Goal: Task Accomplishment & Management: Use online tool/utility

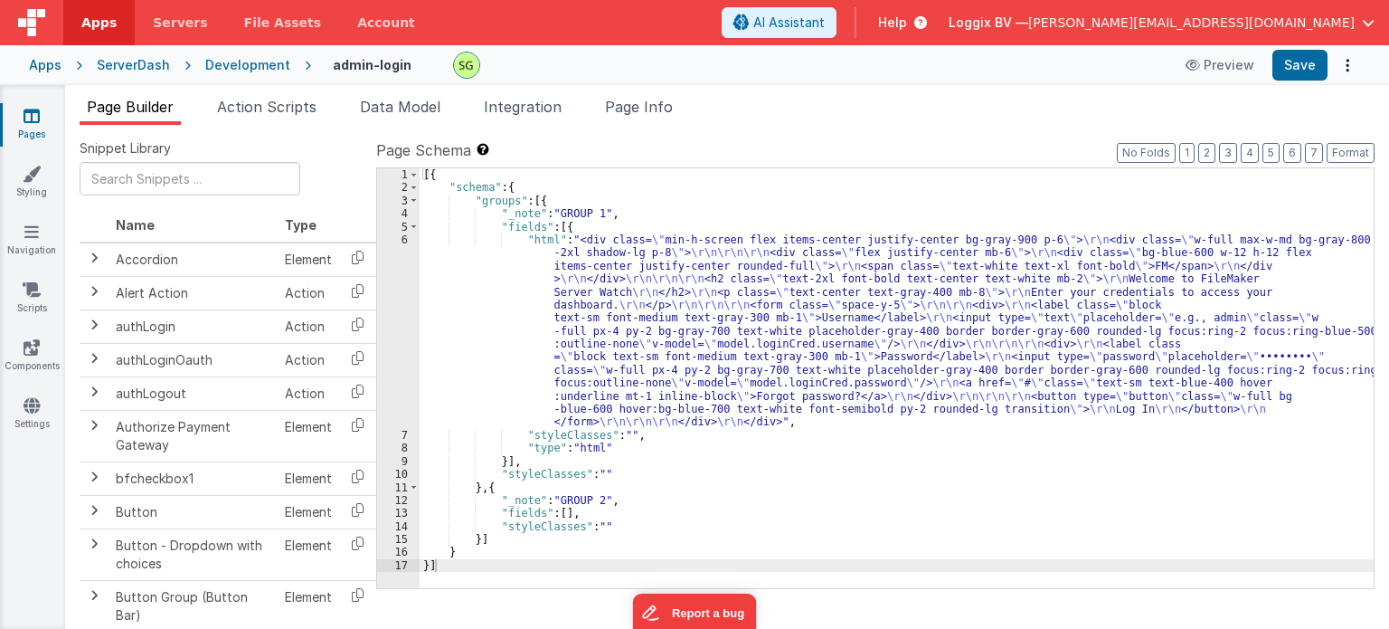
click at [403, 234] on div "6" at bounding box center [398, 330] width 43 height 195
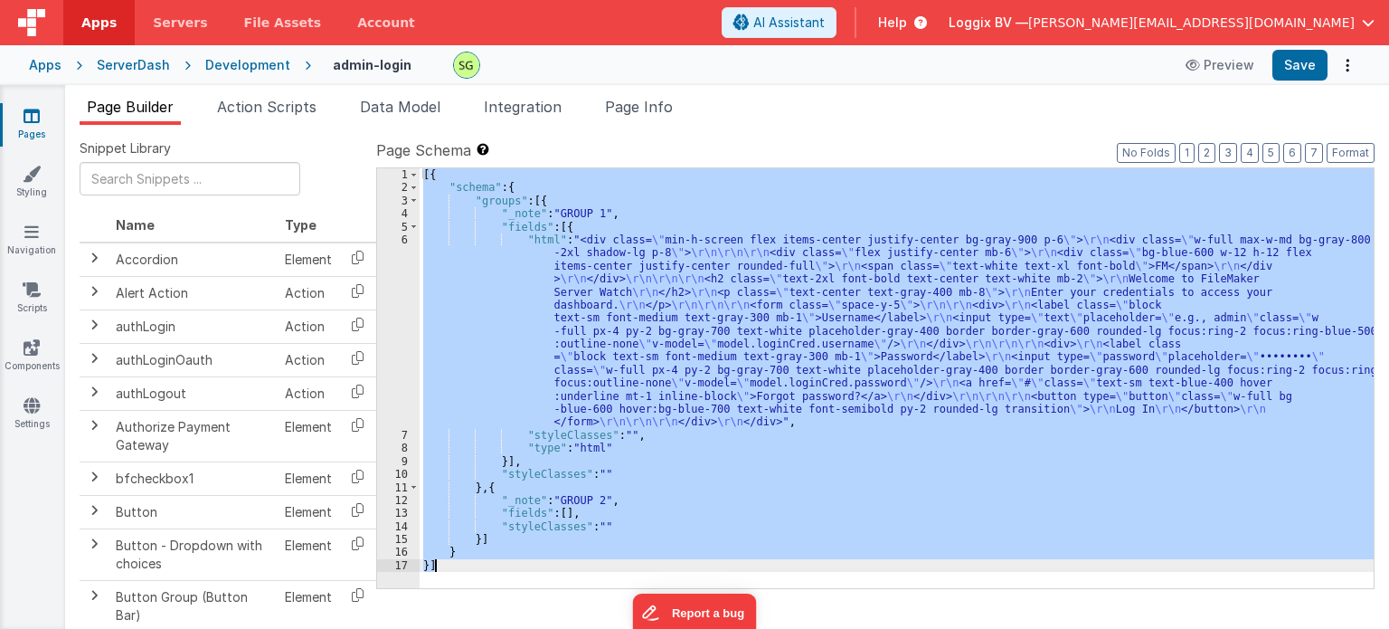
click at [403, 234] on div "6" at bounding box center [398, 330] width 43 height 195
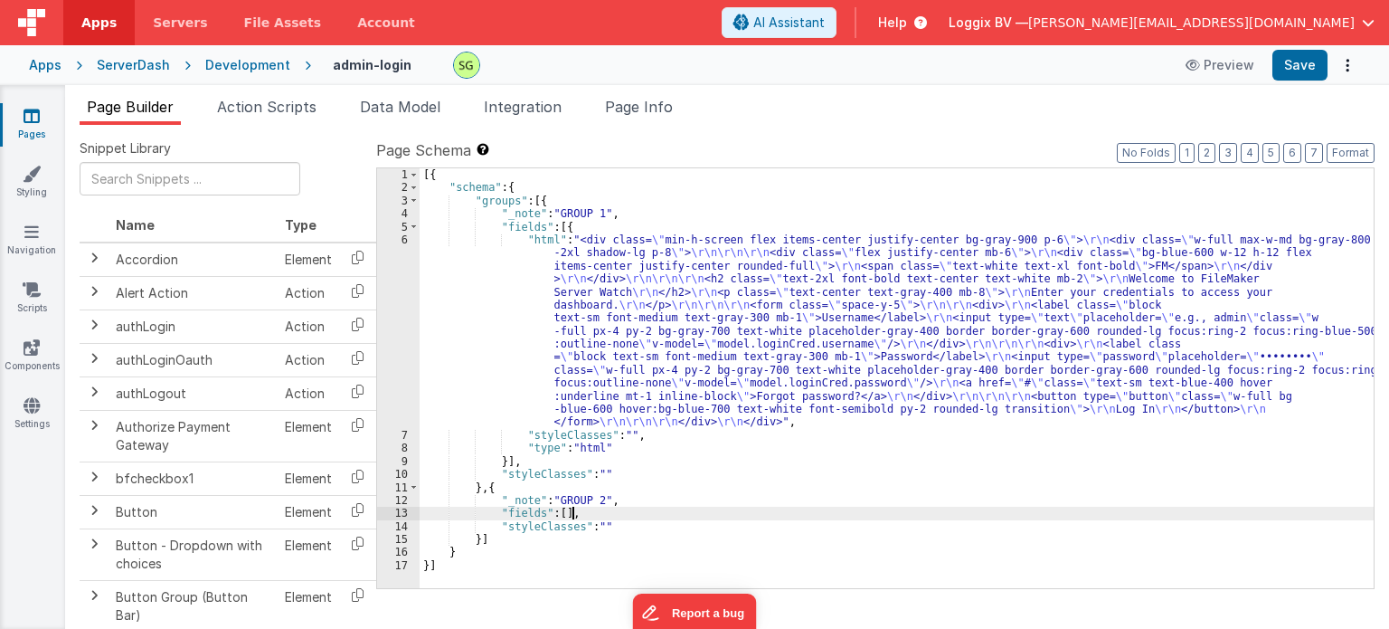
click at [733, 513] on div "[{ "schema" : { "groups" : [{ "_note" : "GROUP 1" , "fields" : [{ "html" : "<di…" at bounding box center [897, 391] width 954 height 447
click at [289, 118] on li "Action Scripts" at bounding box center [267, 110] width 114 height 29
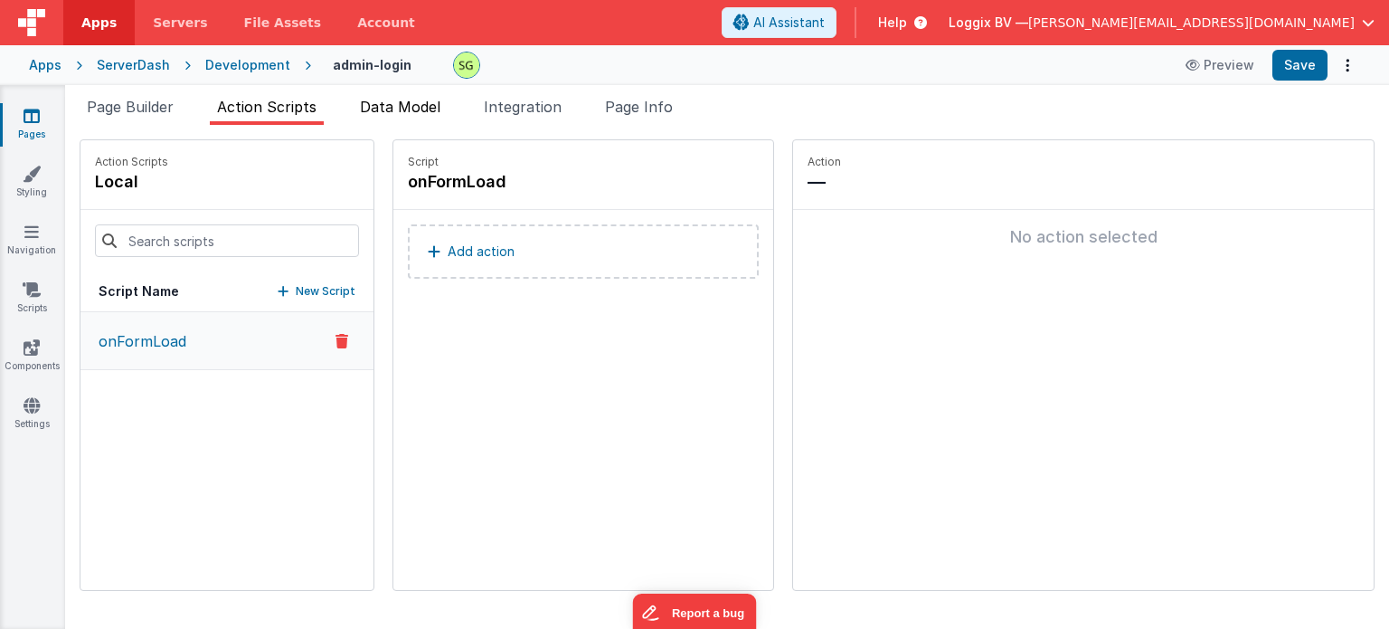
click at [429, 117] on li "Data Model" at bounding box center [400, 110] width 95 height 29
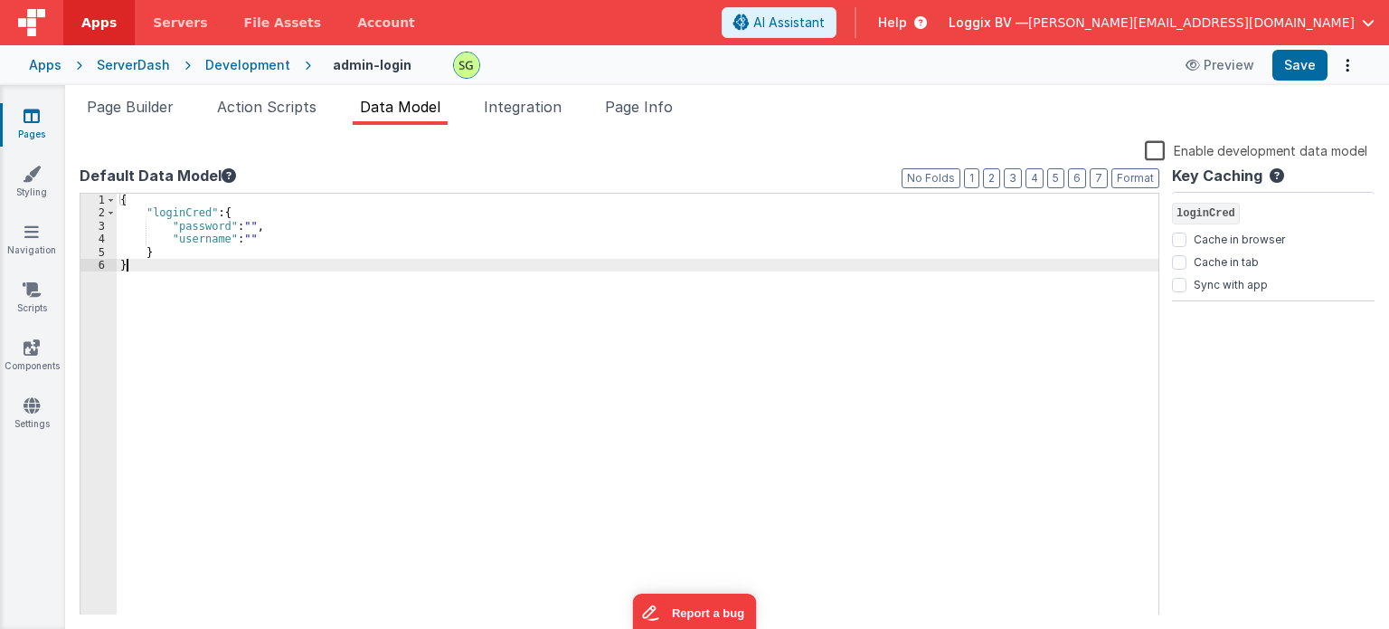
click at [163, 259] on div "{ "loginCred" : { "password" : "" , "username" : "" } }" at bounding box center [638, 418] width 1042 height 448
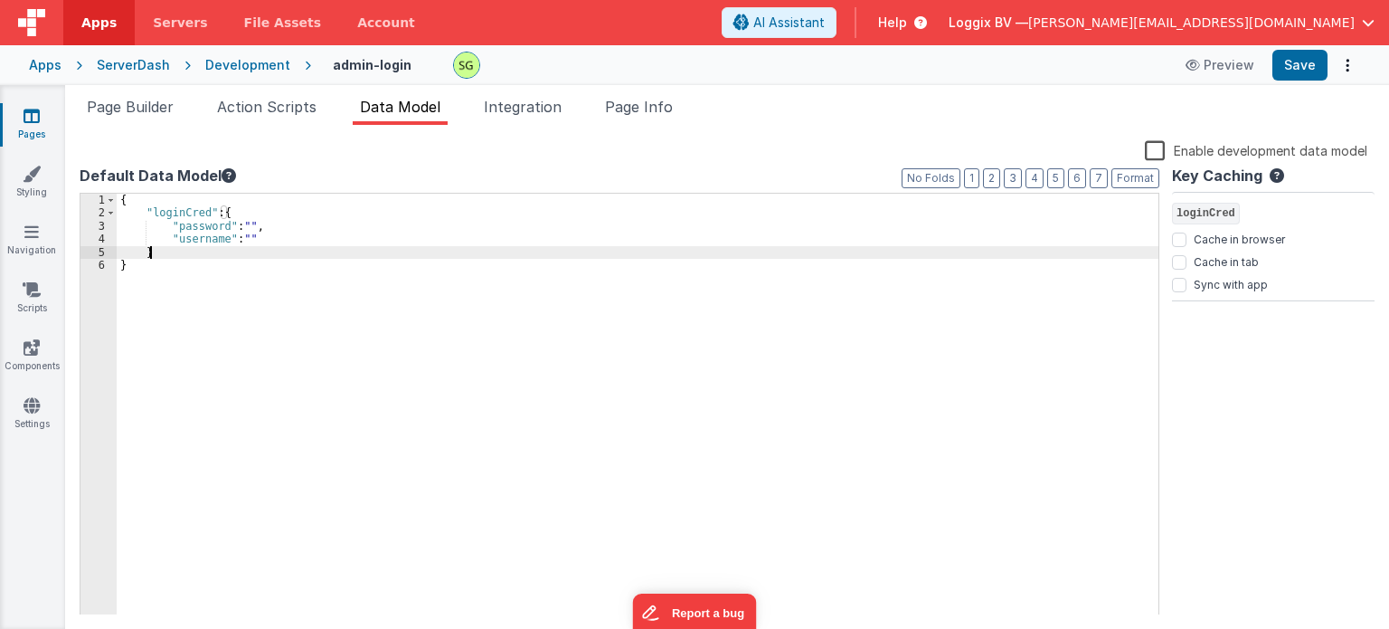
click at [169, 257] on div "{ "loginCred" : { "password" : "" , "username" : "" } }" at bounding box center [638, 418] width 1042 height 448
click at [300, 104] on span "Action Scripts" at bounding box center [266, 107] width 99 height 18
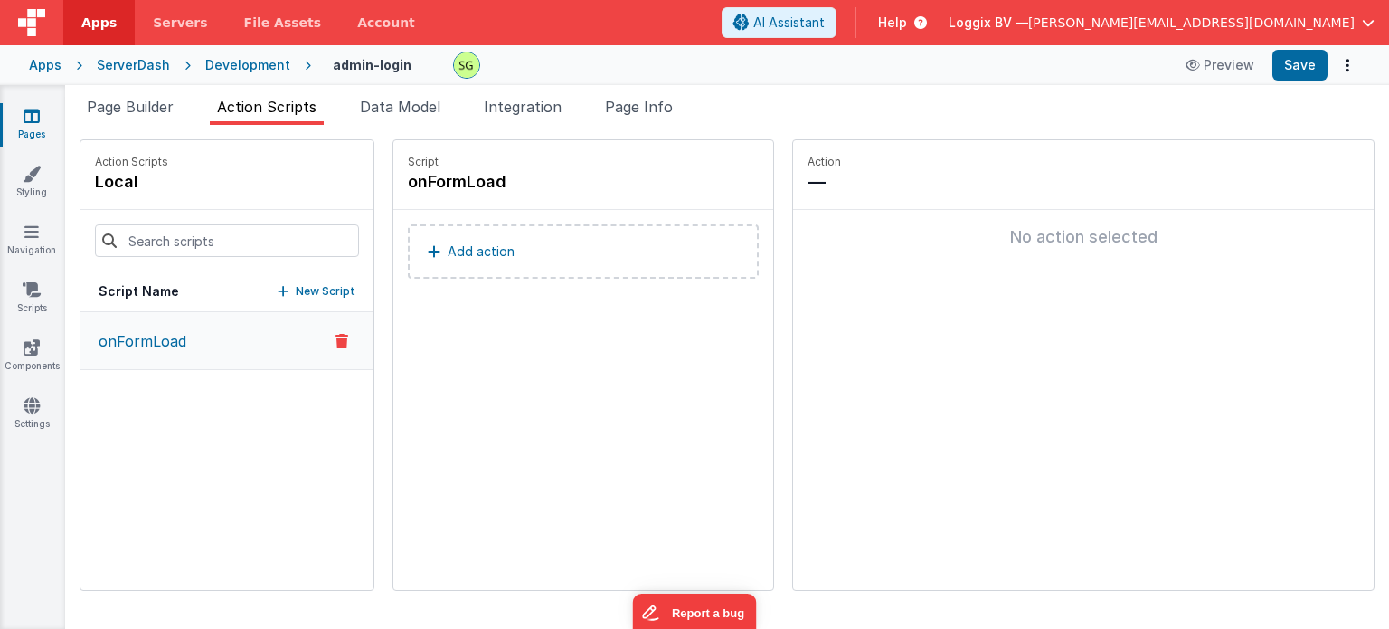
click at [214, 332] on button "onFormLoad" at bounding box center [226, 341] width 293 height 58
click at [143, 107] on span "Page Builder" at bounding box center [130, 107] width 87 height 18
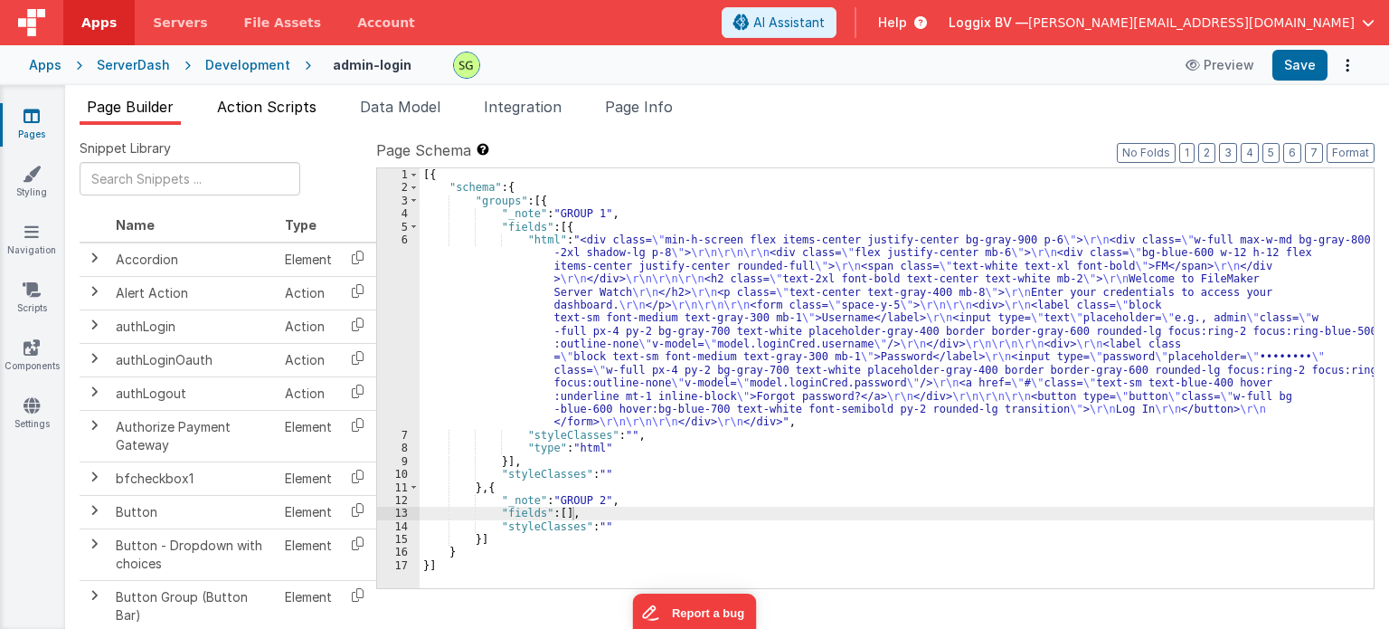
click at [279, 99] on span "Action Scripts" at bounding box center [266, 107] width 99 height 18
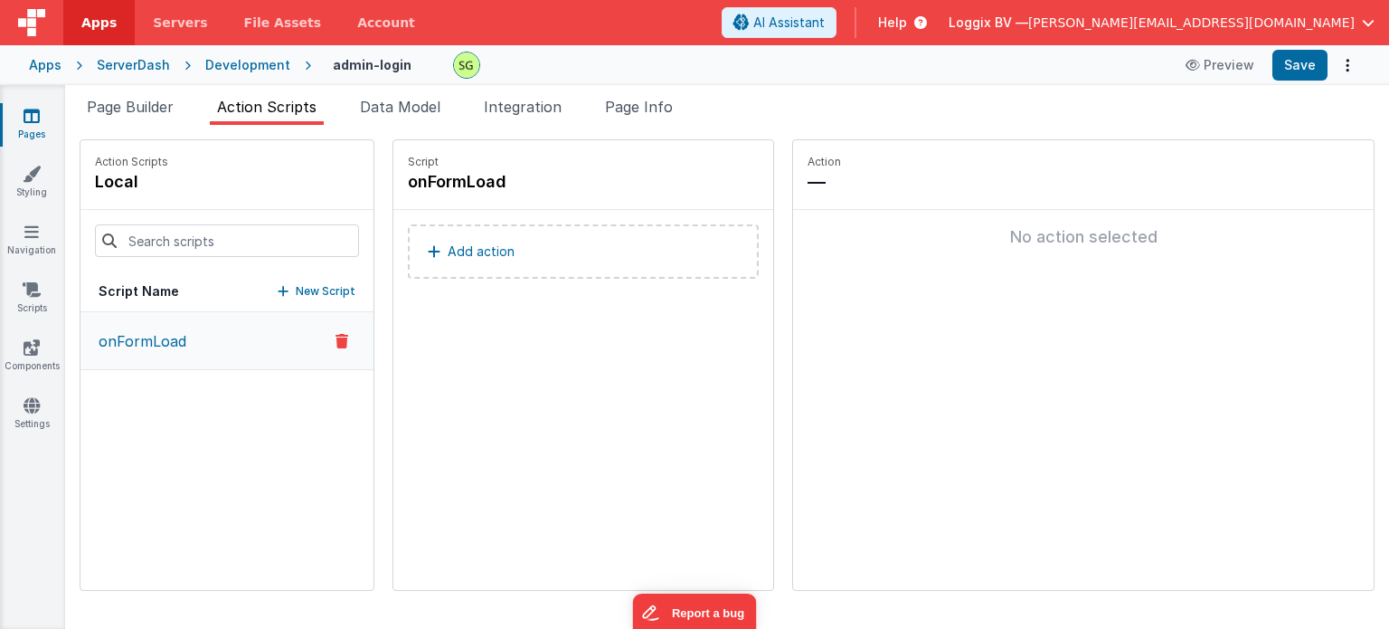
click at [336, 338] on icon at bounding box center [342, 341] width 13 height 22
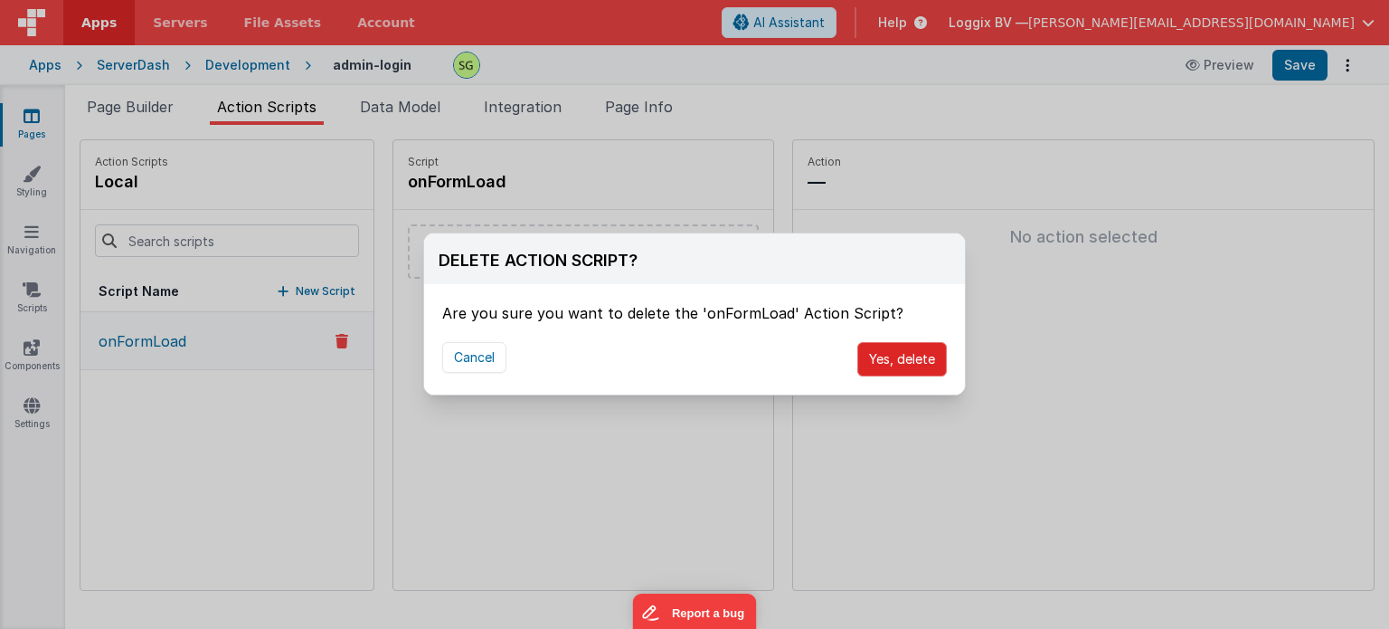
click at [885, 355] on button "Yes, delete" at bounding box center [902, 359] width 90 height 34
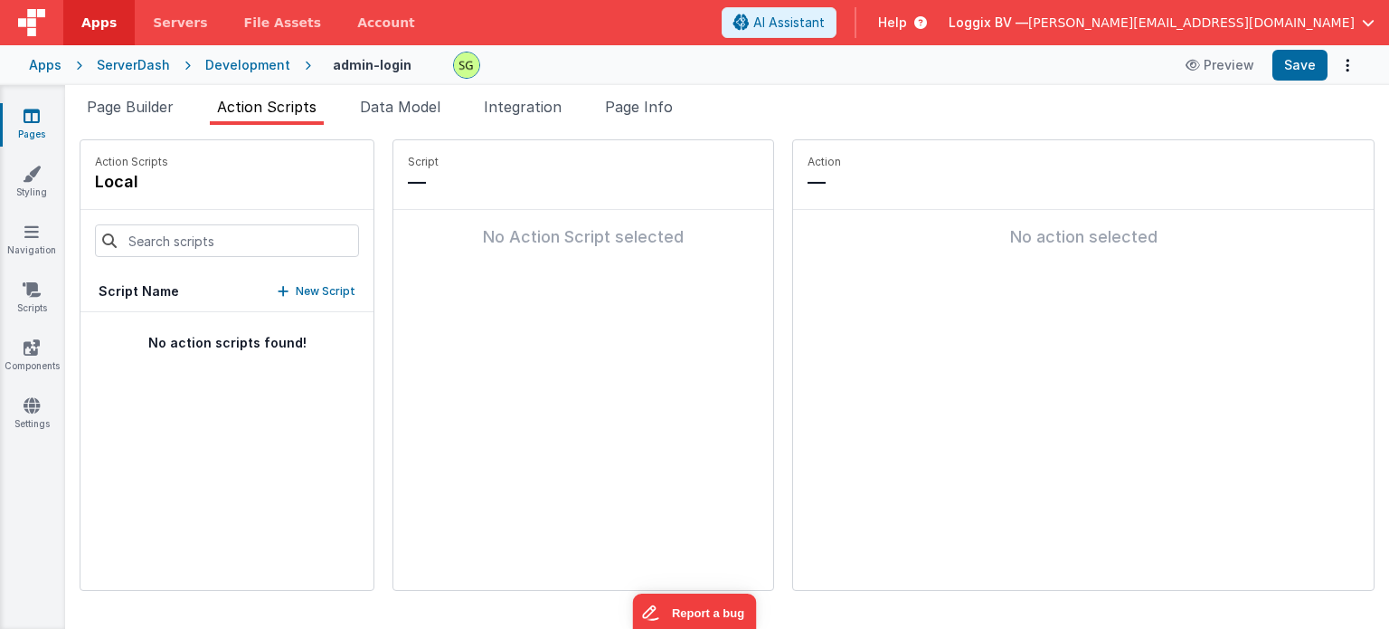
click at [302, 298] on p "New Script" at bounding box center [326, 291] width 60 height 18
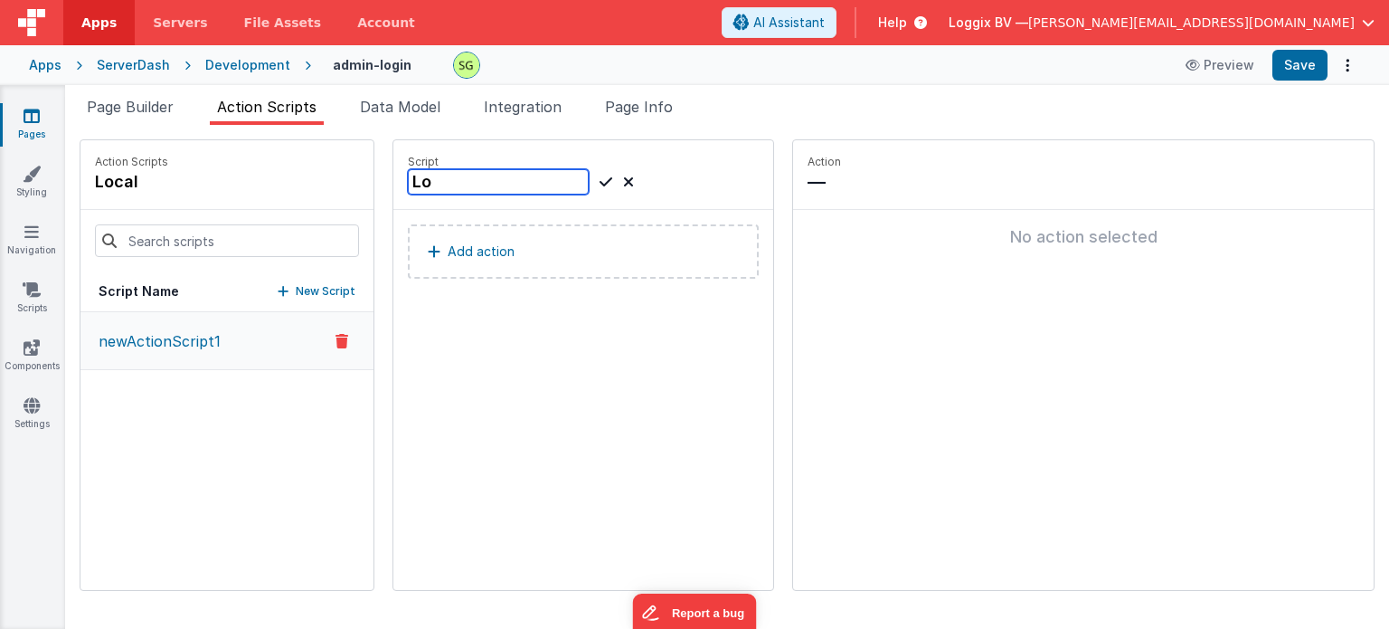
type input "L"
type input "loginData"
click at [600, 184] on icon at bounding box center [606, 182] width 13 height 22
click at [549, 242] on button "Add action" at bounding box center [583, 251] width 351 height 54
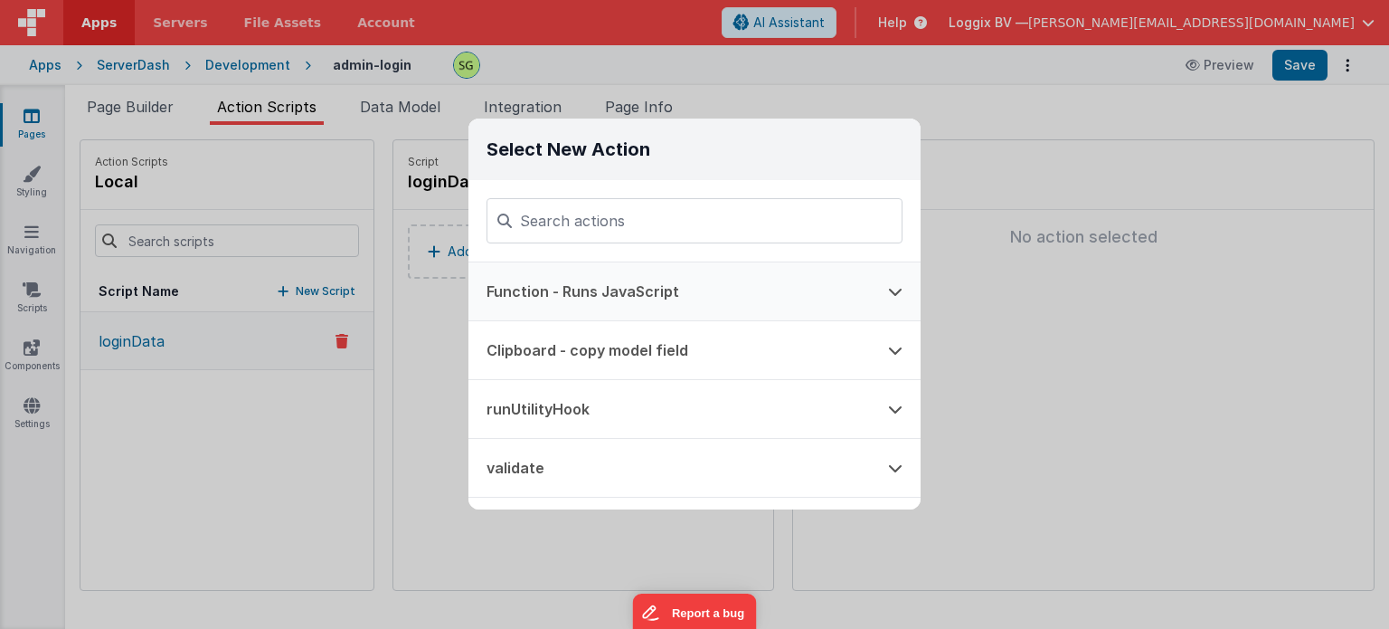
click at [623, 309] on button "Function - Runs JavaScript" at bounding box center [670, 291] width 402 height 58
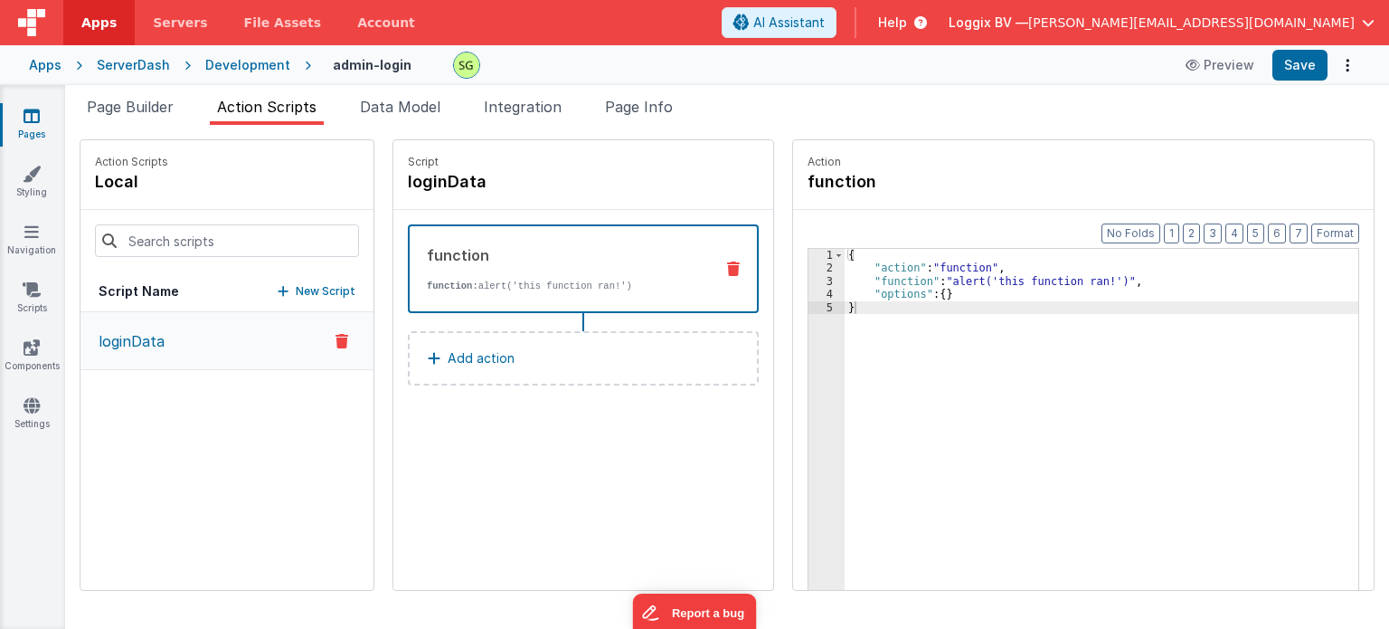
click at [809, 276] on div "3" at bounding box center [827, 281] width 36 height 13
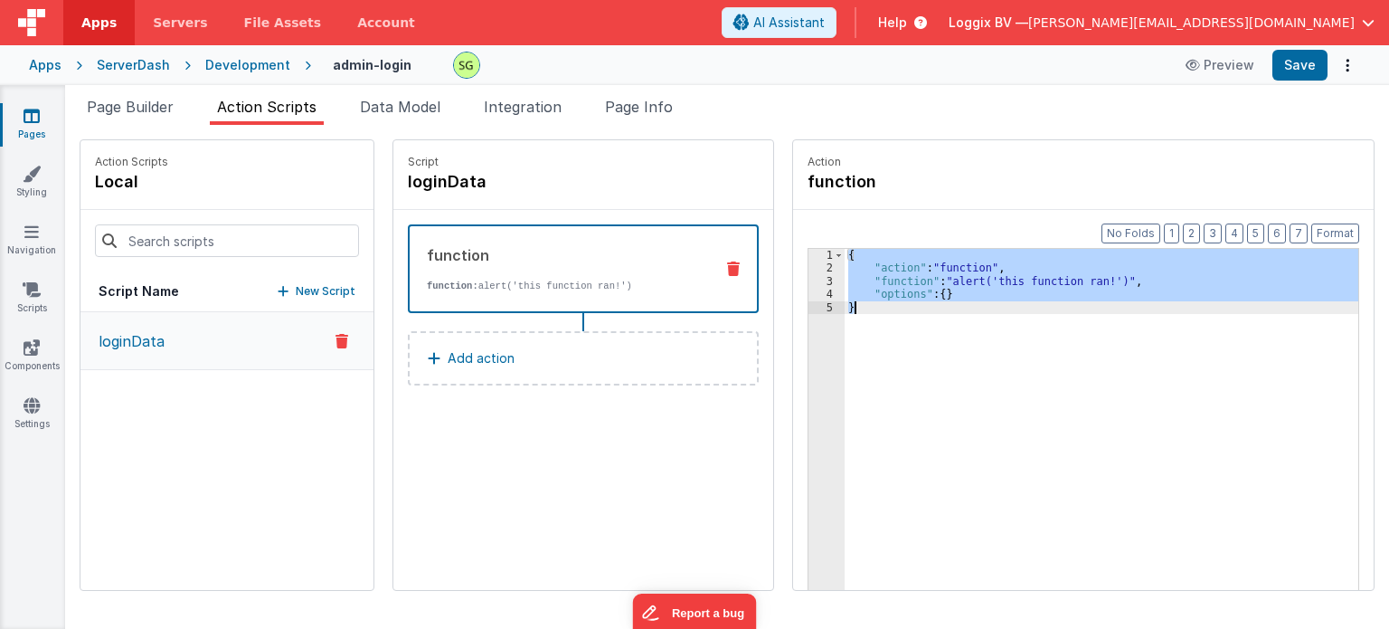
click at [809, 276] on div "3" at bounding box center [827, 281] width 36 height 13
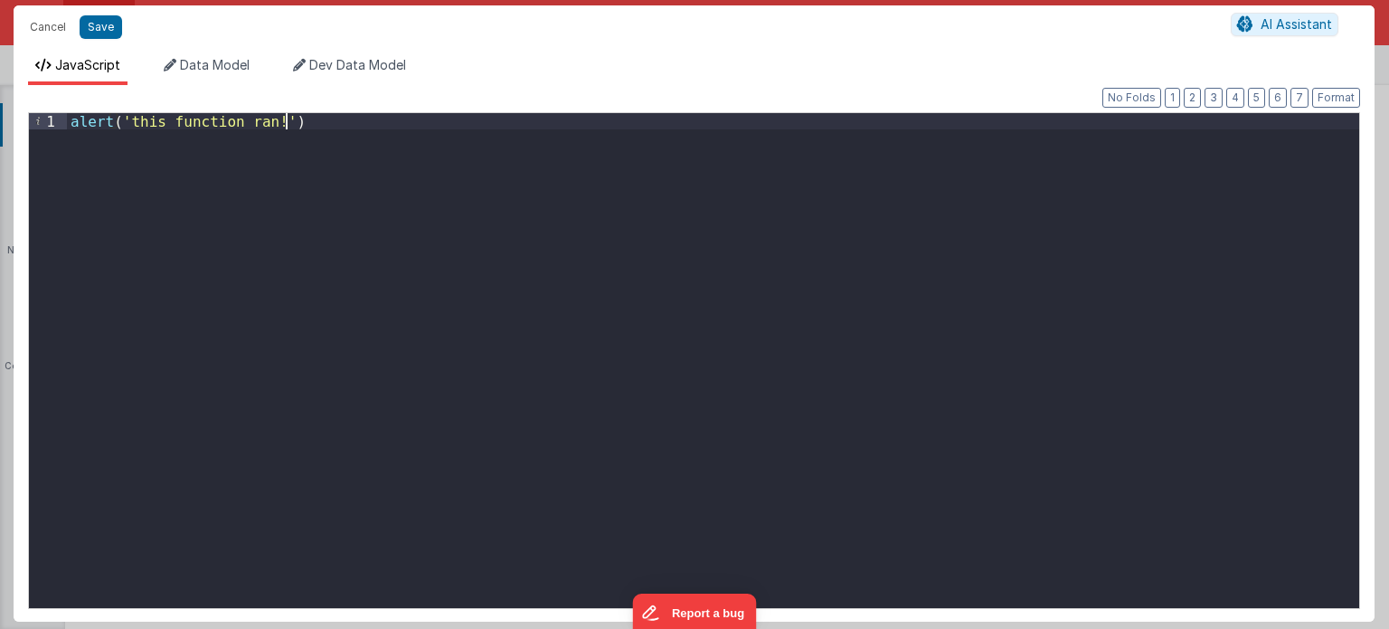
click at [335, 127] on div "alert ( 'this function ran!' )" at bounding box center [713, 377] width 1293 height 529
click at [58, 27] on button "Cancel" at bounding box center [48, 26] width 54 height 25
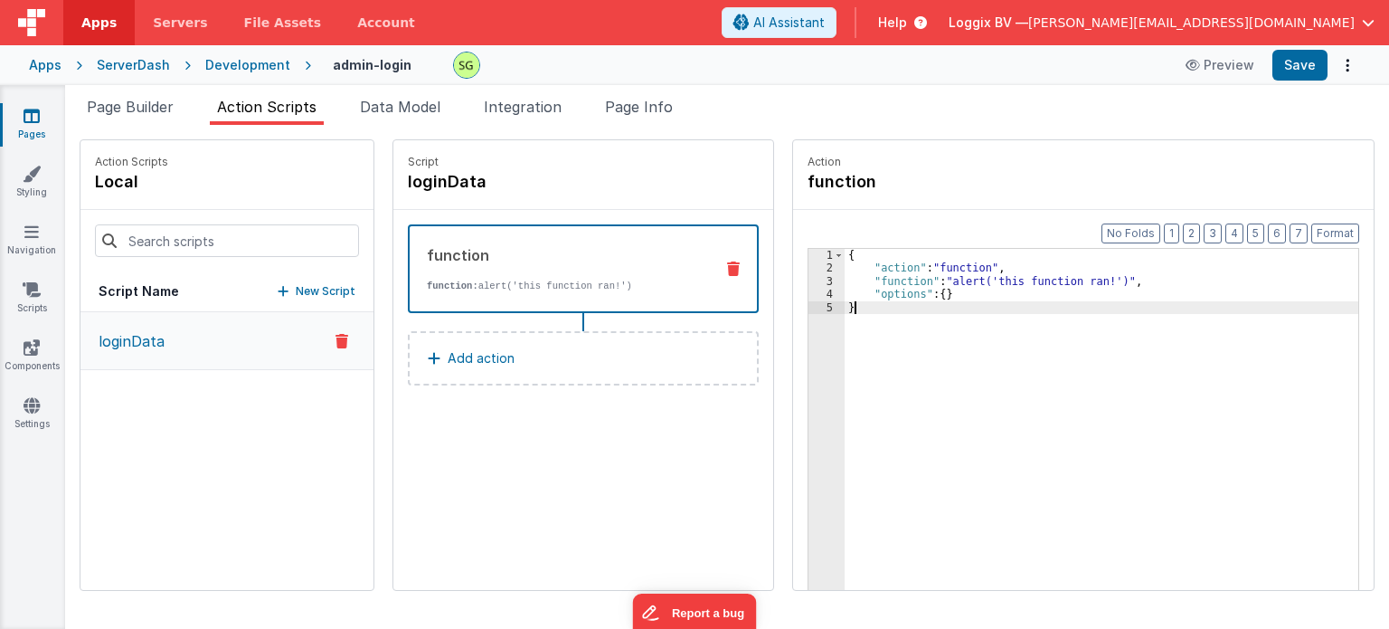
click at [1008, 362] on div "{ "action" : "function" , "function" : "alert('this function ran!')" , "options…" at bounding box center [1111, 461] width 533 height 424
click at [113, 113] on span "Page Builder" at bounding box center [130, 107] width 87 height 18
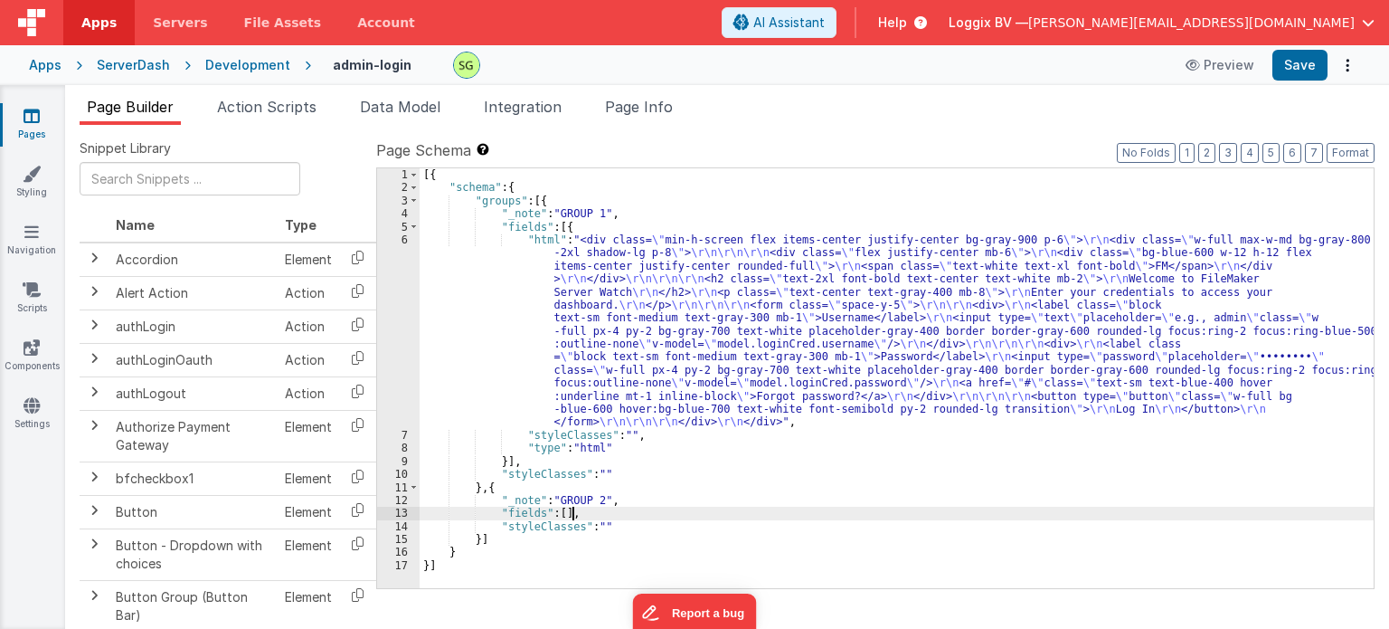
click at [404, 241] on div "6" at bounding box center [398, 330] width 43 height 195
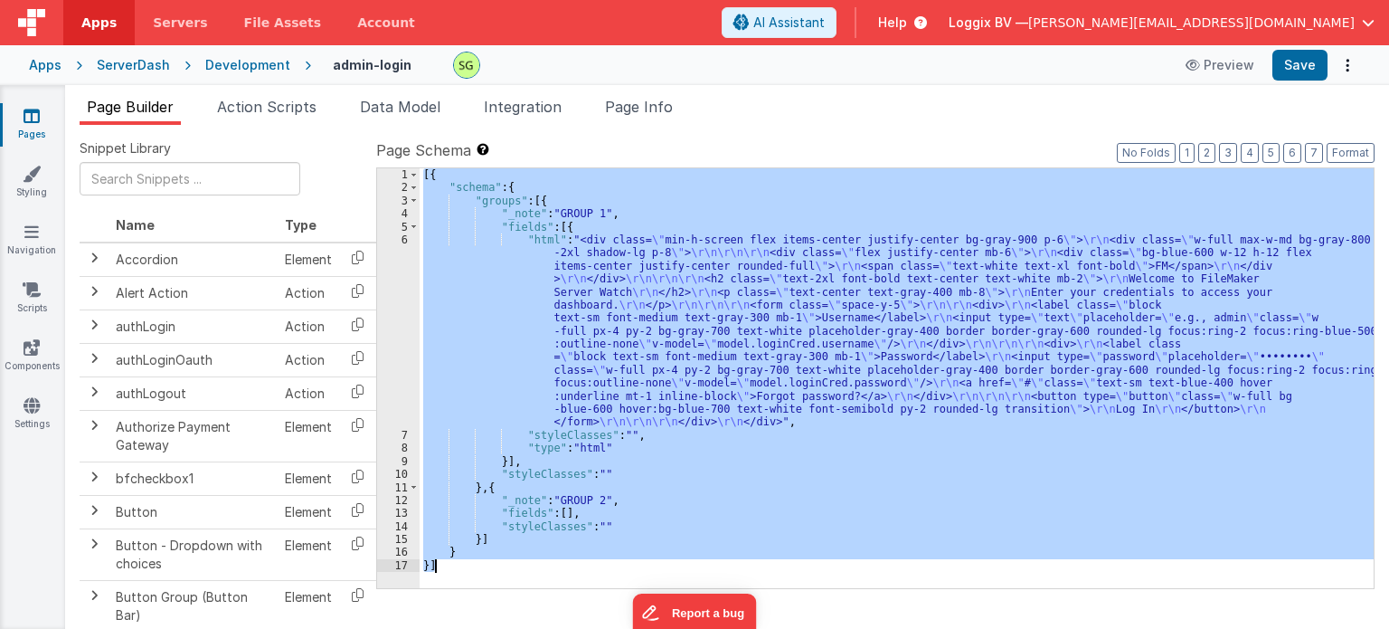
click at [404, 241] on div "6" at bounding box center [398, 330] width 43 height 195
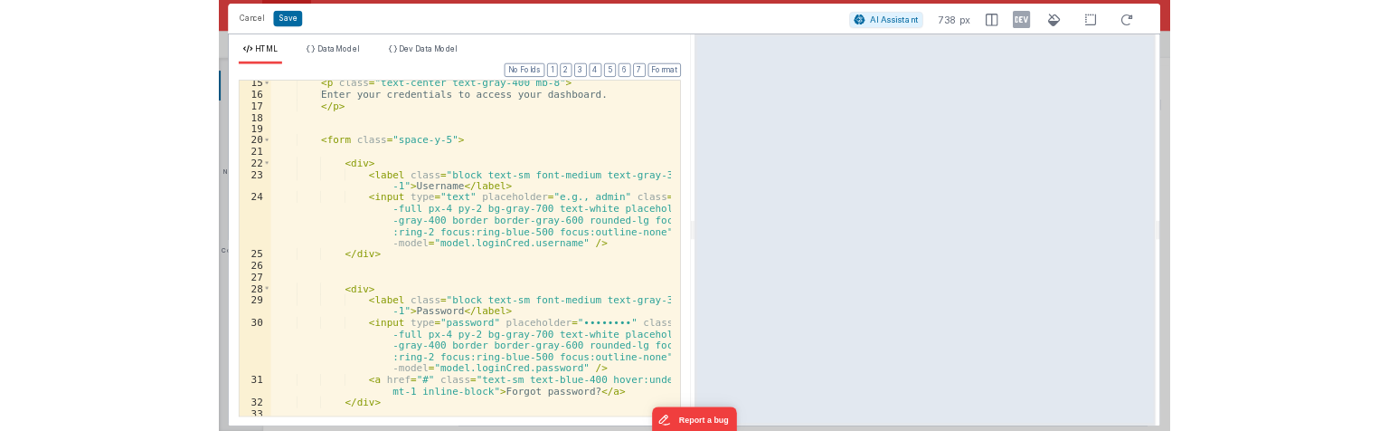
scroll to position [380, 0]
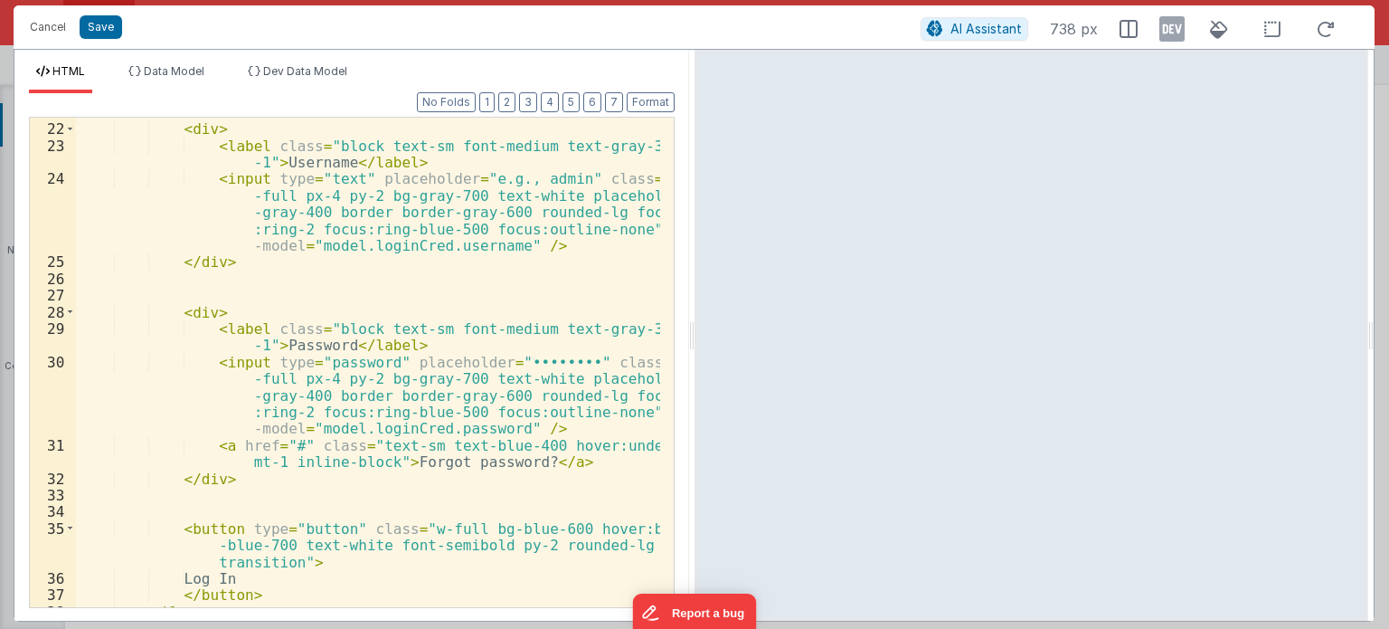
click at [535, 430] on div "< div > < label class = "block text-sm font-medium text-gray-300 mb -1" > Usern…" at bounding box center [368, 366] width 584 height 524
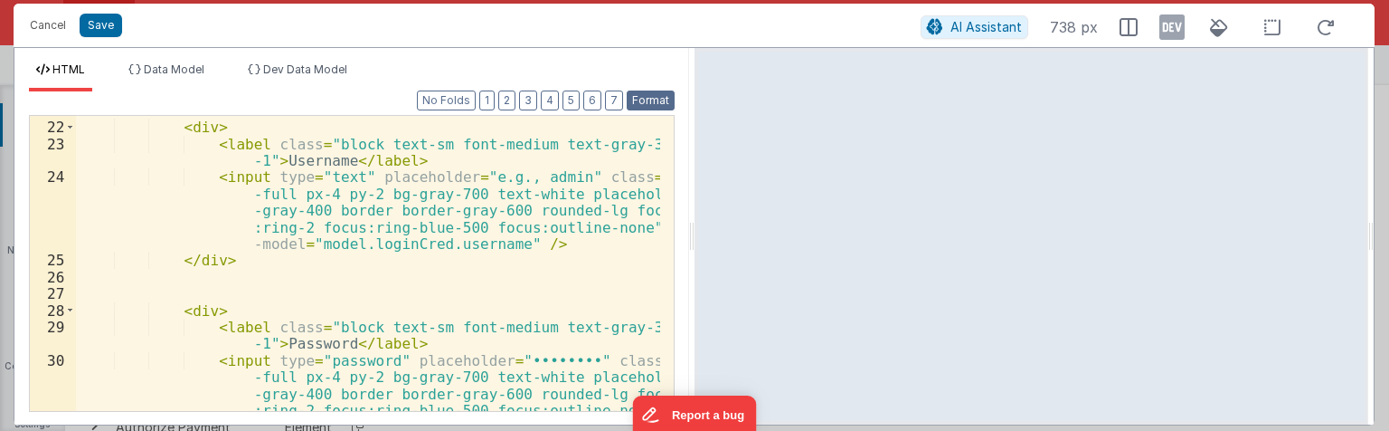
click at [640, 104] on button "Format" at bounding box center [651, 100] width 48 height 20
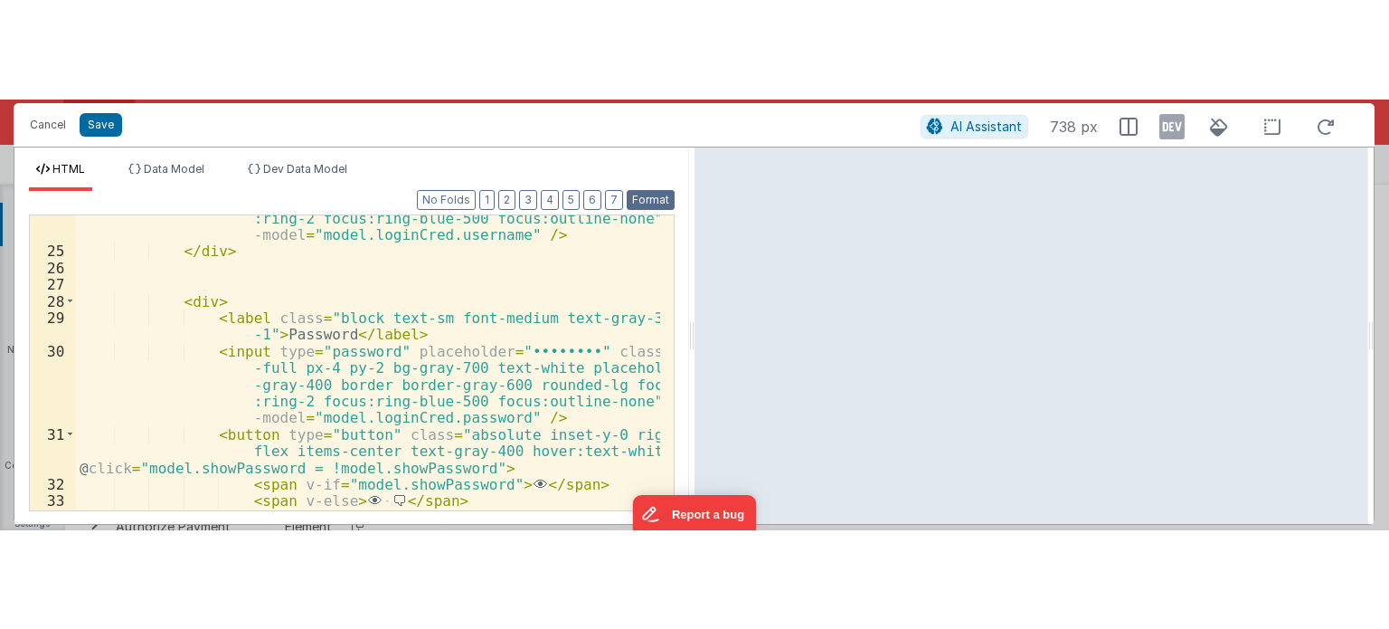
scroll to position [597, 0]
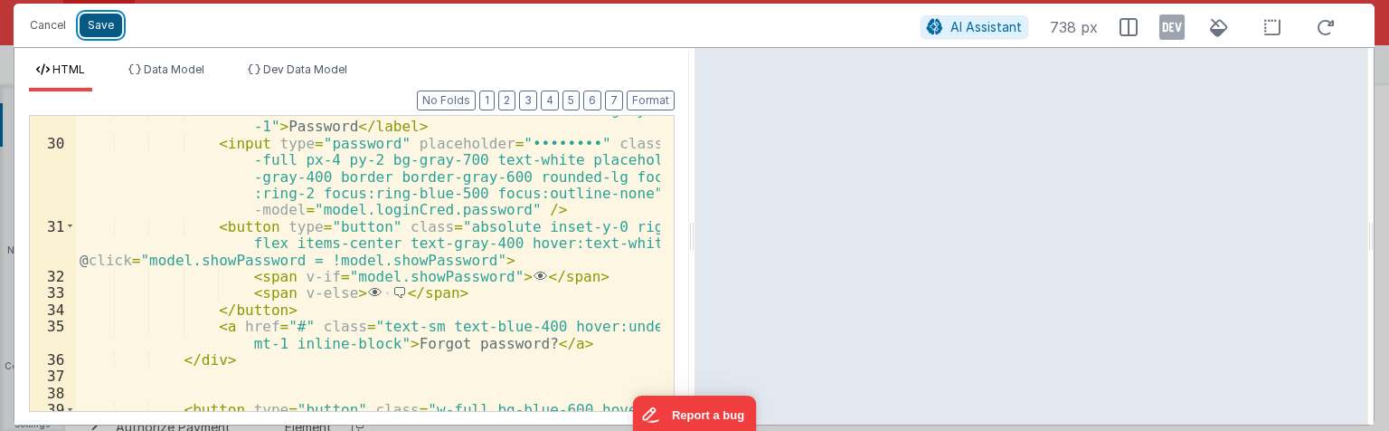
click at [97, 31] on button "Save" at bounding box center [101, 26] width 43 height 24
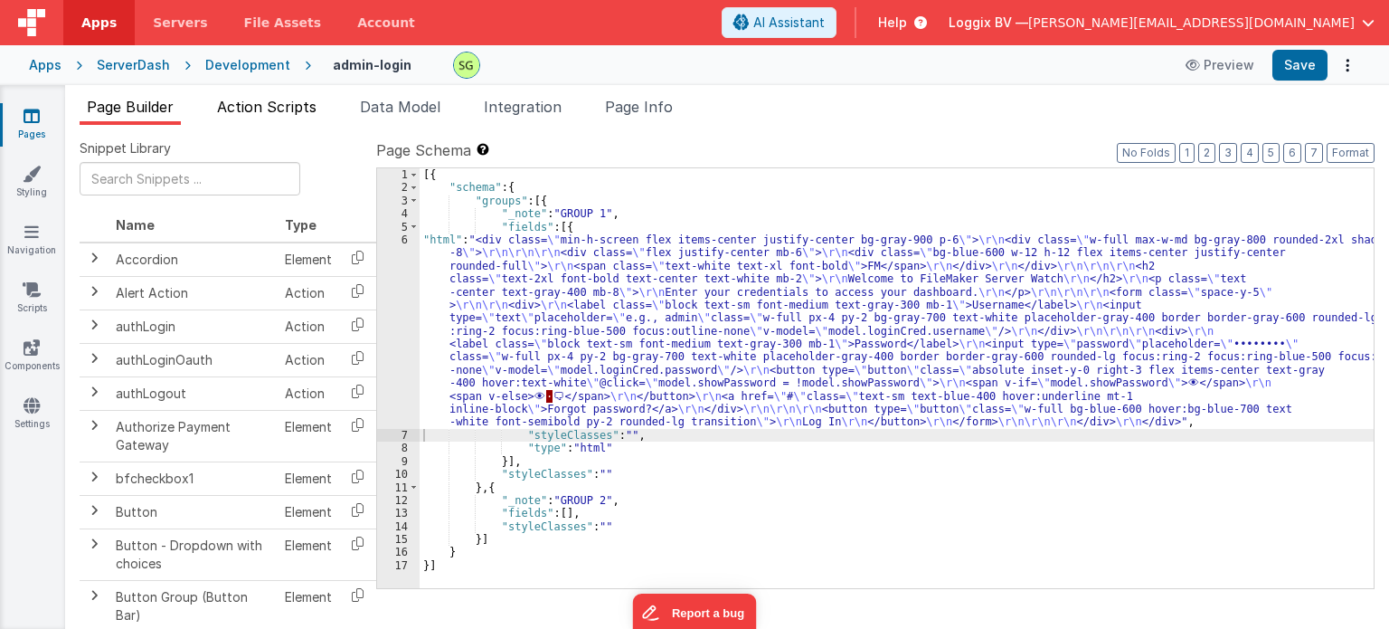
click at [279, 117] on li "Action Scripts" at bounding box center [267, 110] width 114 height 29
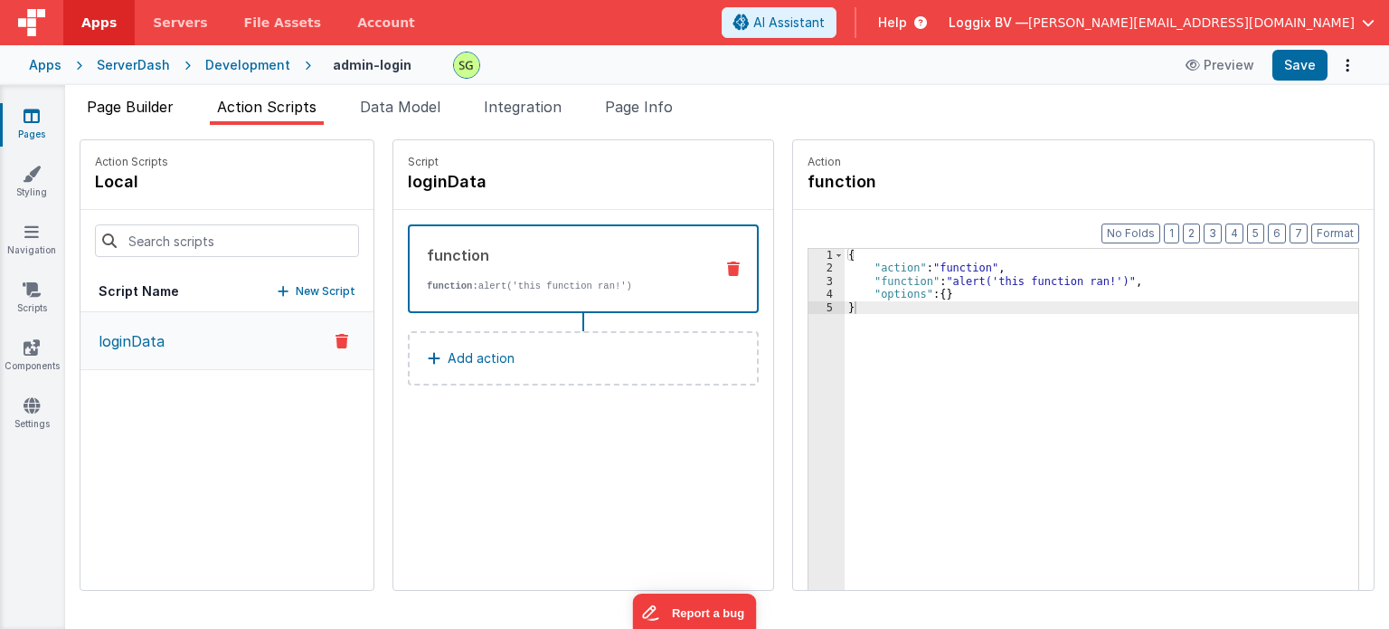
click at [156, 111] on span "Page Builder" at bounding box center [130, 107] width 87 height 18
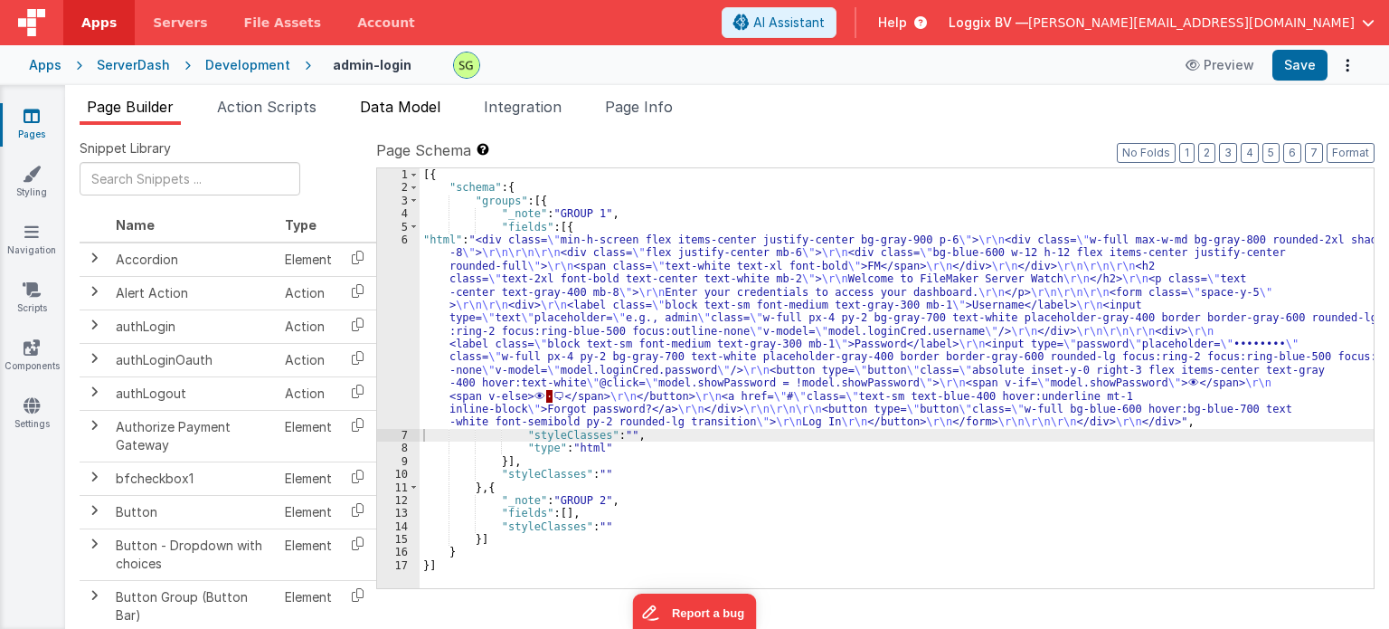
click at [392, 108] on span "Data Model" at bounding box center [400, 107] width 80 height 18
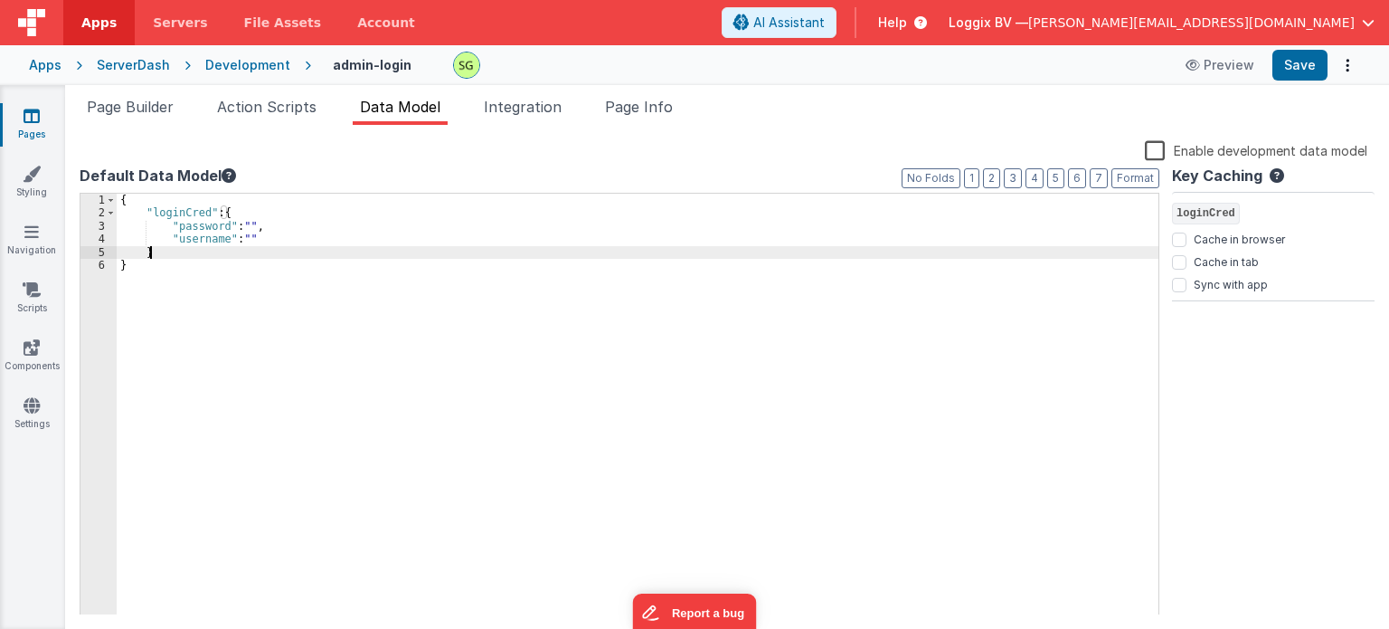
click at [162, 252] on div "{ "loginCred" : { "password" : "" , "username" : "" } }" at bounding box center [638, 418] width 1042 height 448
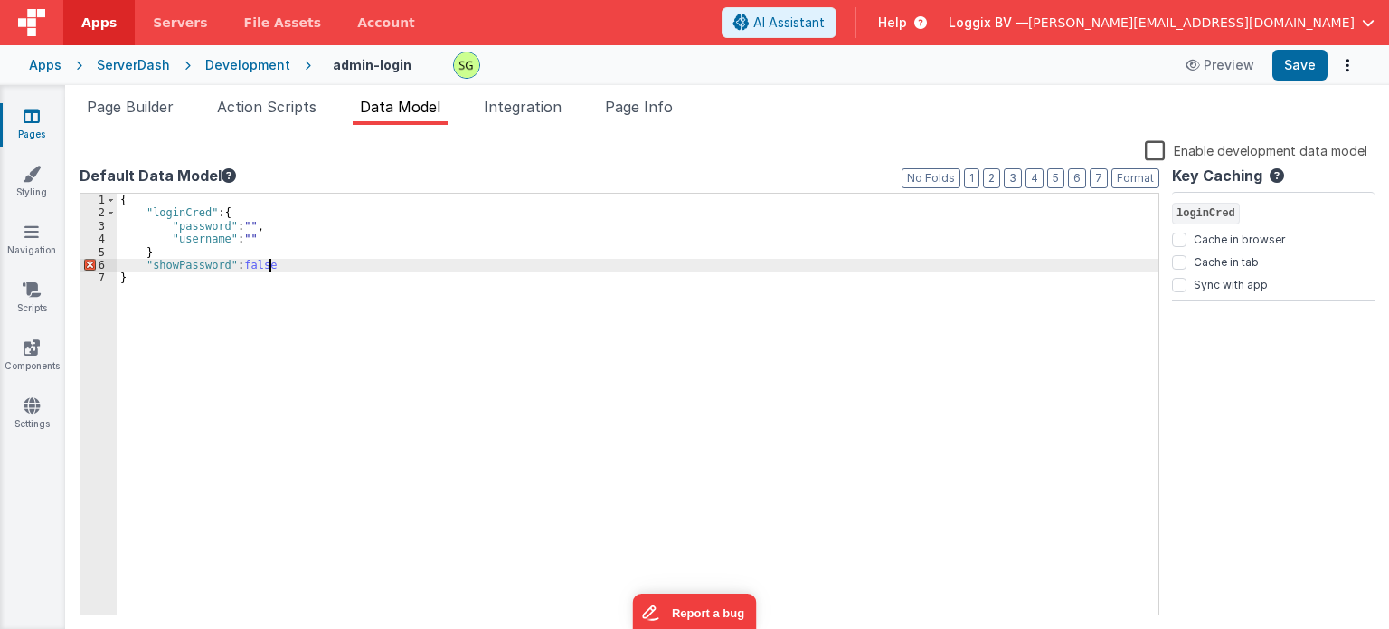
click at [173, 246] on div "{ "loginCred" : { "password" : "" , "username" : "" } "showPassword" : false }" at bounding box center [638, 418] width 1042 height 448
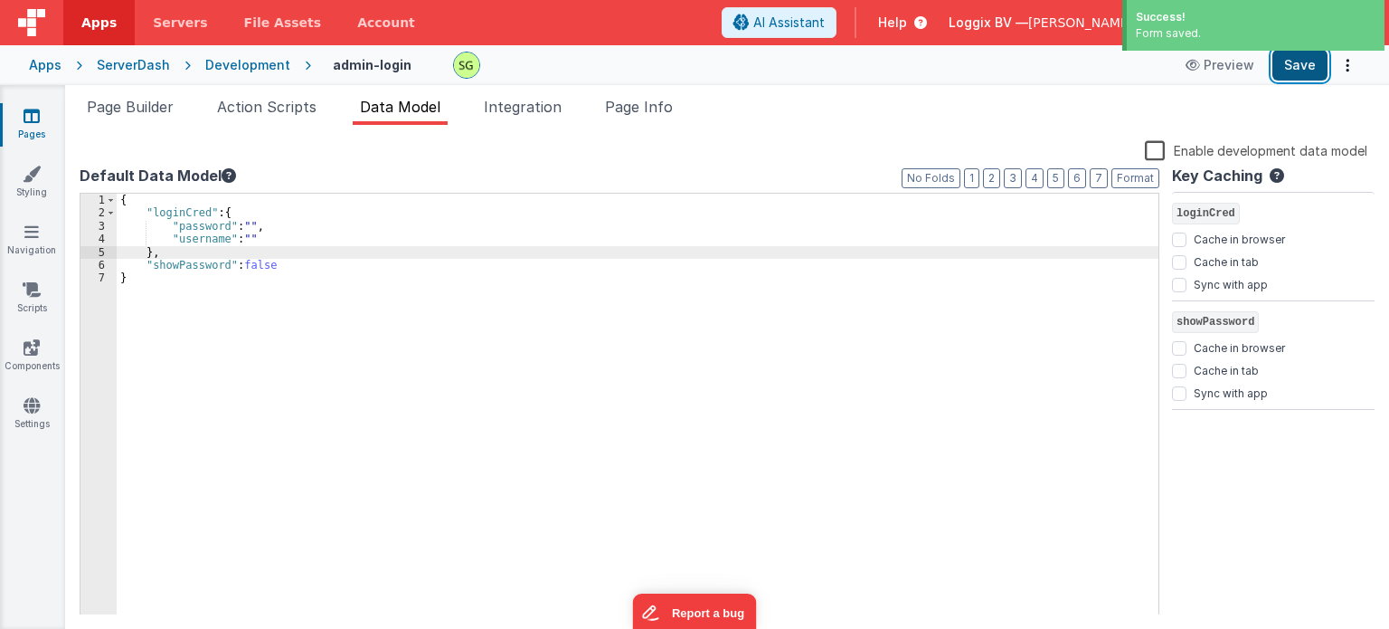
click at [1306, 68] on button "Save" at bounding box center [1300, 65] width 55 height 31
click at [140, 110] on span "Page Builder" at bounding box center [130, 107] width 87 height 18
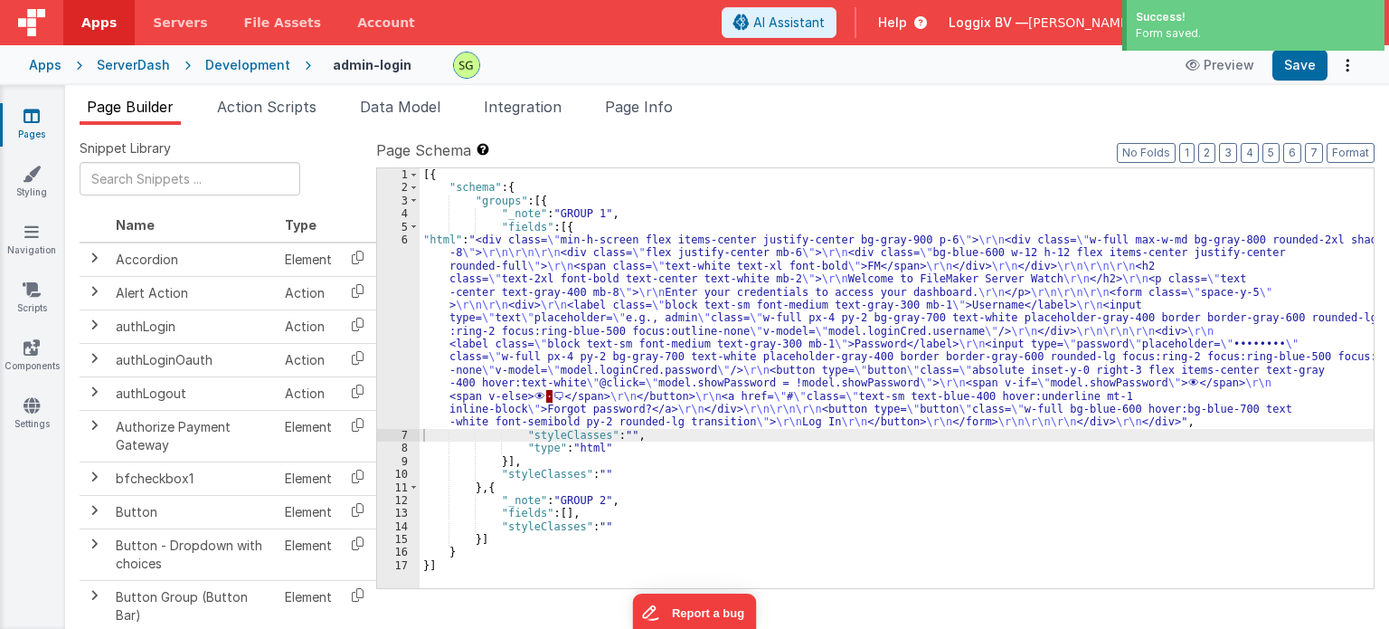
click at [653, 472] on div "[{ "schema" : { "groups" : [{ "_note" : "GROUP 1" , "fields" : [{ "html" : "<di…" at bounding box center [897, 391] width 954 height 447
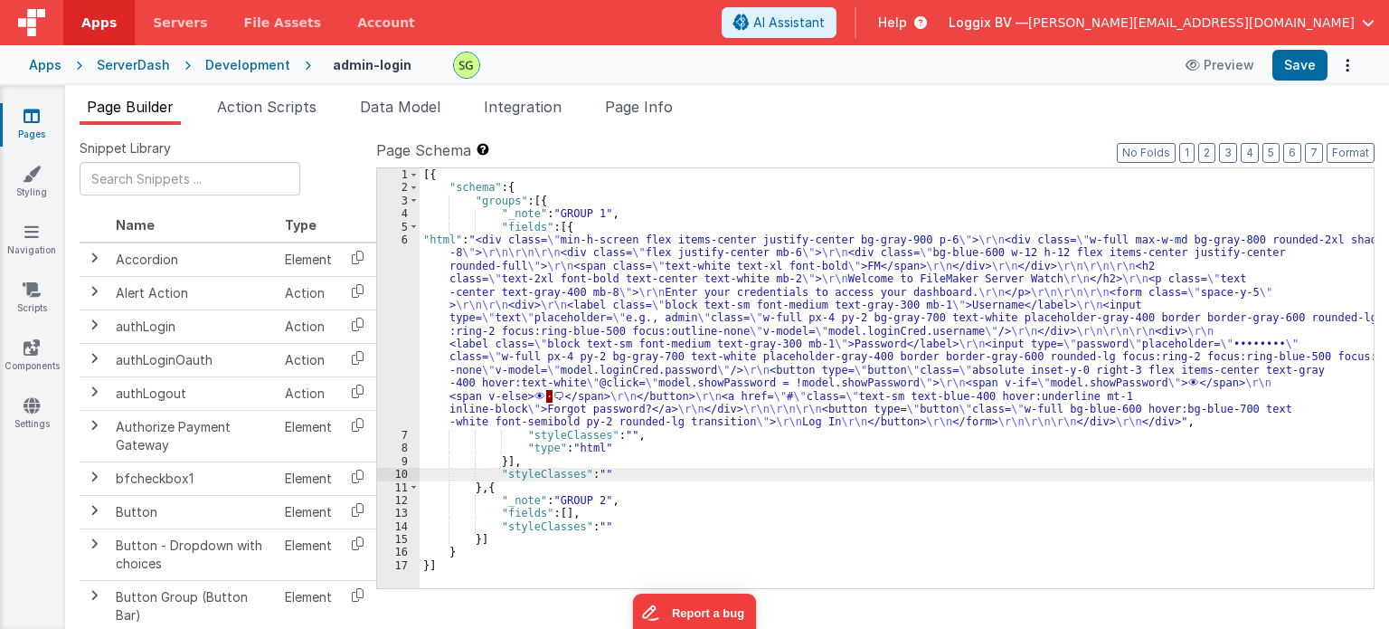
click at [407, 241] on div "6" at bounding box center [398, 330] width 43 height 195
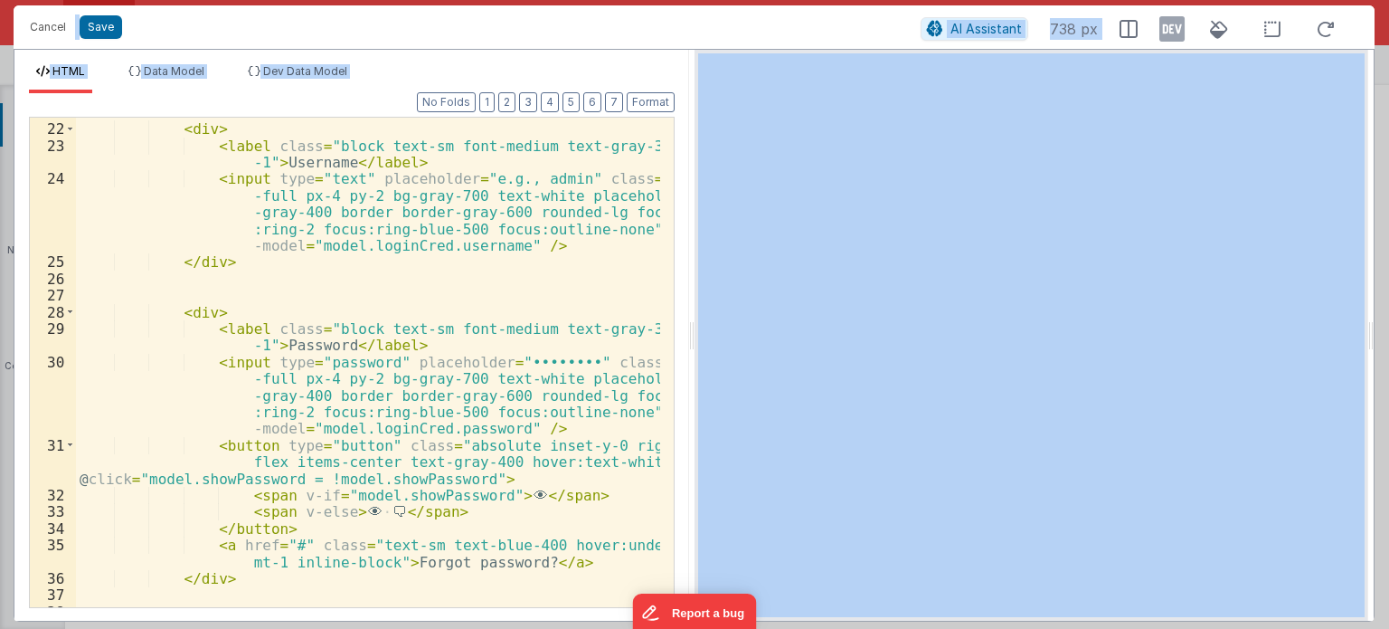
scroll to position [434, 0]
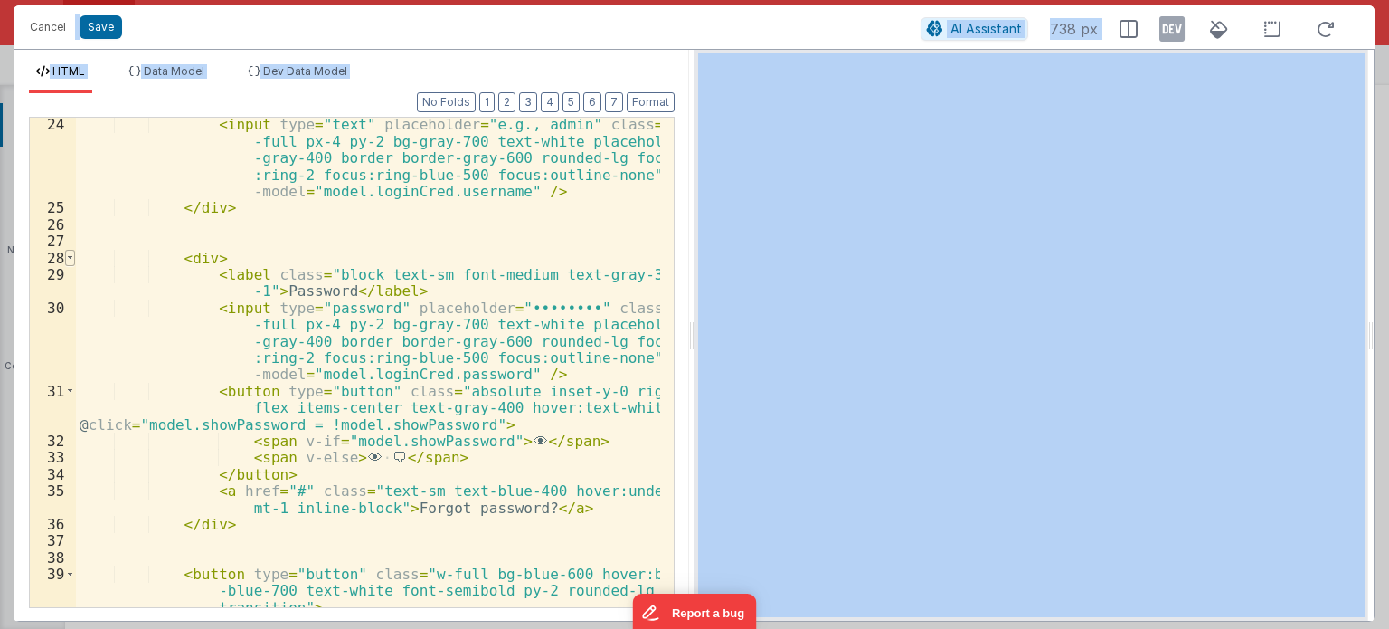
click at [71, 253] on span at bounding box center [70, 258] width 10 height 16
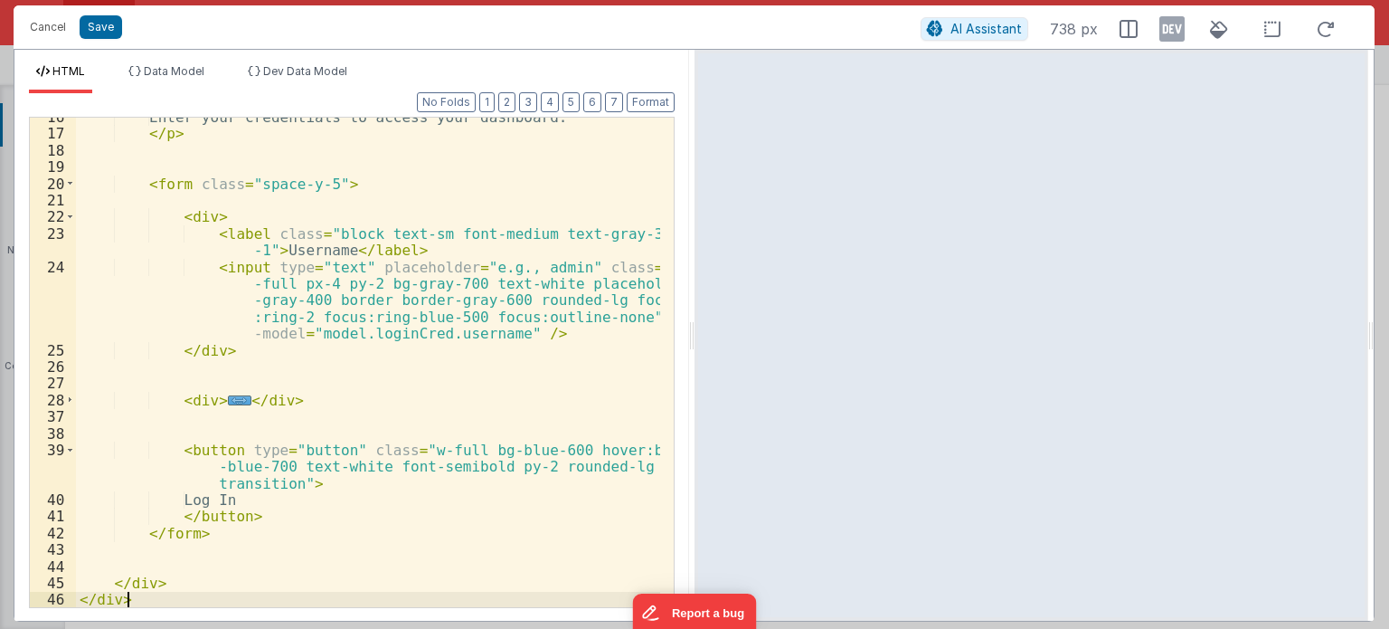
scroll to position [292, 0]
click at [293, 396] on div "Enter your credentials to access your dashboard. </ p > < form class = "space-y…" at bounding box center [368, 371] width 584 height 524
drag, startPoint x: 293, startPoint y: 396, endPoint x: 166, endPoint y: 395, distance: 126.6
click at [166, 395] on div "Enter your credentials to access your dashboard. </ p > < form class = "space-y…" at bounding box center [368, 371] width 584 height 524
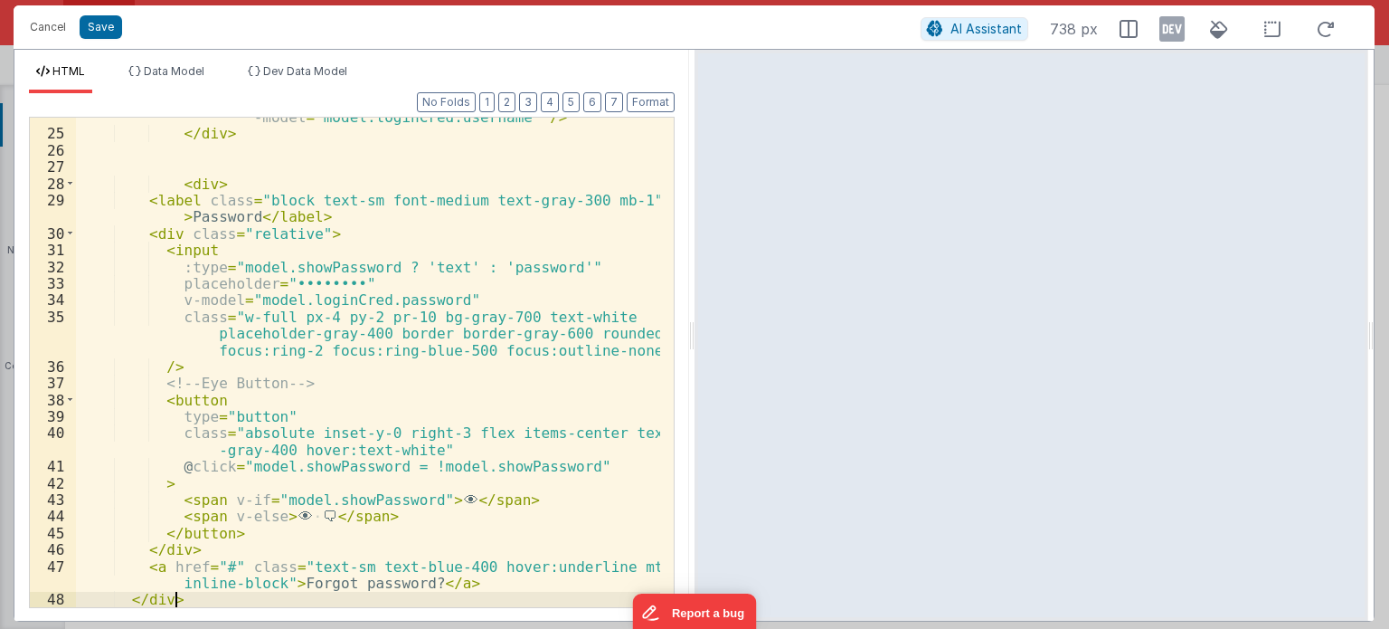
scroll to position [508, 0]
click at [645, 102] on button "Format" at bounding box center [651, 102] width 48 height 20
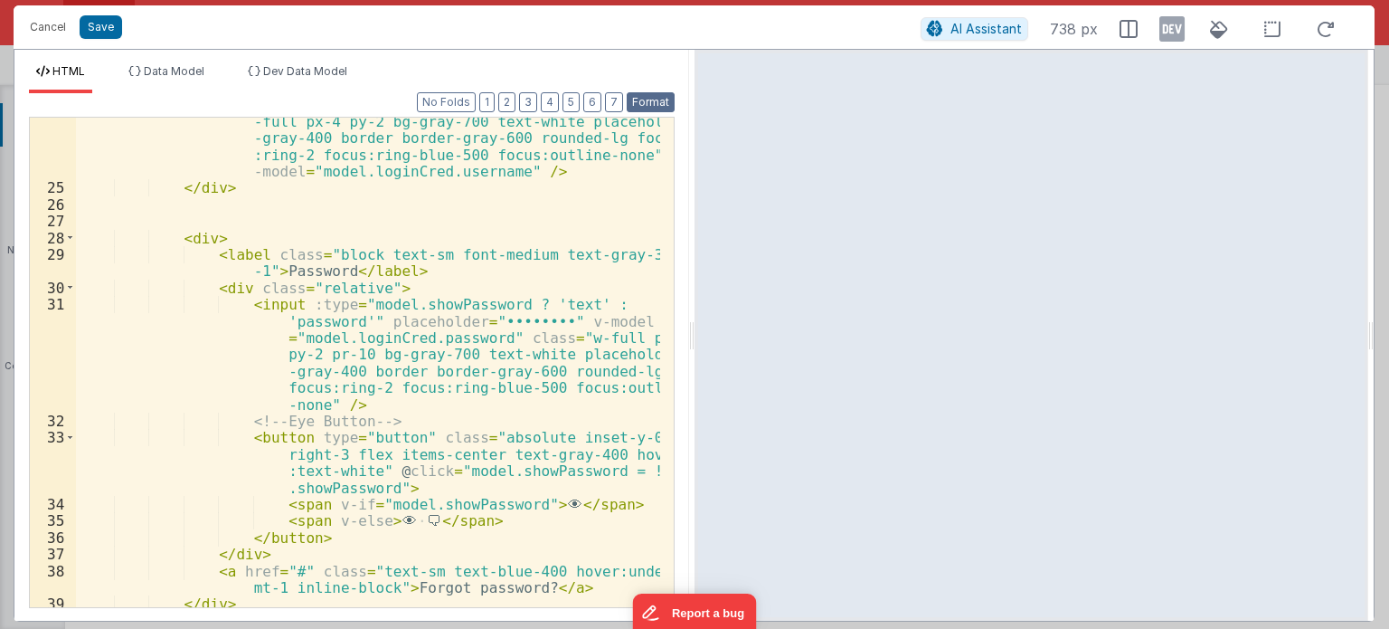
scroll to position [399, 0]
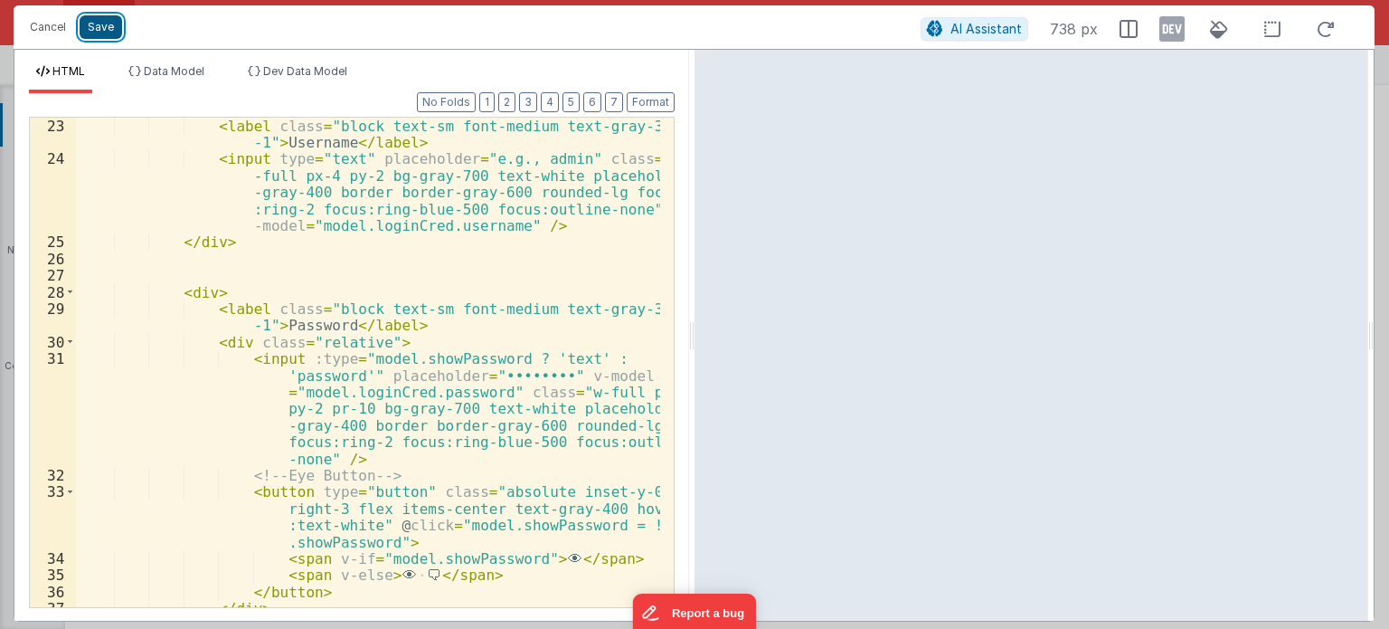
click at [100, 29] on button "Save" at bounding box center [101, 27] width 43 height 24
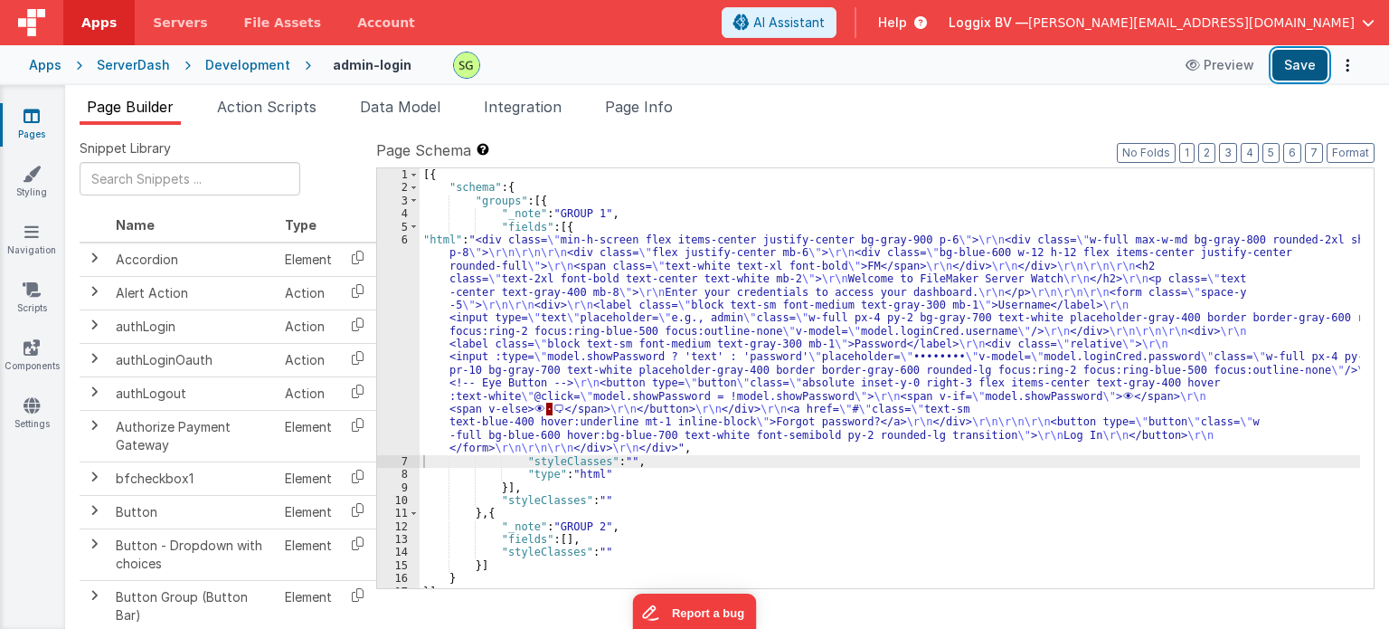
click at [1288, 64] on button "Save" at bounding box center [1300, 65] width 55 height 31
click at [405, 239] on div "6" at bounding box center [398, 344] width 43 height 222
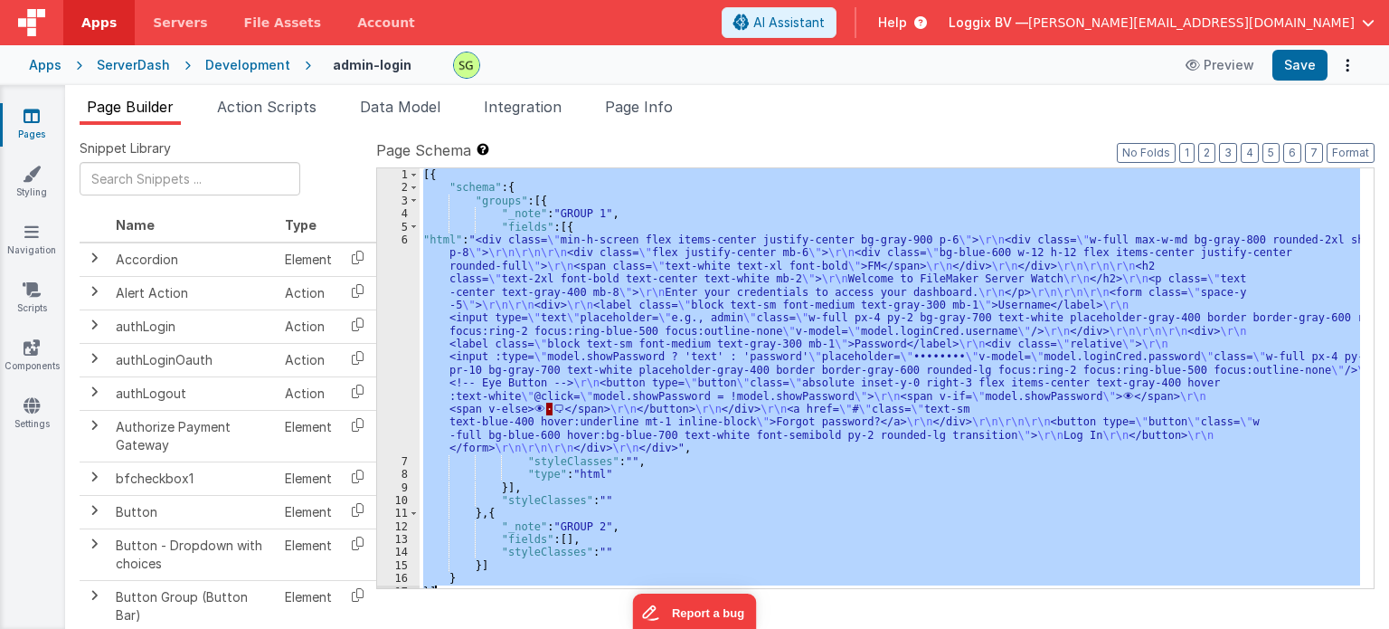
click at [405, 239] on div "6" at bounding box center [398, 344] width 43 height 222
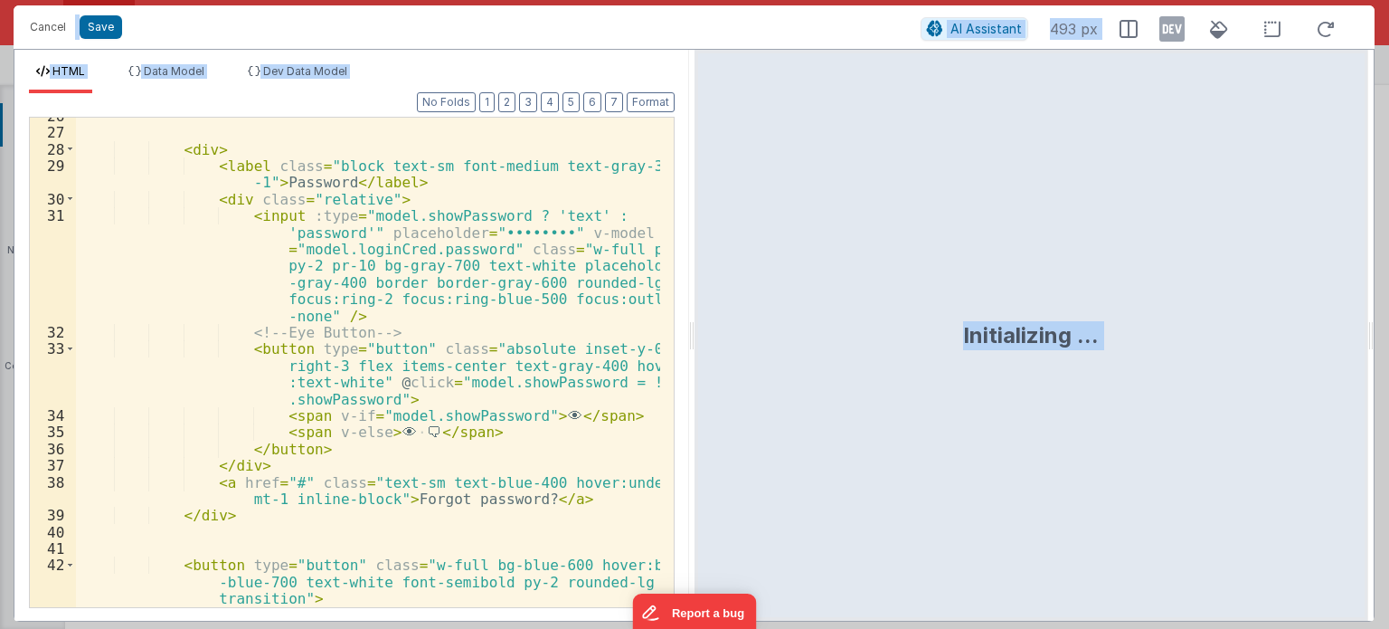
scroll to position [543, 0]
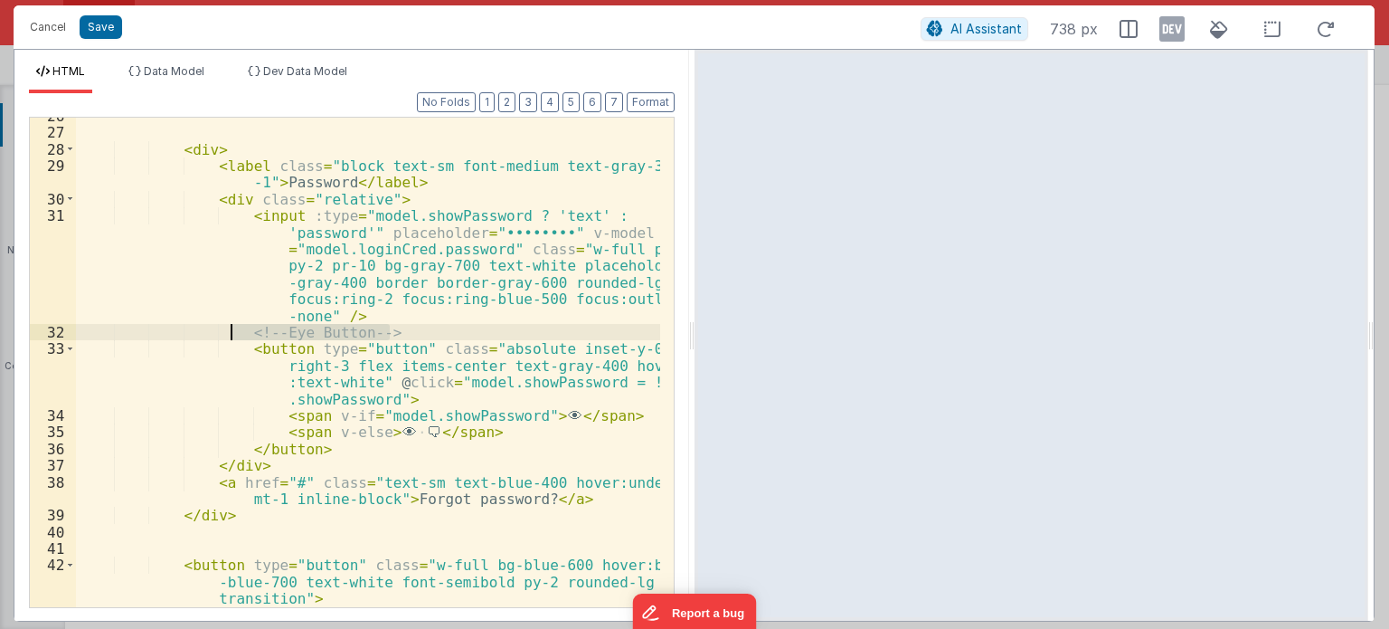
drag, startPoint x: 402, startPoint y: 336, endPoint x: 232, endPoint y: 336, distance: 169.1
click at [232, 336] on div "< div > < label class = "block text-sm font-medium text-gray-300 mb -1" > Passw…" at bounding box center [368, 370] width 584 height 524
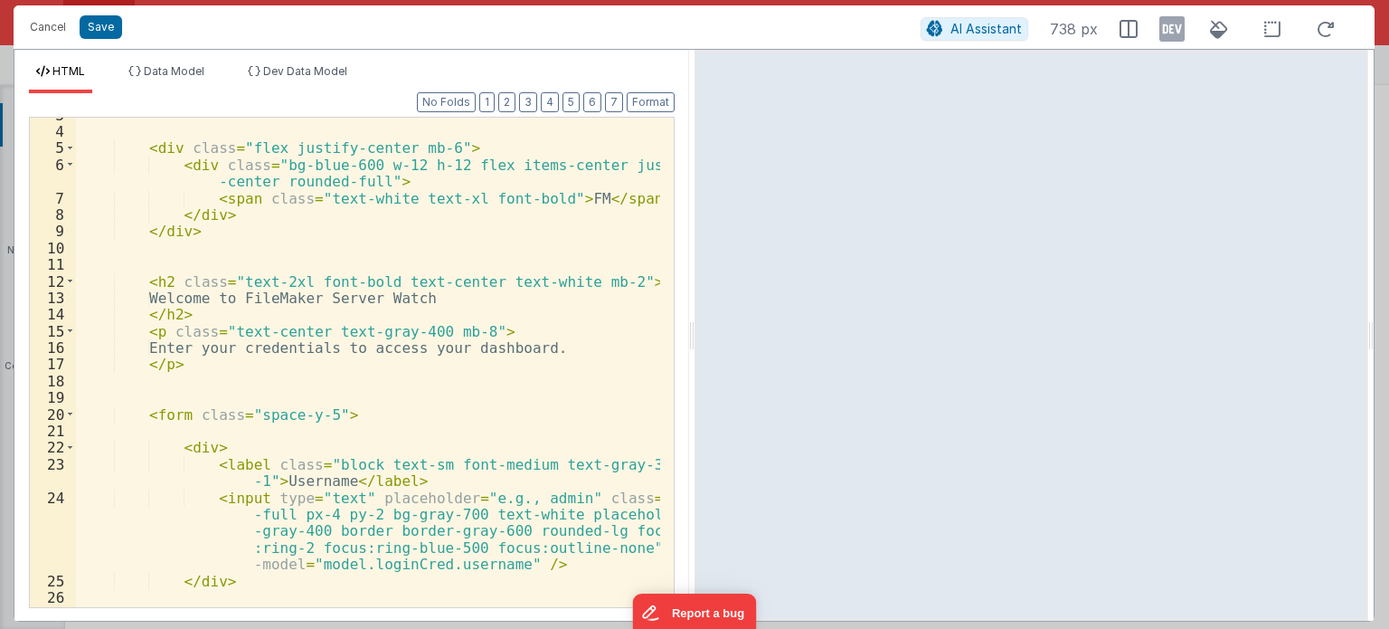
scroll to position [0, 0]
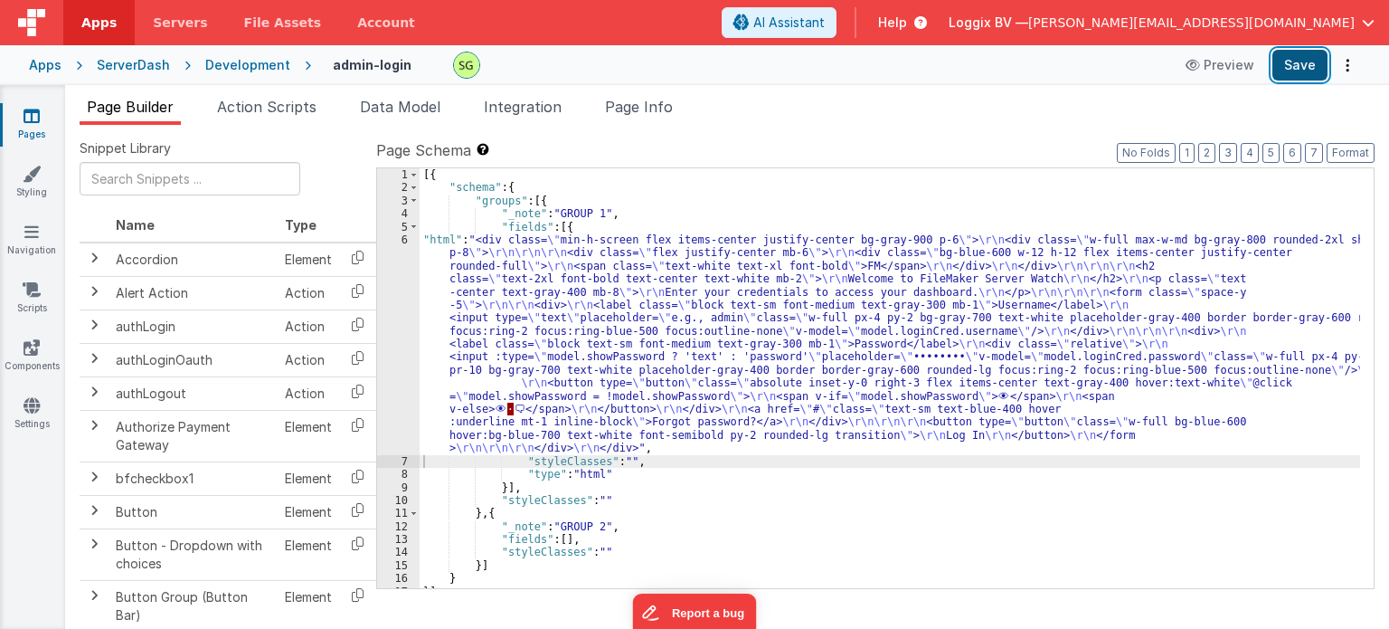
click at [1304, 71] on button "Save" at bounding box center [1300, 65] width 55 height 31
click at [266, 98] on span "Action Scripts" at bounding box center [266, 107] width 99 height 18
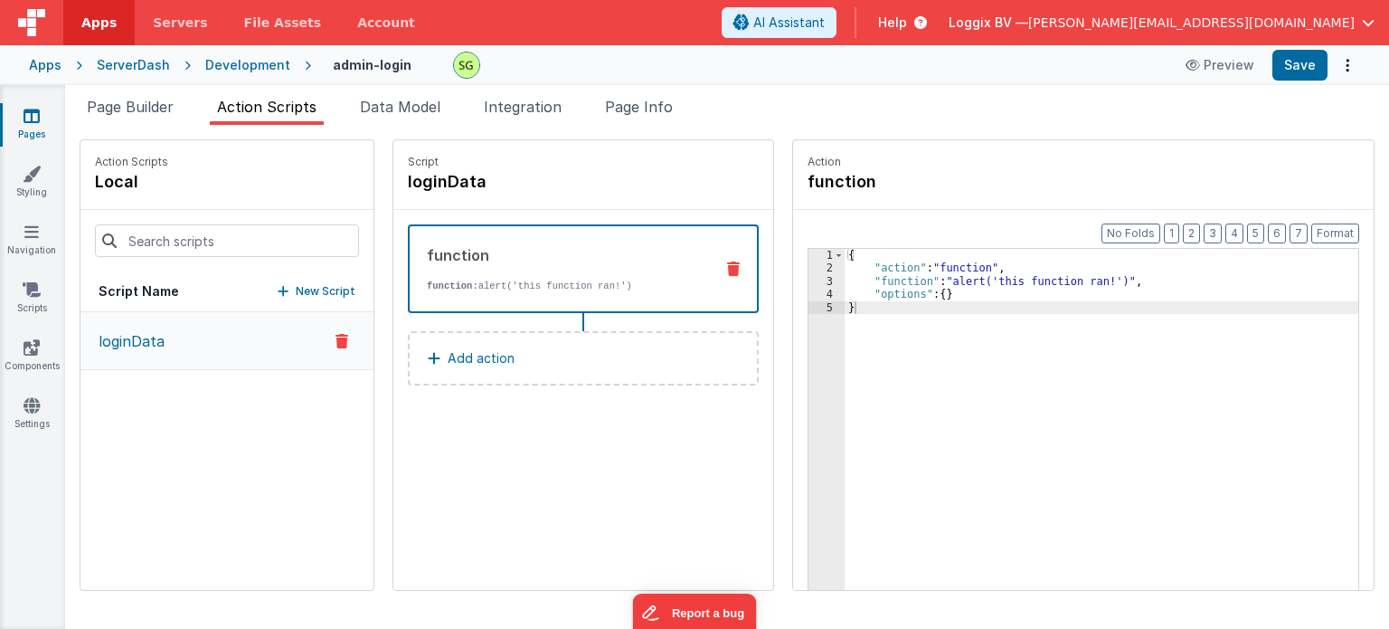
click at [809, 279] on div "3" at bounding box center [827, 281] width 36 height 13
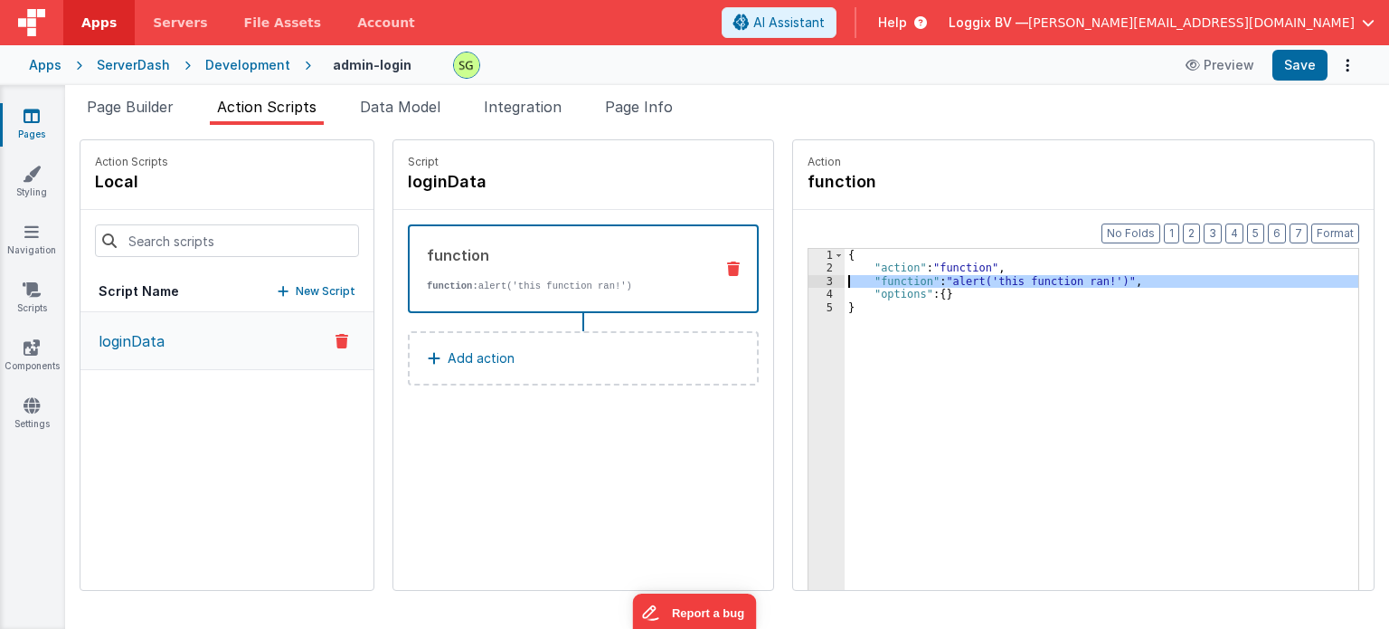
click at [809, 279] on div "3" at bounding box center [827, 281] width 36 height 13
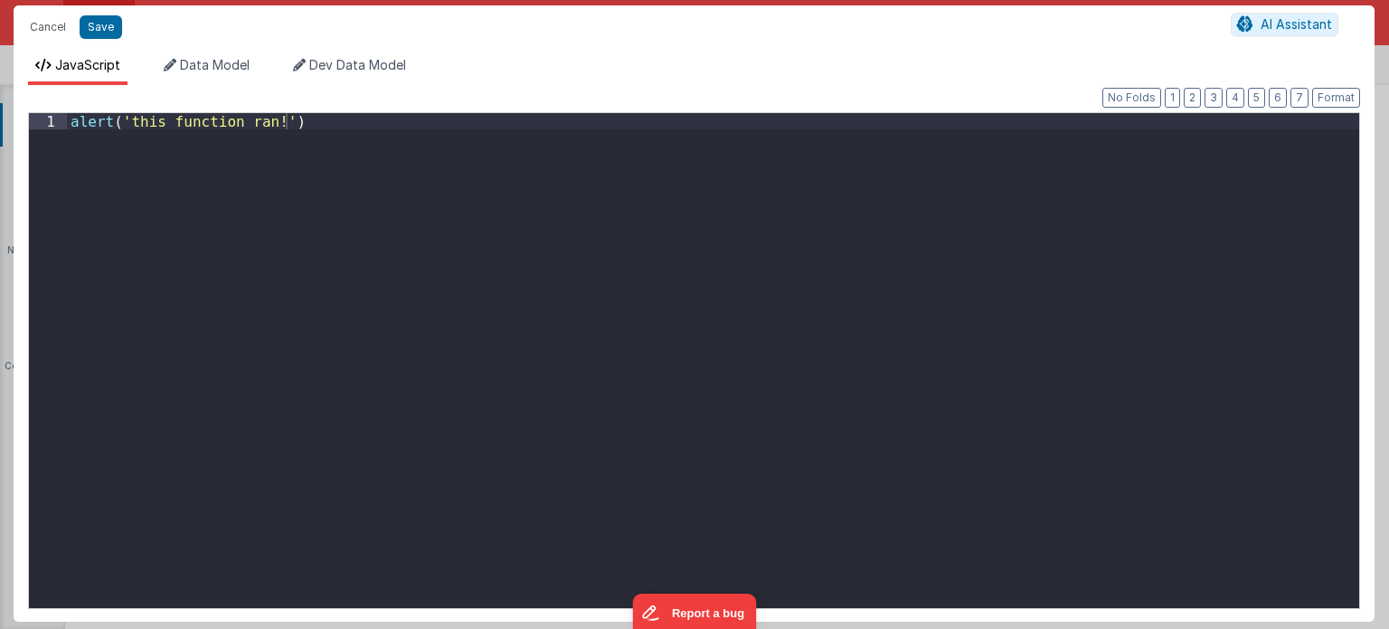
click at [294, 166] on div "alert ( 'this function ran!' )" at bounding box center [713, 377] width 1293 height 529
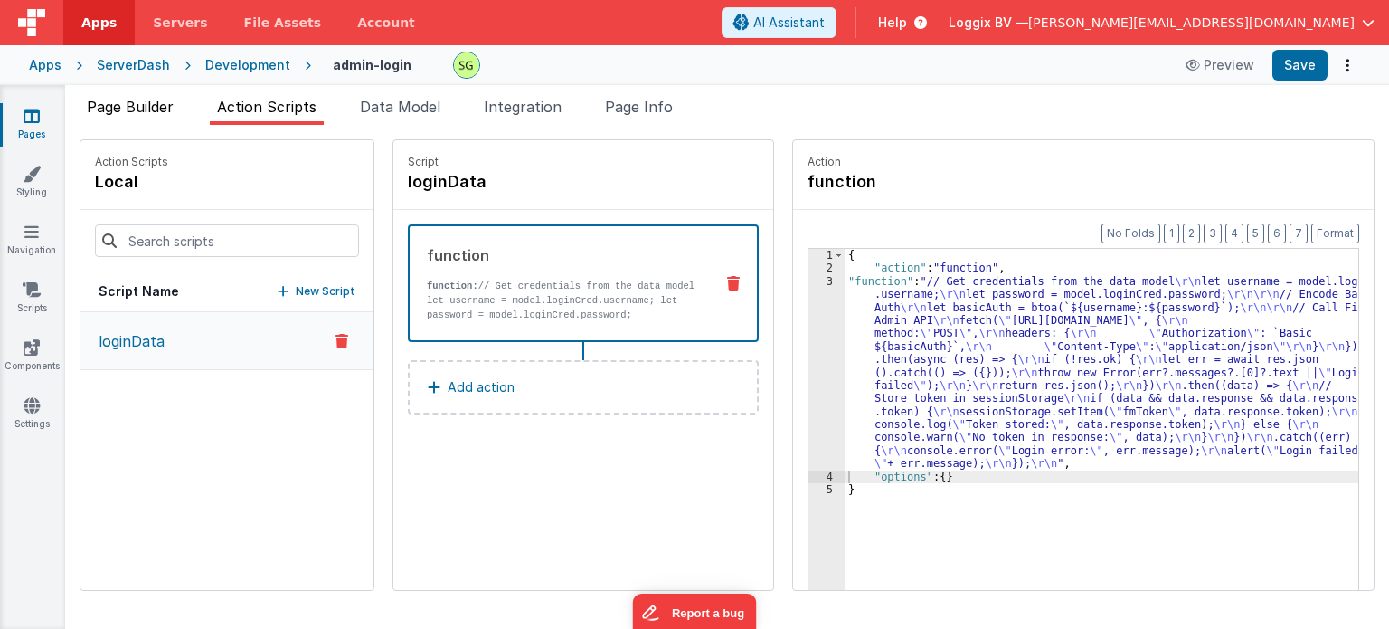
click at [156, 110] on span "Page Builder" at bounding box center [130, 107] width 87 height 18
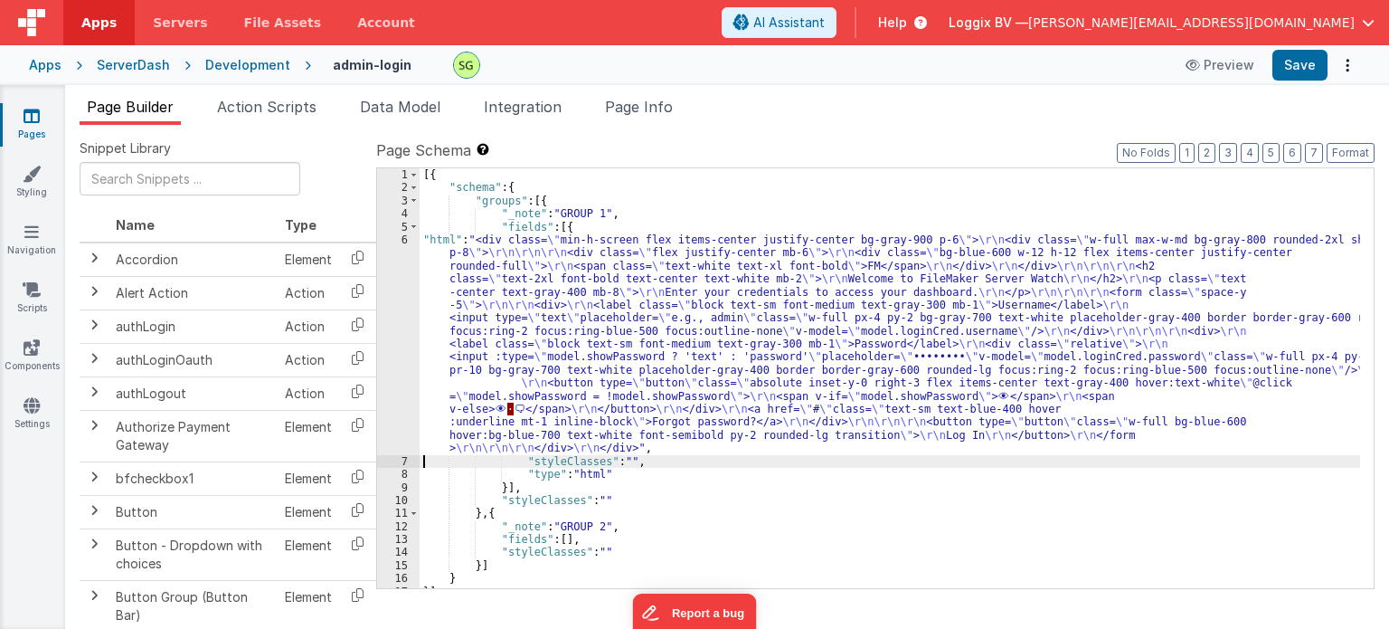
click at [403, 241] on div "6" at bounding box center [398, 344] width 43 height 222
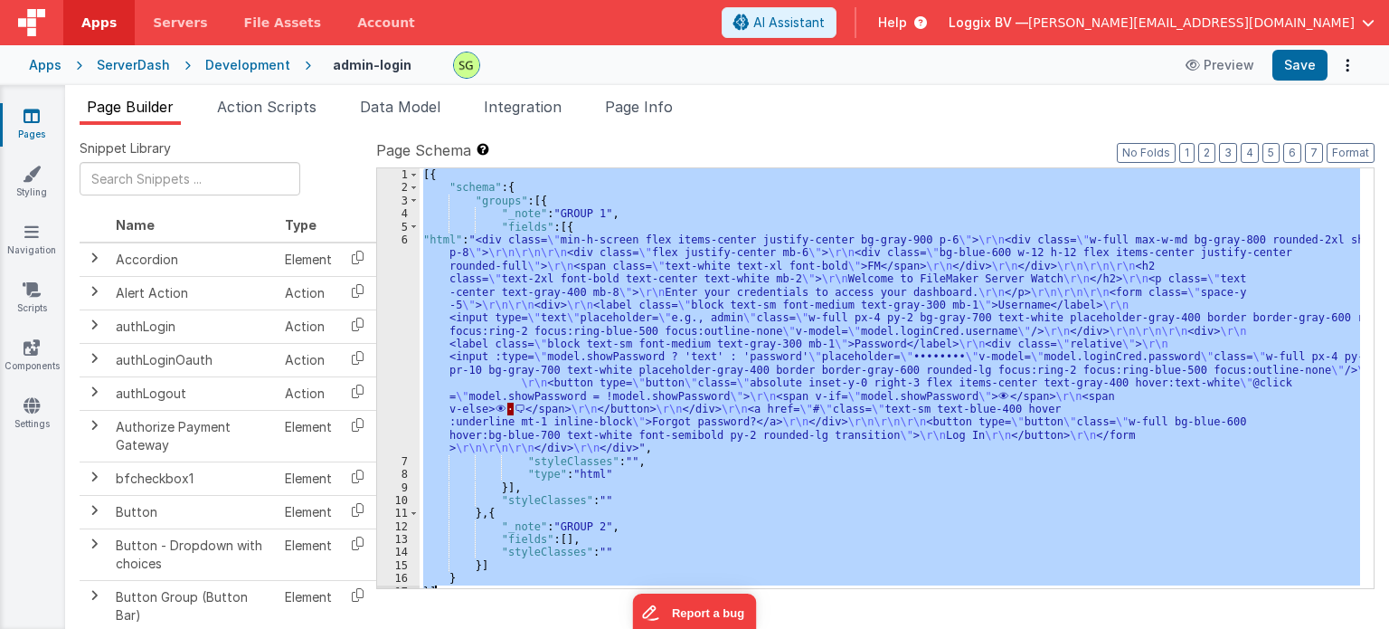
click at [403, 241] on div "6" at bounding box center [398, 344] width 43 height 222
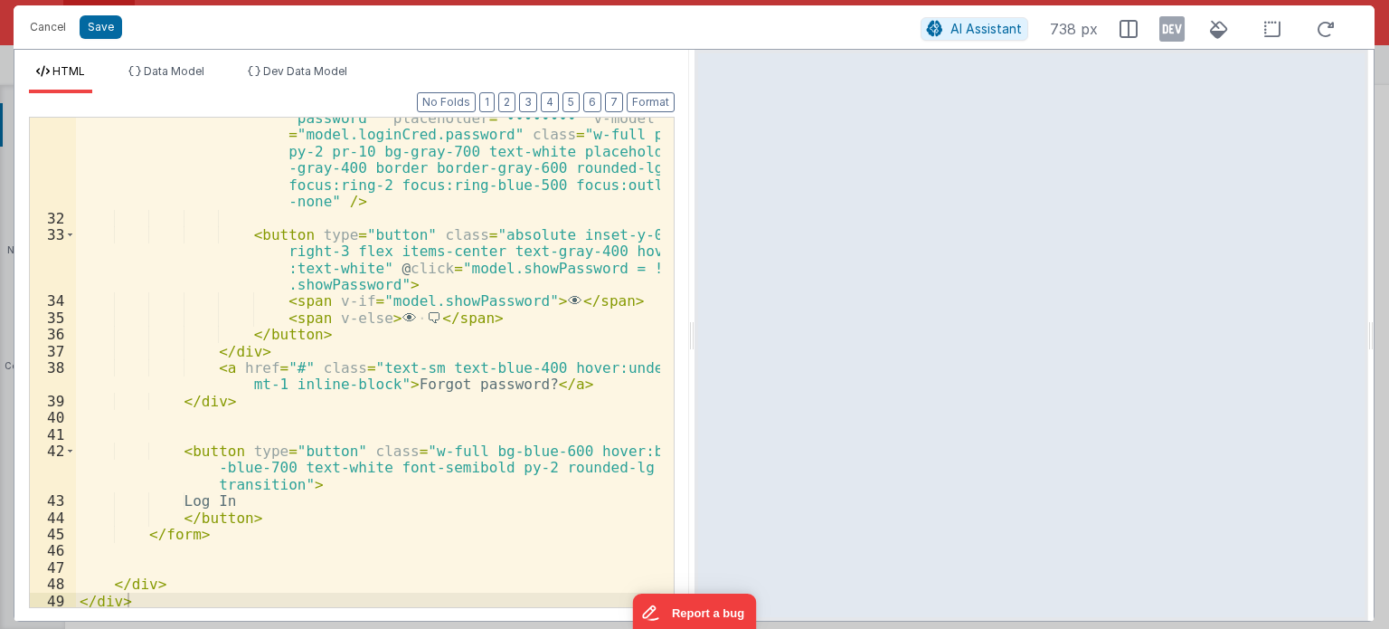
scroll to position [658, 0]
click at [296, 479] on div "< input :type = "model.showPassword ? 'text' : 'password'" placeholder = "•••••…" at bounding box center [368, 403] width 584 height 623
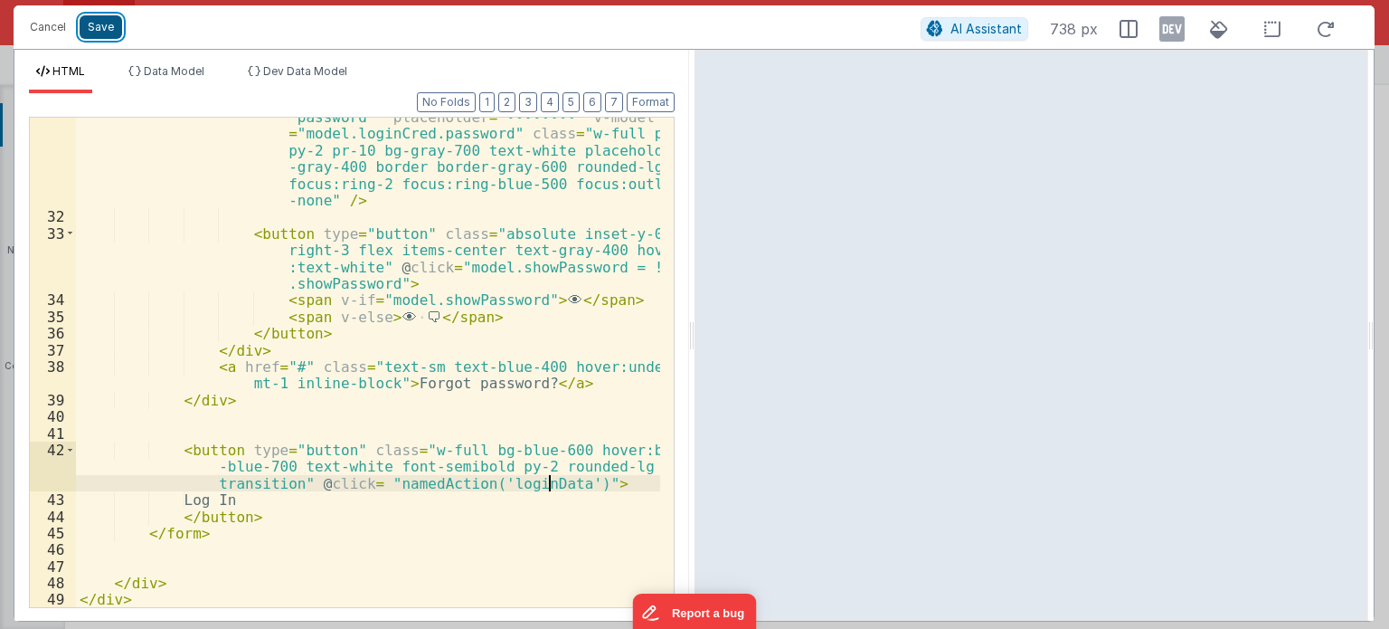
click at [90, 32] on button "Save" at bounding box center [101, 27] width 43 height 24
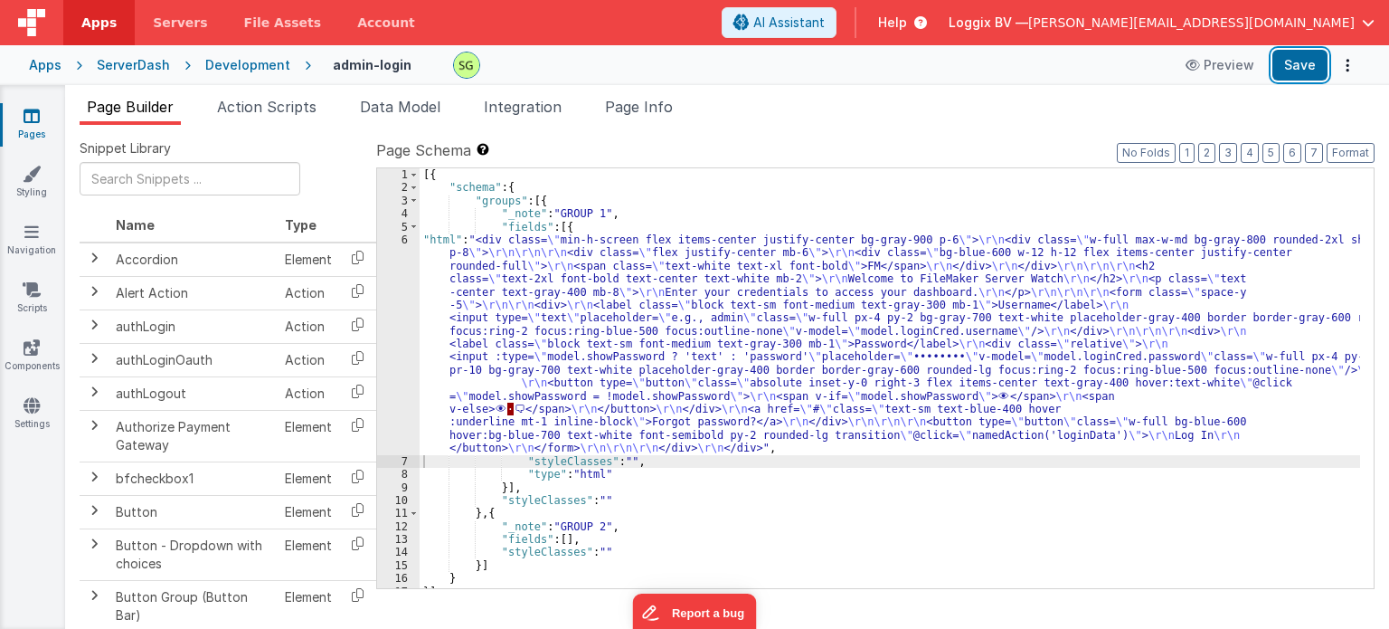
drag, startPoint x: 1302, startPoint y: 55, endPoint x: 523, endPoint y: 1, distance: 781.5
click at [1302, 55] on button "Save" at bounding box center [1300, 65] width 55 height 31
click at [289, 107] on span "Action Scripts" at bounding box center [266, 107] width 99 height 18
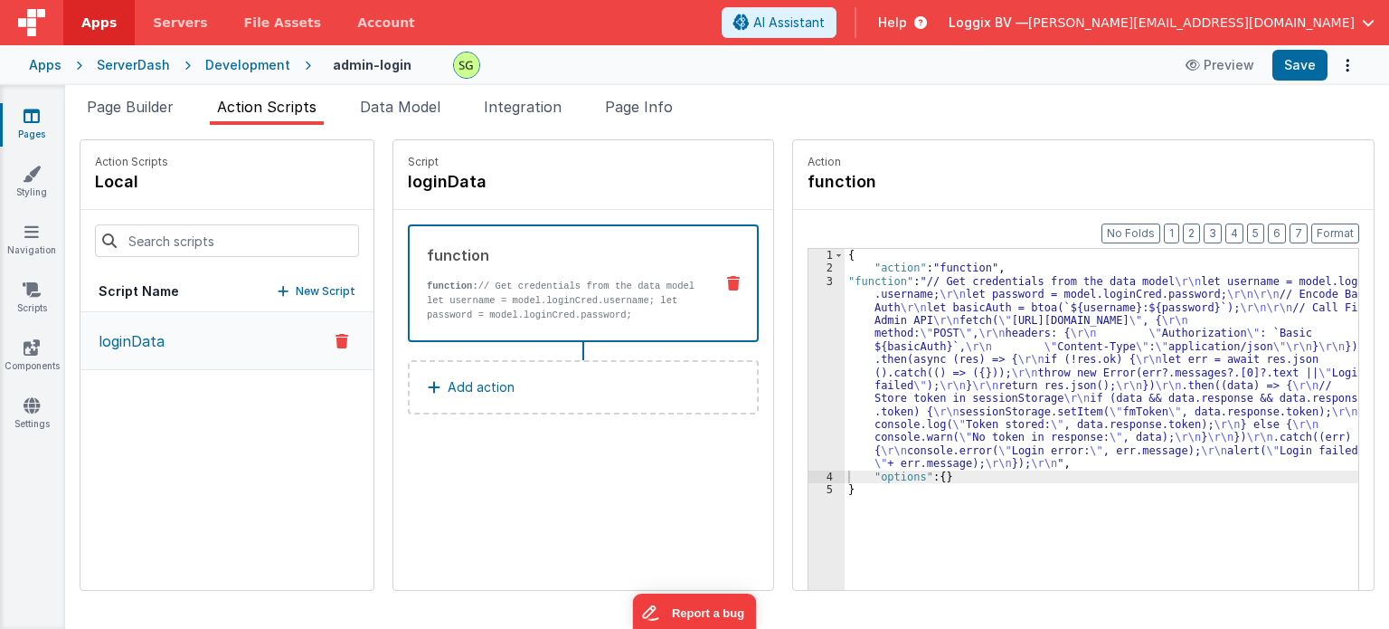
click at [564, 382] on button "Add action" at bounding box center [583, 387] width 351 height 54
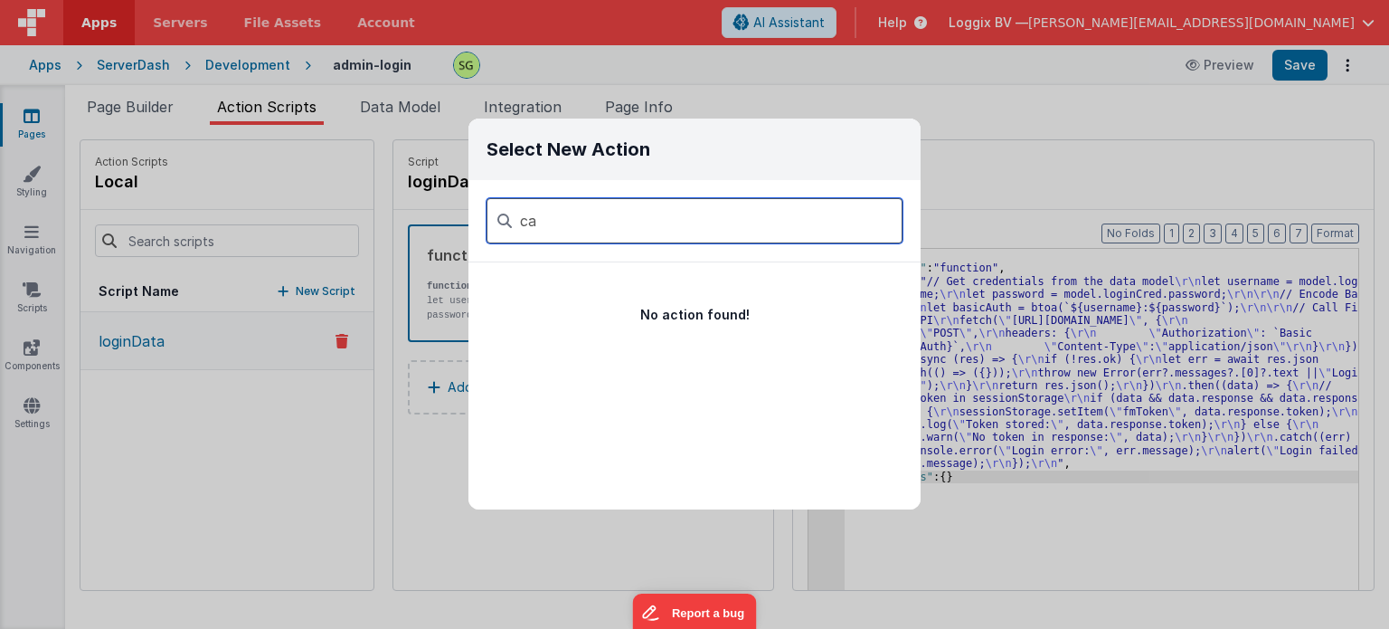
type input "c"
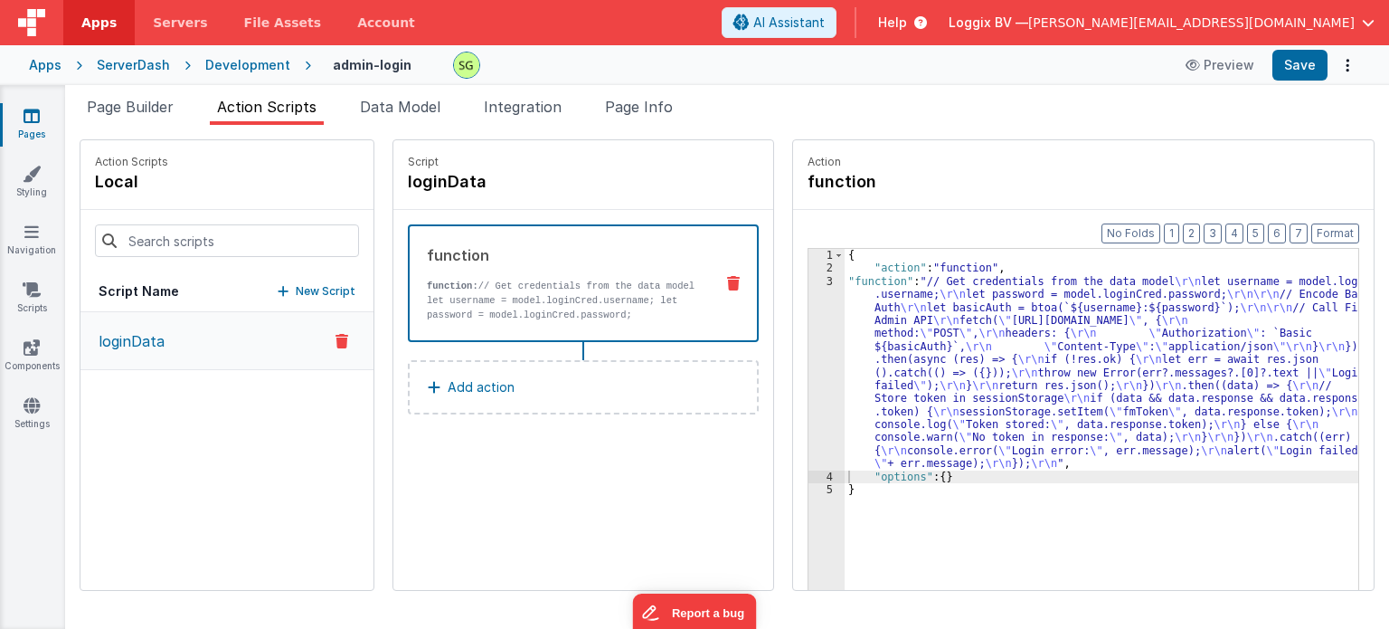
click at [506, 388] on button "Add action" at bounding box center [583, 387] width 351 height 54
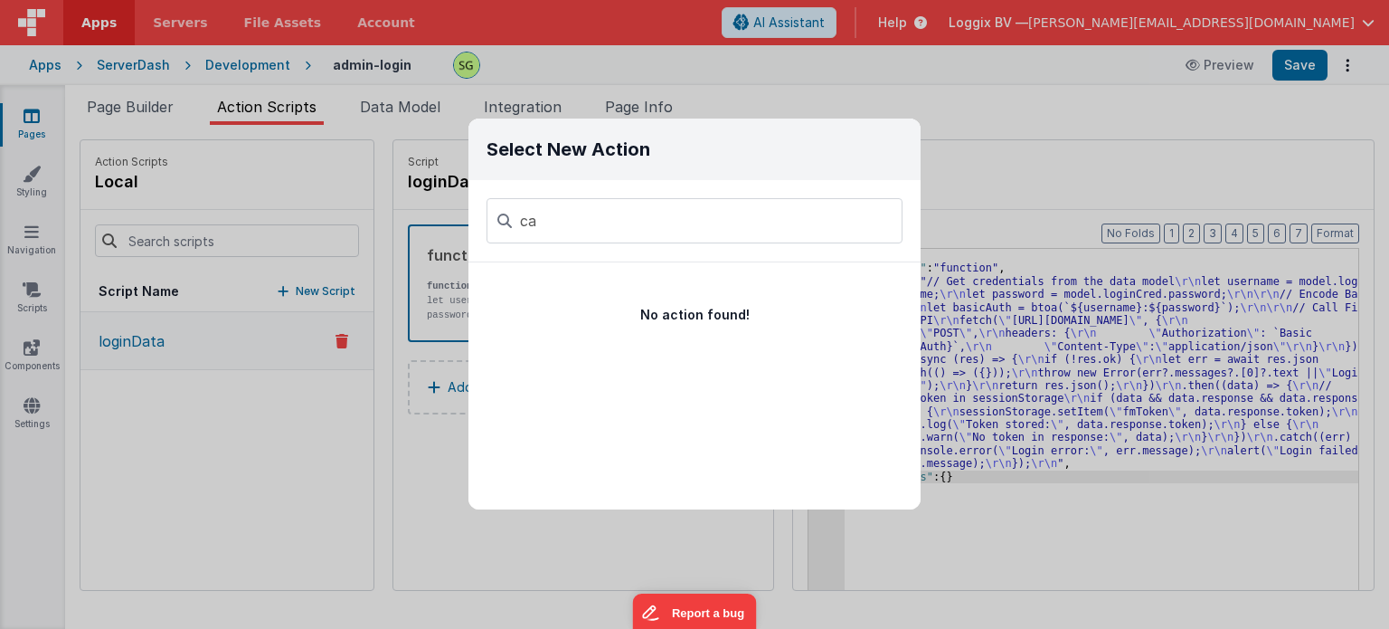
type input "c"
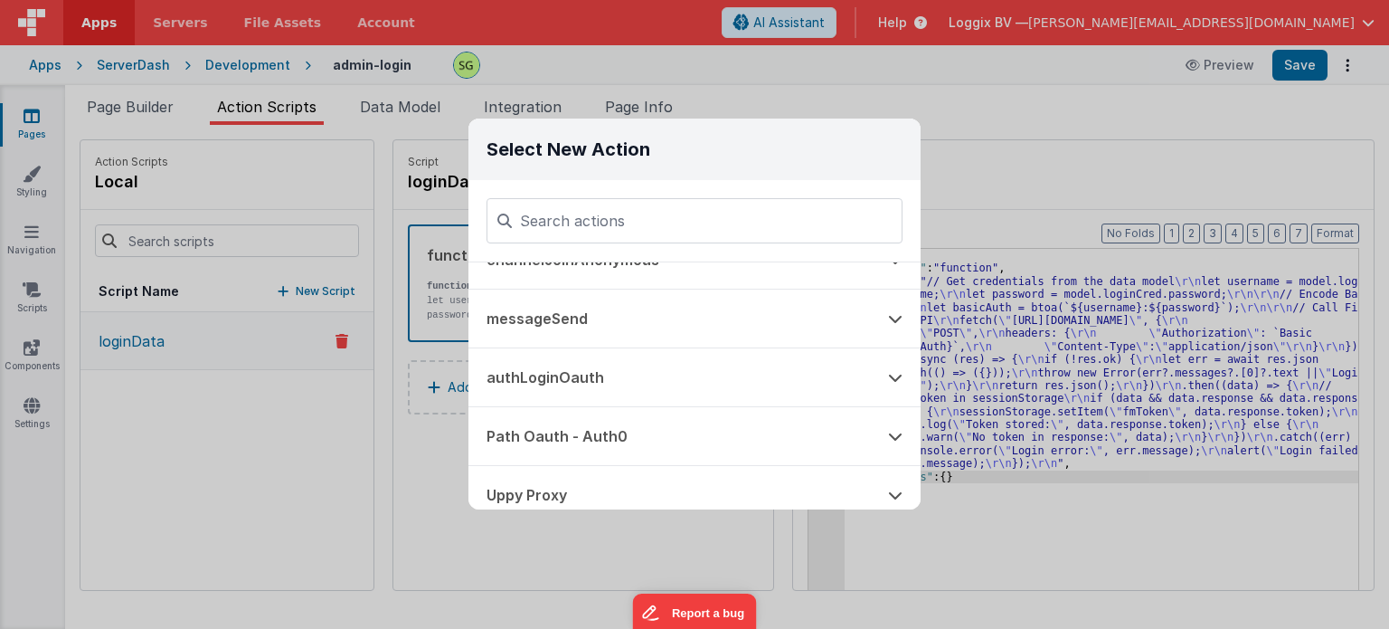
scroll to position [1335, 0]
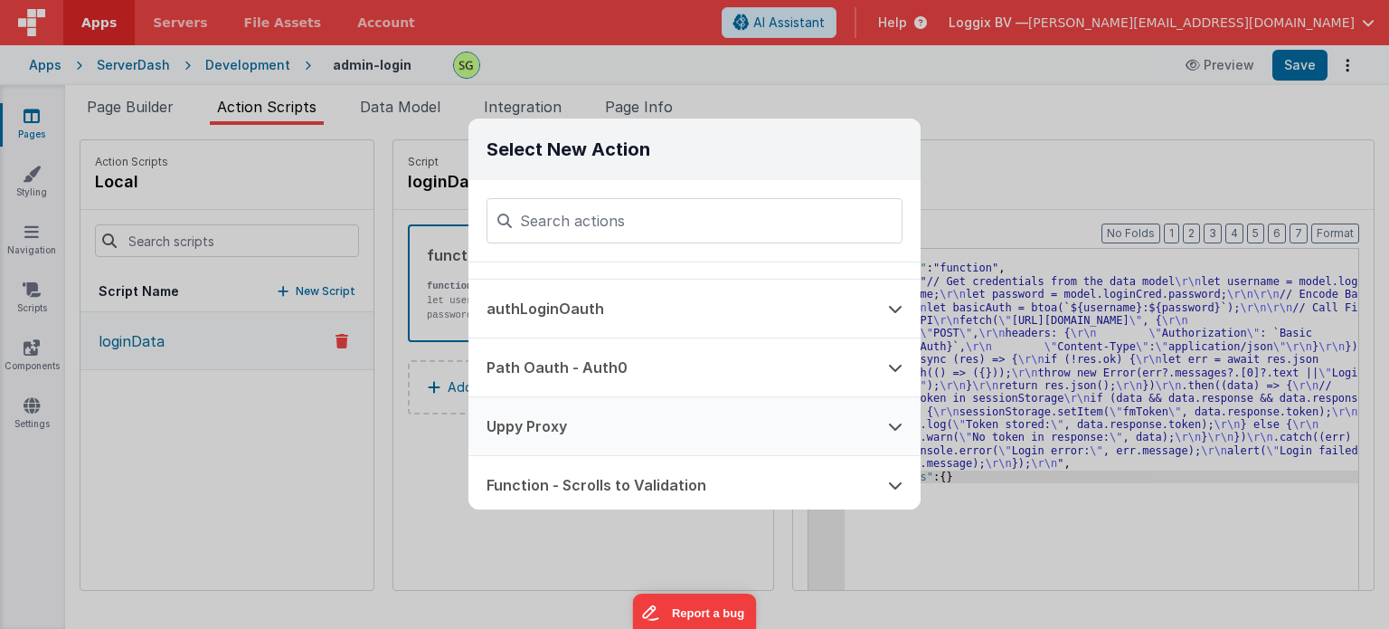
click at [894, 411] on button at bounding box center [895, 426] width 51 height 58
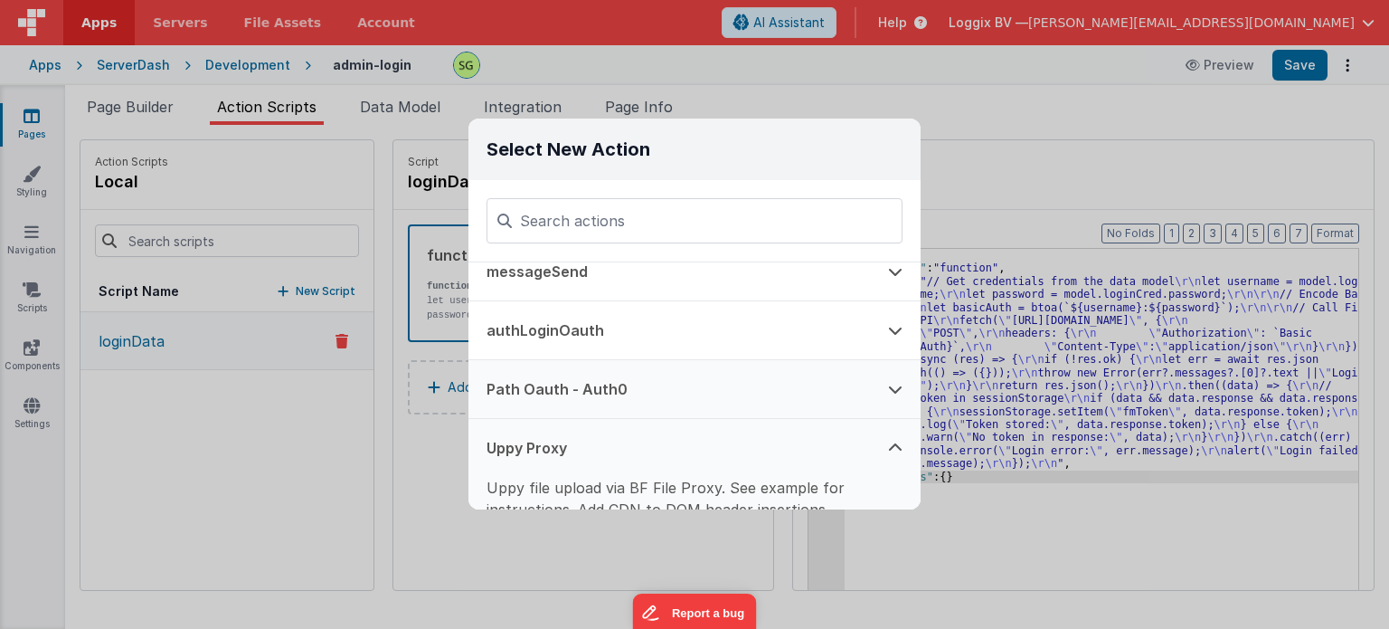
scroll to position [1396, 0]
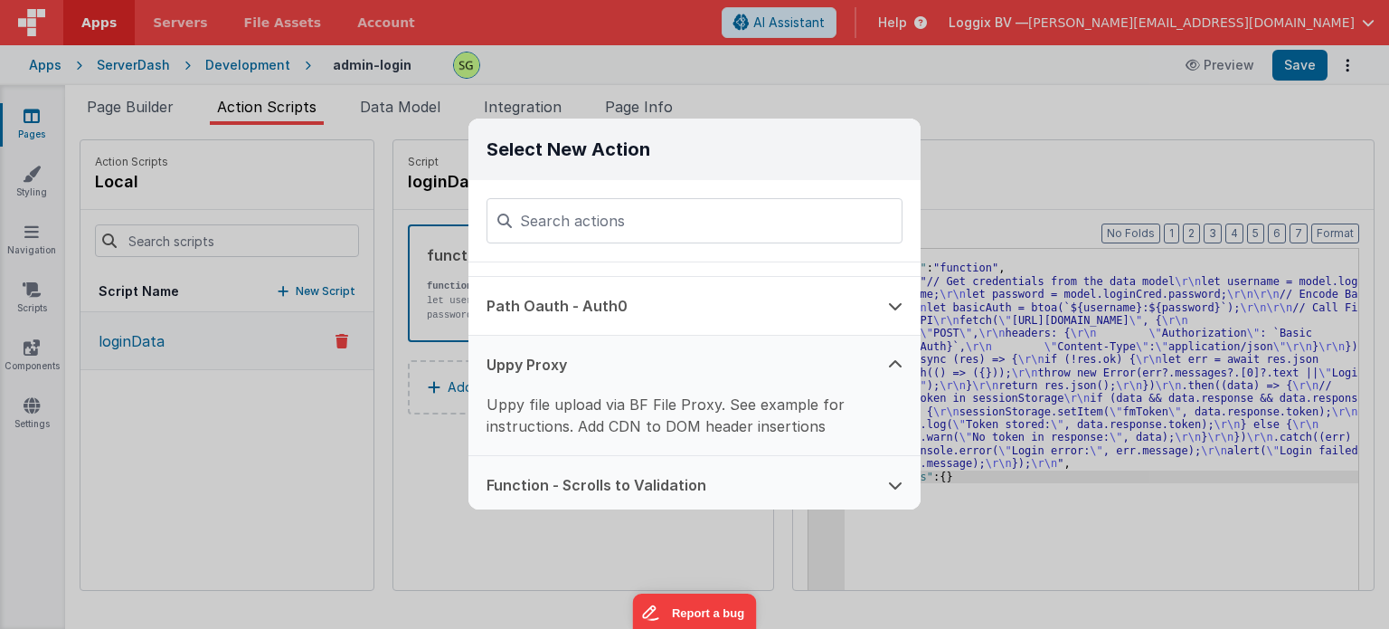
click at [720, 486] on button "Function - Scrolls to Validation" at bounding box center [670, 485] width 402 height 58
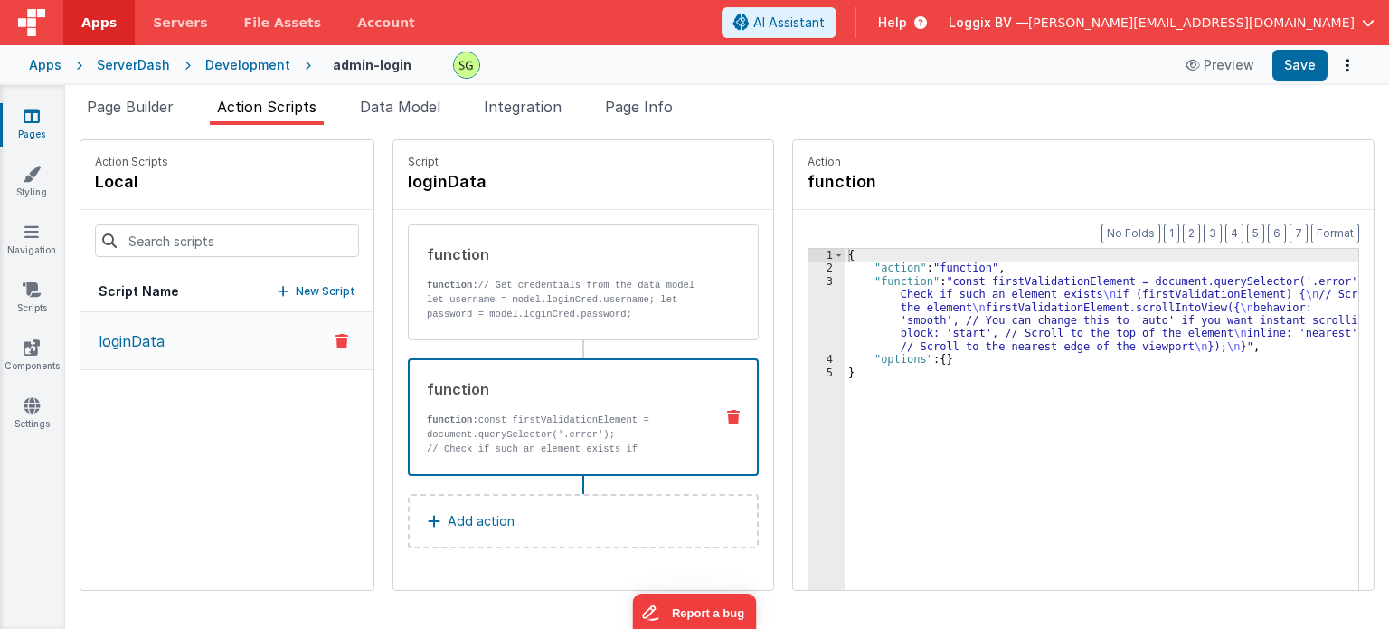
click at [727, 415] on icon at bounding box center [733, 417] width 13 height 14
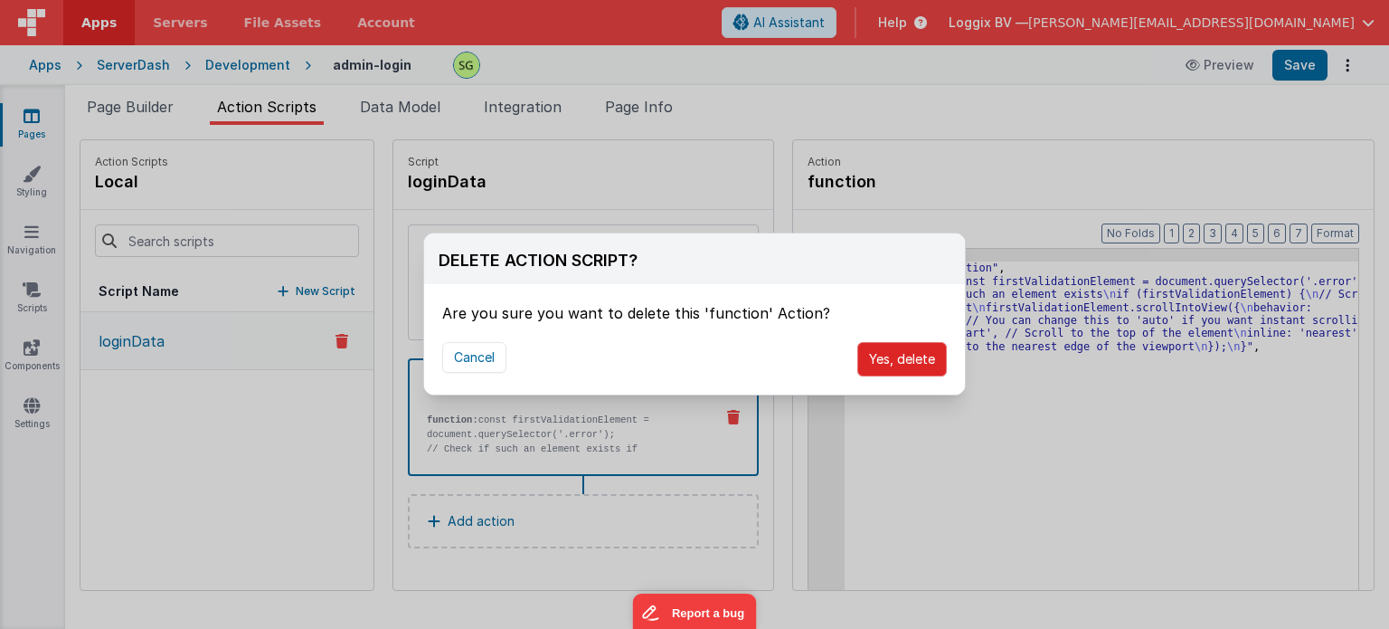
click at [895, 366] on button "Yes, delete" at bounding box center [902, 359] width 90 height 34
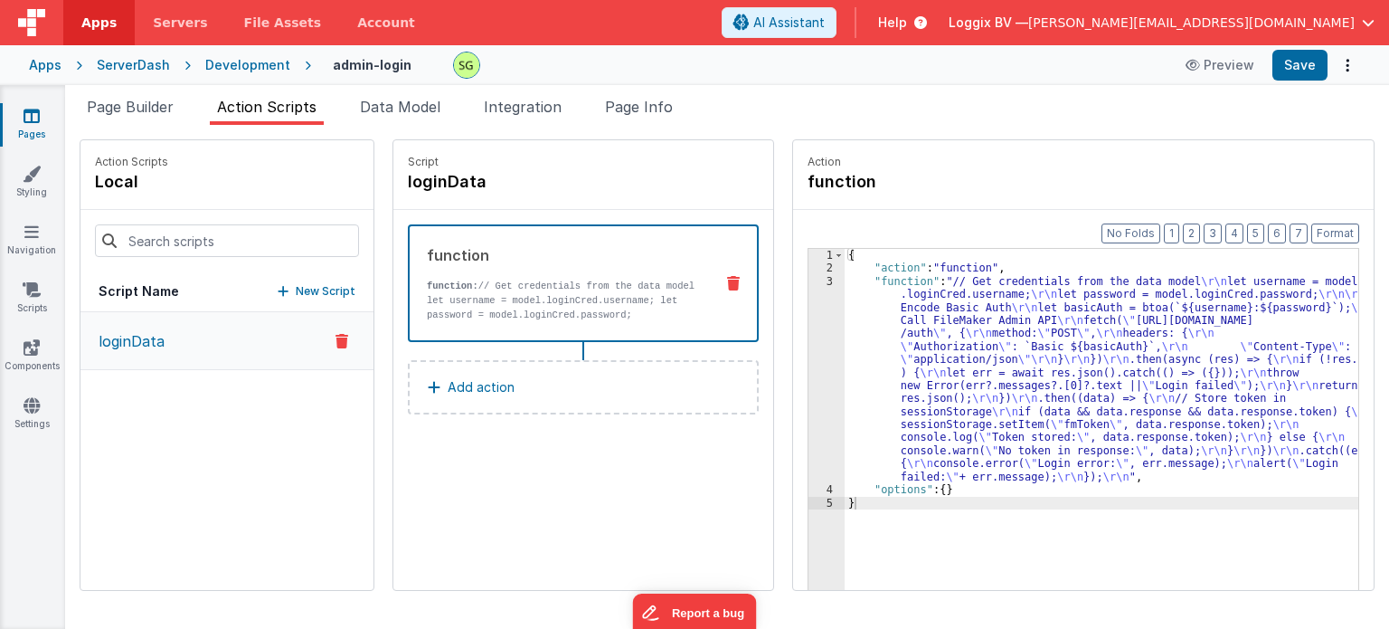
click at [492, 387] on p "Add action" at bounding box center [481, 387] width 67 height 22
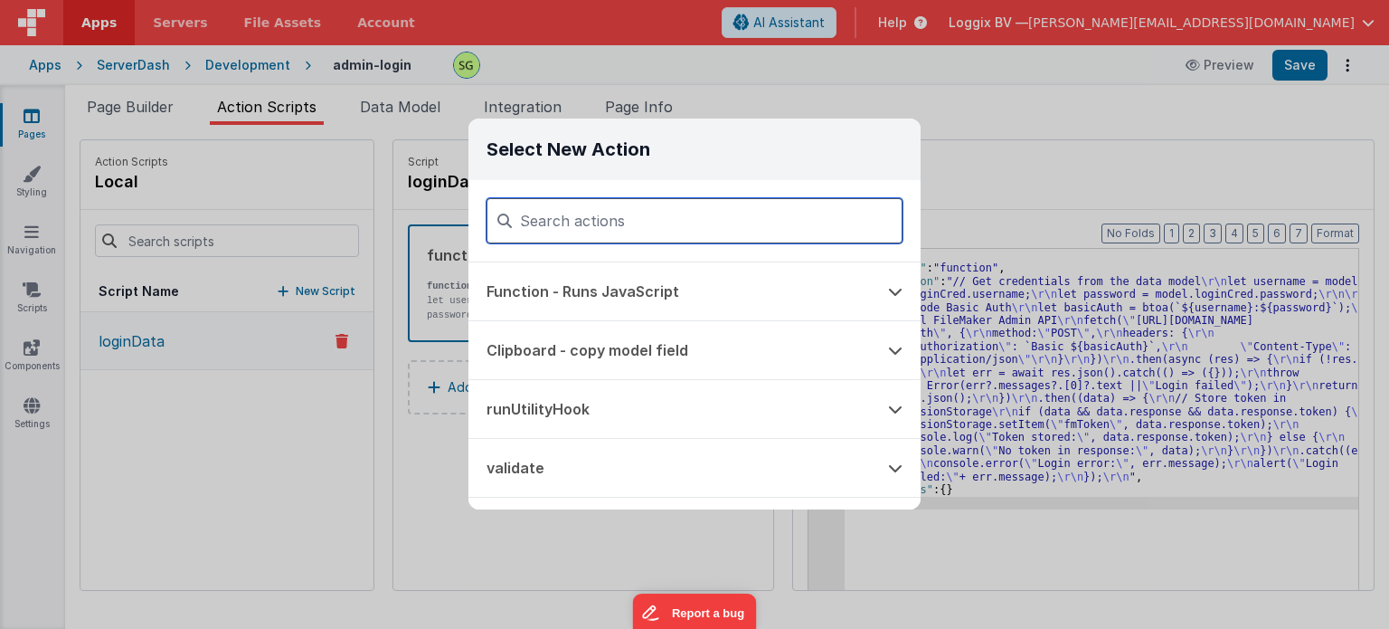
paste input "CallServerScript"
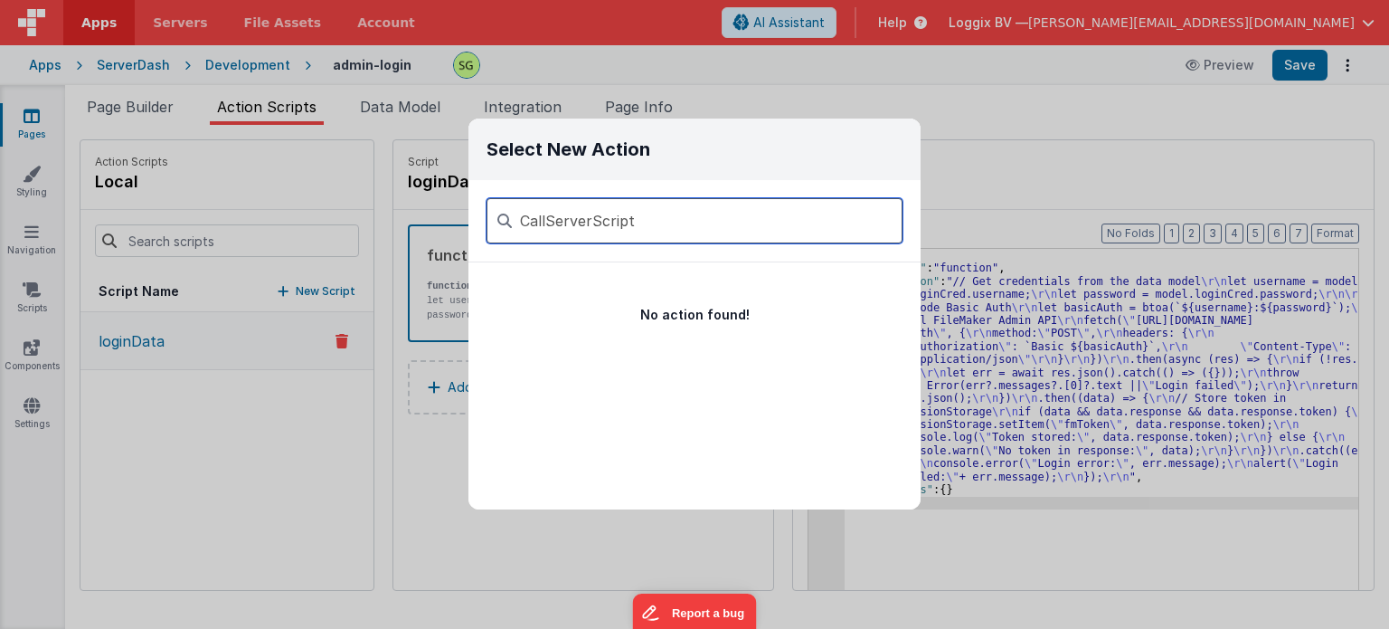
type input "CallServerScript"
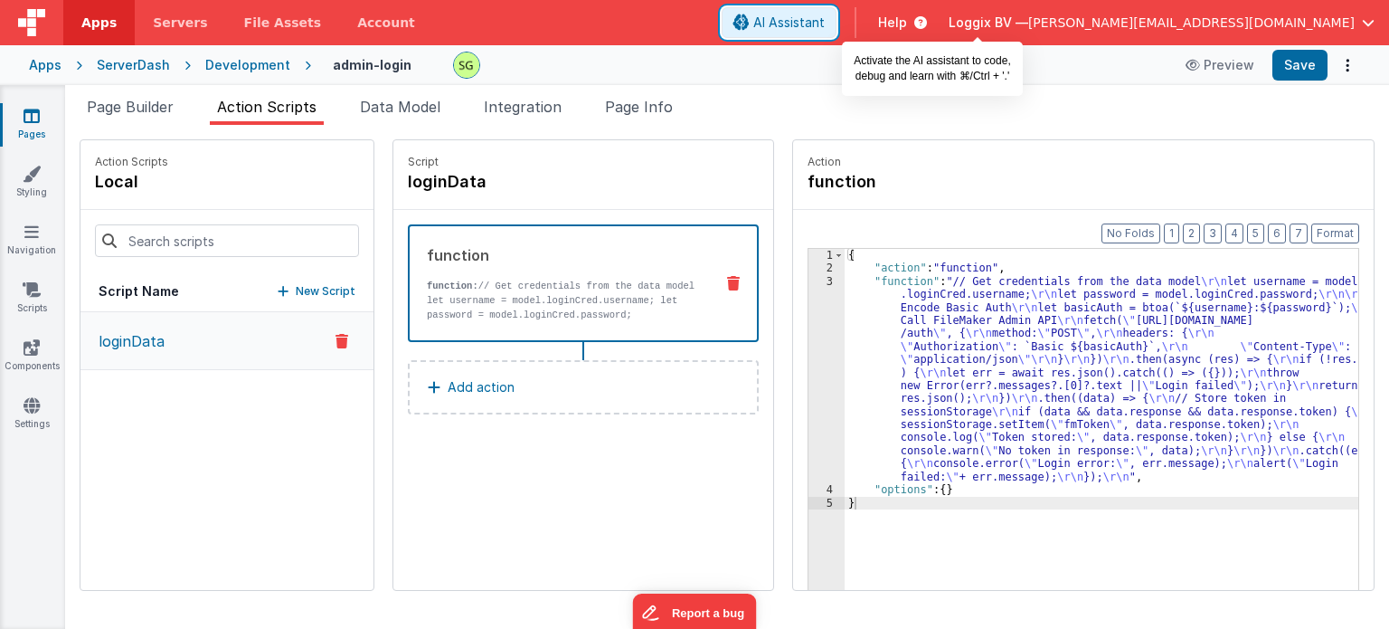
click at [837, 32] on button "AI Assistant" at bounding box center [779, 22] width 115 height 31
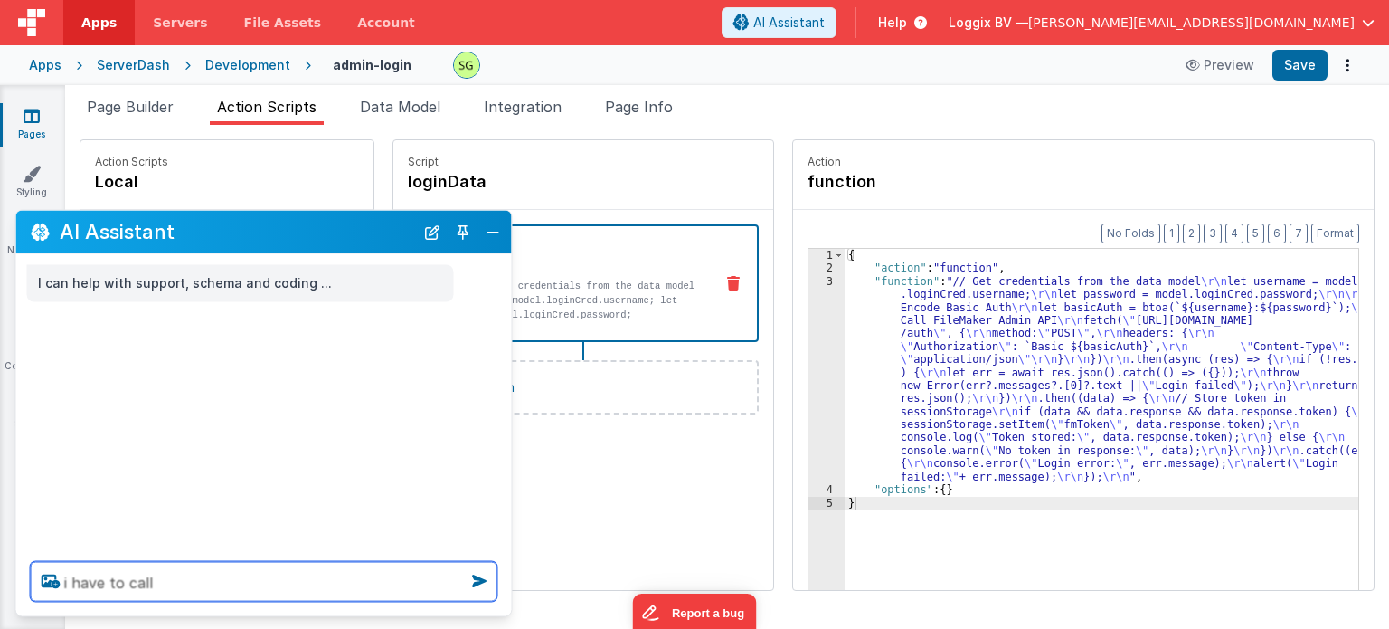
paste textarea "[URL][DOMAIN_NAME]"
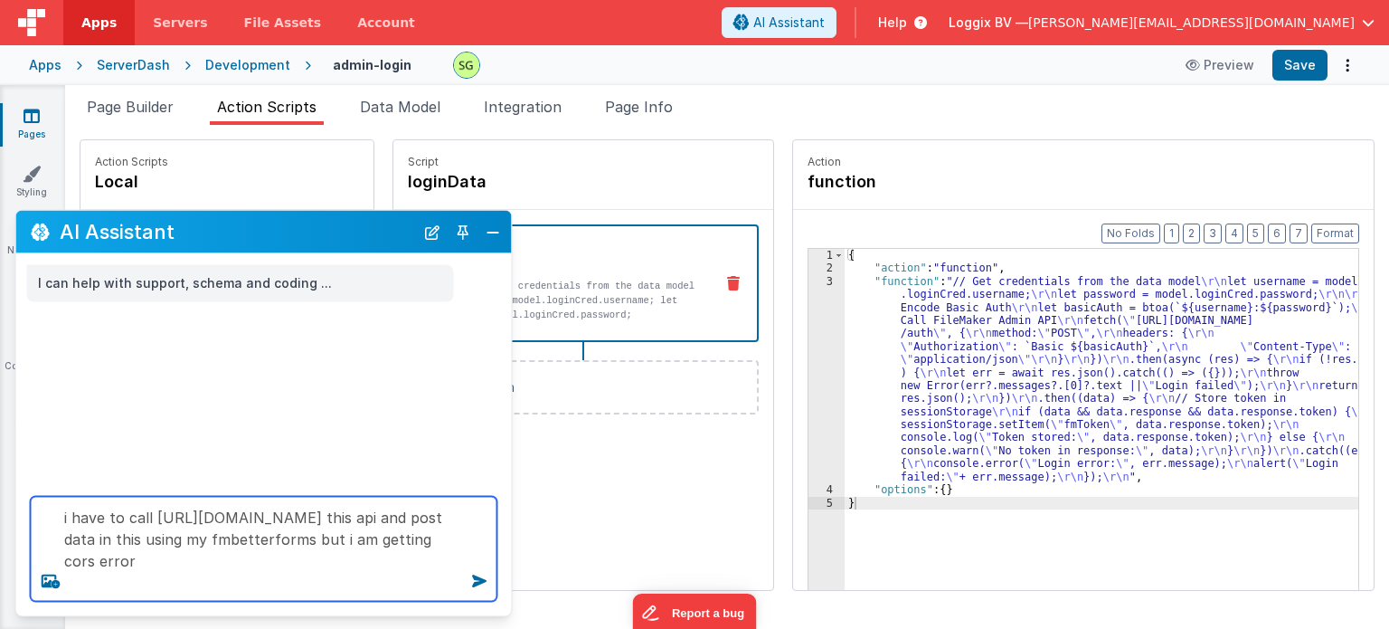
type textarea "i have to call [URL][DOMAIN_NAME] this api and post data in this using my fmbet…"
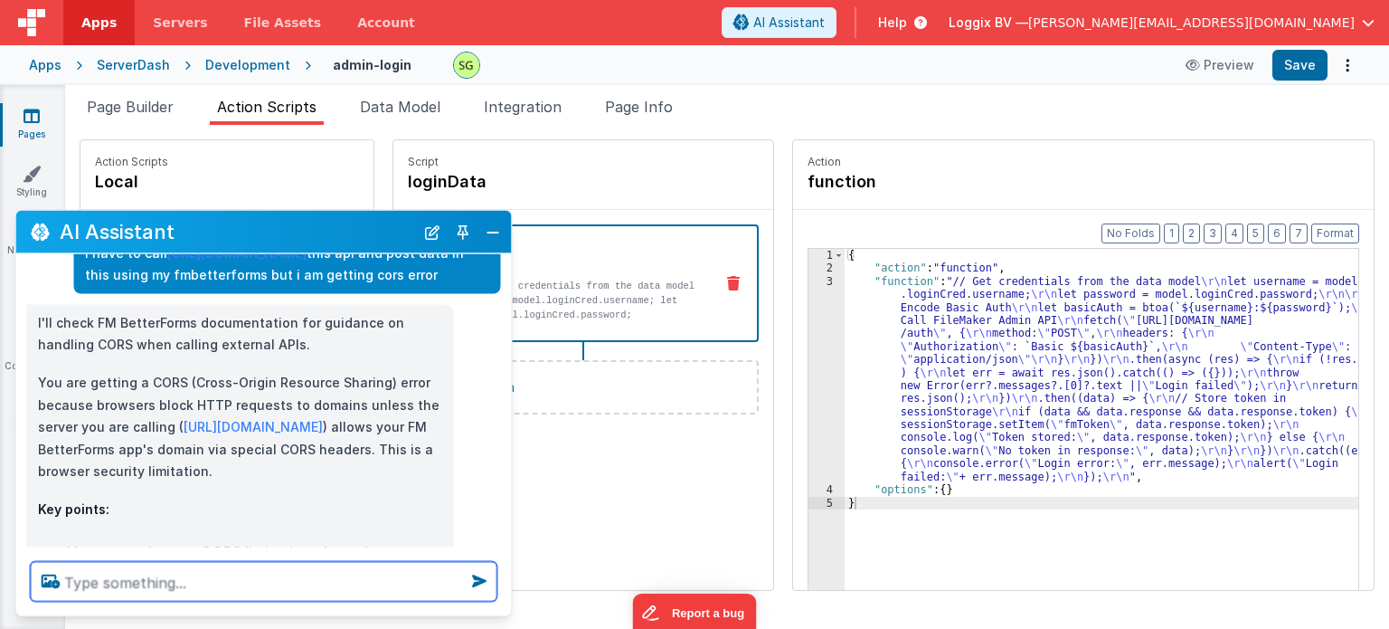
scroll to position [0, 0]
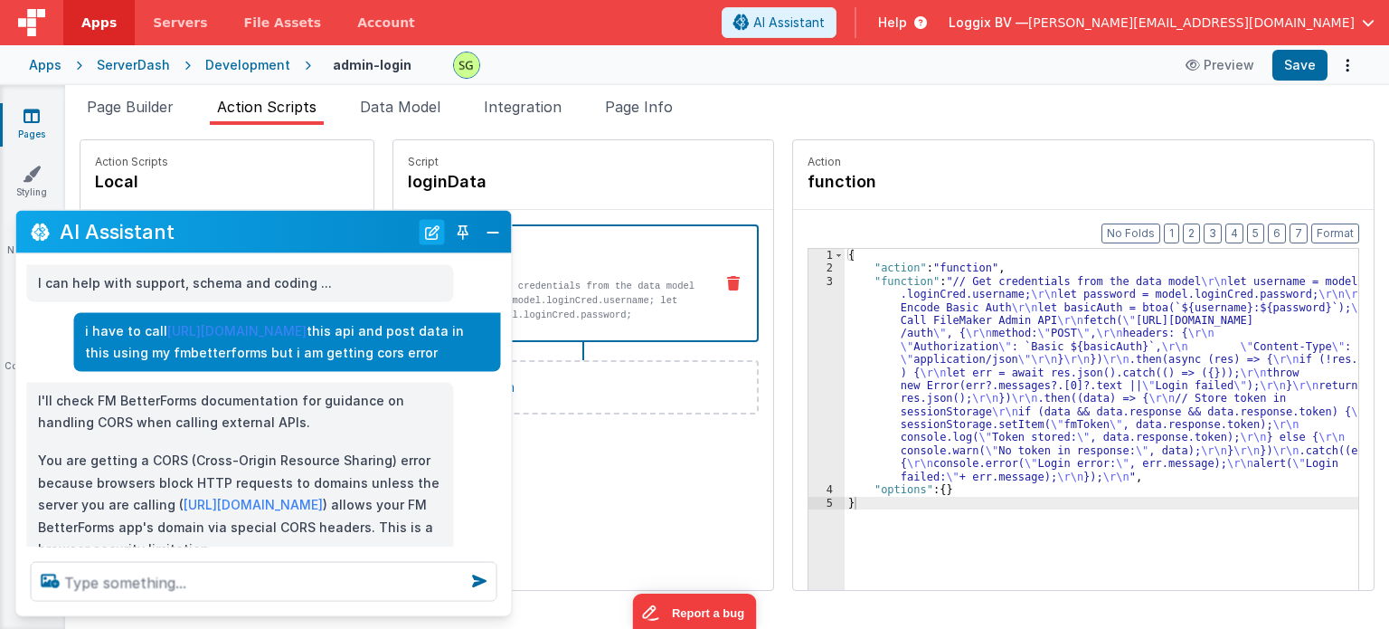
click at [430, 222] on button "New Chat" at bounding box center [432, 231] width 25 height 25
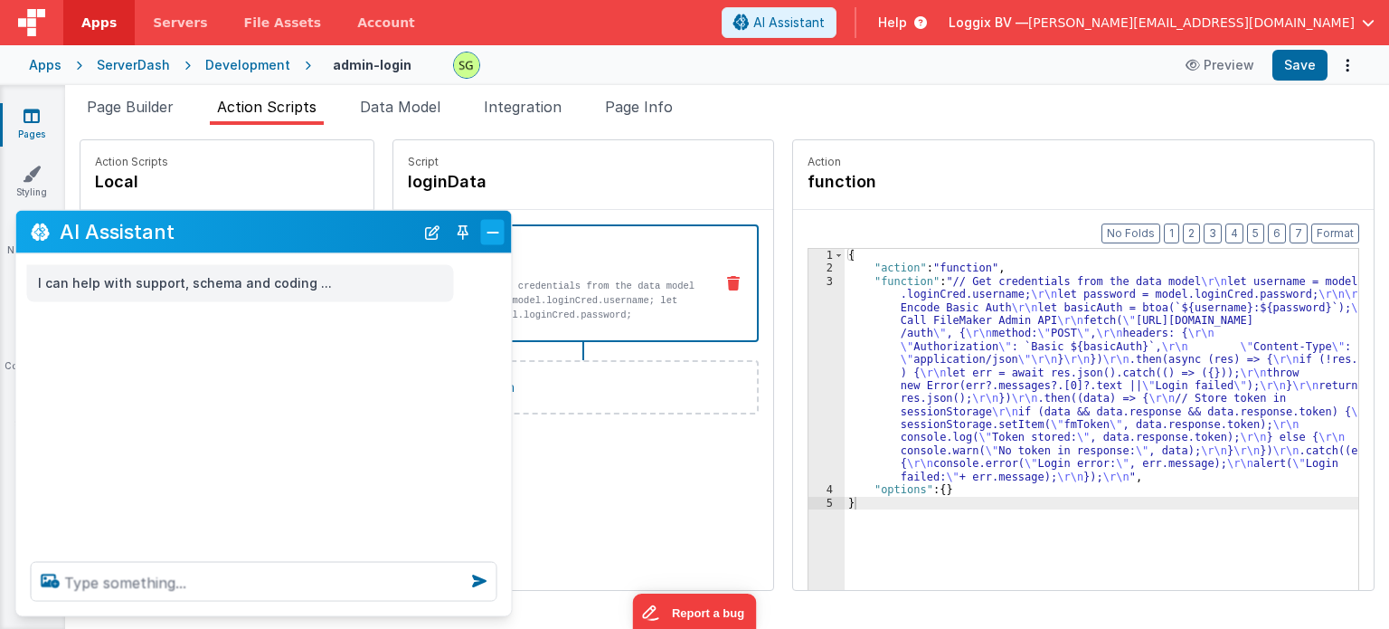
click at [504, 232] on button "Close" at bounding box center [493, 231] width 24 height 25
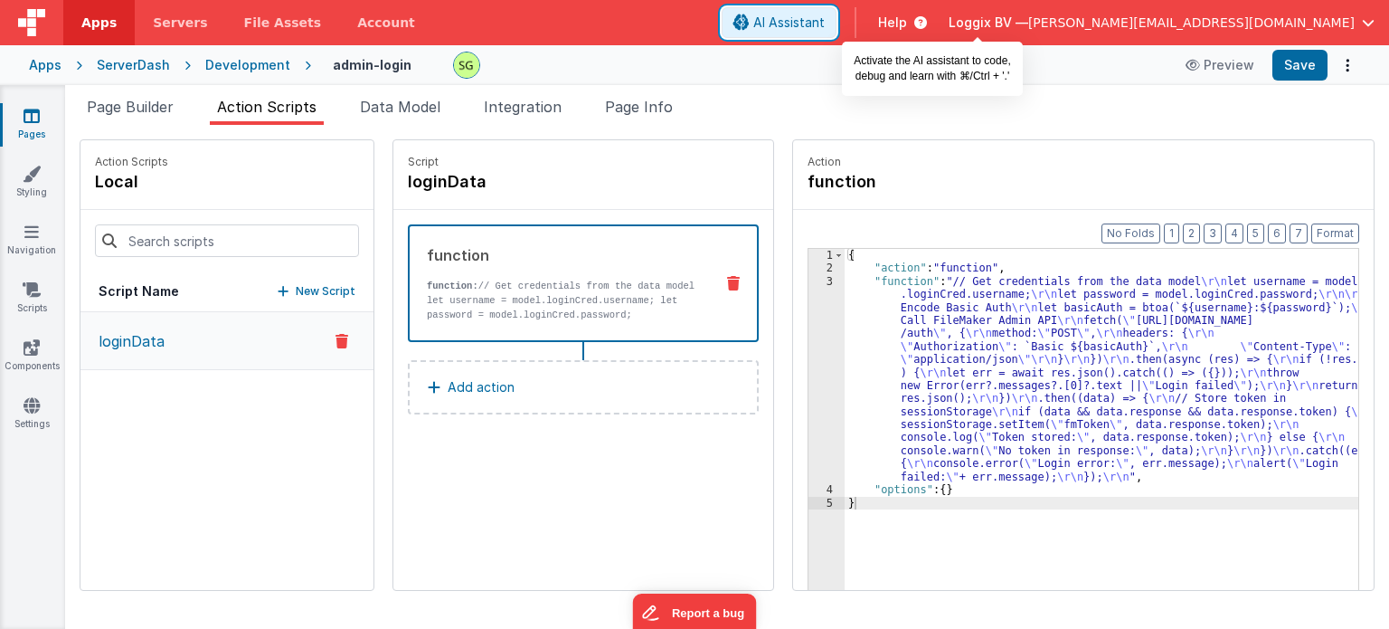
drag, startPoint x: 964, startPoint y: 23, endPoint x: 431, endPoint y: 563, distance: 759.2
click at [825, 23] on span "AI Assistant" at bounding box center [788, 23] width 71 height 18
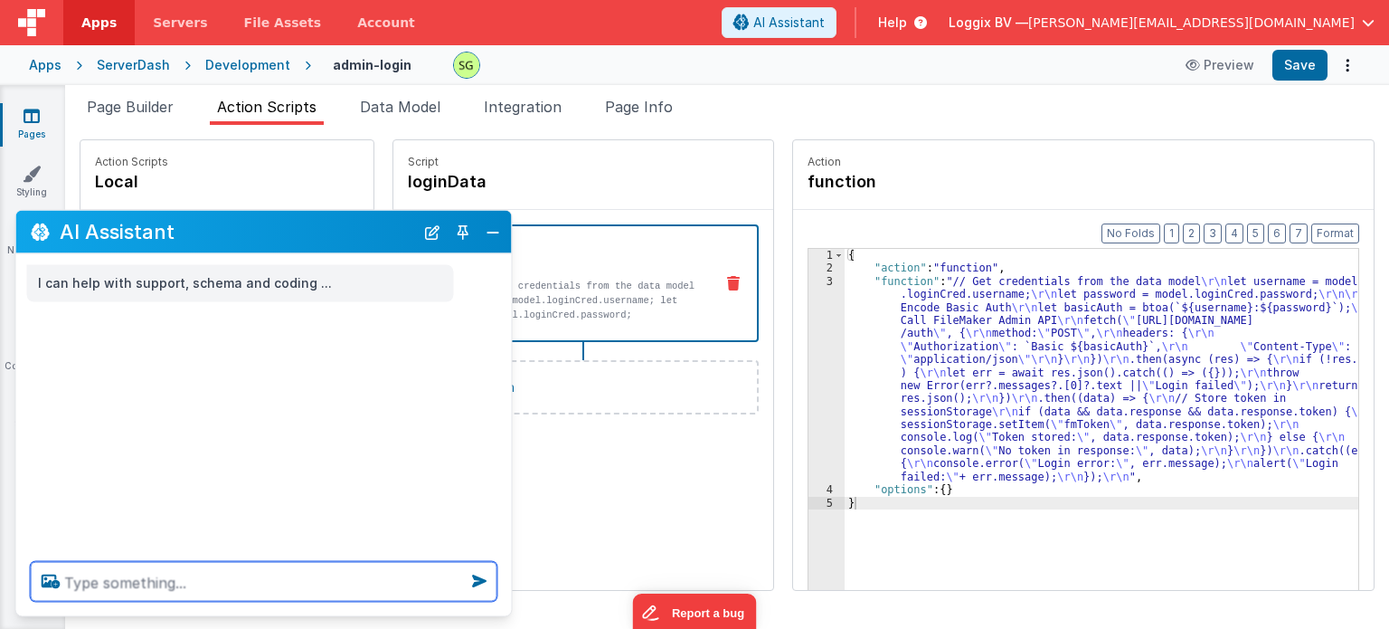
paste textarea "UI calls CallServerScript("LoginProxy", {username, password}) FileMaker script …"
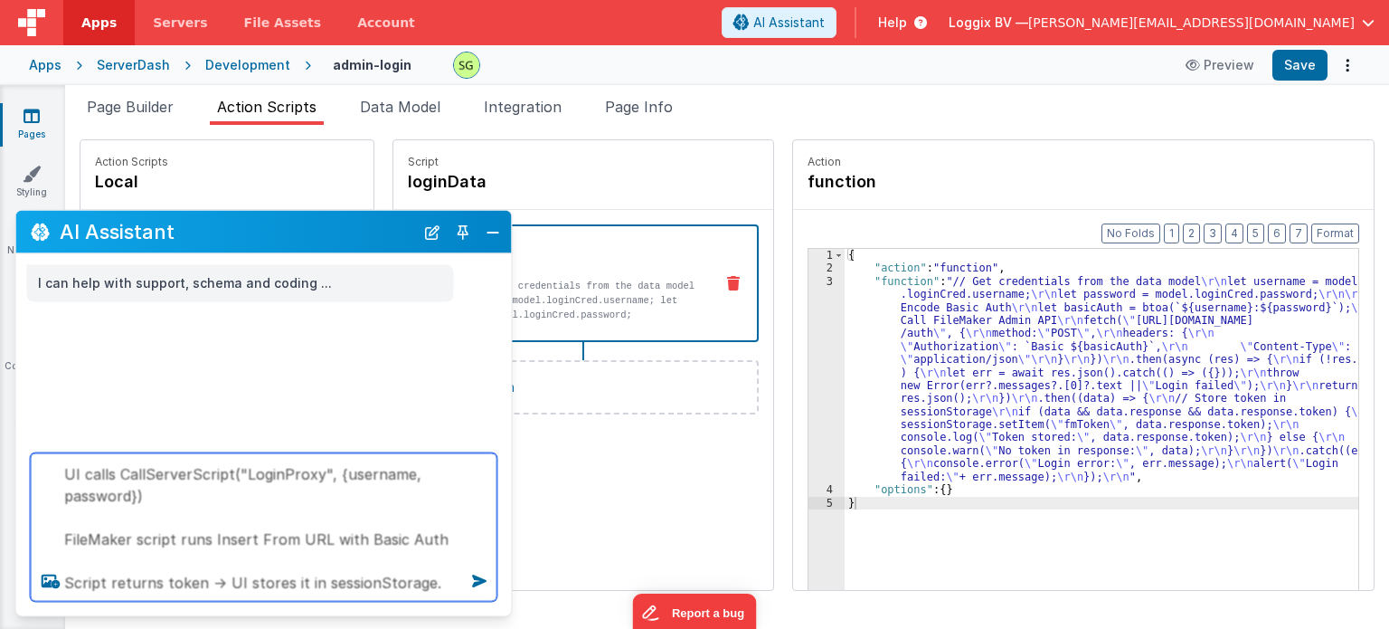
type textarea "UI calls CallServerScript("LoginProxy", {username, password}) FileMaker script …"
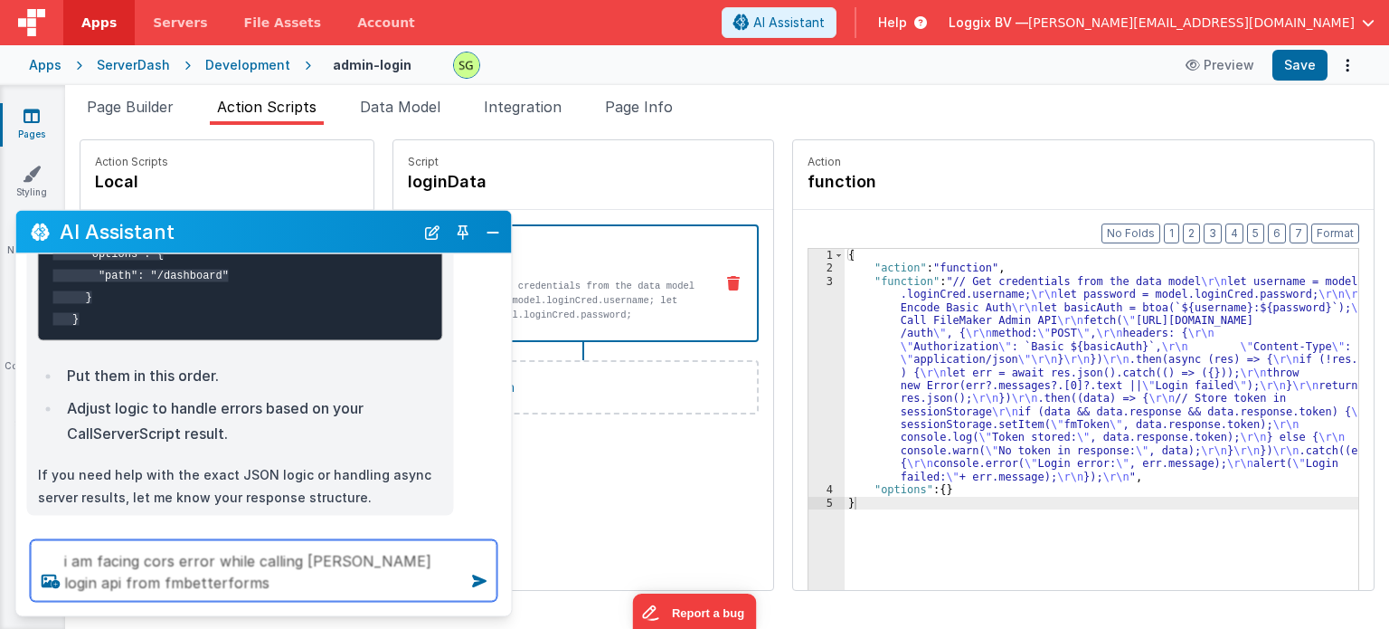
type textarea "i am facing cors error while calling [PERSON_NAME] login api from fmbetterforms"
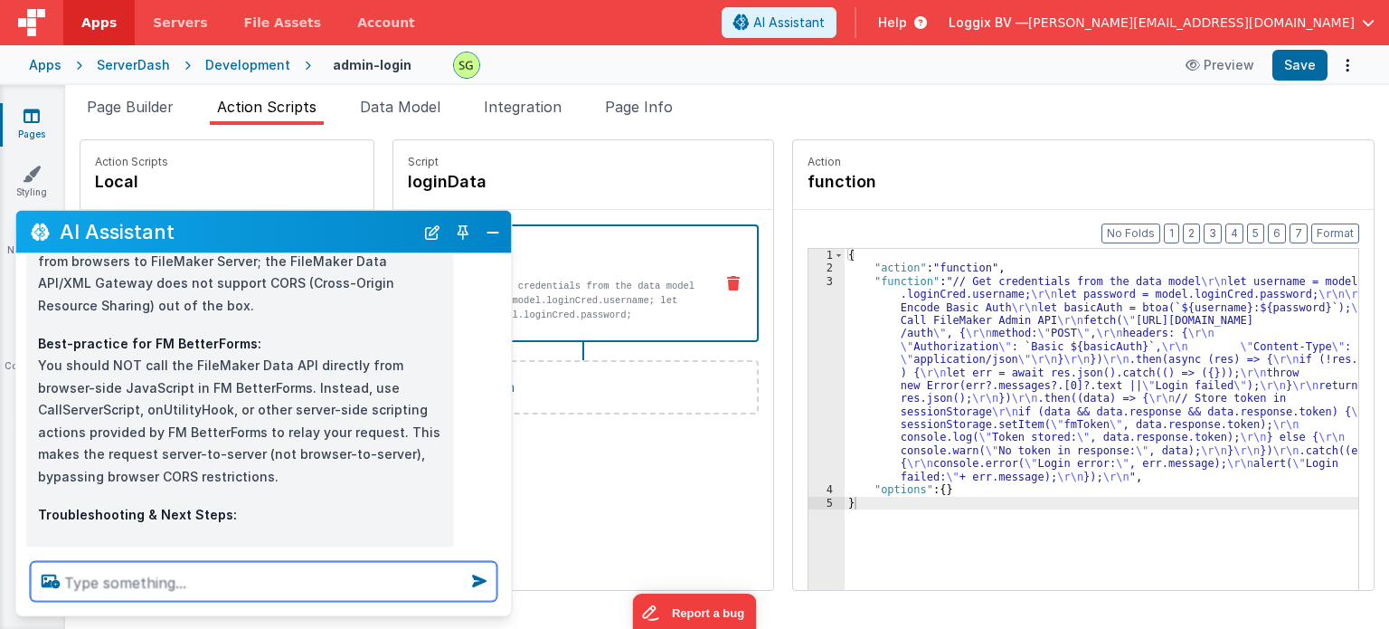
scroll to position [1718, 0]
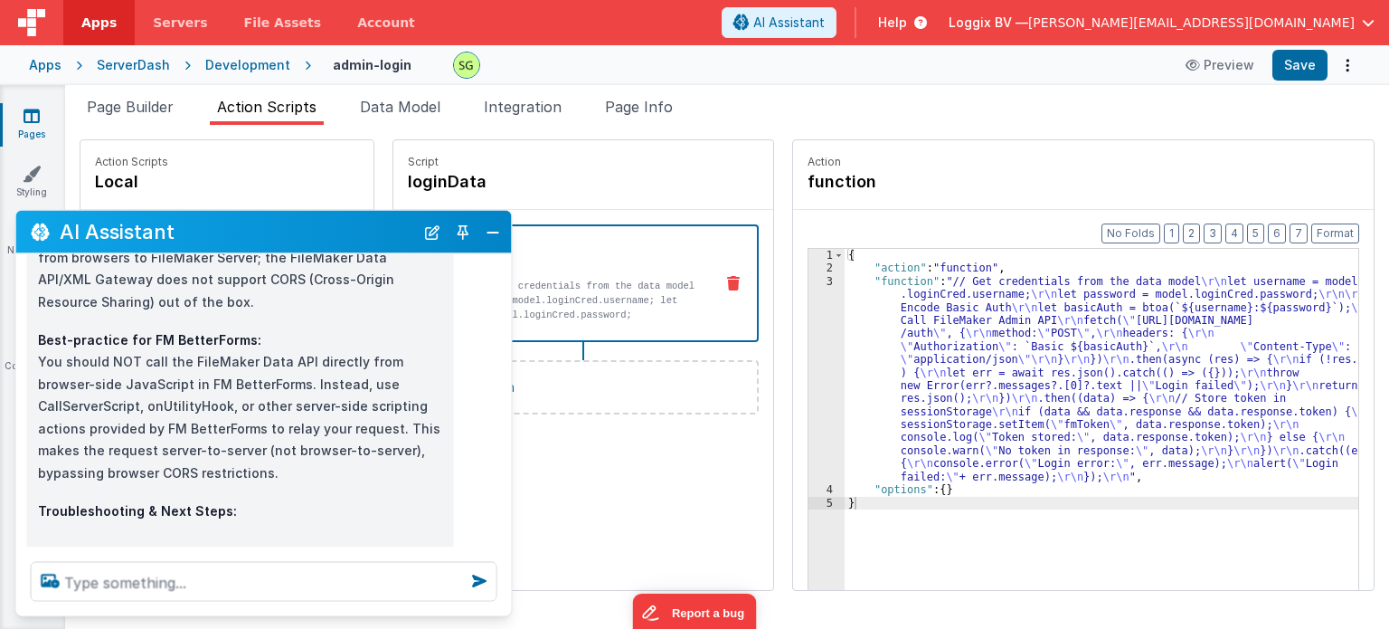
click at [81, 404] on p "Best-practice for FM BetterForms: You should NOT call the FileMaker Data API di…" at bounding box center [240, 406] width 405 height 156
copy p "onUtilityHook"
click at [497, 227] on button "Close" at bounding box center [493, 231] width 24 height 25
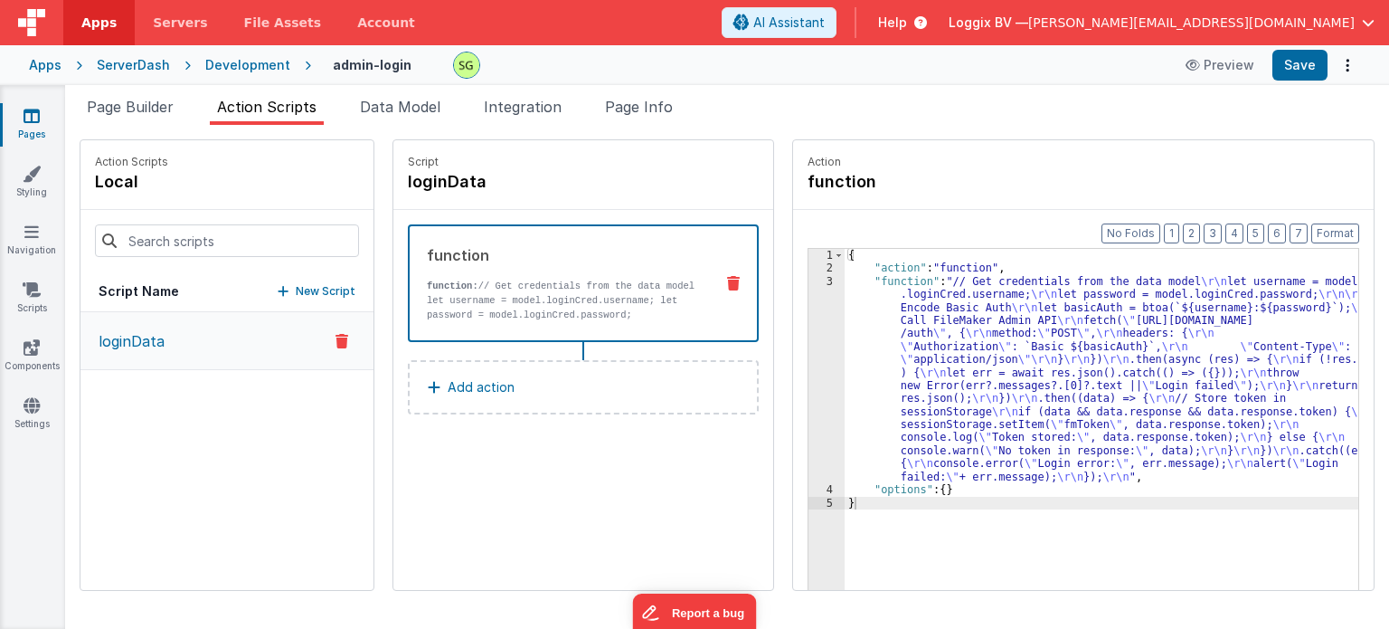
click at [489, 396] on p "Add action" at bounding box center [481, 387] width 67 height 22
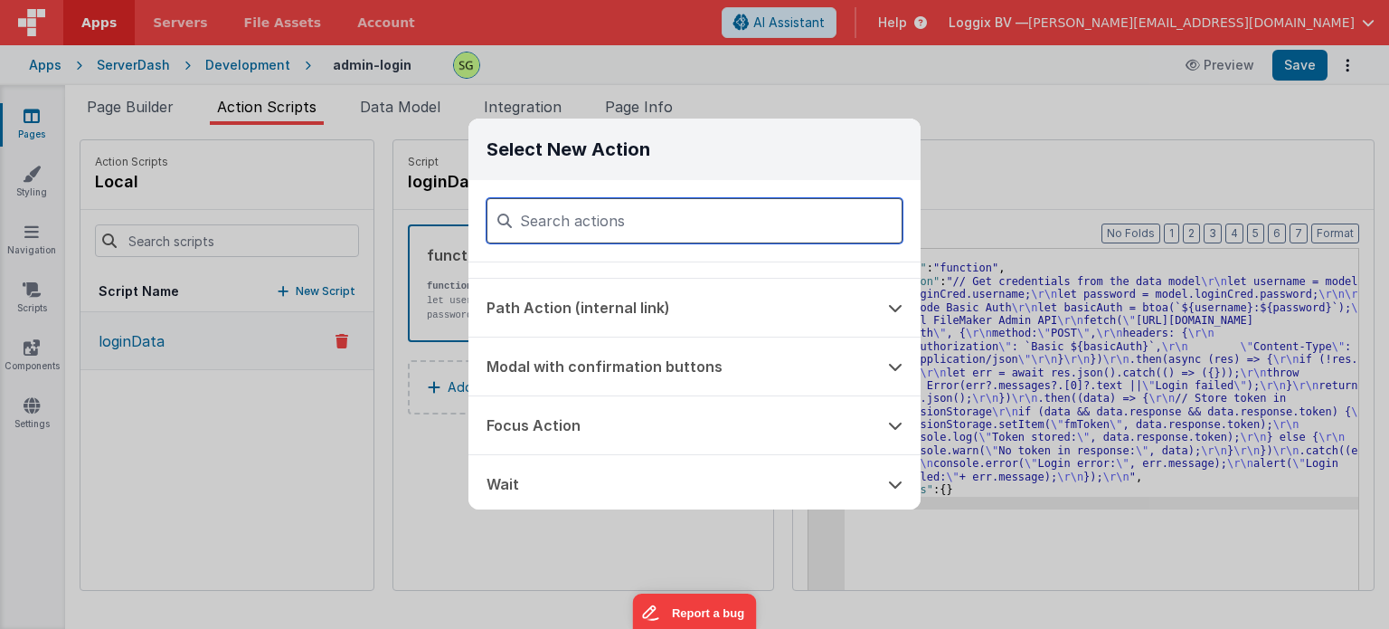
scroll to position [543, 0]
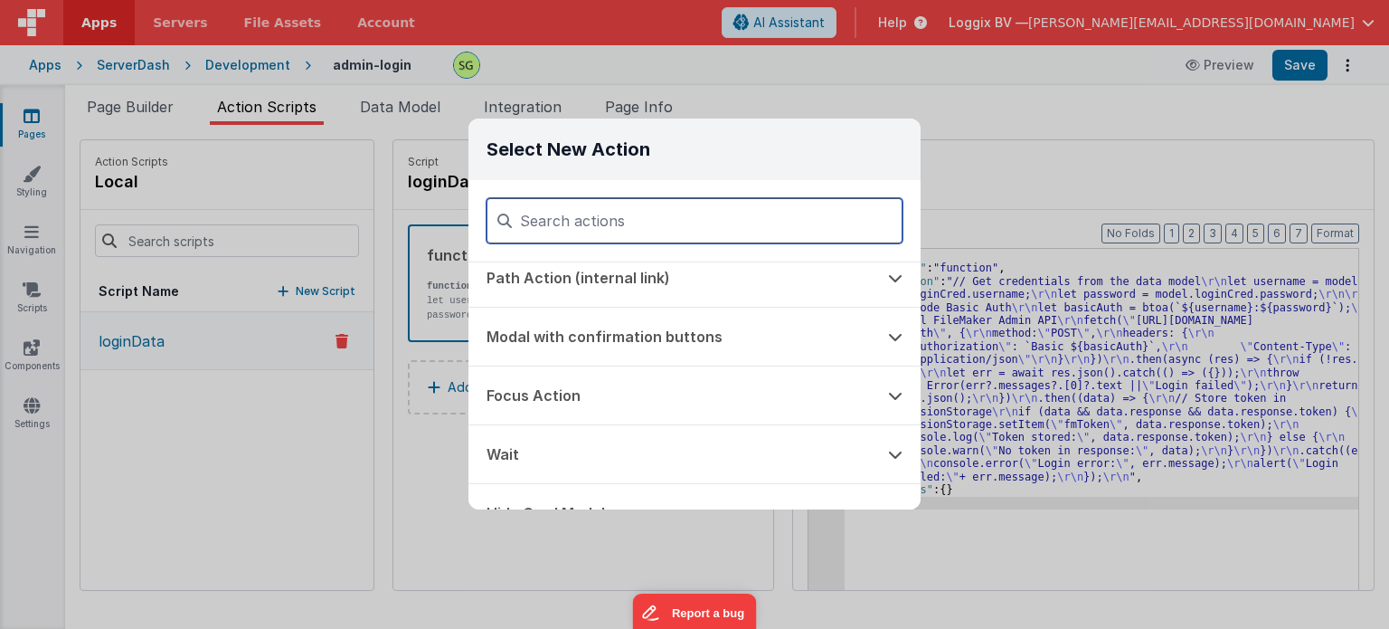
paste input "onUtilityHook"
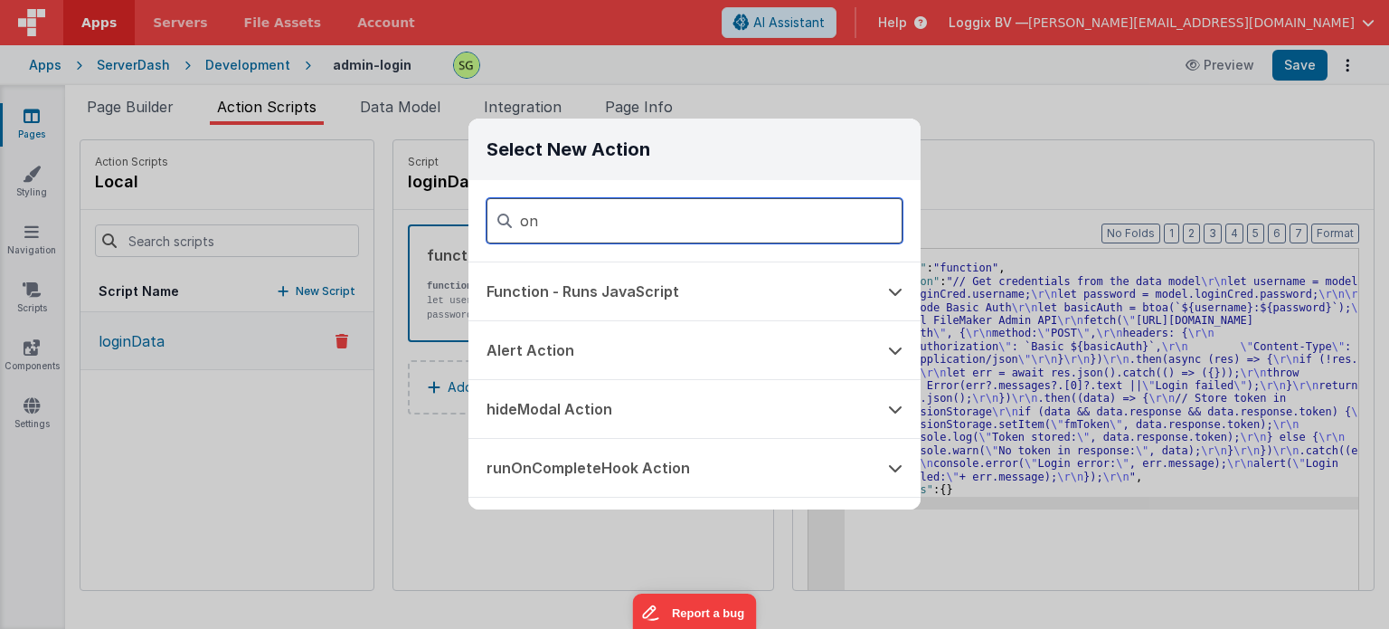
type input "o"
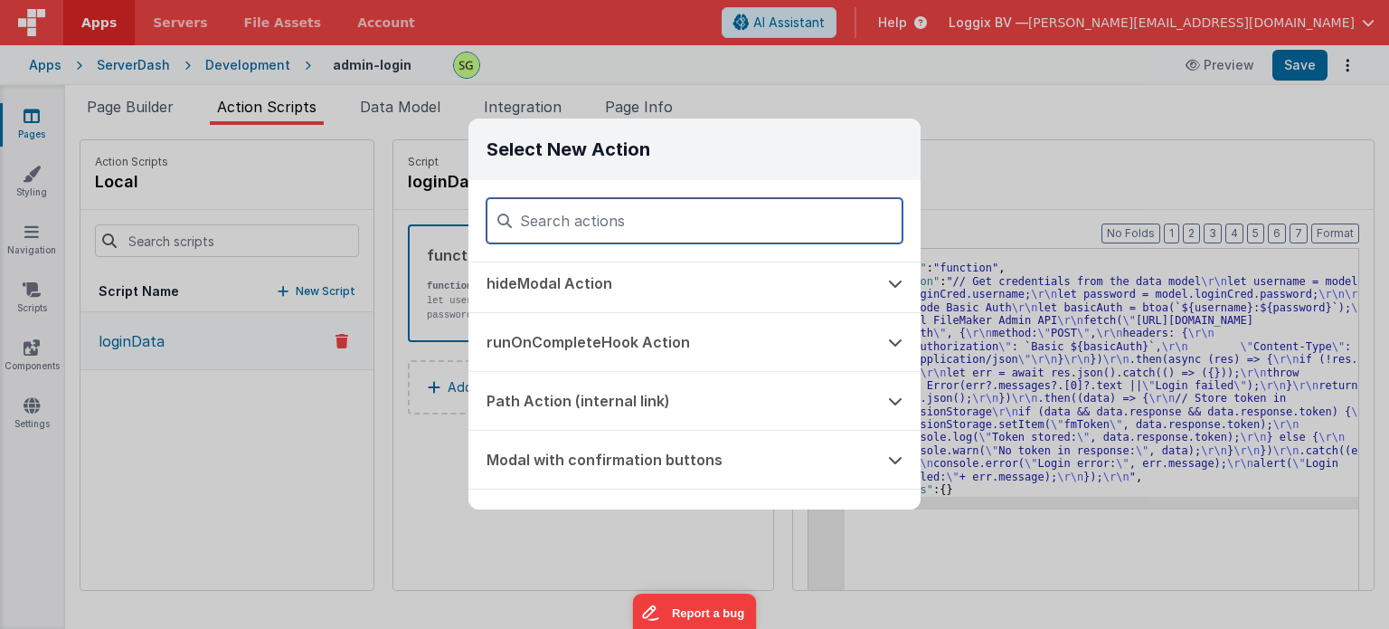
scroll to position [452, 0]
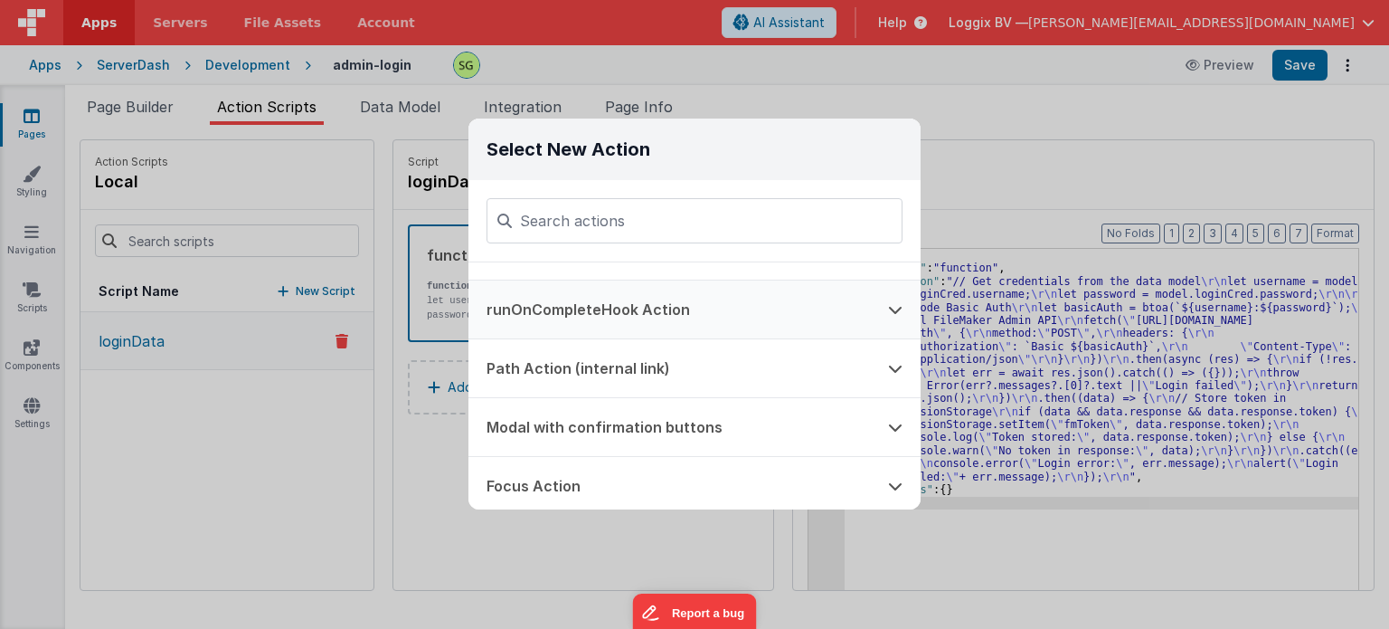
click at [903, 317] on button at bounding box center [895, 309] width 51 height 58
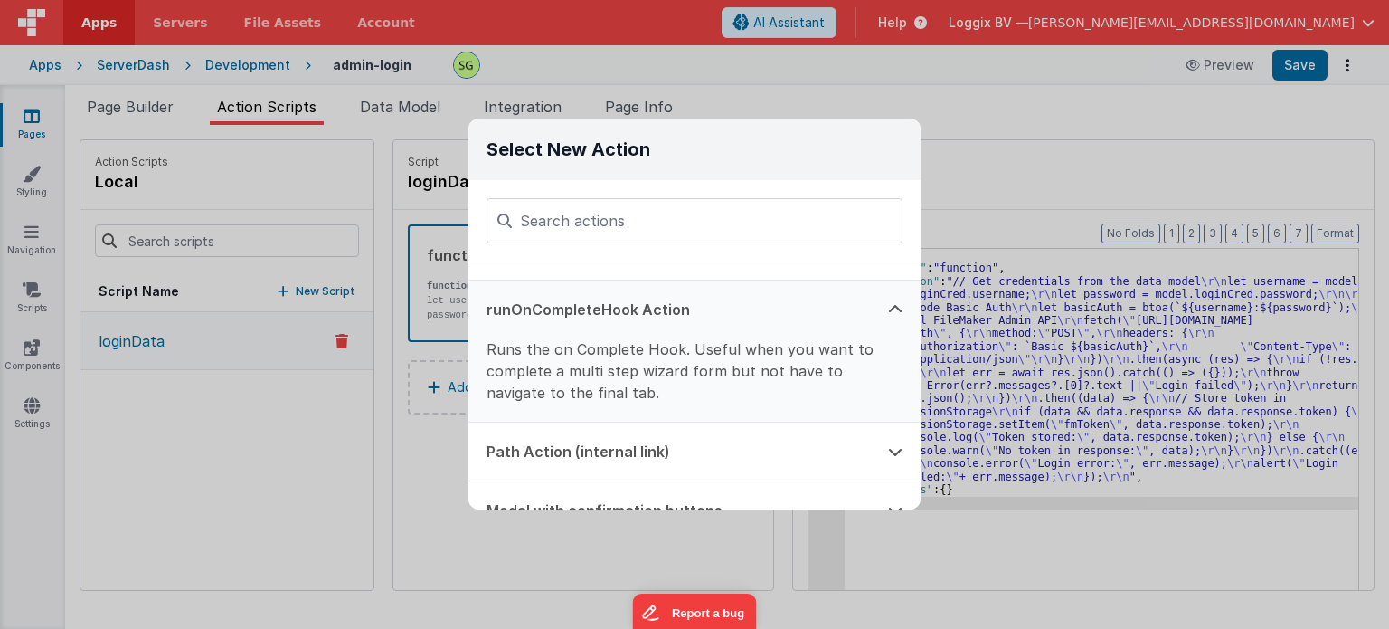
click at [904, 317] on button at bounding box center [895, 309] width 51 height 58
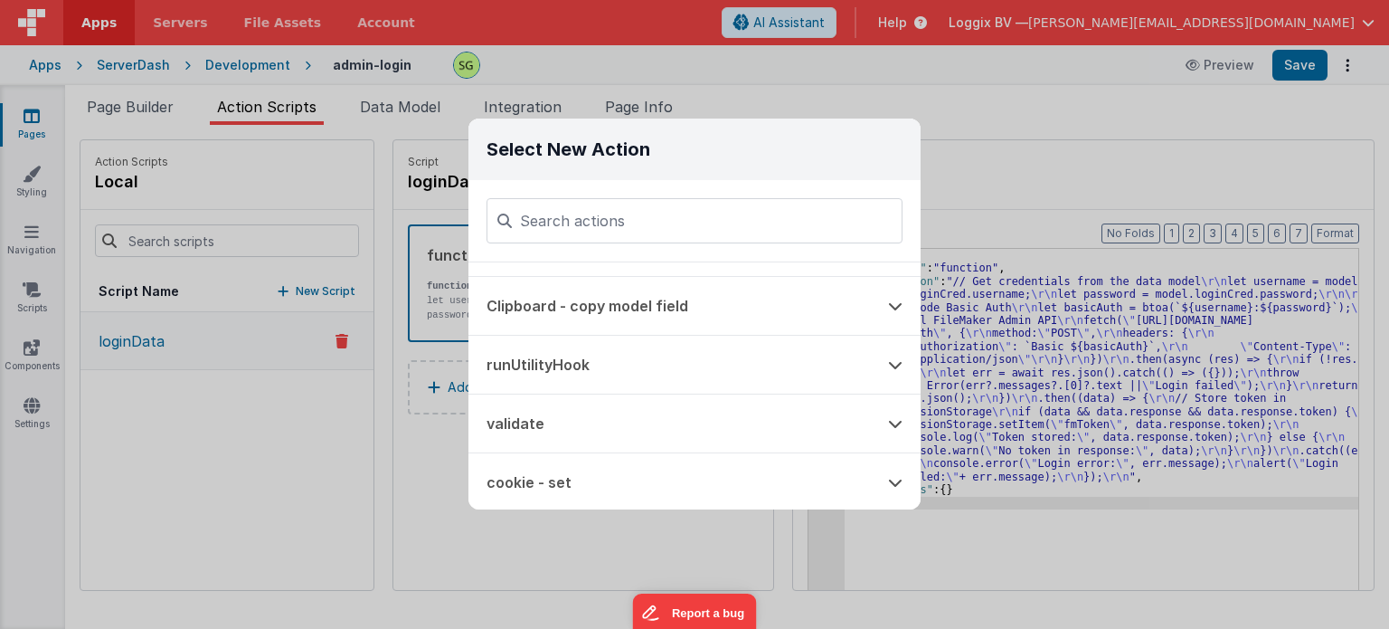
scroll to position [0, 0]
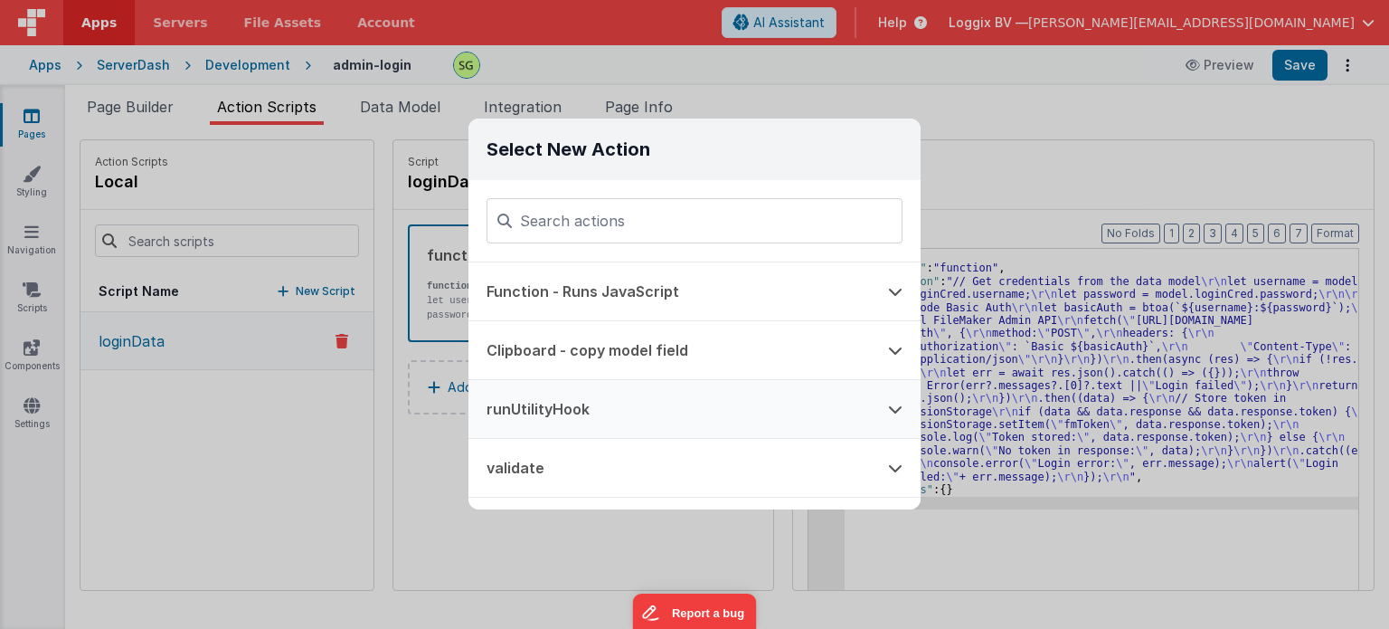
click at [891, 423] on button at bounding box center [895, 409] width 51 height 58
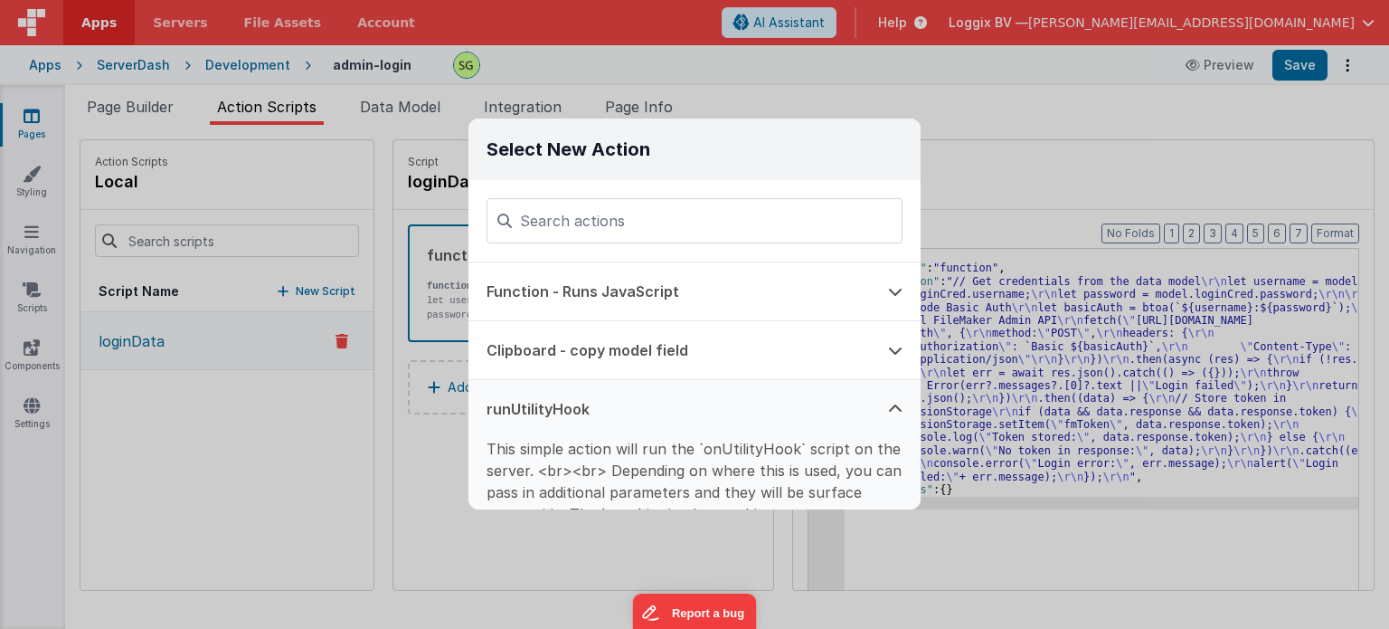
scroll to position [90, 0]
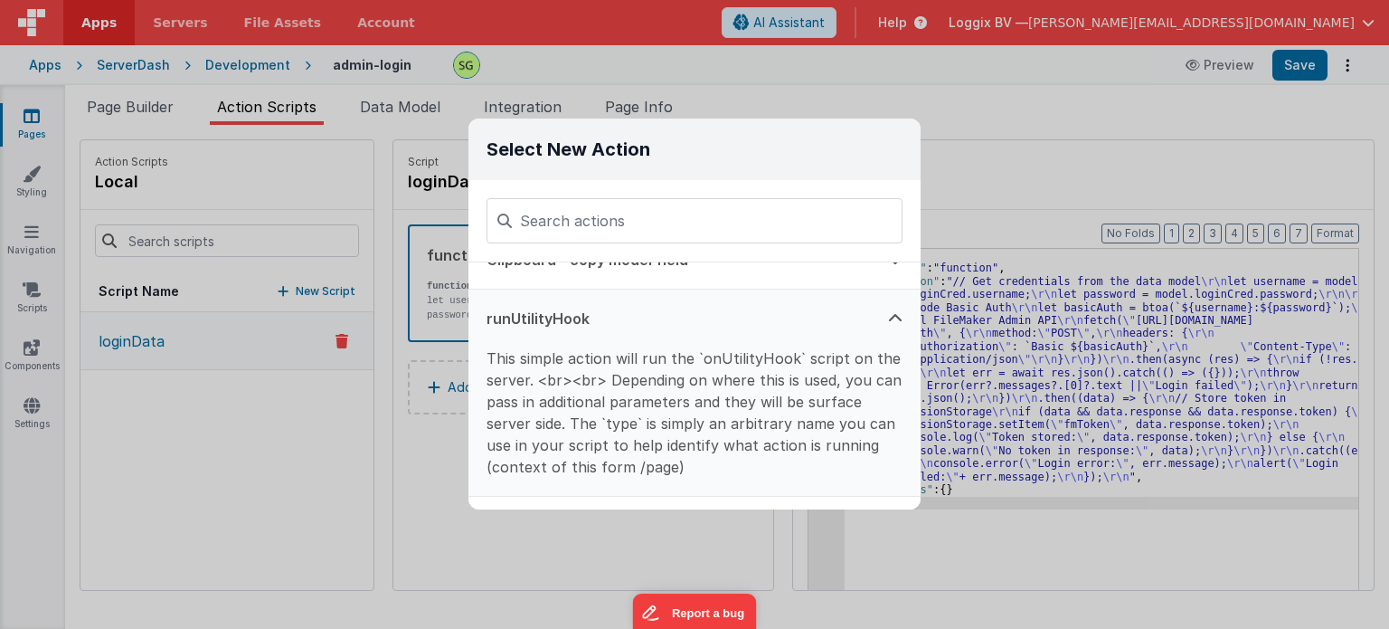
click at [655, 319] on button "runUtilityHook" at bounding box center [670, 318] width 402 height 58
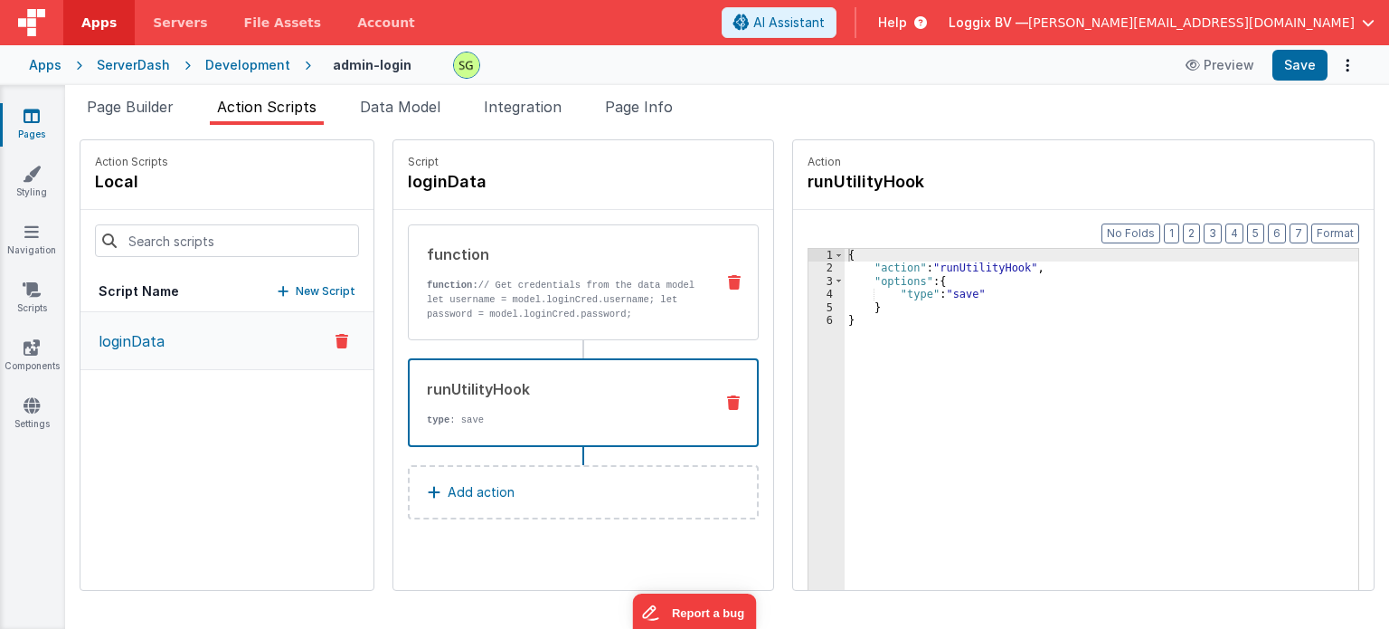
click at [636, 279] on p "function: // Get credentials from the data model let username = model.loginCred…" at bounding box center [563, 299] width 273 height 43
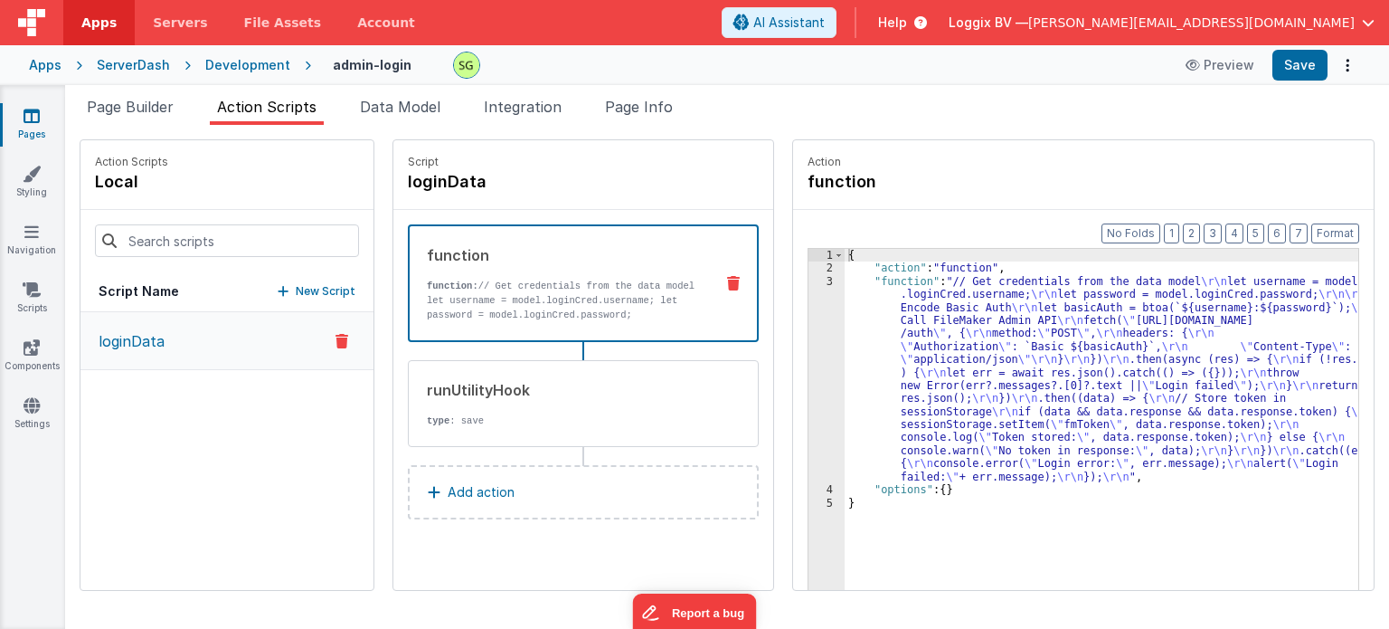
click at [809, 281] on div "3" at bounding box center [827, 379] width 36 height 208
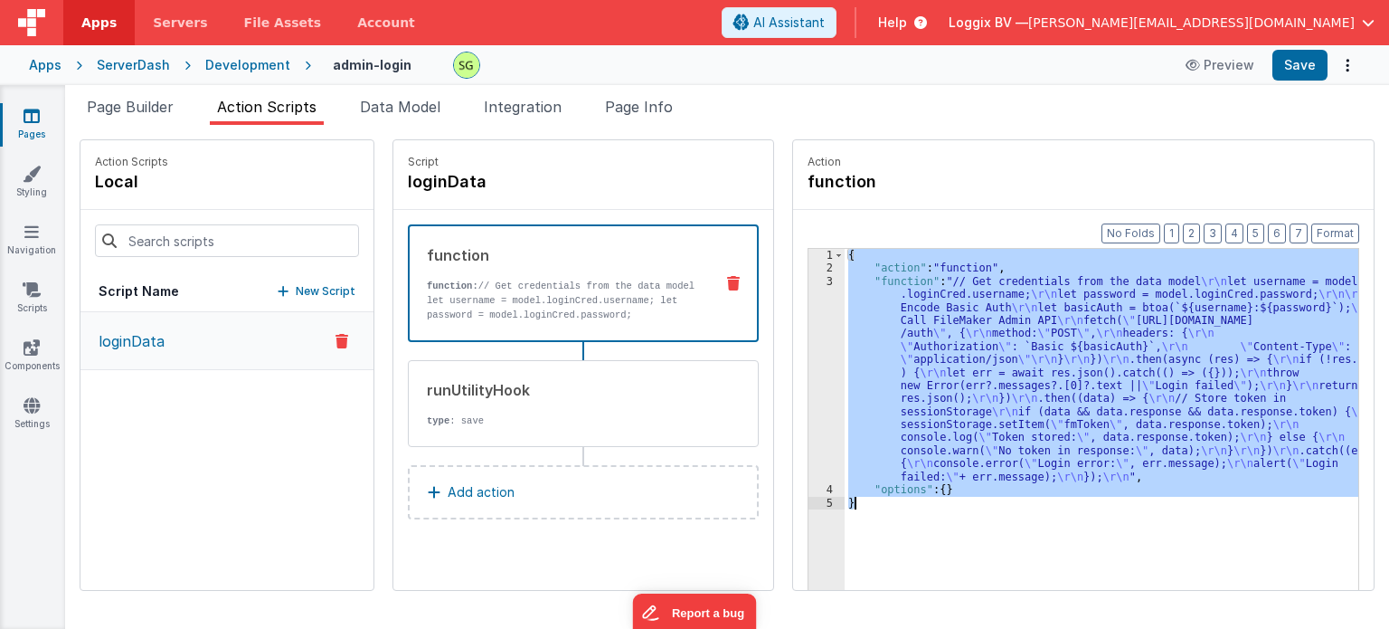
click at [809, 281] on div "3" at bounding box center [827, 379] width 36 height 208
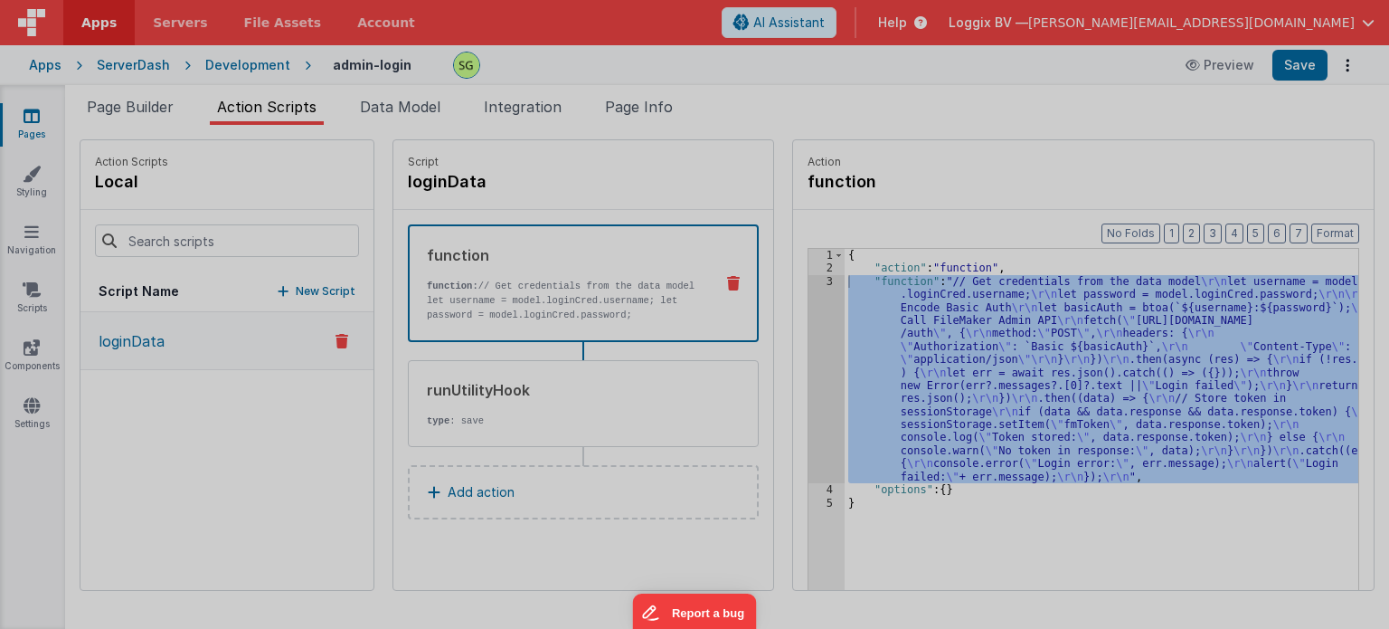
click at [809, 281] on div "// Get credentials from the data model let username = model . loginCred . usern…" at bounding box center [711, 359] width 1272 height 529
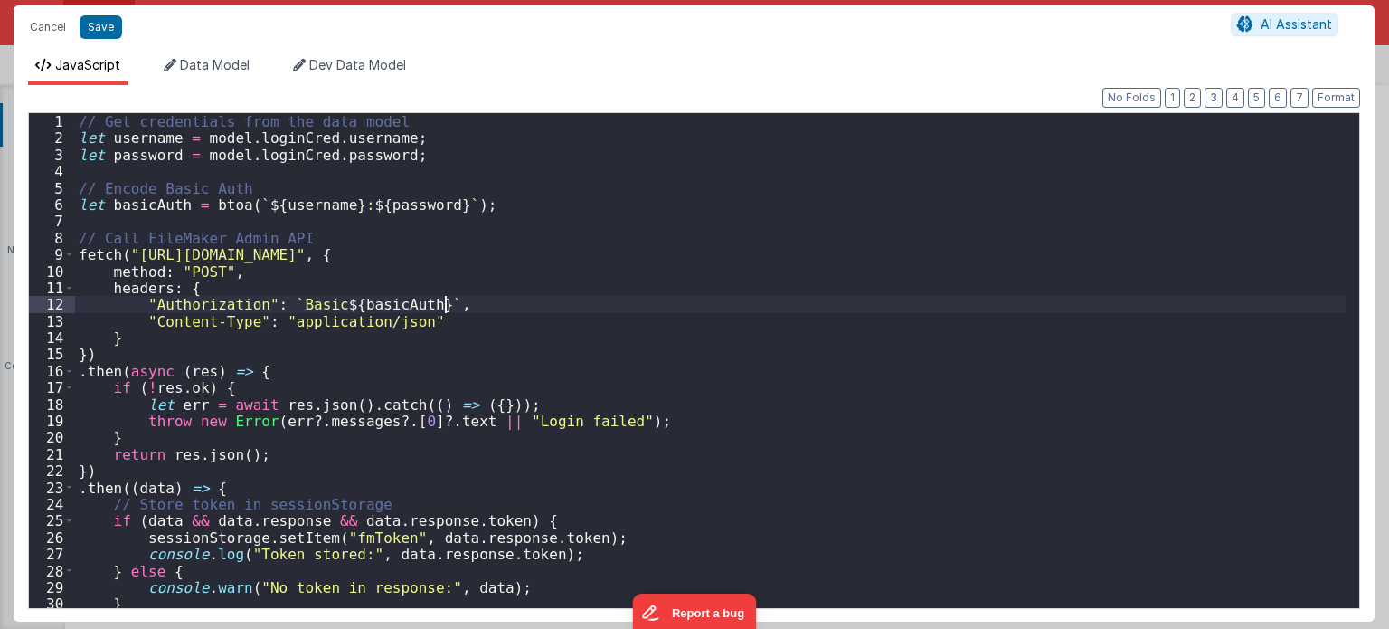
click at [650, 313] on div "// Get credentials from the data model let username = model . loginCred . usern…" at bounding box center [711, 377] width 1272 height 529
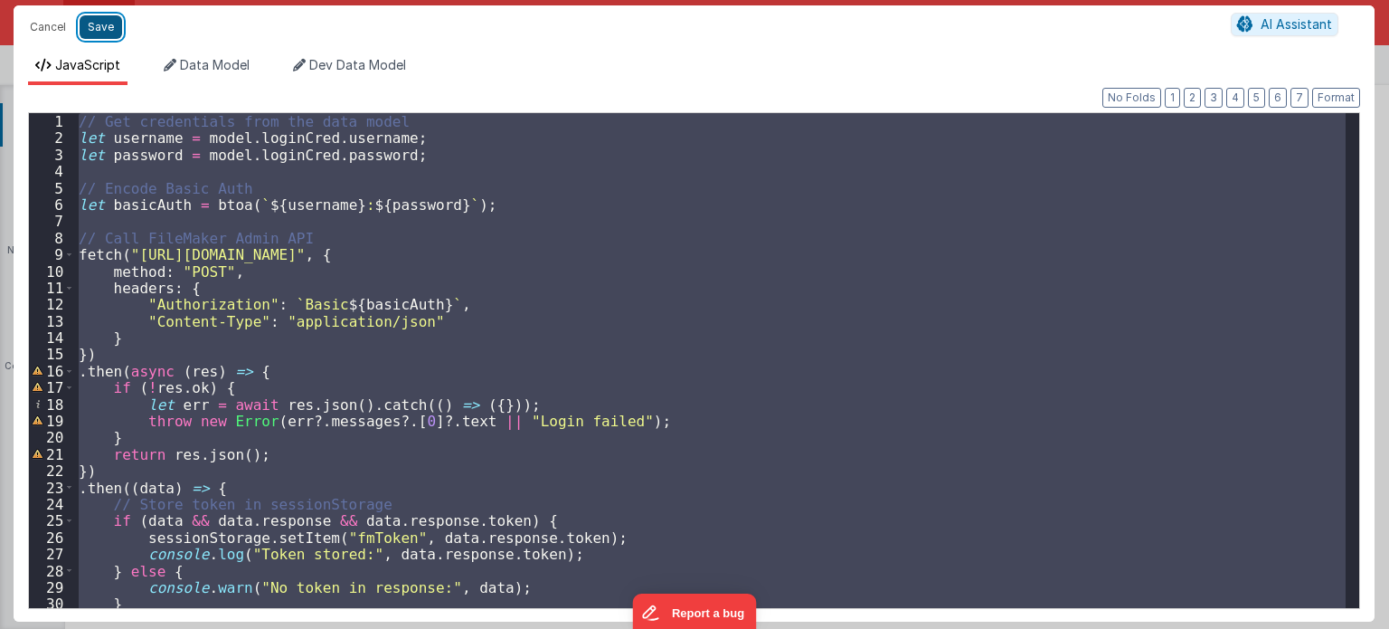
click at [104, 20] on button "Save" at bounding box center [101, 27] width 43 height 24
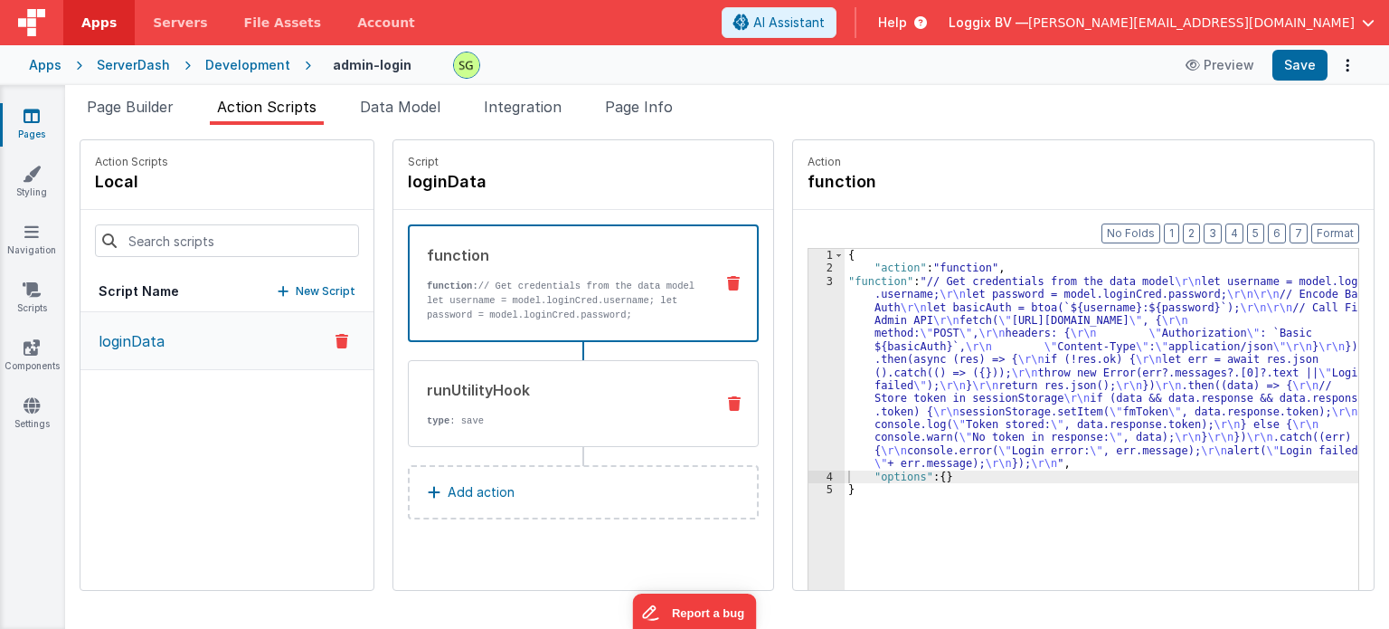
click at [540, 428] on div "runUtilityHook type : save" at bounding box center [583, 403] width 351 height 87
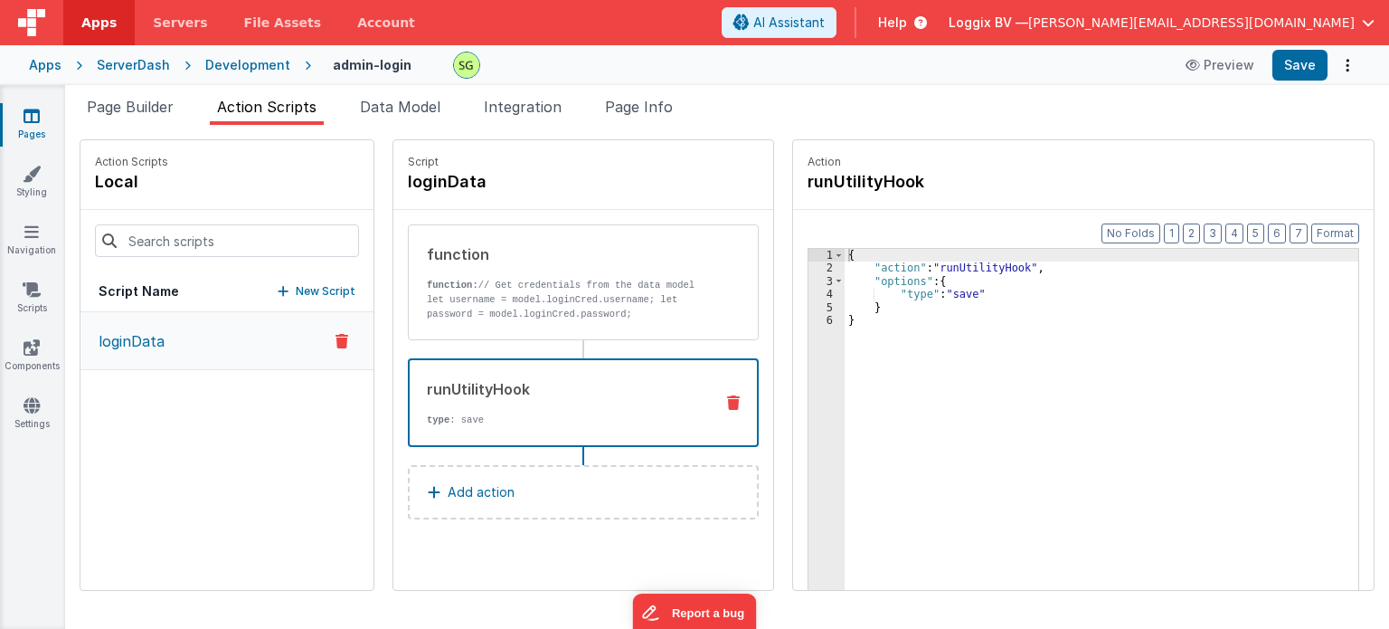
click at [812, 264] on div "2" at bounding box center [827, 267] width 36 height 13
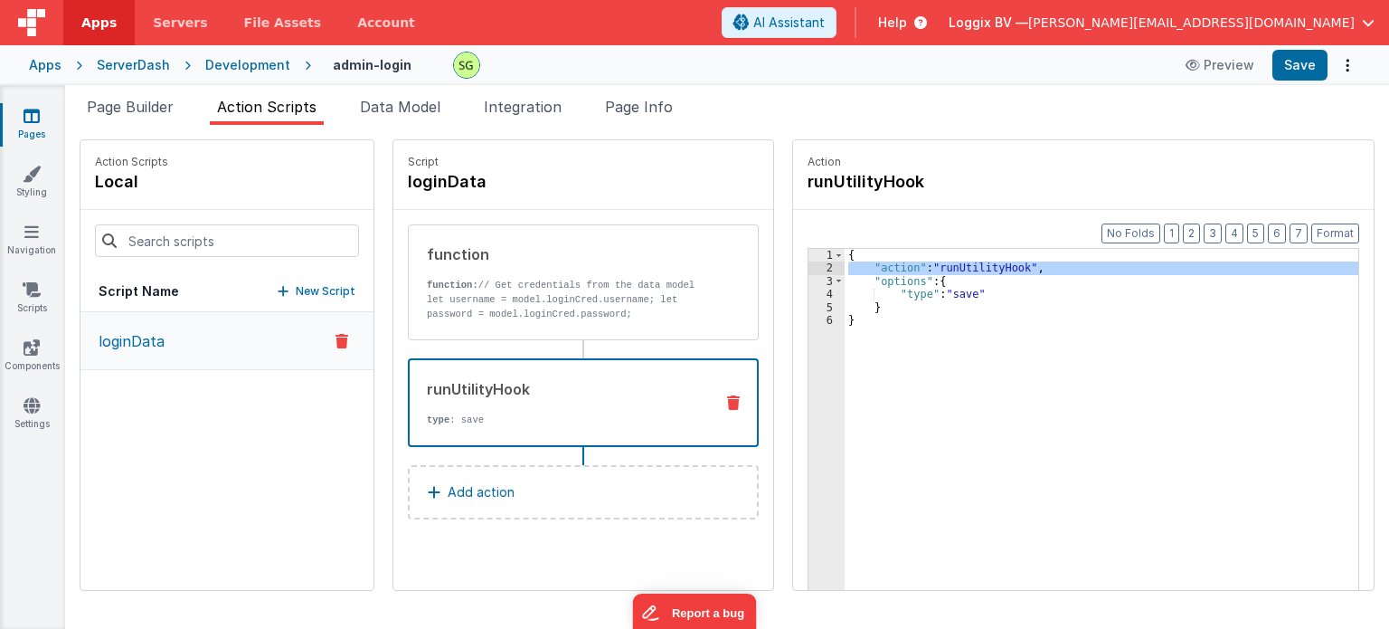
click at [809, 272] on div "2" at bounding box center [827, 267] width 36 height 13
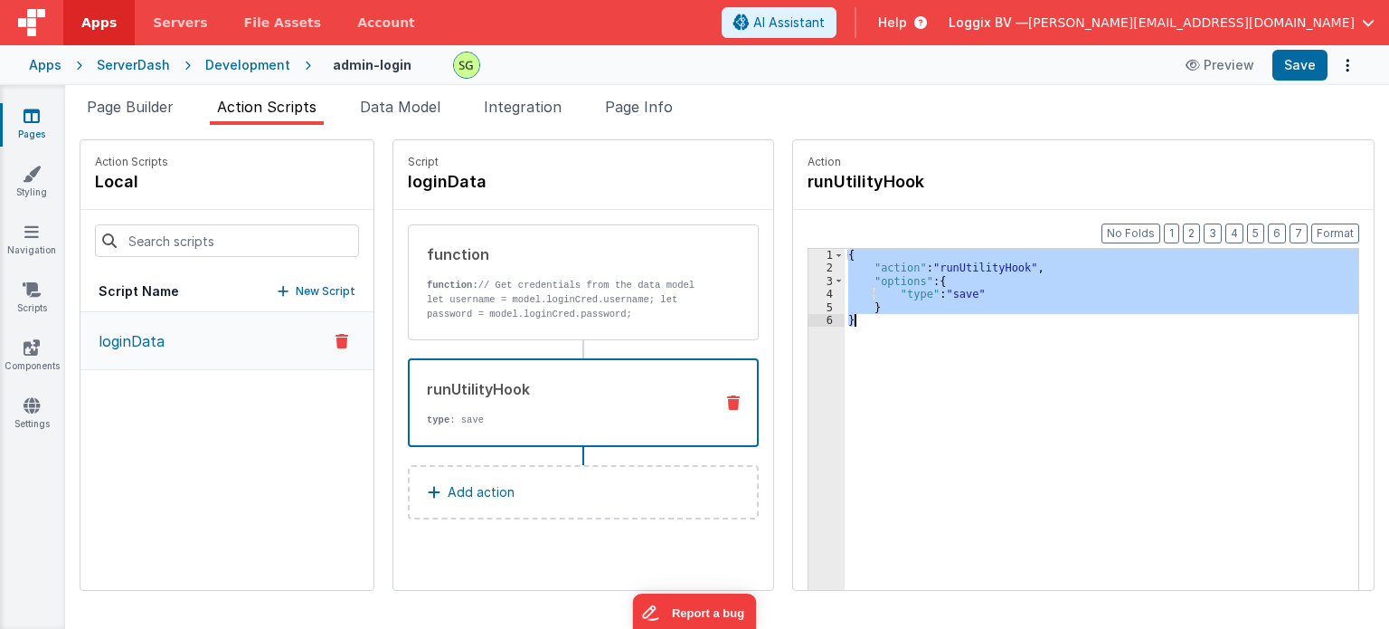
click at [809, 291] on div "4" at bounding box center [827, 294] width 36 height 13
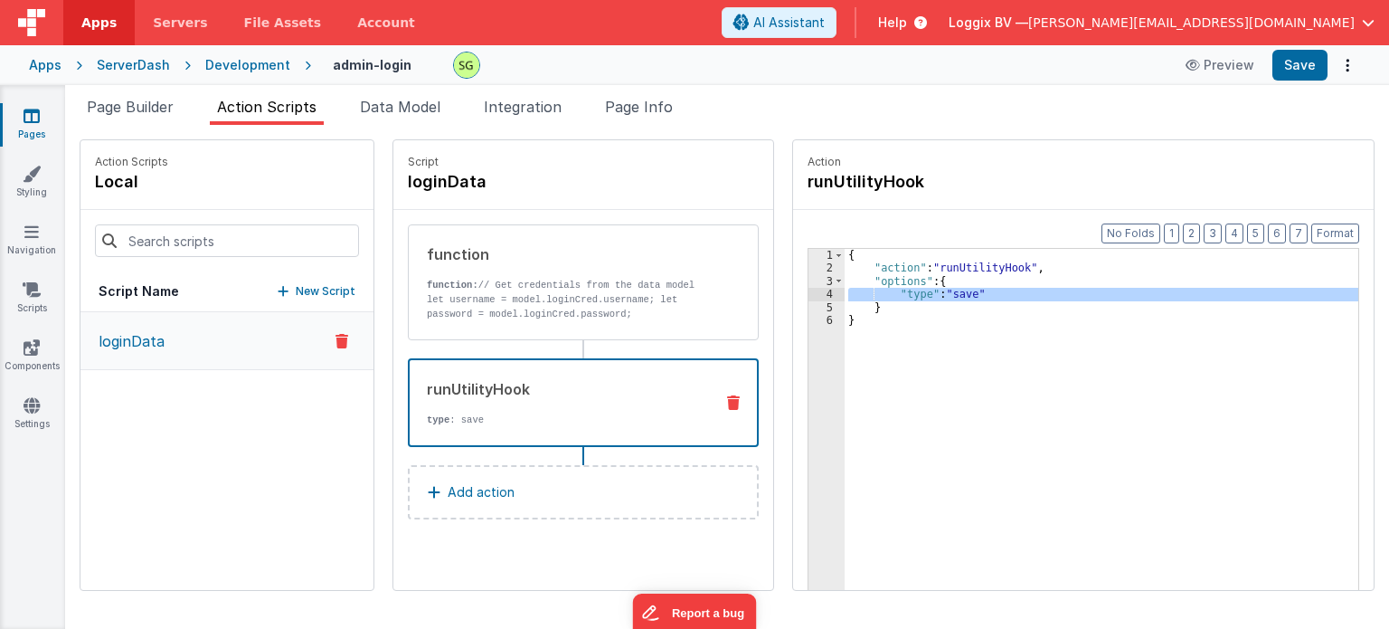
click at [570, 408] on div "runUtilityHook type : save" at bounding box center [554, 402] width 289 height 49
click at [727, 402] on icon at bounding box center [733, 402] width 13 height 14
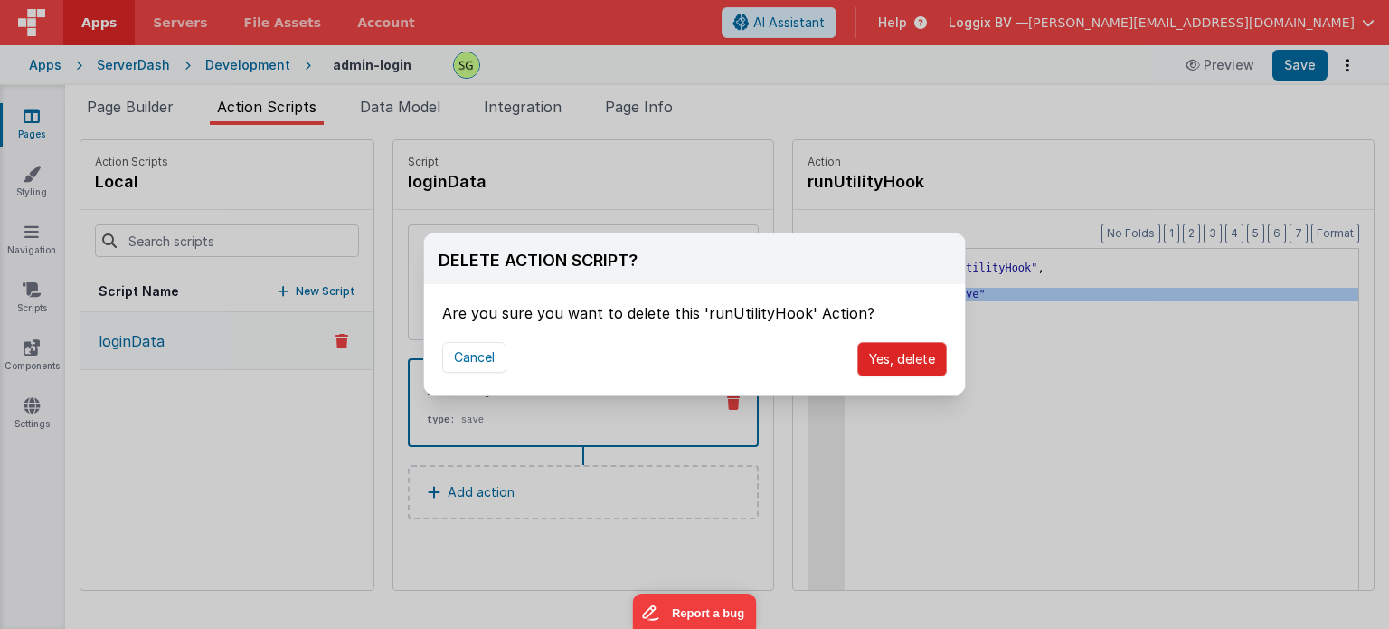
click at [904, 358] on button "Yes, delete" at bounding box center [902, 359] width 90 height 34
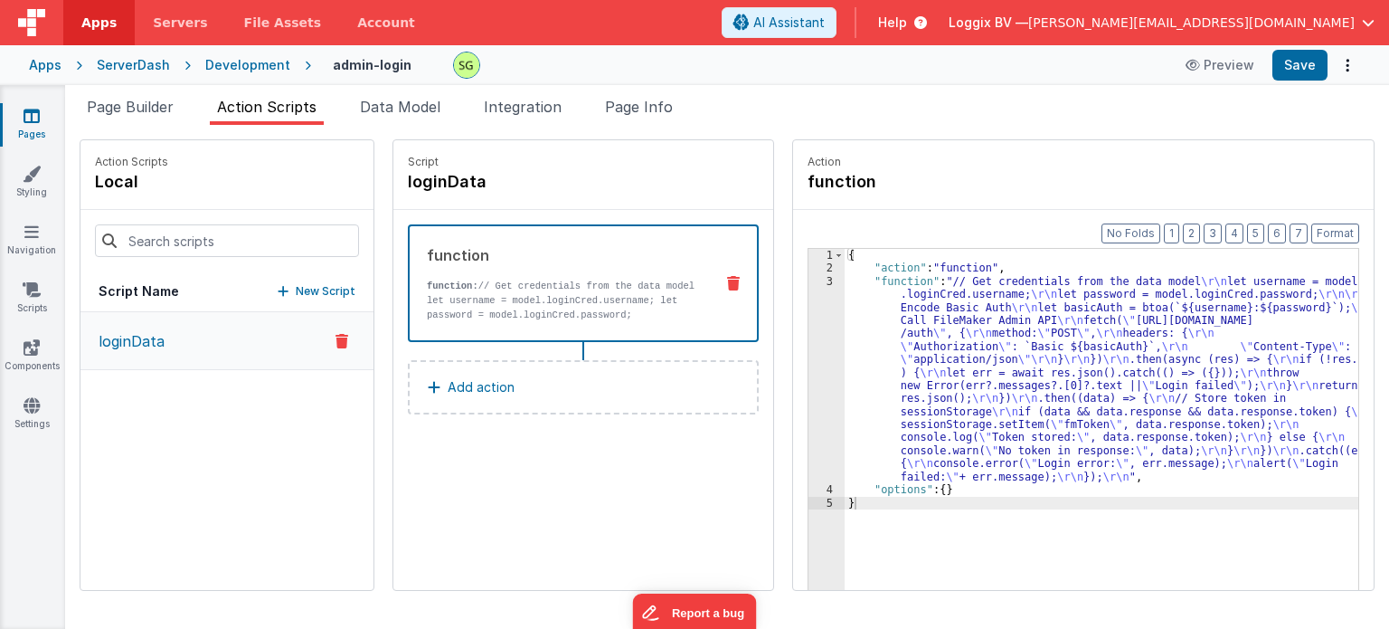
click at [551, 273] on div "function function: // Get credentials from the data model let username = model.…" at bounding box center [554, 283] width 289 height 78
click at [1312, 64] on button "Save" at bounding box center [1300, 65] width 55 height 31
click at [810, 282] on div "3" at bounding box center [827, 379] width 36 height 208
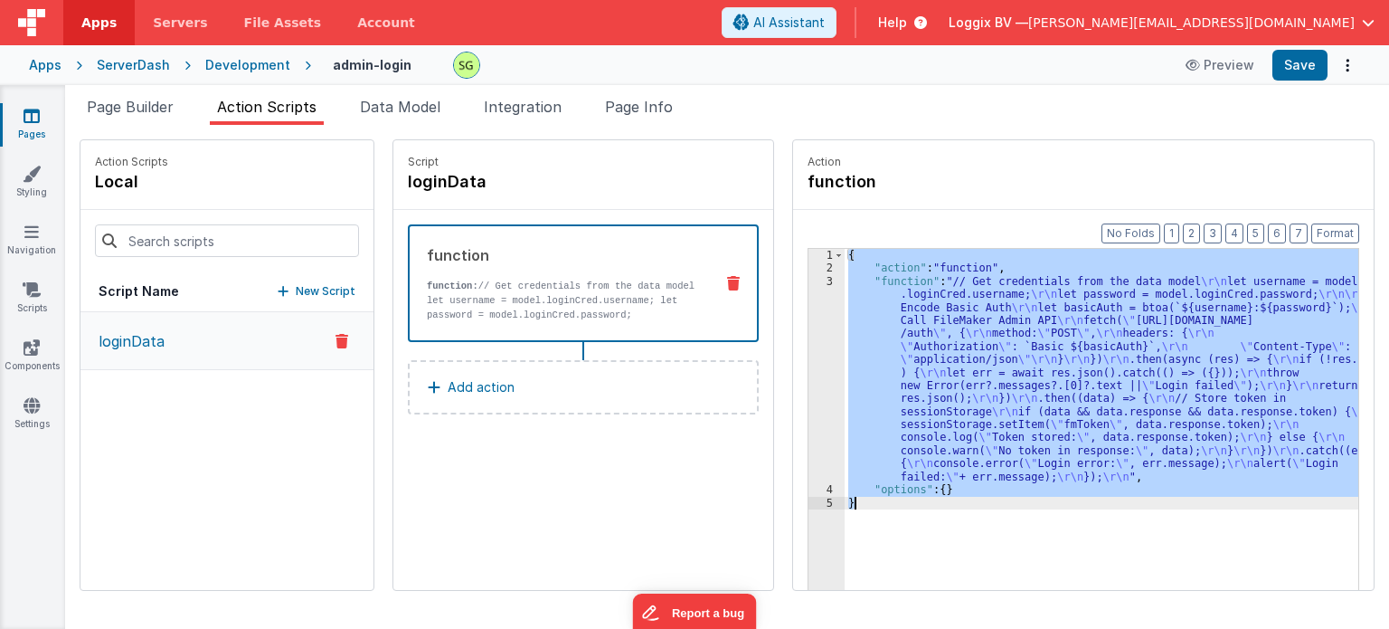
click at [810, 282] on div "3" at bounding box center [827, 379] width 36 height 208
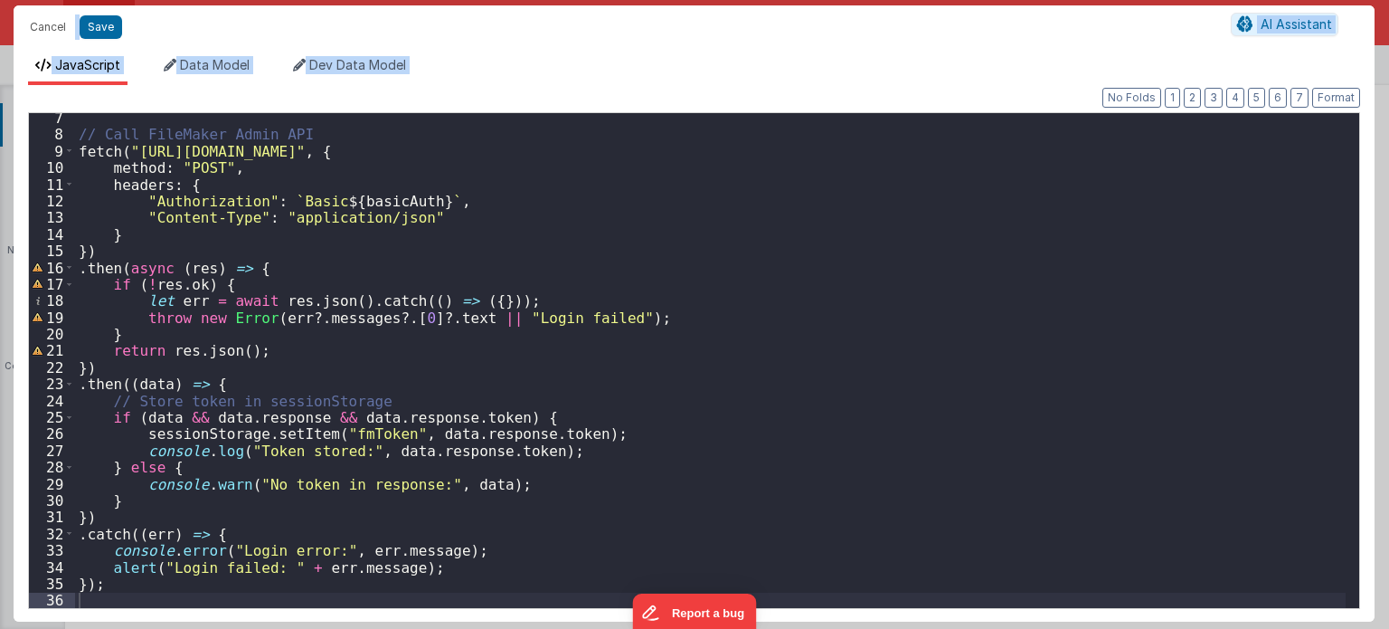
scroll to position [0, 0]
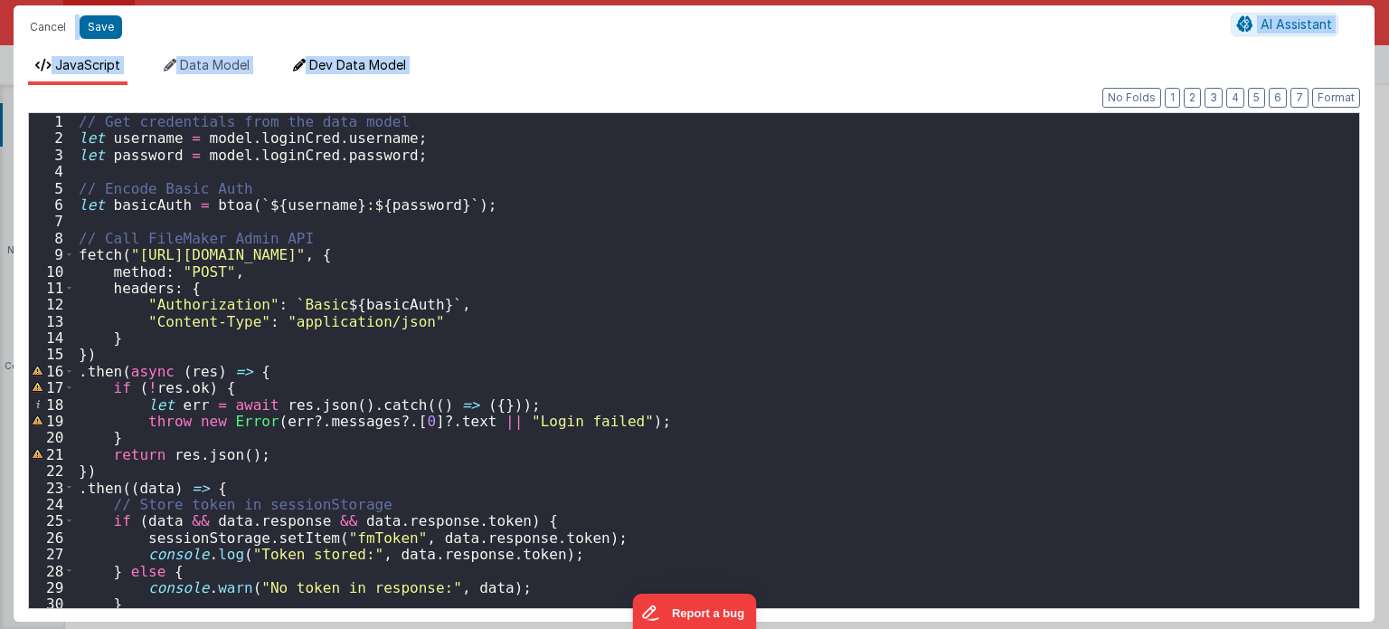
click at [355, 70] on span "Dev Data Model" at bounding box center [357, 64] width 97 height 15
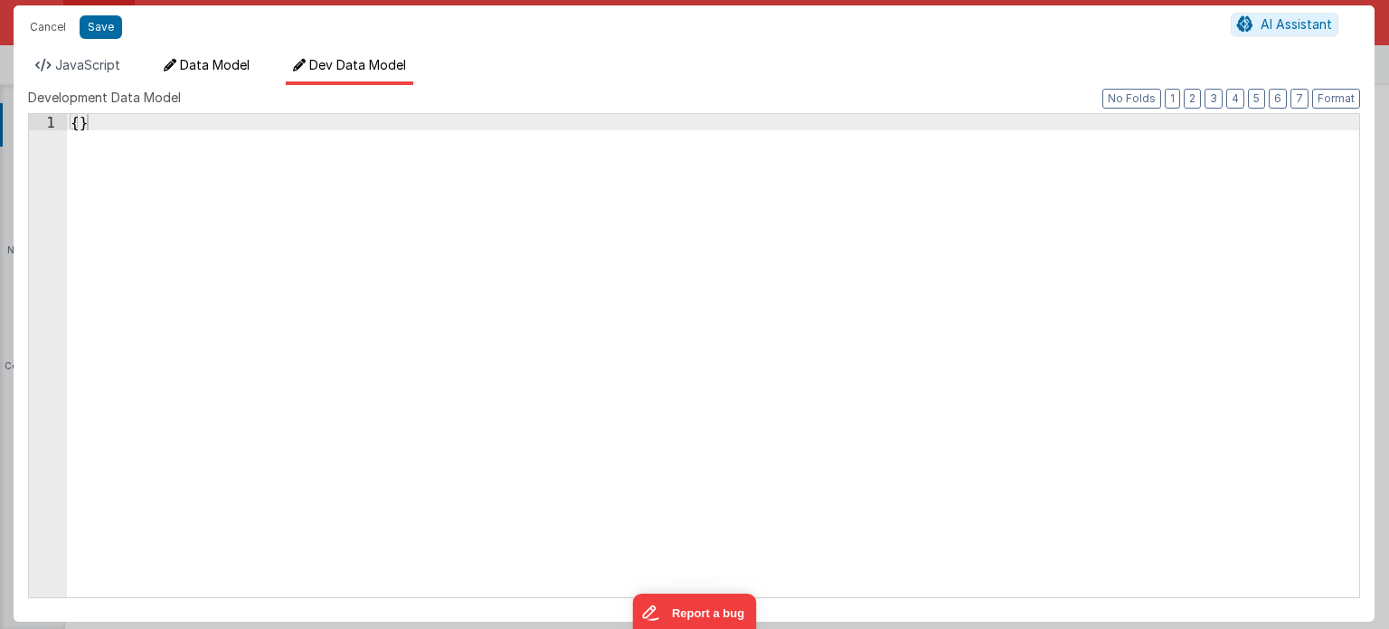
click at [212, 57] on span "Data Model" at bounding box center [215, 64] width 70 height 15
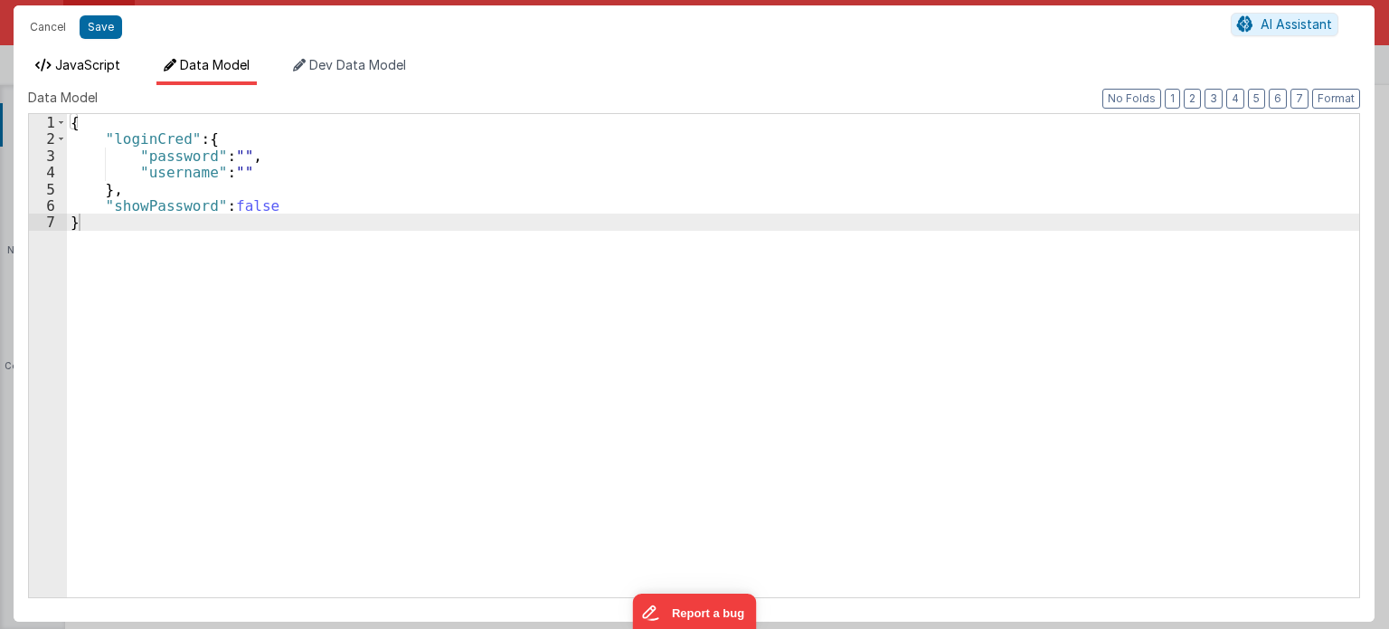
click at [85, 71] on span "JavaScript" at bounding box center [87, 64] width 65 height 15
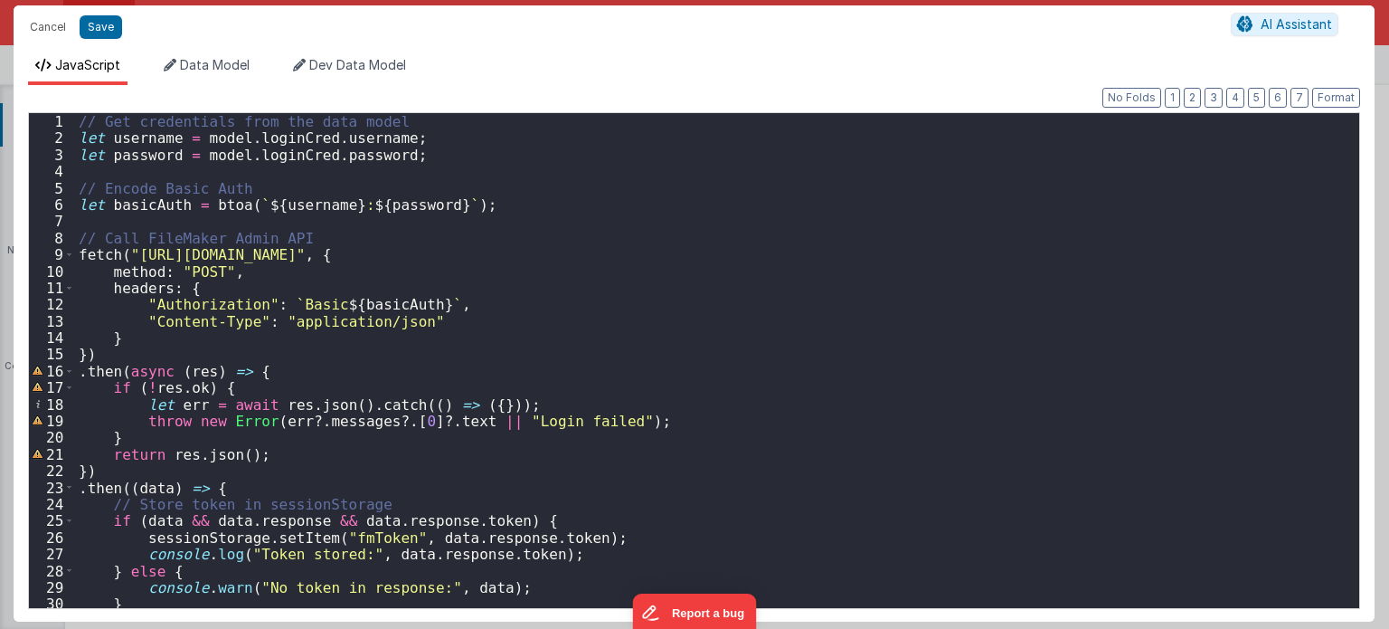
scroll to position [103, 0]
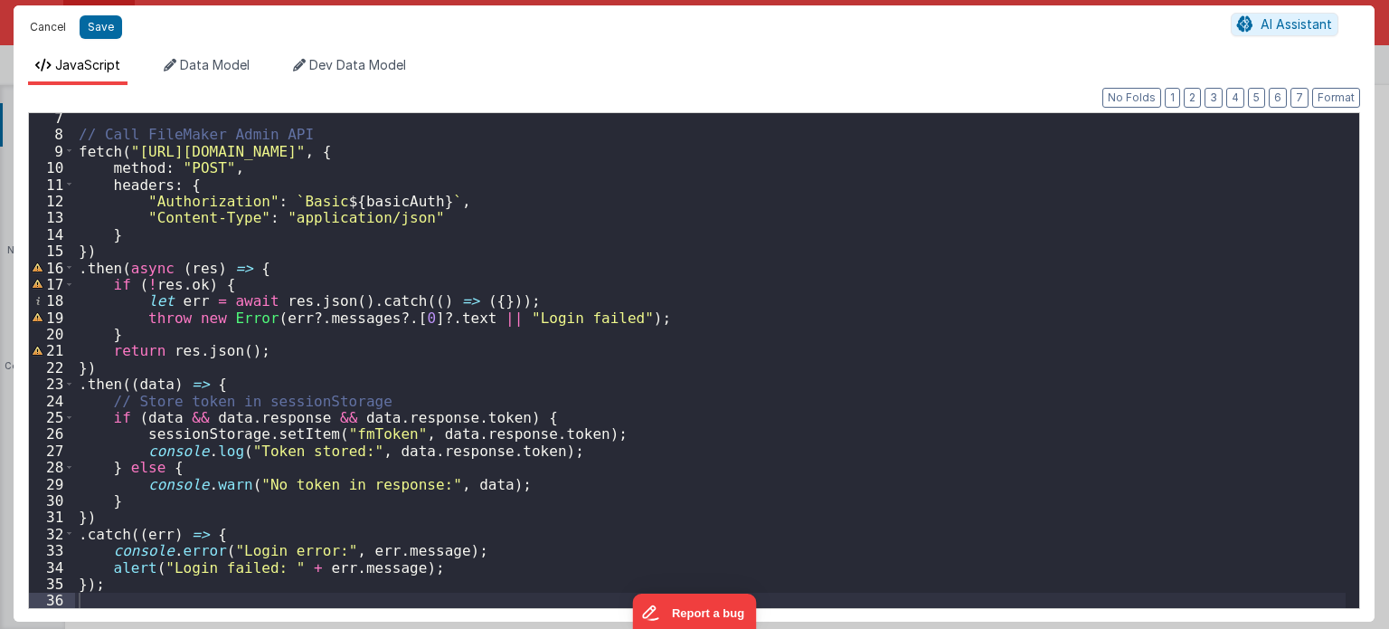
click at [35, 21] on button "Cancel" at bounding box center [48, 26] width 54 height 25
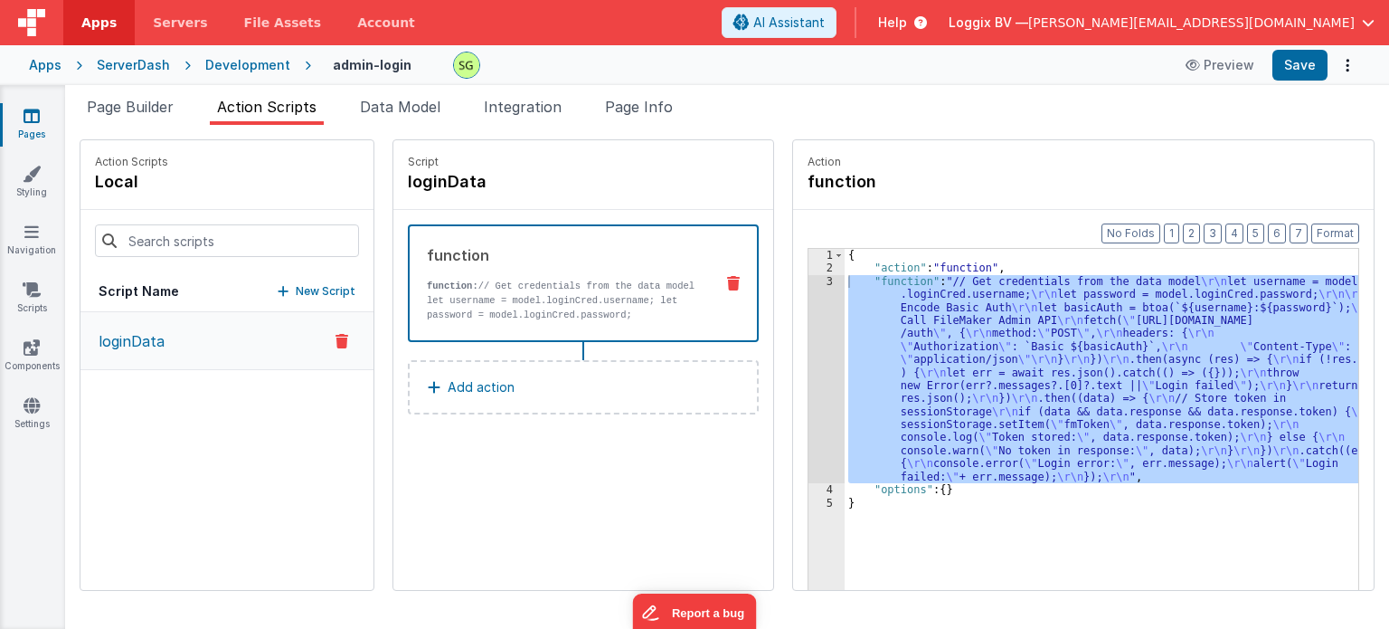
click at [810, 283] on div "3" at bounding box center [827, 379] width 36 height 208
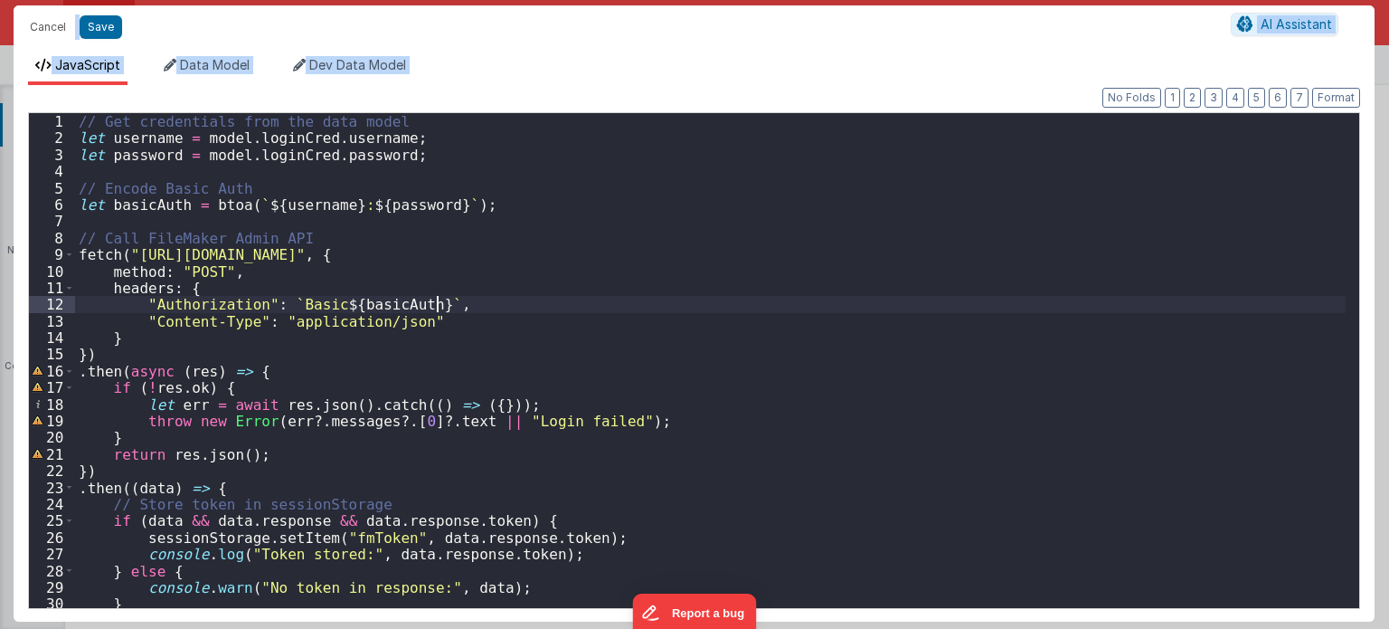
click at [440, 304] on div "// Get credentials from the data model let username = model . loginCred . usern…" at bounding box center [711, 377] width 1272 height 529
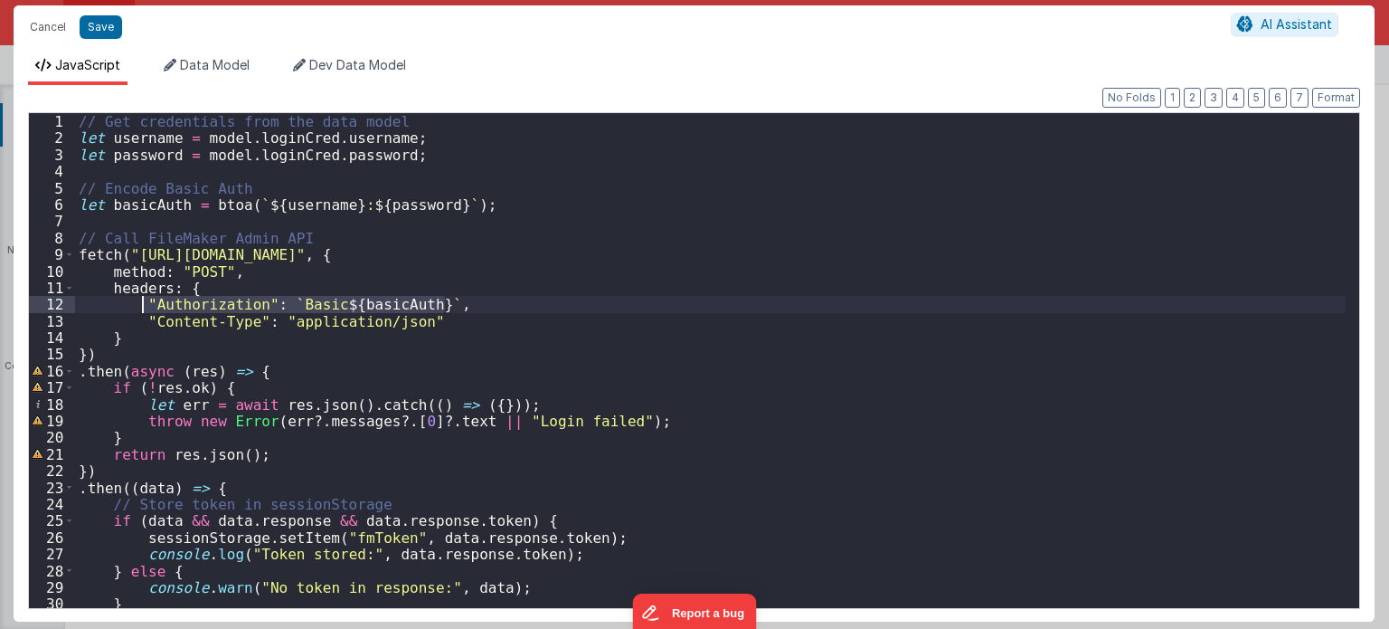
drag, startPoint x: 481, startPoint y: 304, endPoint x: 145, endPoint y: 304, distance: 336.5
click at [145, 304] on div "// Get credentials from the data model let username = model . loginCred . usern…" at bounding box center [711, 377] width 1272 height 529
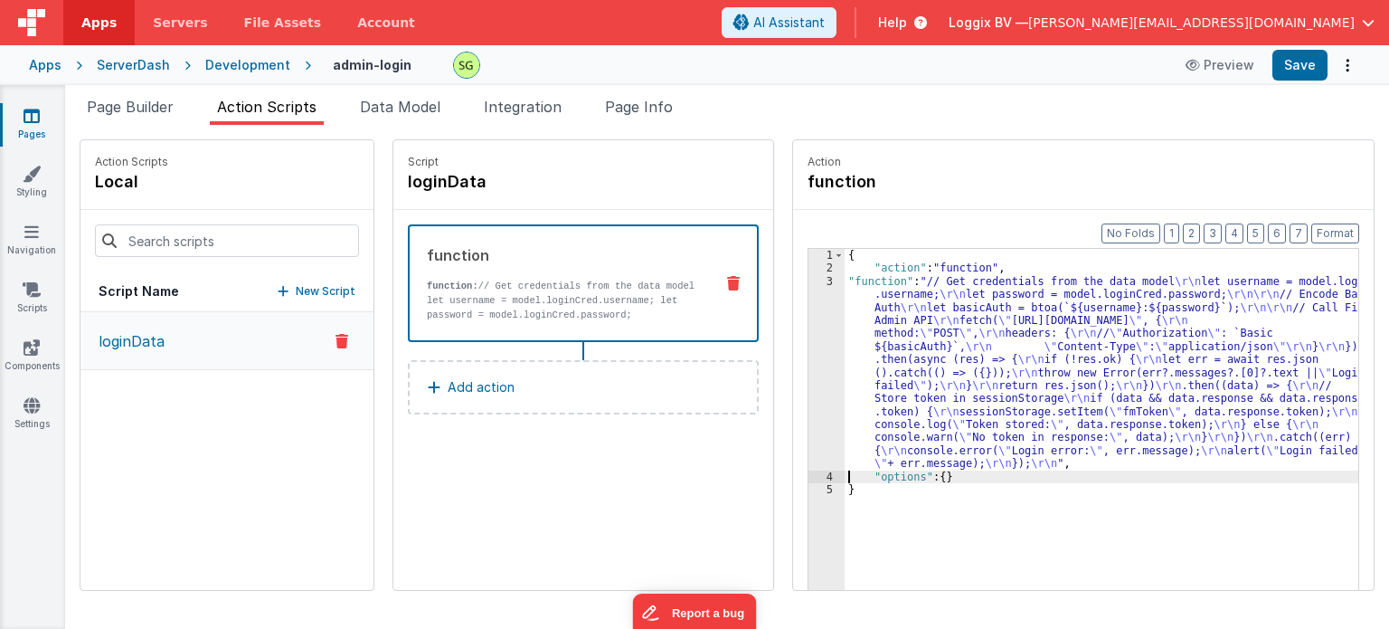
click at [809, 284] on div "3" at bounding box center [827, 372] width 36 height 195
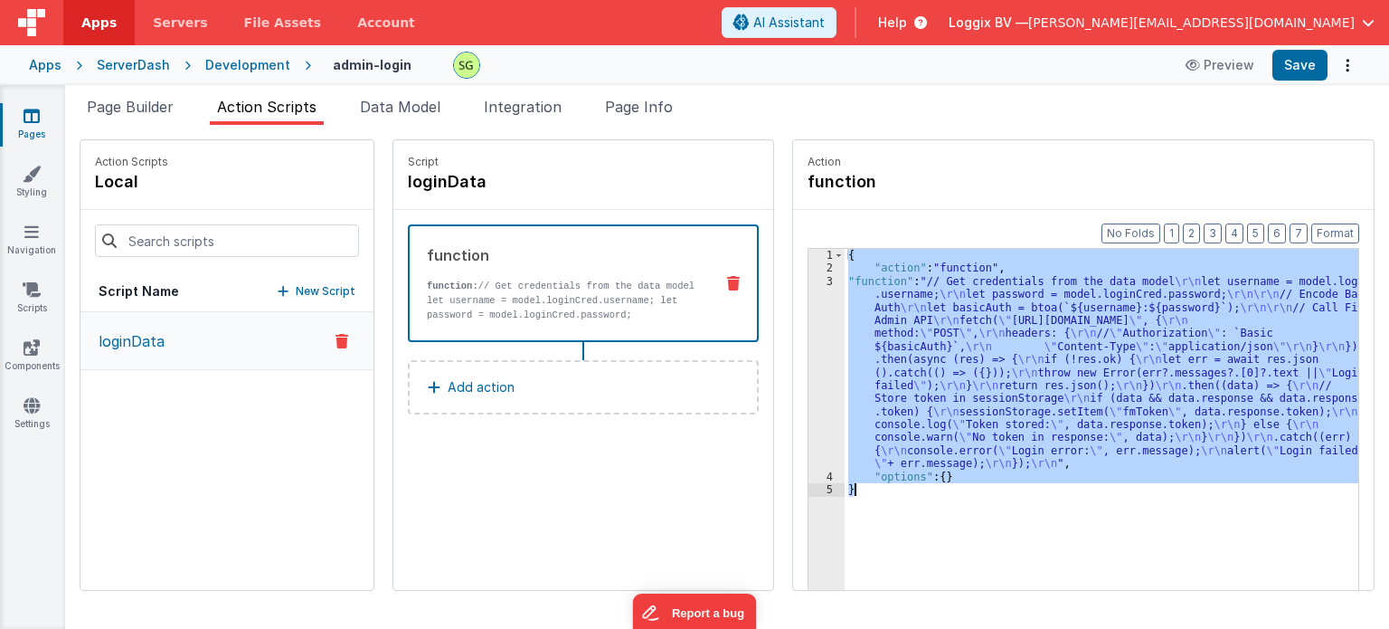
click at [809, 284] on div "3" at bounding box center [827, 372] width 36 height 195
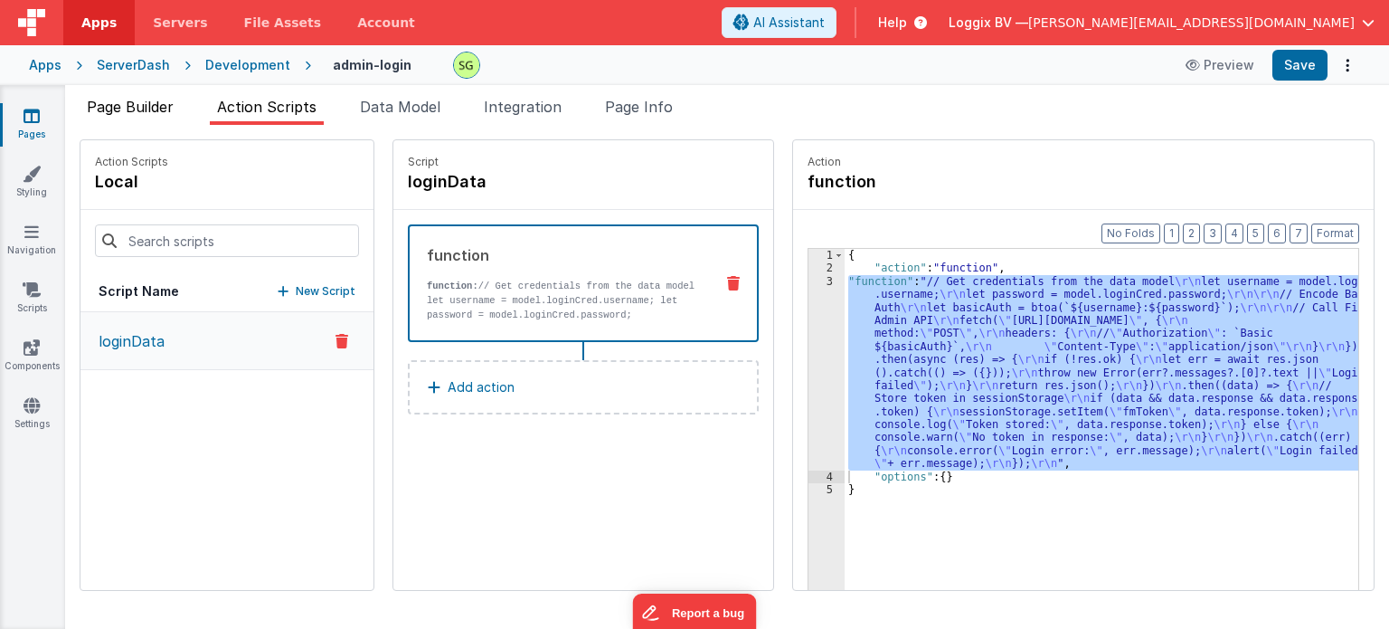
click at [158, 111] on span "Page Builder" at bounding box center [130, 107] width 87 height 18
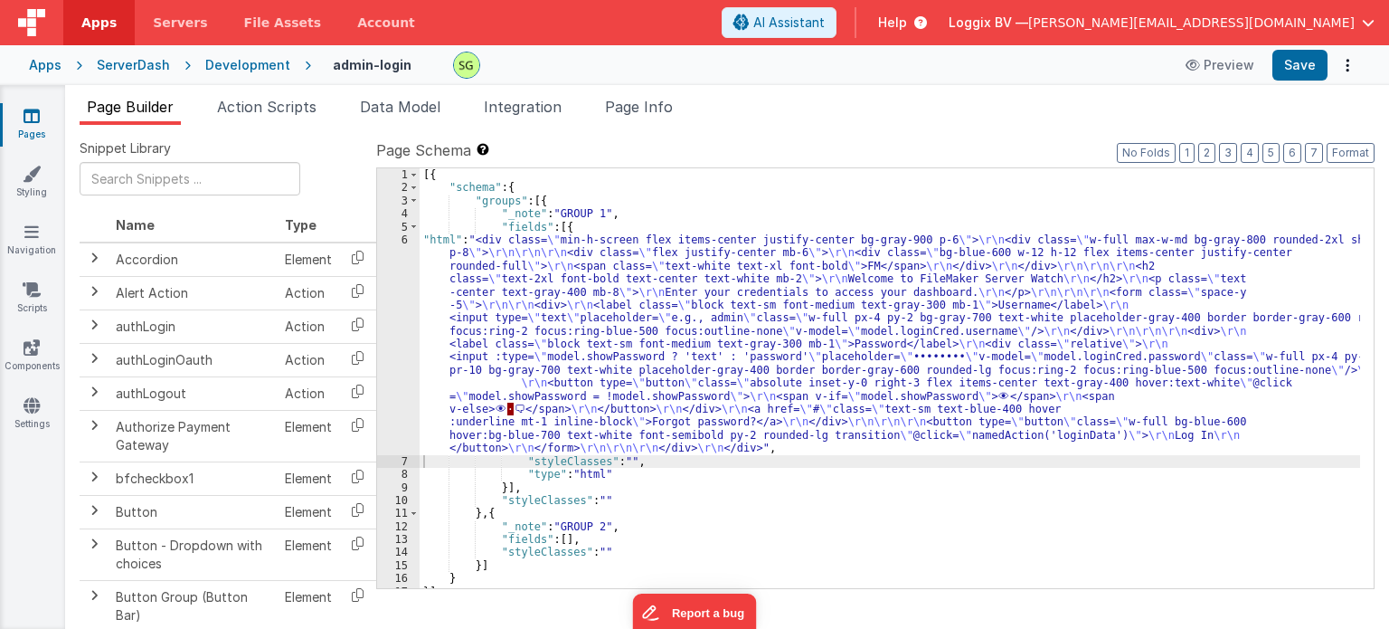
click at [256, 69] on div "Development" at bounding box center [247, 65] width 85 height 18
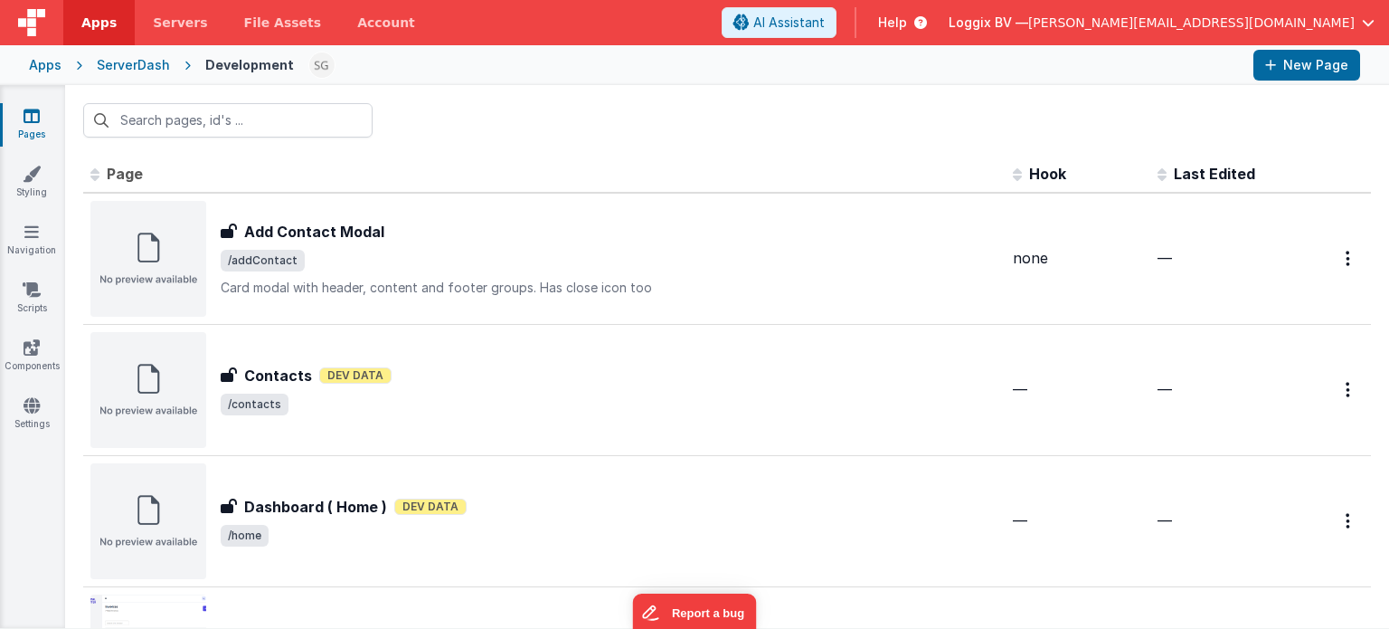
click at [145, 66] on div "ServerDash" at bounding box center [133, 65] width 73 height 18
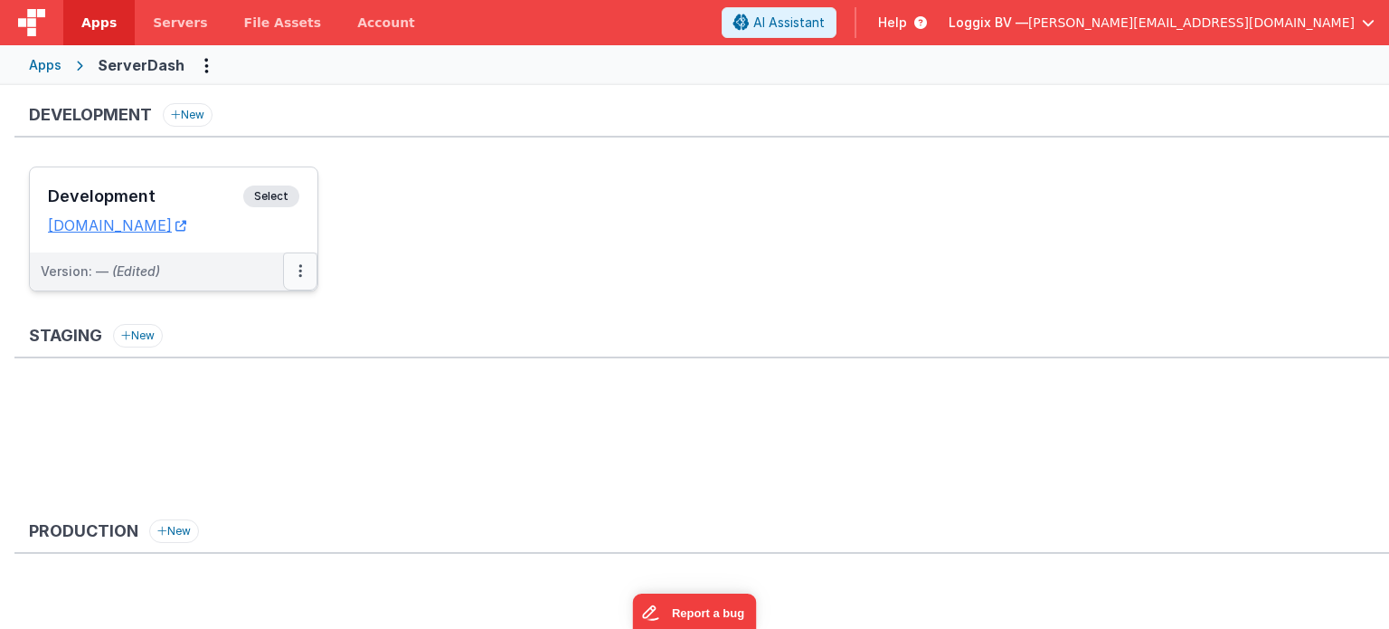
click at [298, 270] on icon at bounding box center [300, 270] width 4 height 1
click at [397, 452] on div at bounding box center [694, 314] width 1389 height 629
click at [303, 277] on button at bounding box center [300, 271] width 34 height 38
click at [432, 413] on div at bounding box center [694, 314] width 1389 height 629
click at [298, 271] on icon at bounding box center [300, 270] width 4 height 1
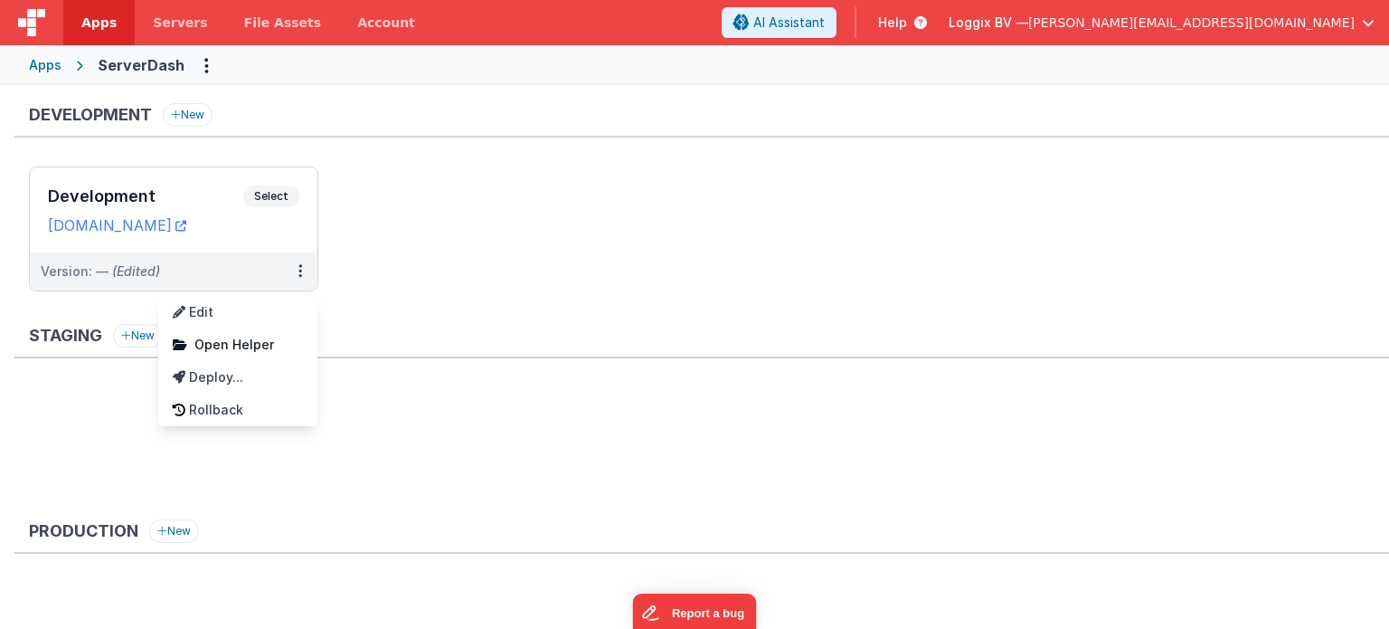
click at [475, 268] on div at bounding box center [694, 314] width 1389 height 629
click at [292, 193] on span "Select" at bounding box center [271, 196] width 56 height 22
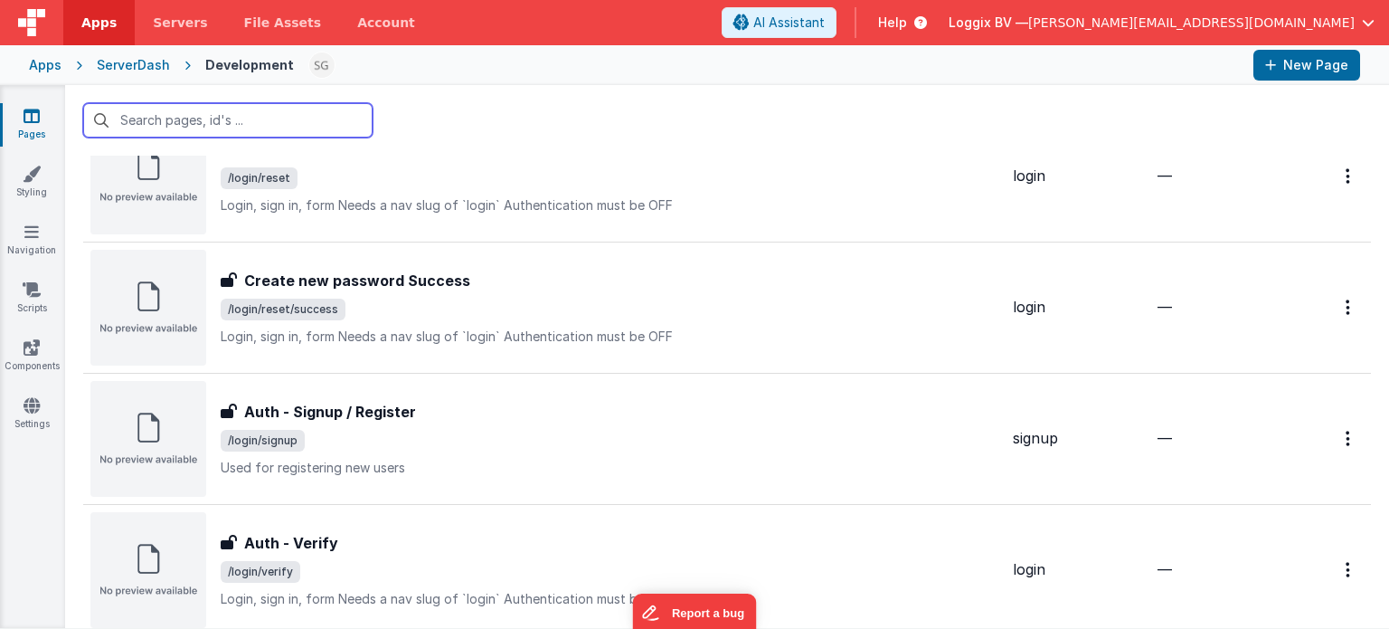
scroll to position [1747, 0]
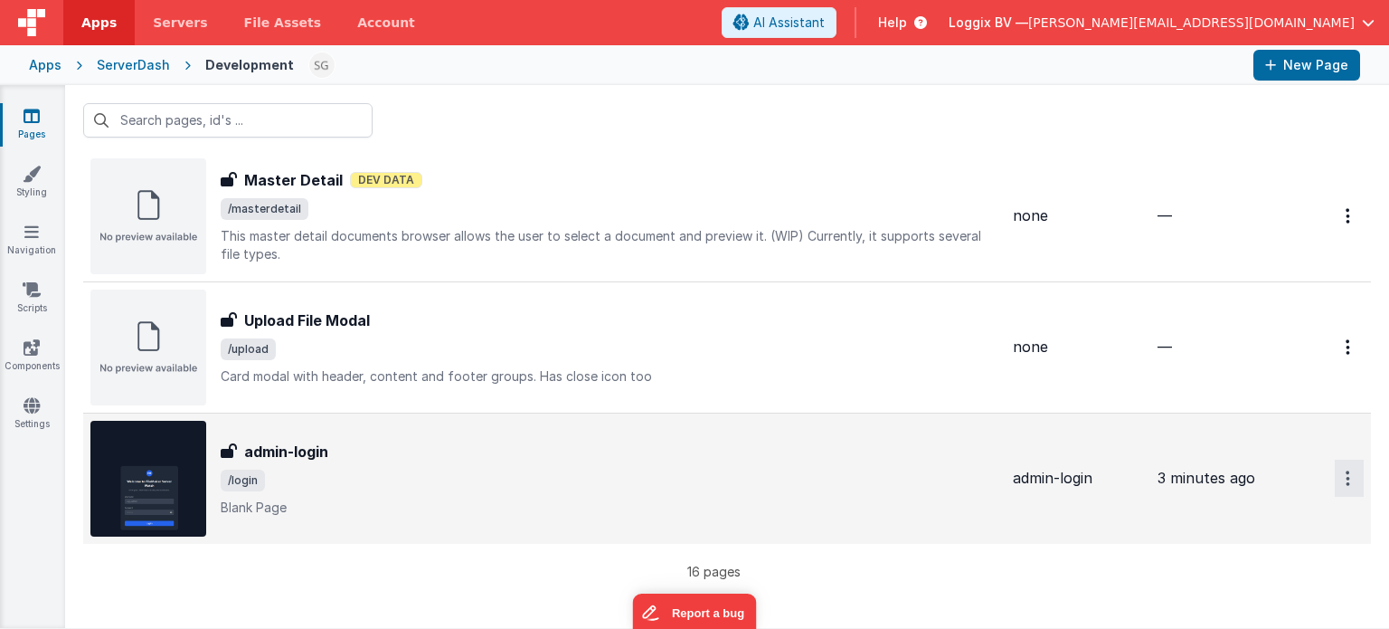
click at [1346, 473] on icon "Options" at bounding box center [1348, 477] width 5 height 15
click at [466, 426] on button at bounding box center [694, 314] width 1389 height 629
click at [520, 483] on span "/login" at bounding box center [610, 480] width 778 height 22
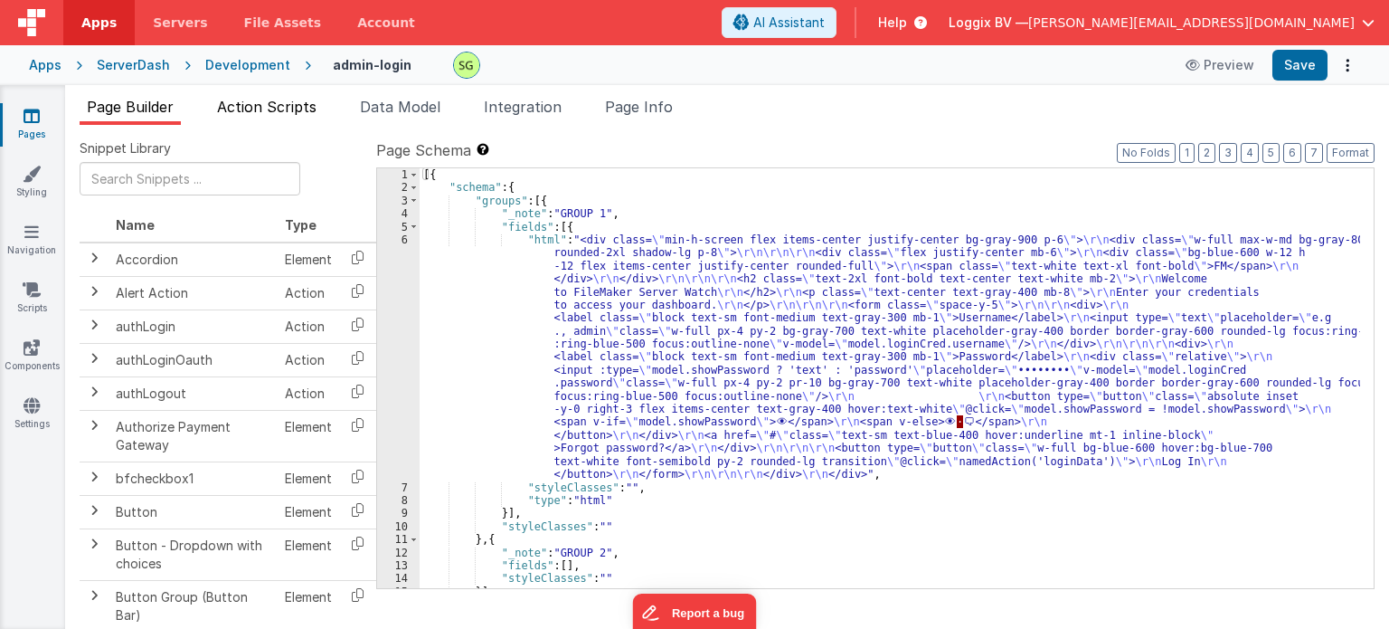
click at [266, 111] on span "Action Scripts" at bounding box center [266, 107] width 99 height 18
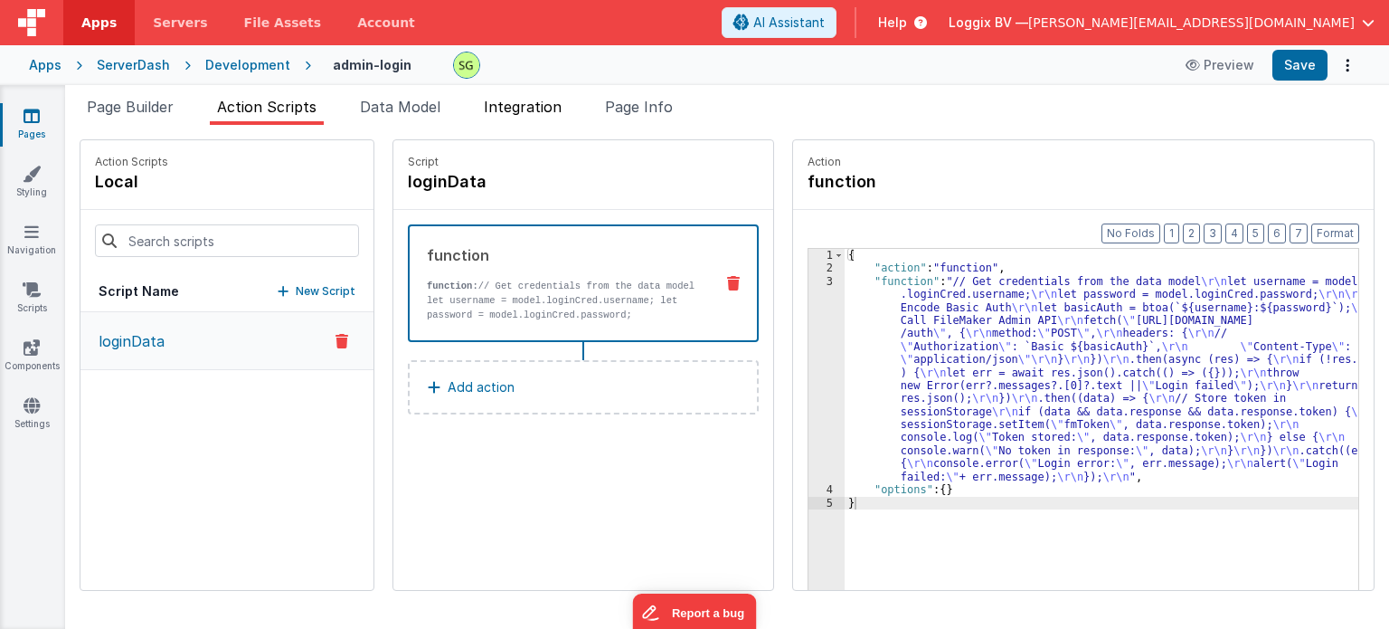
click at [519, 118] on li "Integration" at bounding box center [523, 110] width 92 height 29
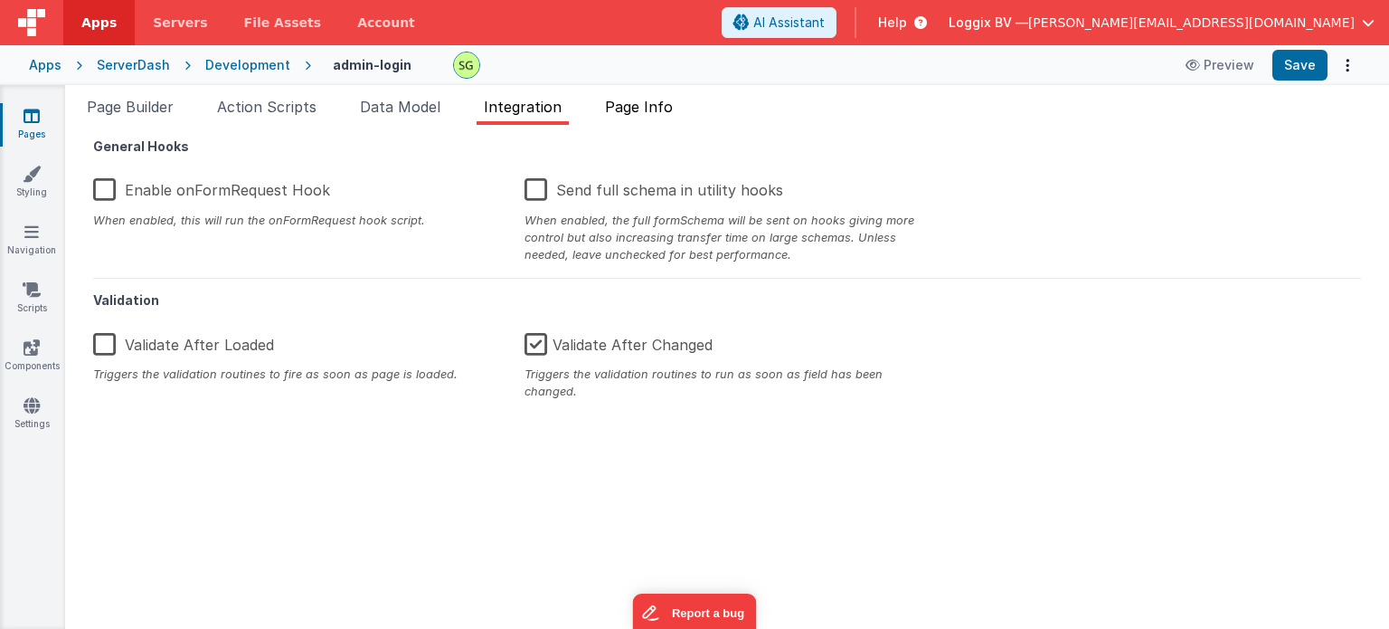
click at [647, 106] on span "Page Info" at bounding box center [639, 107] width 68 height 18
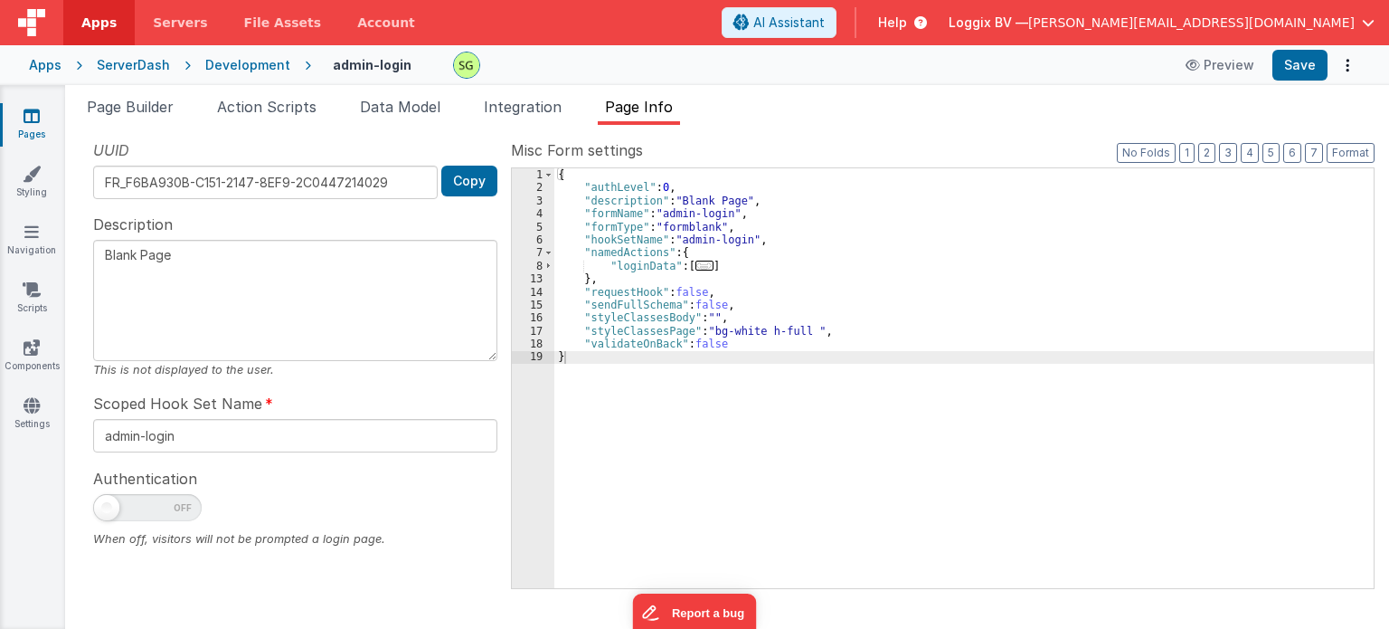
click at [696, 261] on span "..." at bounding box center [705, 265] width 18 height 10
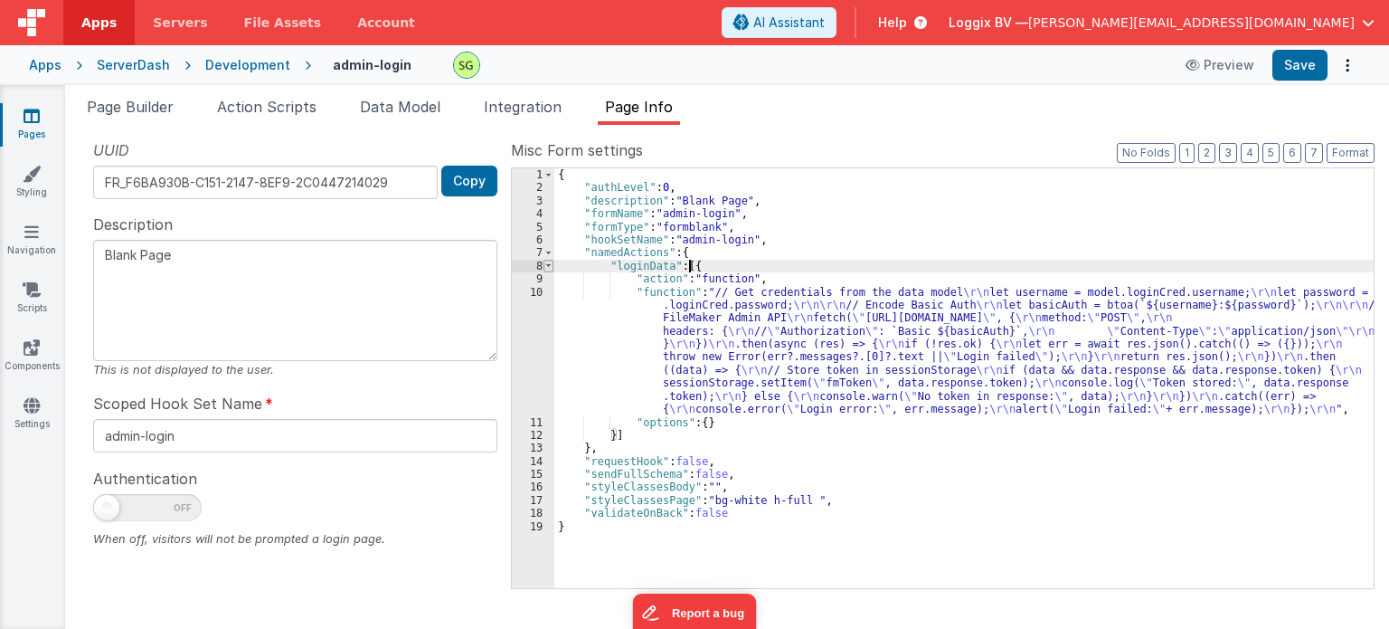
click at [550, 260] on span at bounding box center [549, 266] width 10 height 13
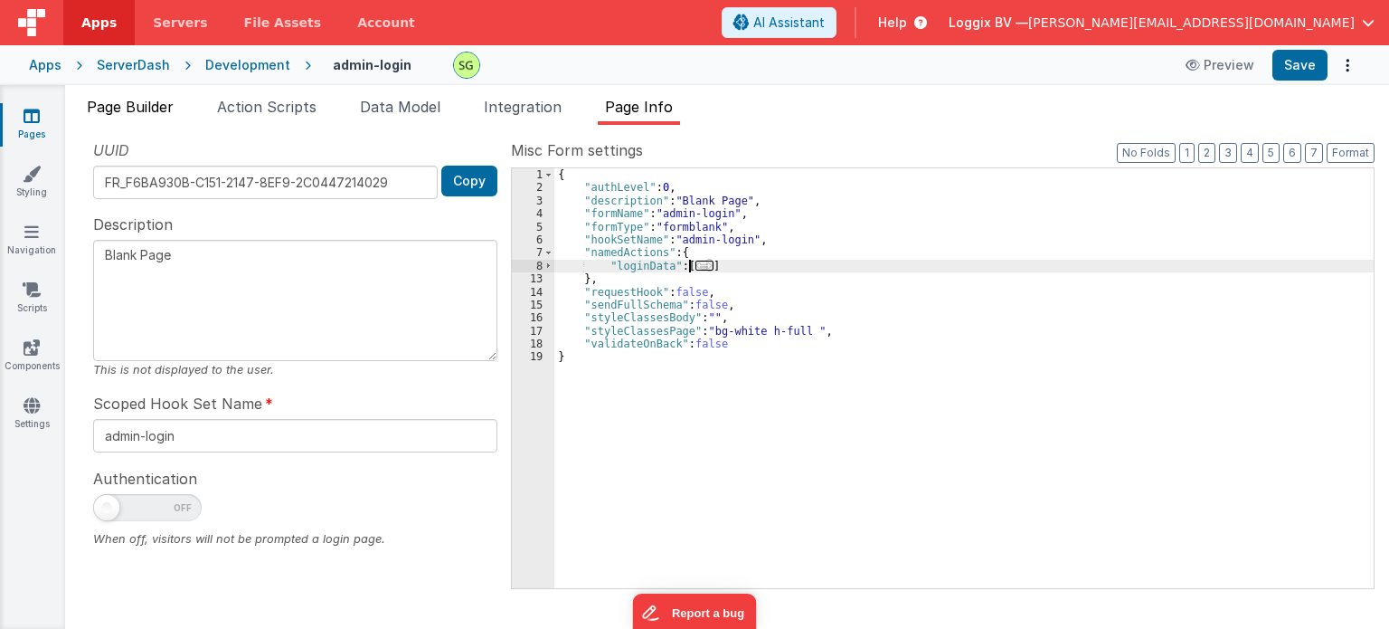
click at [144, 99] on span "Page Builder" at bounding box center [130, 107] width 87 height 18
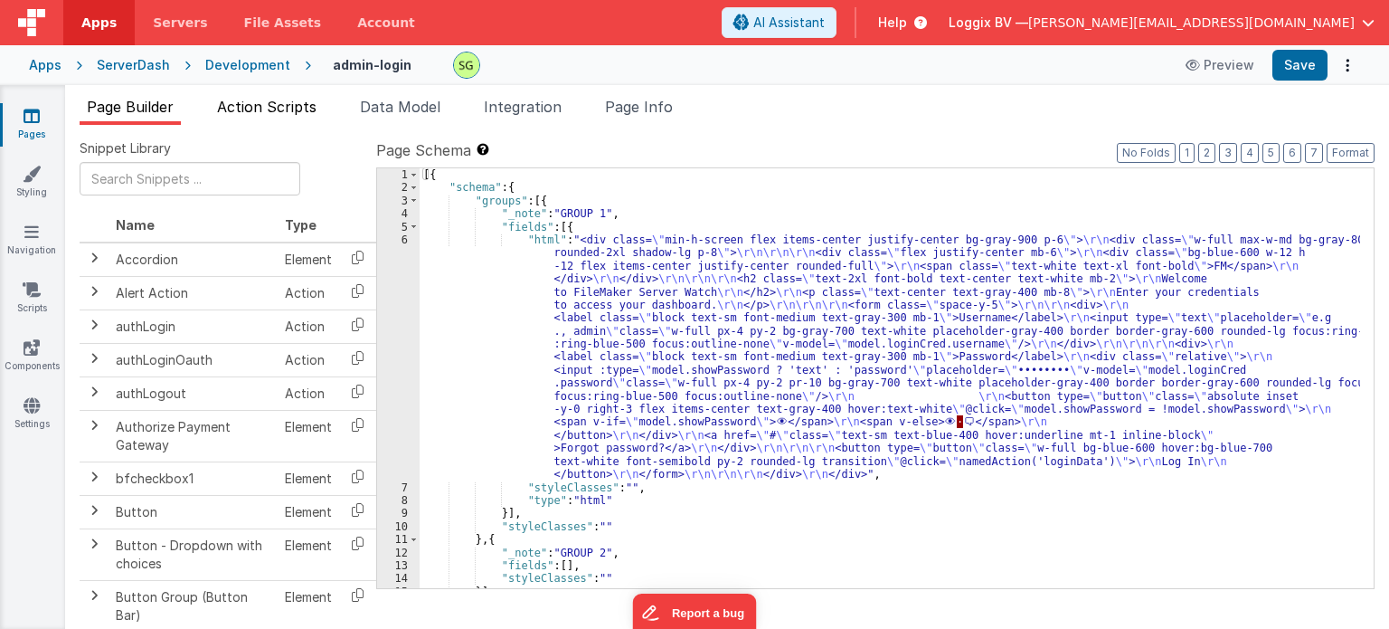
click at [279, 118] on li "Action Scripts" at bounding box center [267, 110] width 114 height 29
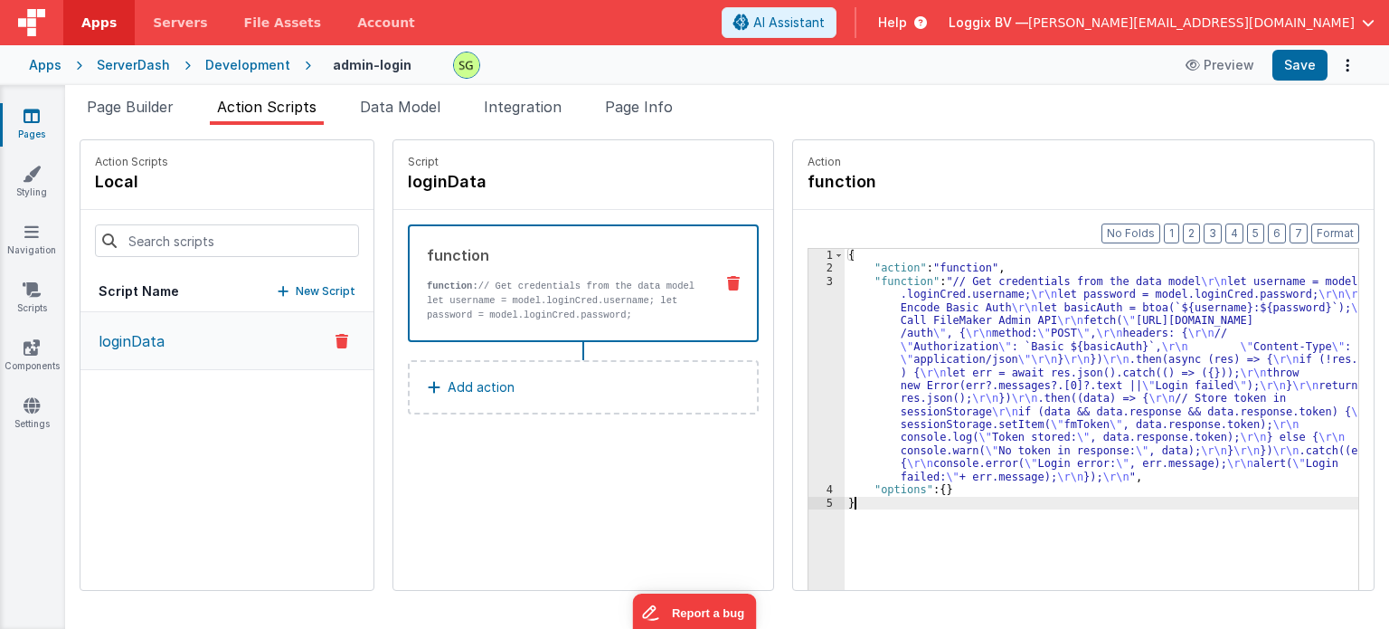
click at [809, 282] on div "3" at bounding box center [827, 379] width 36 height 208
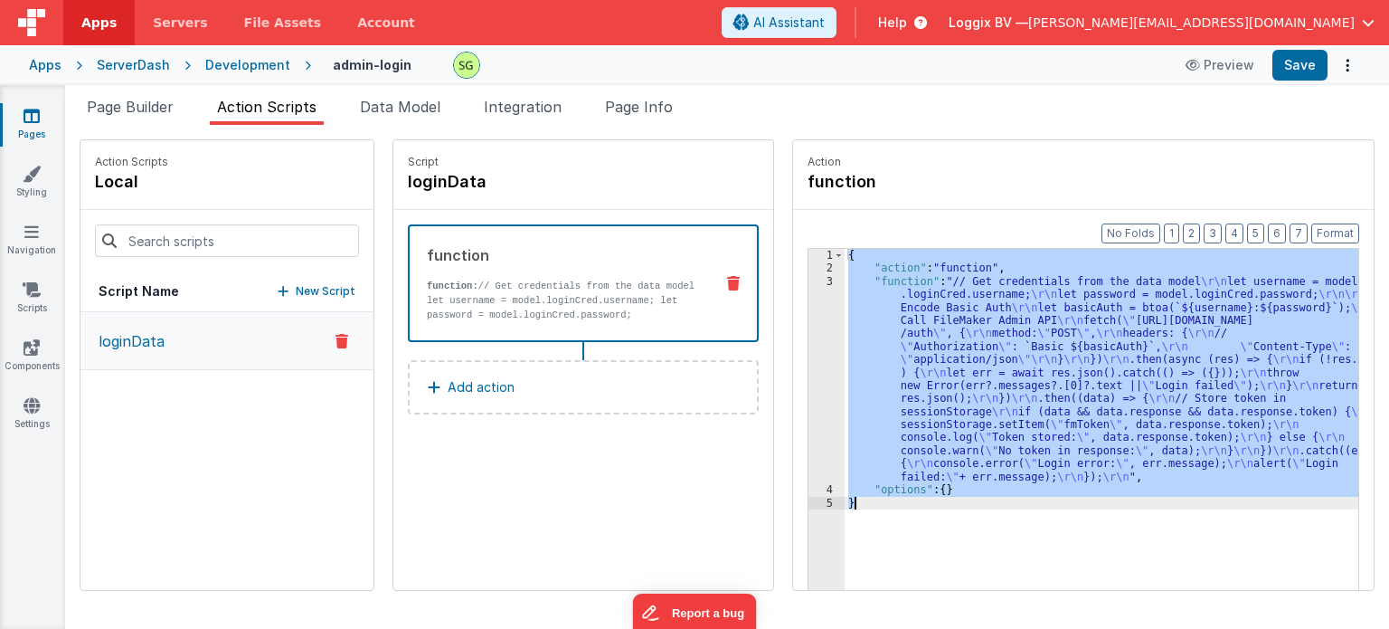
click at [809, 282] on div "3" at bounding box center [827, 379] width 36 height 208
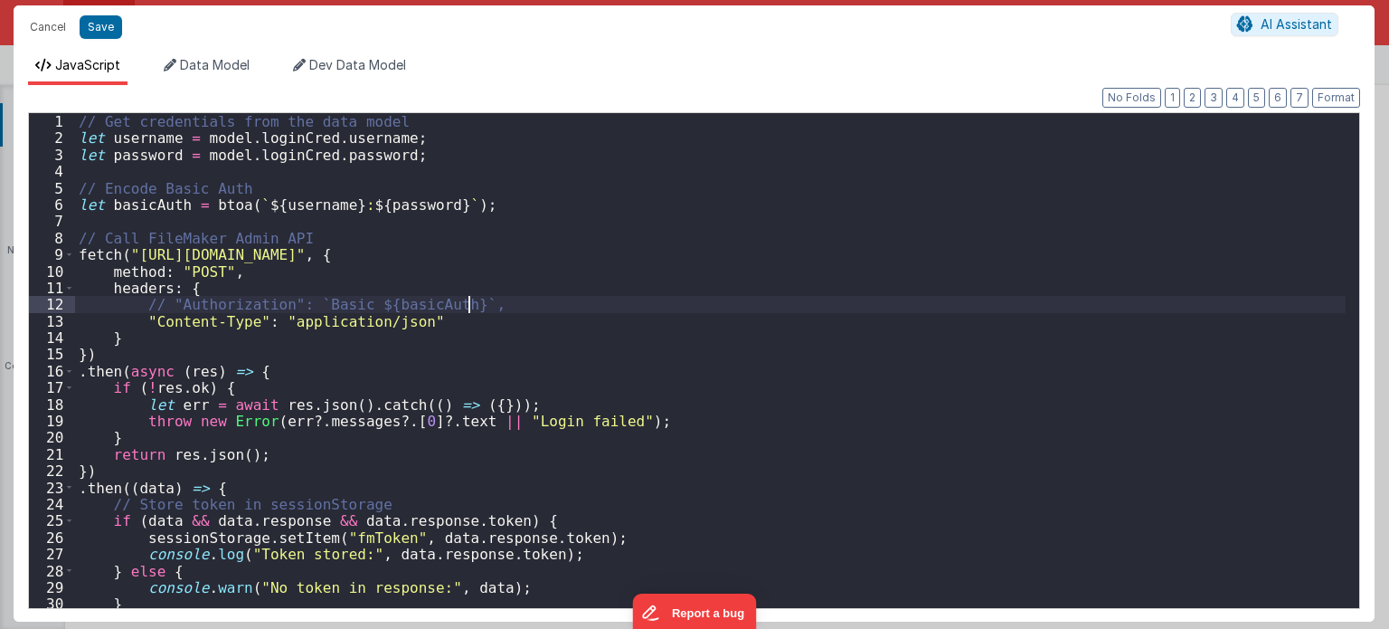
click at [809, 284] on div "// Get credentials from the data model let username = model . loginCred . usern…" at bounding box center [711, 377] width 1272 height 529
click at [807, 285] on div "// Get credentials from the data model let username = model . loginCred . usern…" at bounding box center [711, 377] width 1272 height 529
click at [523, 361] on div "// Get credentials from the data model let username = model . loginCred . usern…" at bounding box center [711, 377] width 1272 height 529
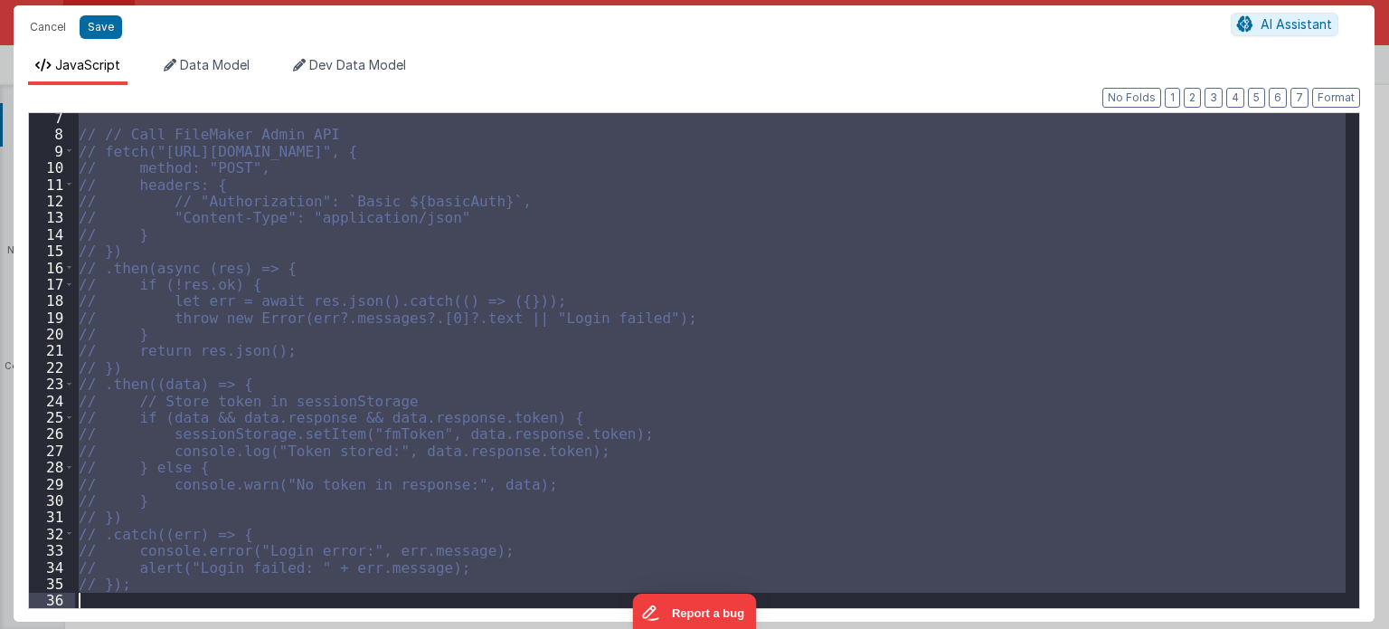
scroll to position [103, 0]
click at [459, 589] on div "// // Call FileMaker Admin API // fetch("[URL][DOMAIN_NAME]", { // method: "POS…" at bounding box center [710, 360] width 1271 height 495
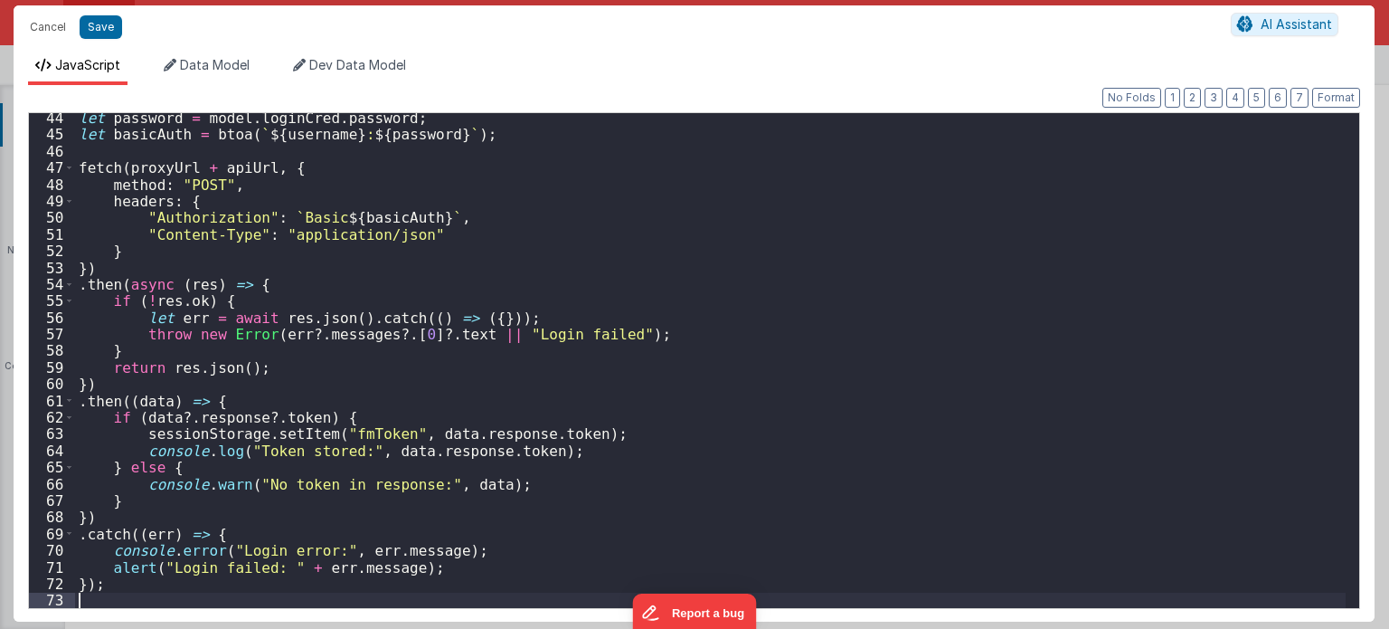
scroll to position [719, 0]
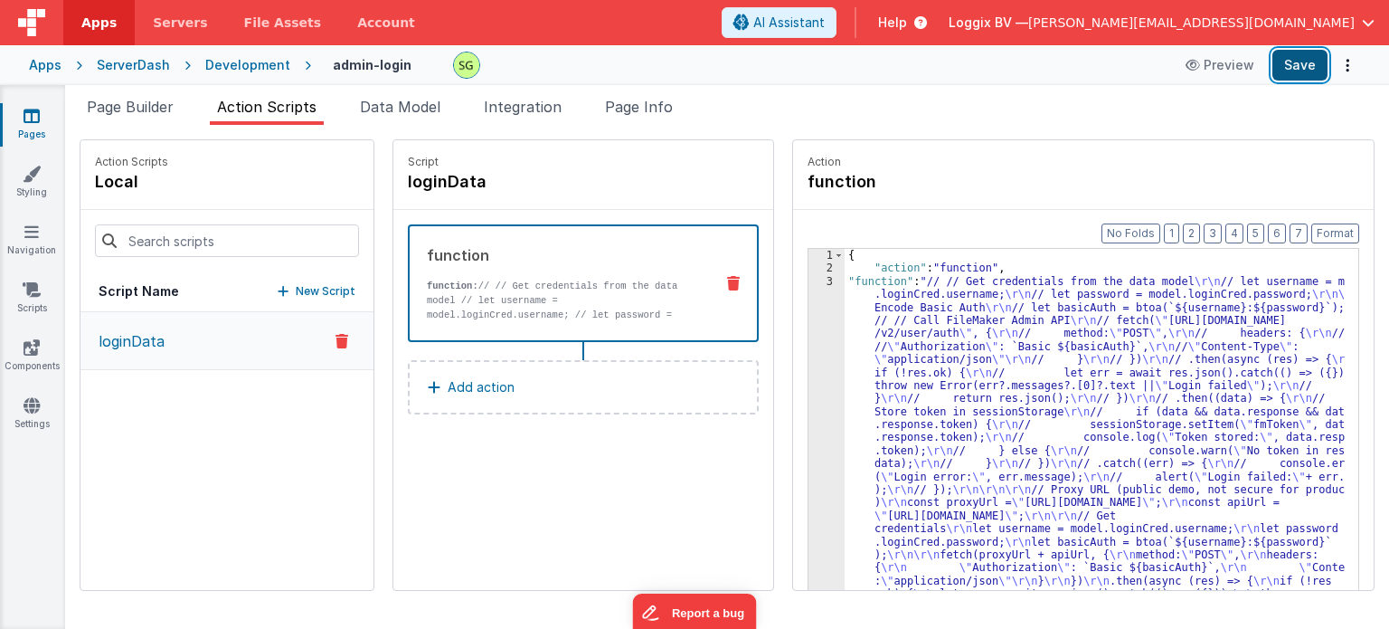
click at [1292, 50] on button "Save" at bounding box center [1300, 65] width 55 height 31
click at [264, 429] on div "loginData" at bounding box center [226, 451] width 293 height 278
click at [814, 279] on div "3" at bounding box center [827, 483] width 36 height 417
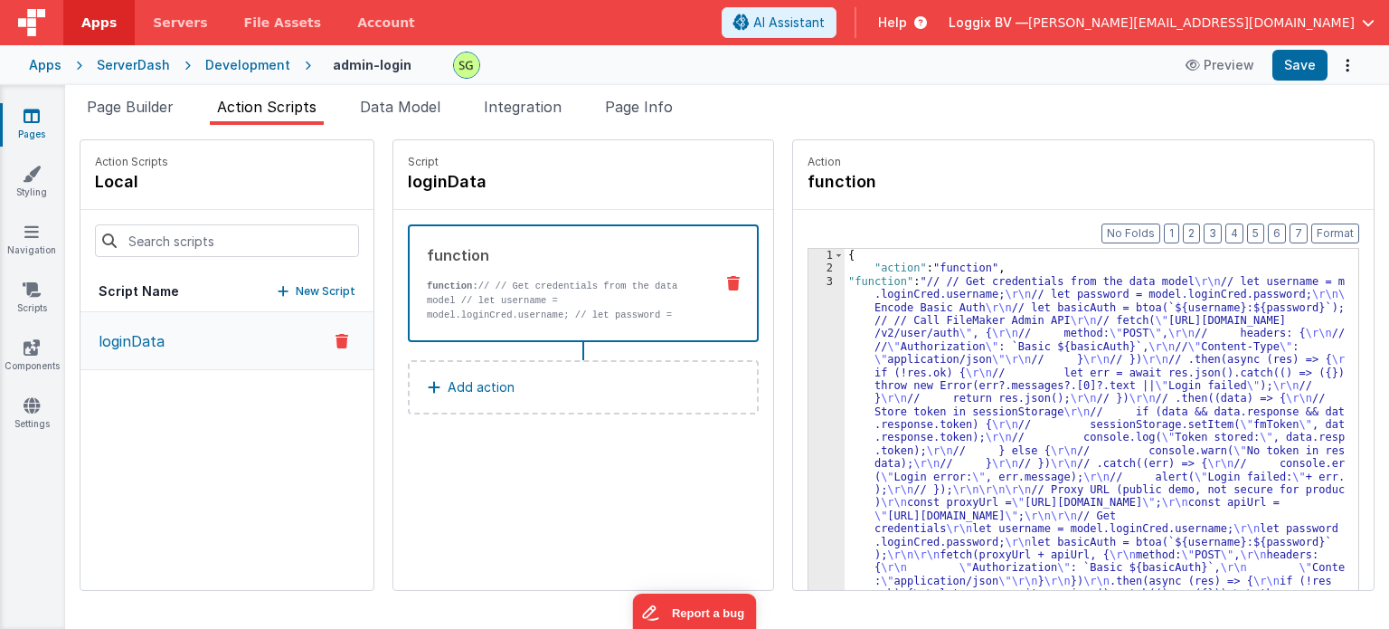
click at [814, 279] on div "3" at bounding box center [827, 483] width 36 height 417
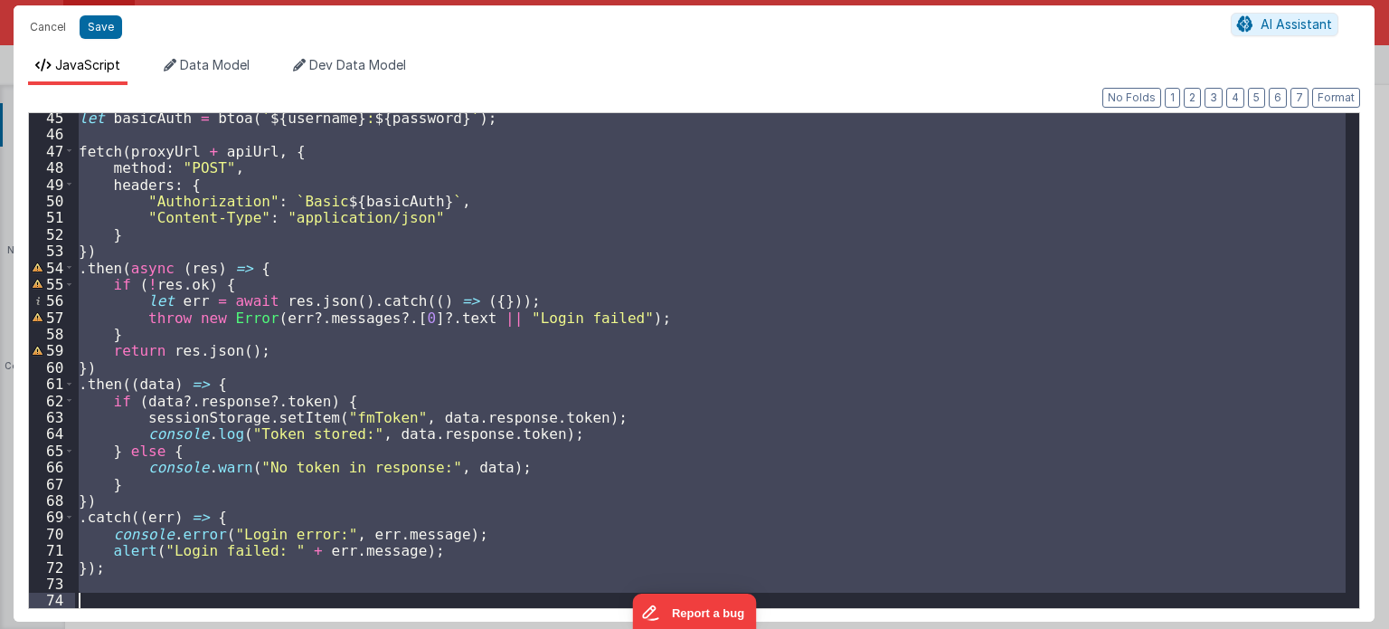
scroll to position [735, 0]
drag, startPoint x: 80, startPoint y: 249, endPoint x: 268, endPoint y: 644, distance: 437.7
click at [268, 628] on html "Cancel Save AI Assistant JavaScript Data Model Dev Data Model Format 7 6 5 4 3 …" at bounding box center [694, 314] width 1389 height 629
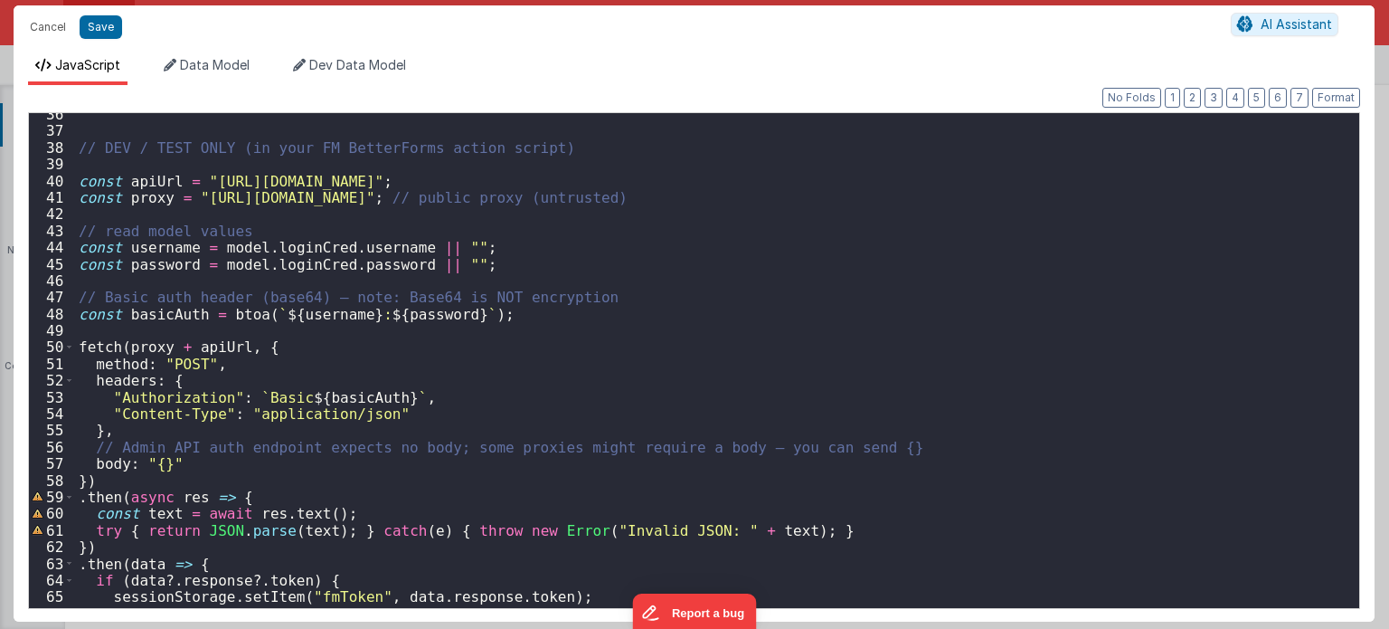
scroll to position [535, 0]
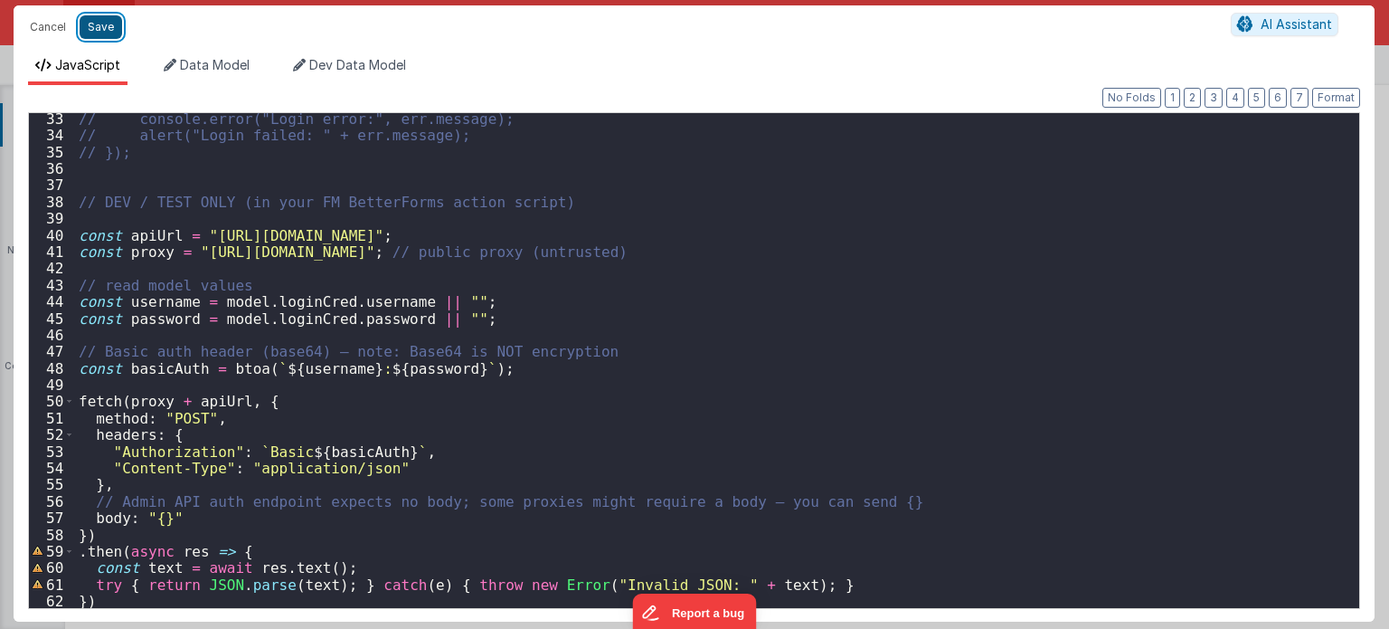
click at [103, 28] on button "Save" at bounding box center [101, 27] width 43 height 24
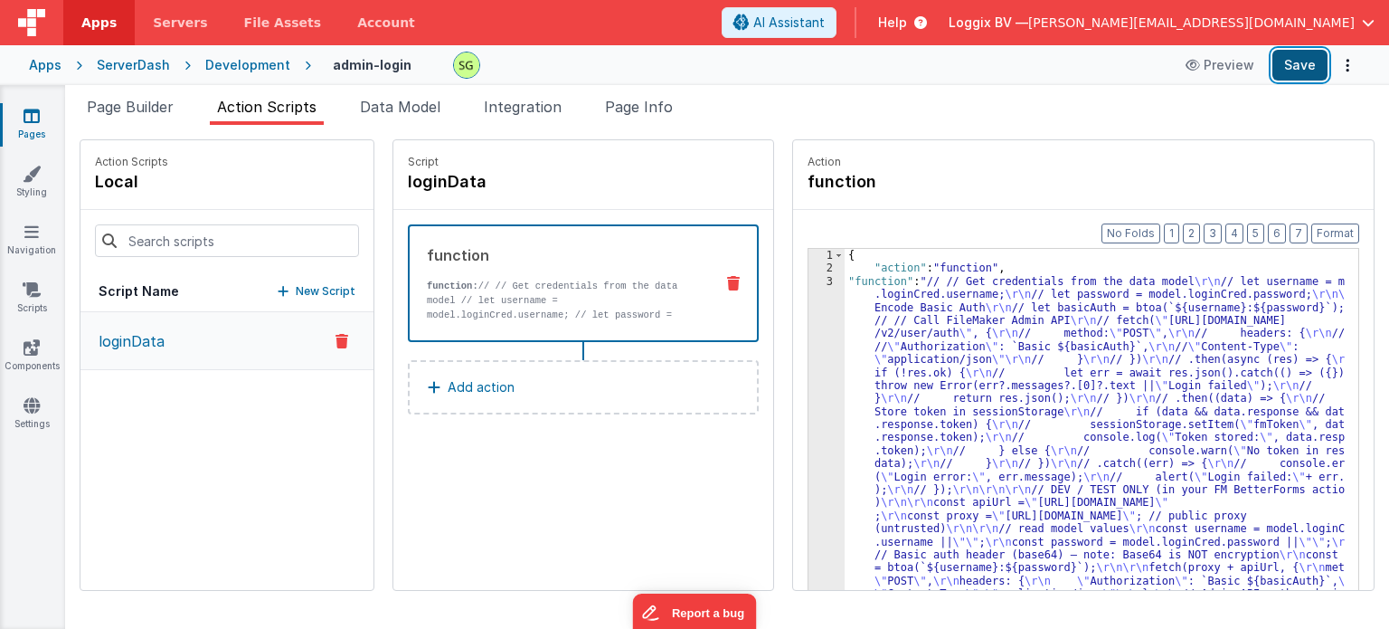
click at [1313, 71] on button "Save" at bounding box center [1300, 65] width 55 height 31
click at [810, 278] on div "3" at bounding box center [827, 490] width 36 height 430
click at [810, 281] on div "3" at bounding box center [827, 490] width 36 height 430
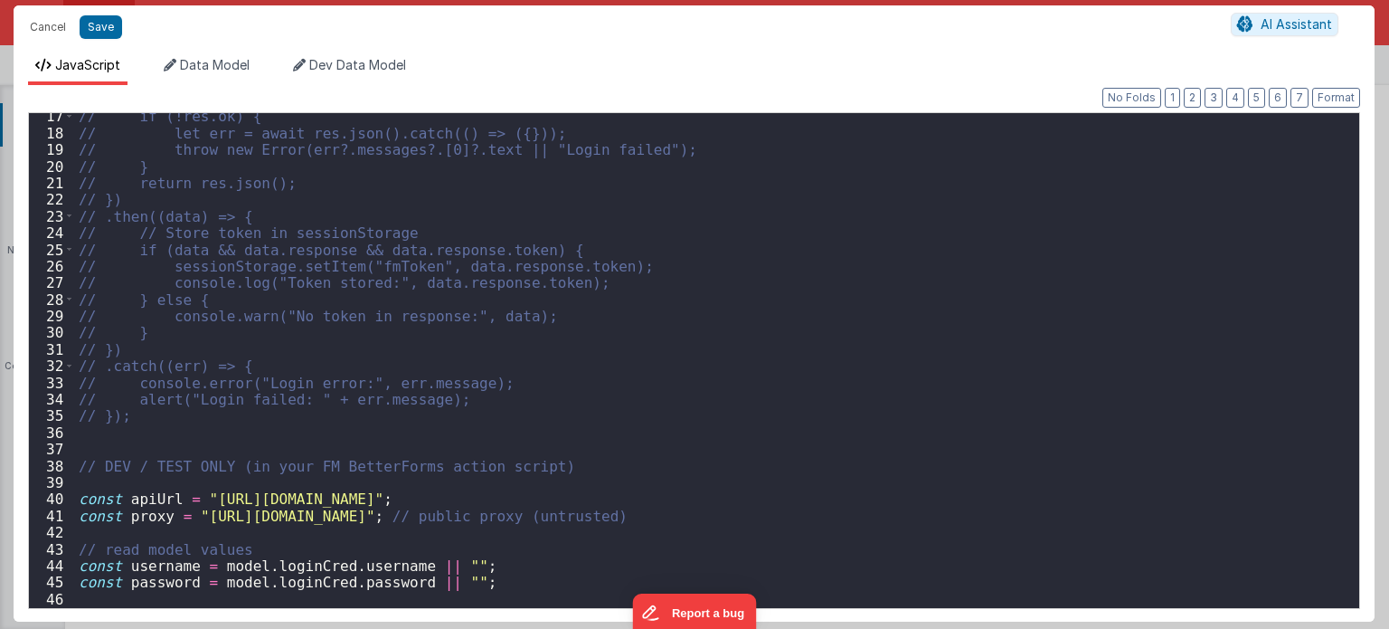
scroll to position [326, 0]
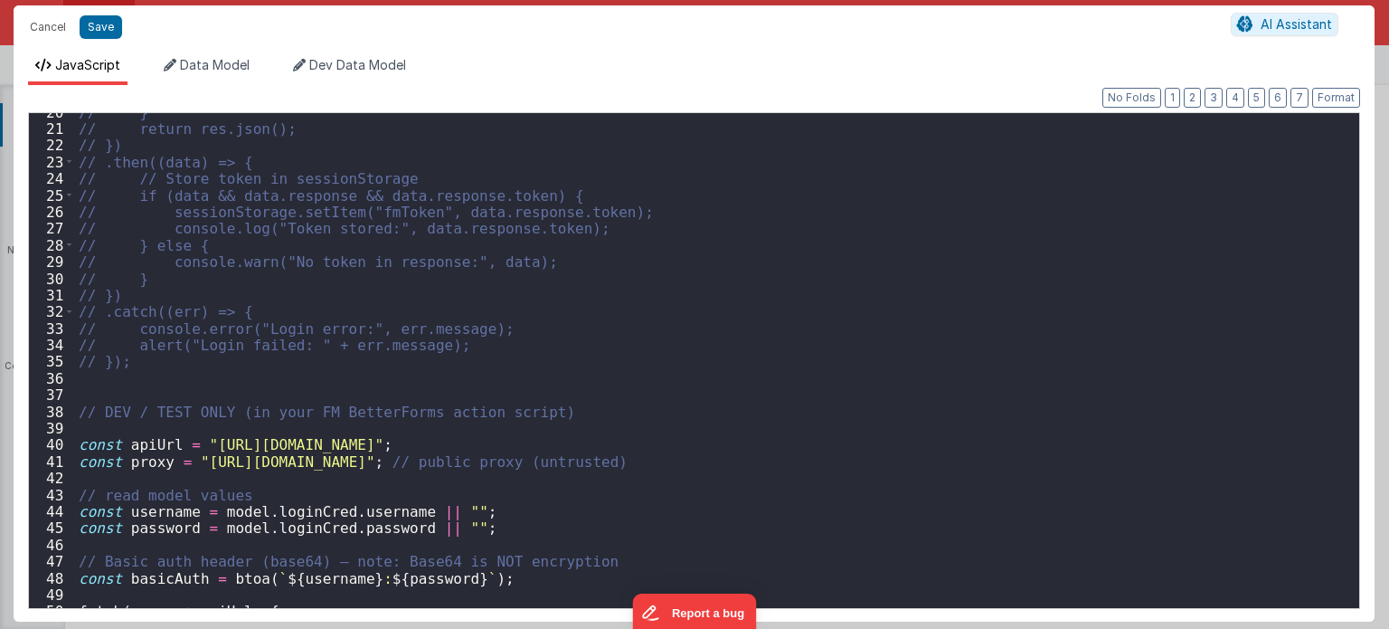
click at [554, 408] on div "// } // return res.json(); // }) // .then((data) => { // // Store token in sess…" at bounding box center [711, 368] width 1272 height 529
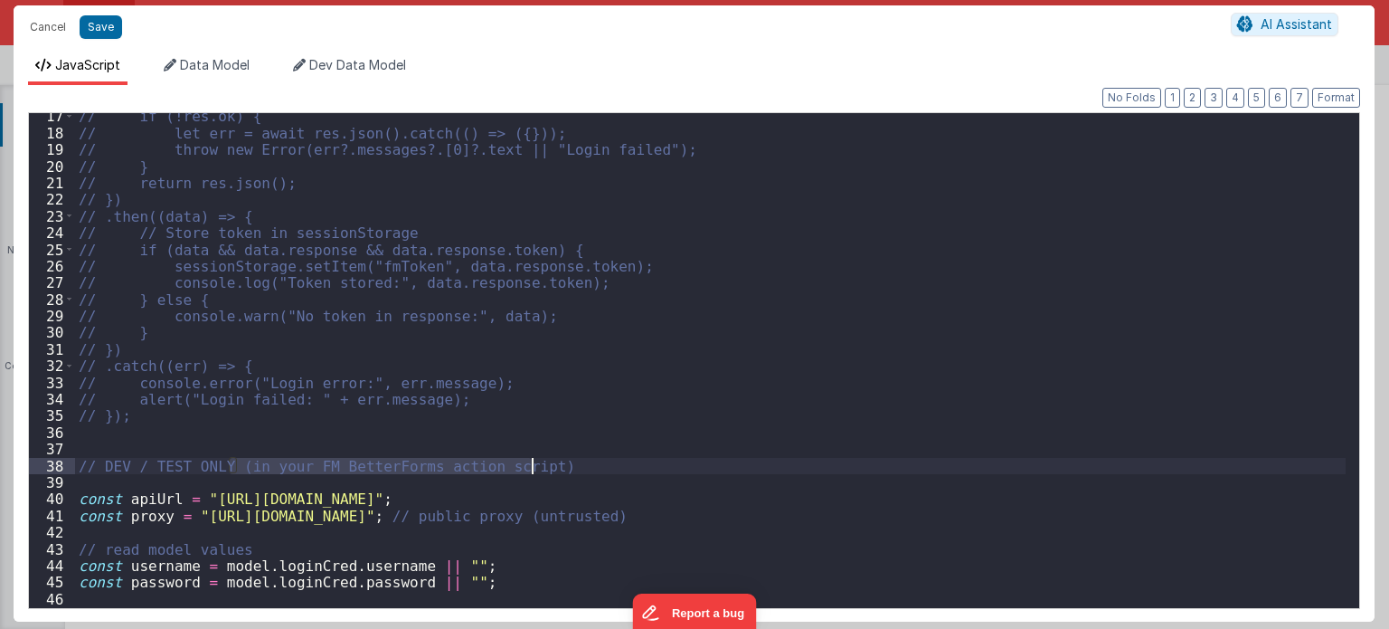
drag, startPoint x: 232, startPoint y: 464, endPoint x: 541, endPoint y: 464, distance: 308.4
click at [541, 464] on div "// if (!res.ok) { // let err = await res.json().catch(() => ({})); // throw new…" at bounding box center [711, 372] width 1272 height 529
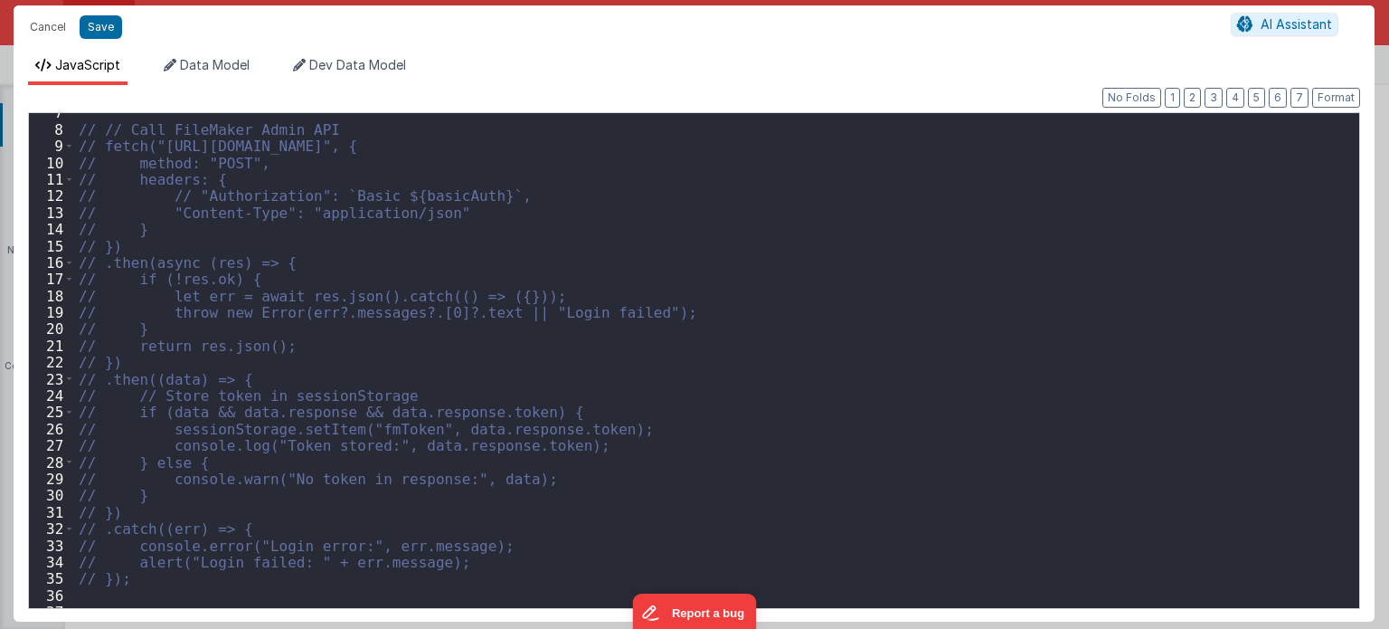
scroll to position [109, 0]
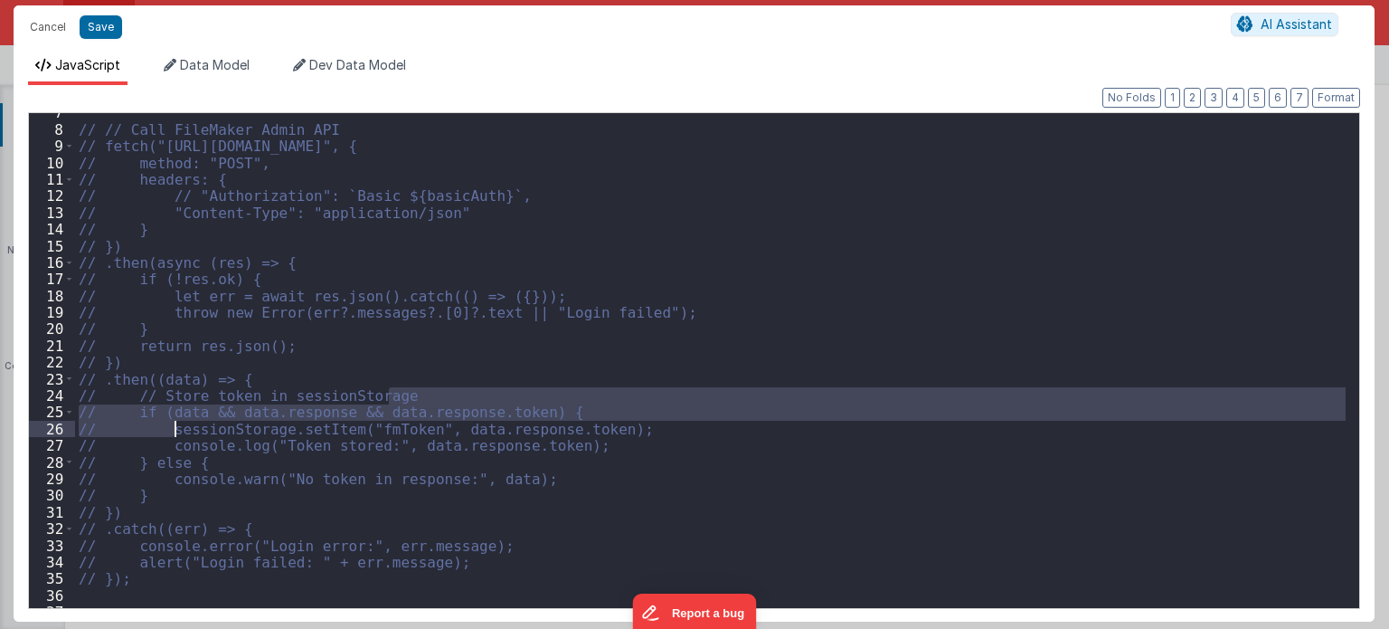
drag, startPoint x: 410, startPoint y: 390, endPoint x: 141, endPoint y: 404, distance: 269.0
click at [159, 415] on div "// // Call FileMaker Admin API // fetch("[URL][DOMAIN_NAME]", { // method: "POS…" at bounding box center [711, 368] width 1272 height 529
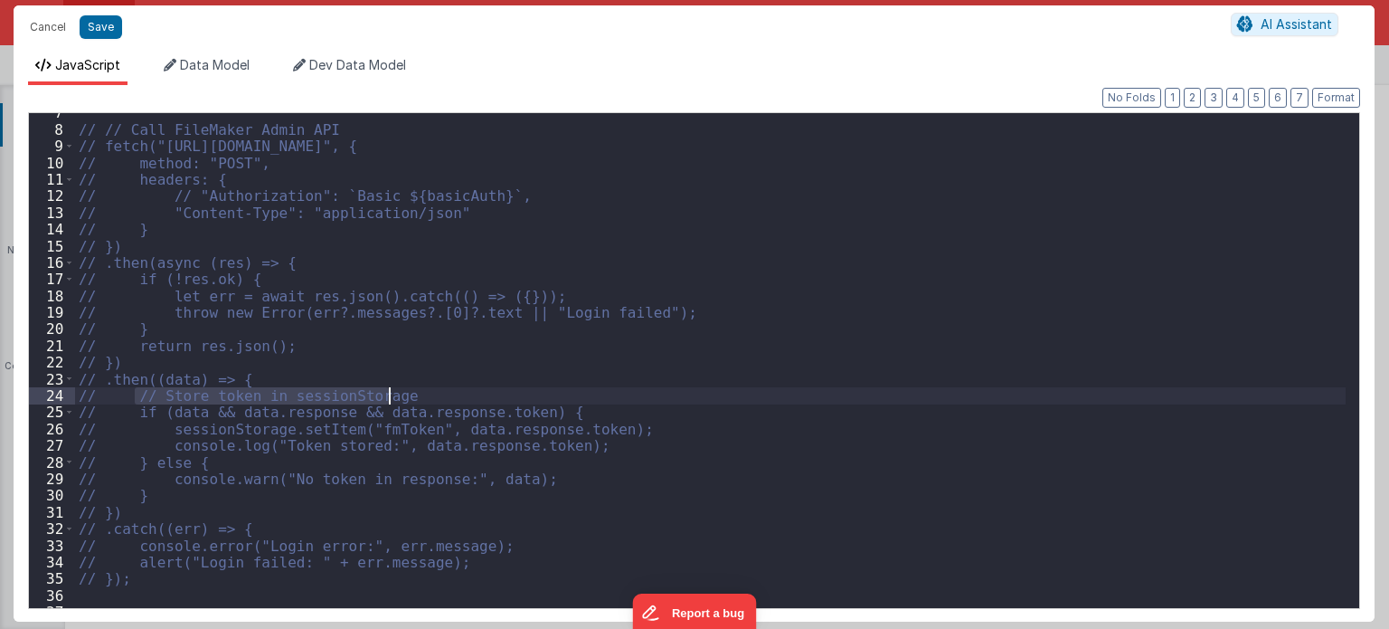
drag, startPoint x: 132, startPoint y: 389, endPoint x: 418, endPoint y: 393, distance: 285.8
click at [418, 393] on div "// // Call FileMaker Admin API // fetch("[URL][DOMAIN_NAME]", { // method: "POS…" at bounding box center [711, 368] width 1272 height 529
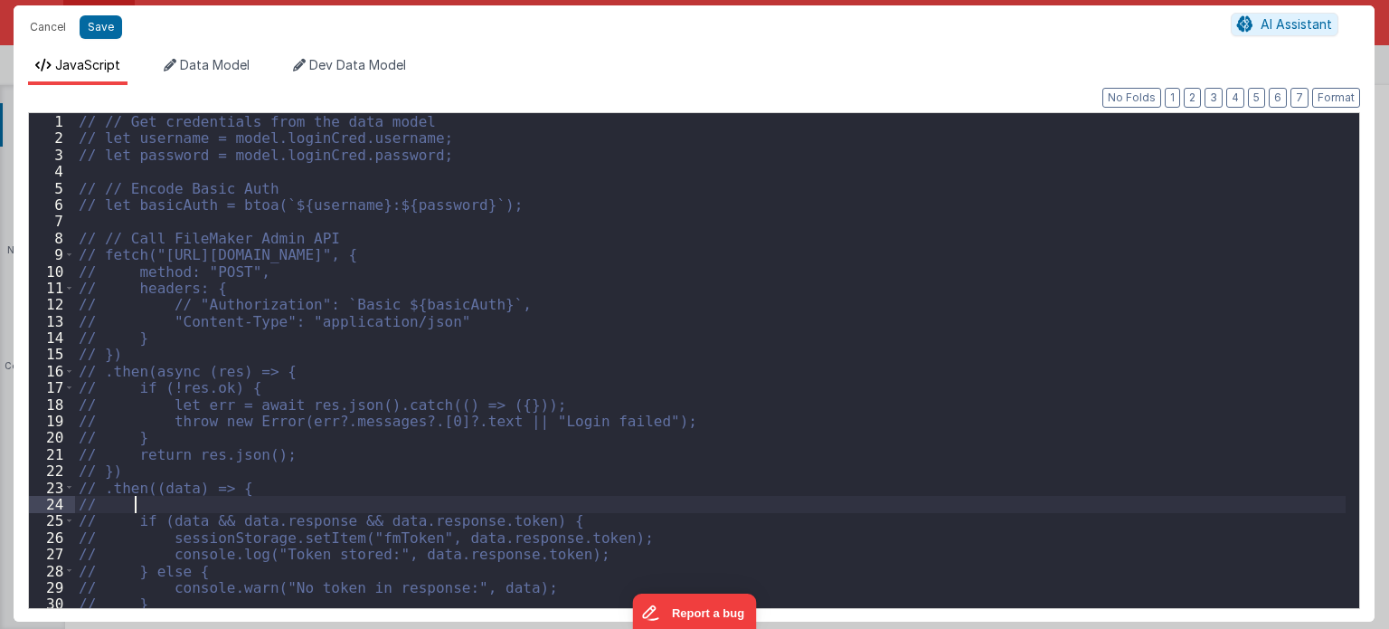
scroll to position [0, 0]
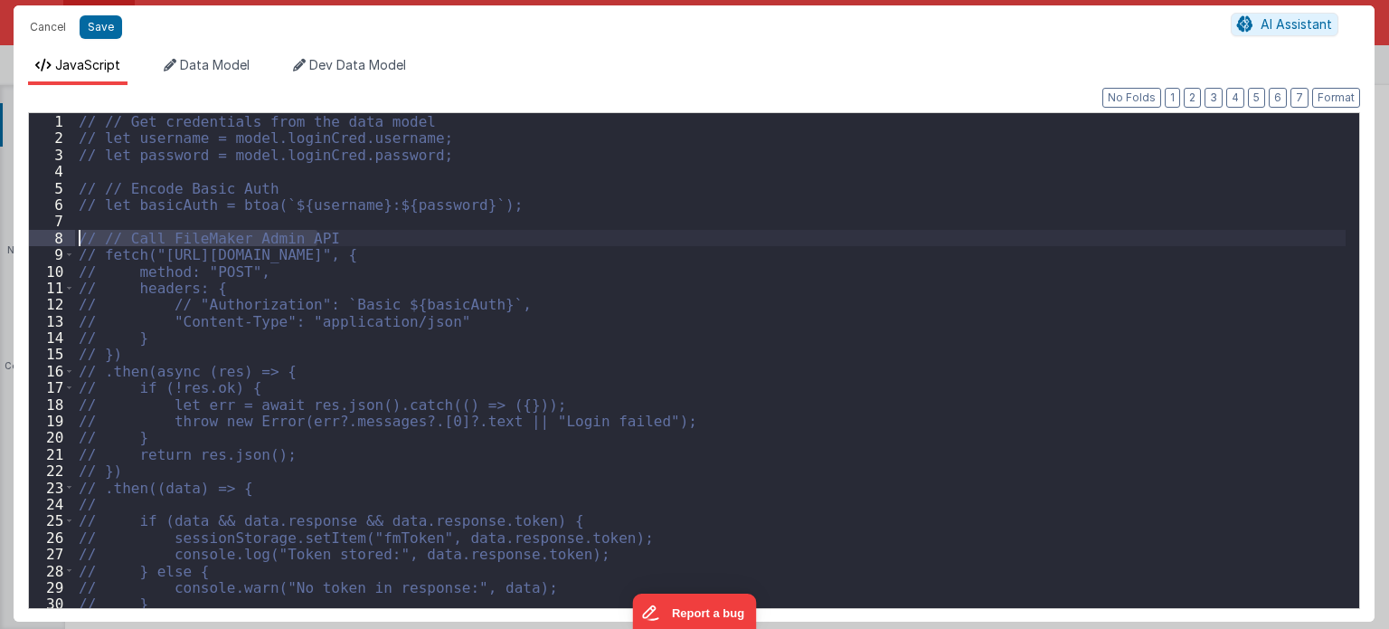
drag, startPoint x: 326, startPoint y: 238, endPoint x: 66, endPoint y: 235, distance: 259.6
click at [66, 235] on div "1 2 3 4 5 6 7 8 9 10 11 12 13 14 15 16 17 18 19 20 21 22 23 24 25 26 27 28 29 3…" at bounding box center [694, 360] width 1332 height 497
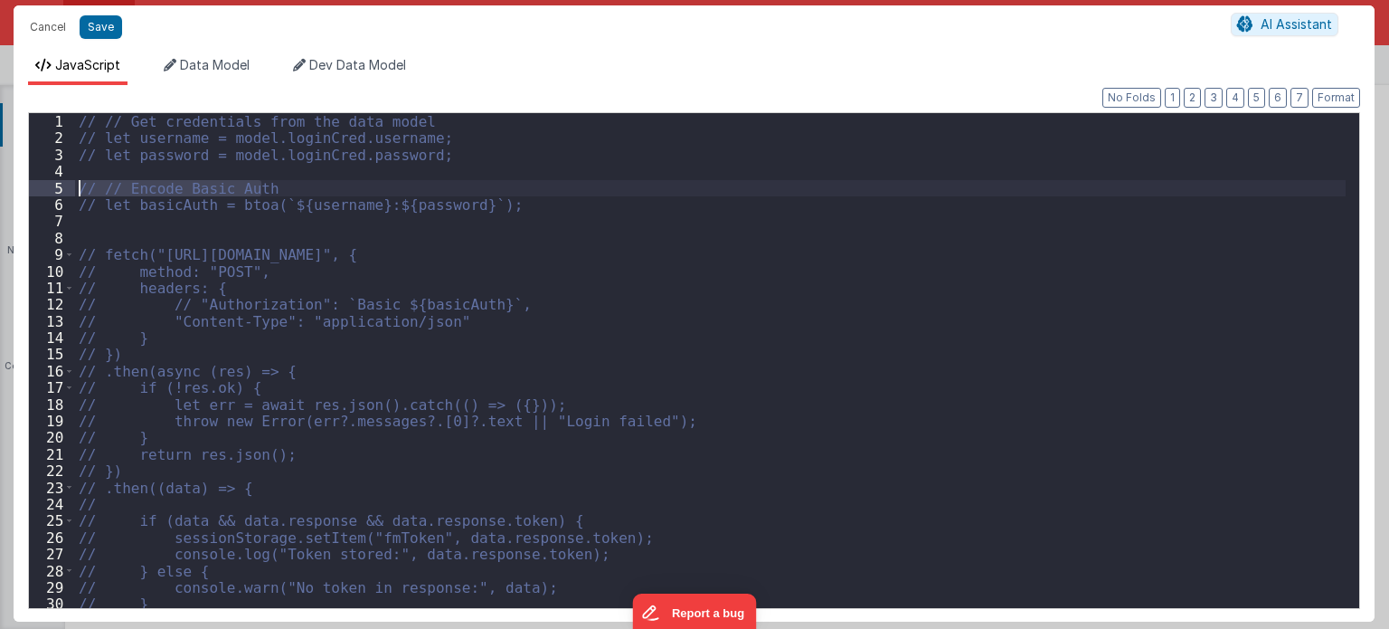
drag, startPoint x: 262, startPoint y: 187, endPoint x: 68, endPoint y: 184, distance: 194.5
click at [68, 184] on div "1 2 3 4 5 6 7 8 9 10 11 12 13 14 15 16 17 18 19 20 21 22 23 24 25 26 27 28 29 3…" at bounding box center [694, 360] width 1332 height 497
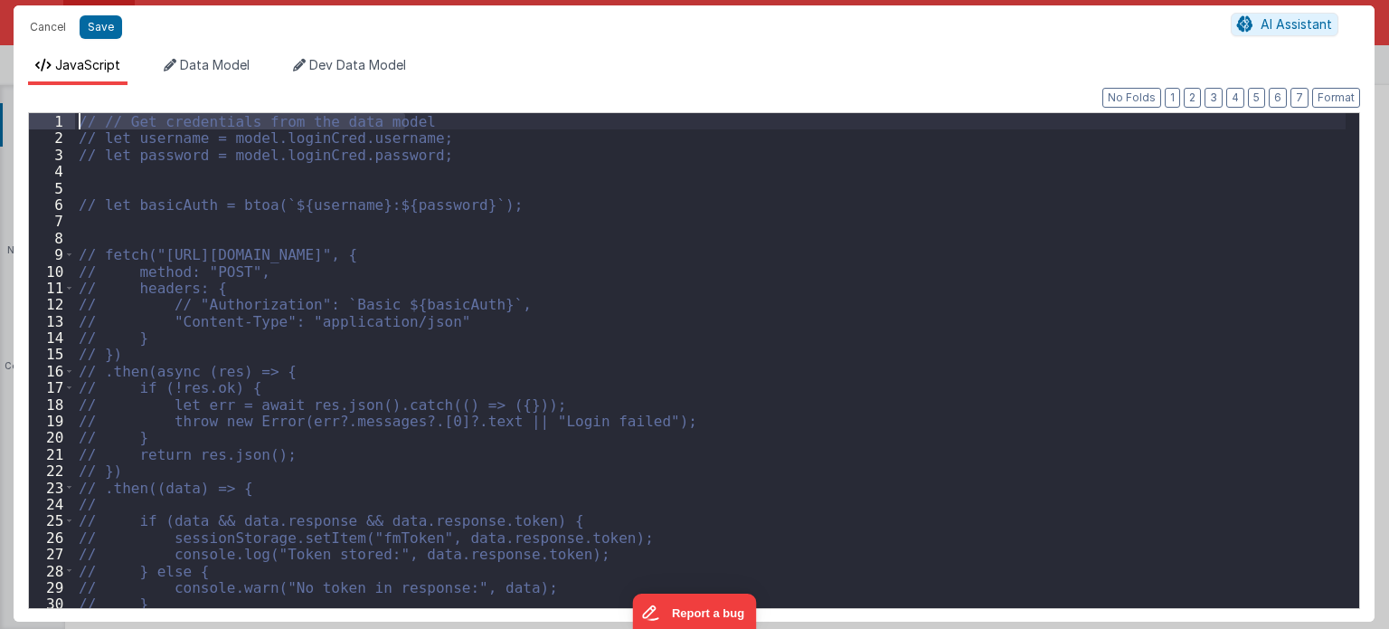
drag, startPoint x: 405, startPoint y: 116, endPoint x: 73, endPoint y: 119, distance: 332.0
click at [73, 119] on div "1 2 3 4 5 6 7 8 9 10 11 12 13 14 15 16 17 18 19 20 21 22 23 24 25 26 27 28 29 3…" at bounding box center [694, 360] width 1332 height 497
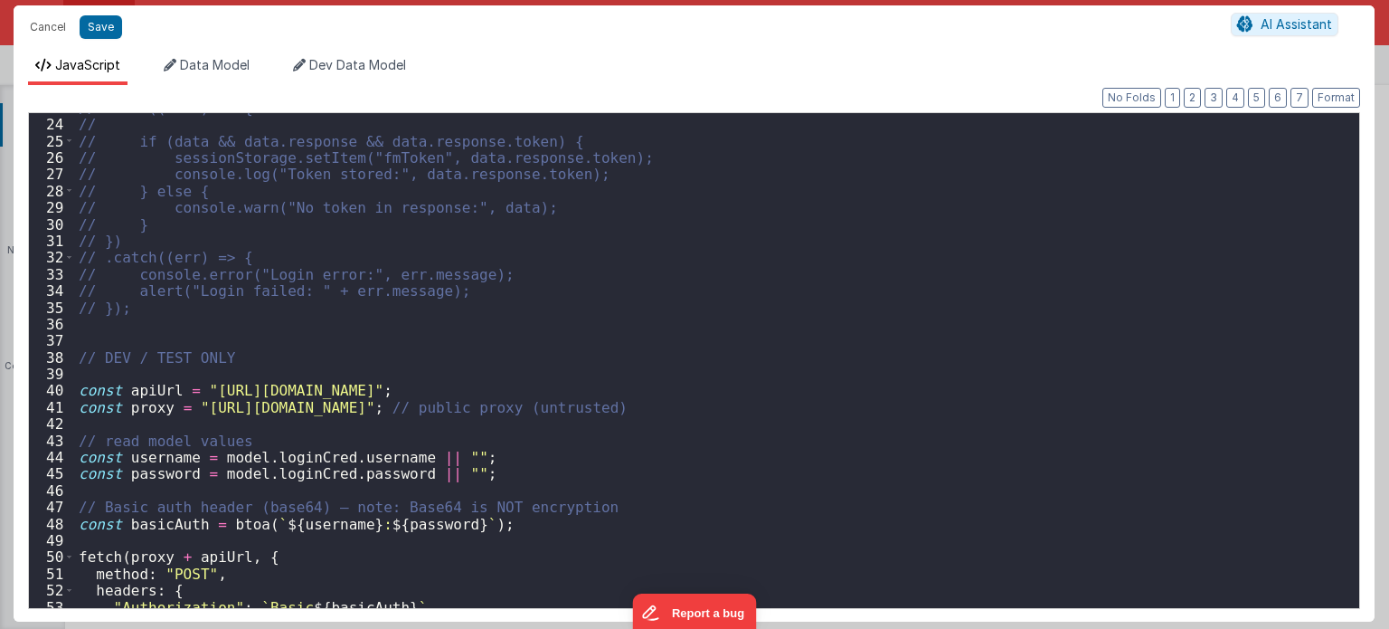
scroll to position [380, 0]
drag, startPoint x: 724, startPoint y: 408, endPoint x: 506, endPoint y: 406, distance: 218.0
click at [506, 406] on div "// .then((data) => { // // if (data && data.response && data.response.token) { …" at bounding box center [711, 363] width 1272 height 529
drag, startPoint x: 241, startPoint y: 438, endPoint x: 52, endPoint y: 437, distance: 189.0
click at [52, 437] on div "23 24 25 26 27 28 29 30 31 32 33 34 35 36 37 38 39 40 41 42 43 44 45 46 47 48 4…" at bounding box center [694, 360] width 1332 height 497
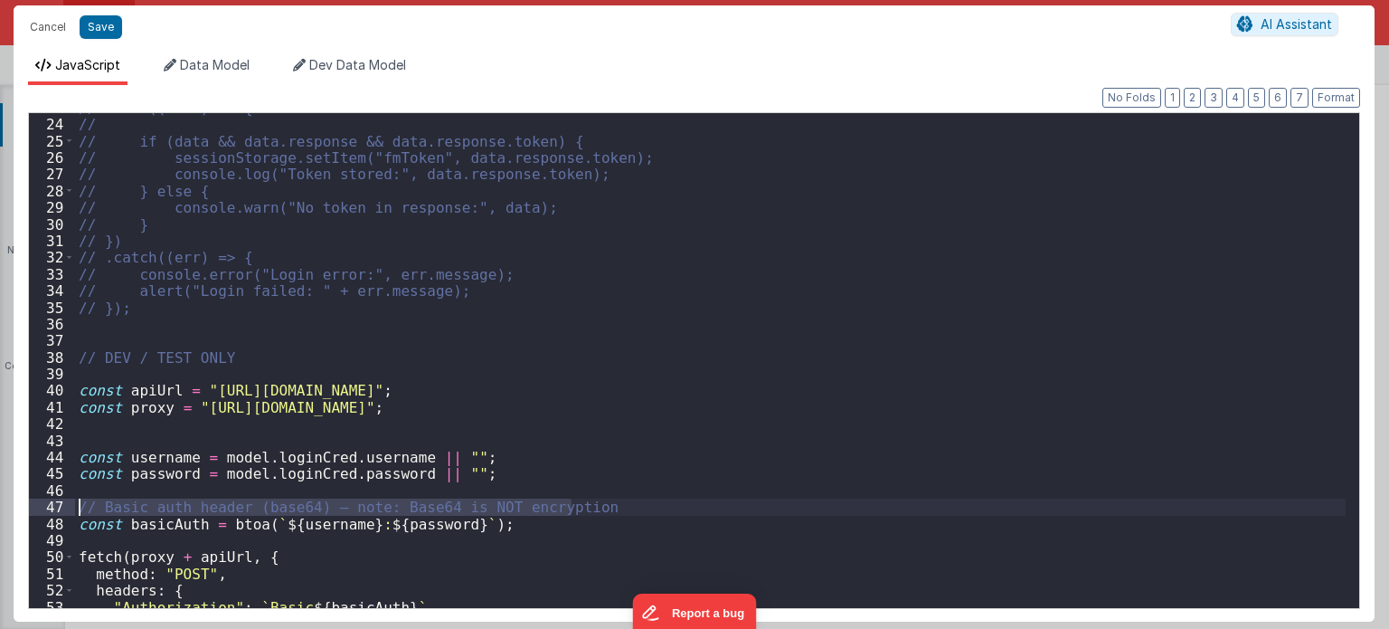
drag, startPoint x: 578, startPoint y: 500, endPoint x: 71, endPoint y: 503, distance: 507.4
click at [71, 503] on div "23 24 25 26 27 28 29 30 31 32 33 34 35 36 37 38 39 40 41 42 43 44 45 46 47 48 4…" at bounding box center [694, 360] width 1332 height 497
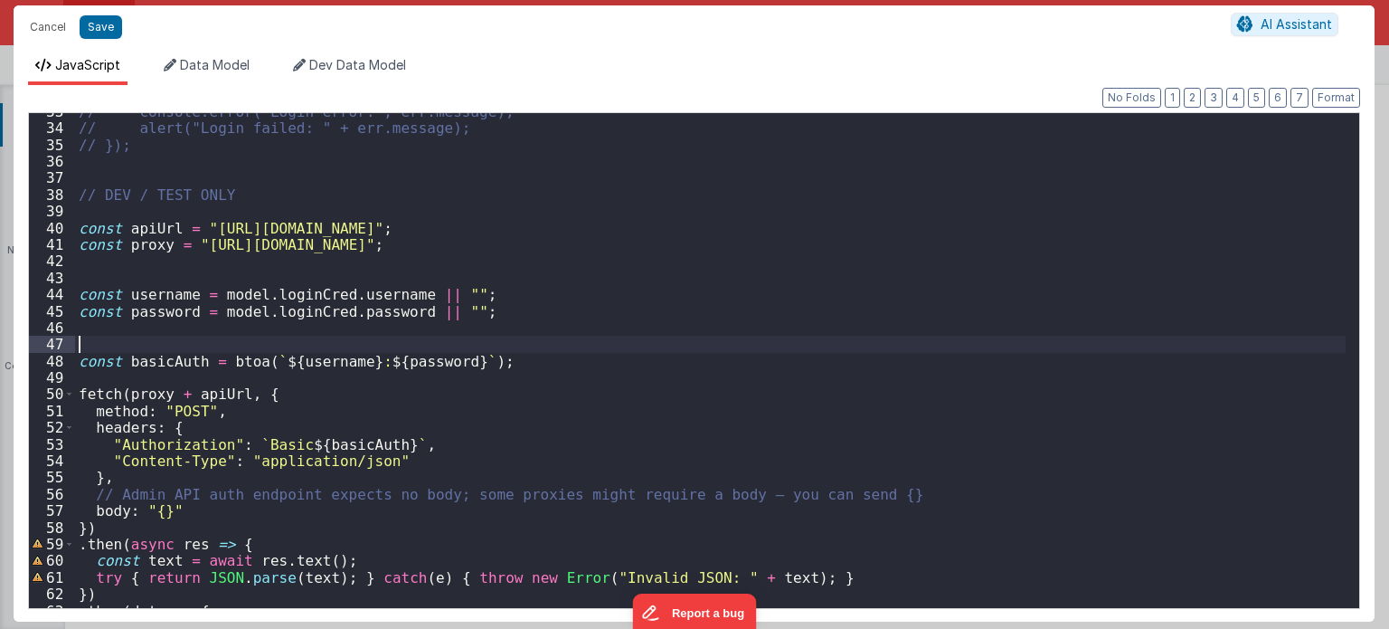
scroll to position [597, 0]
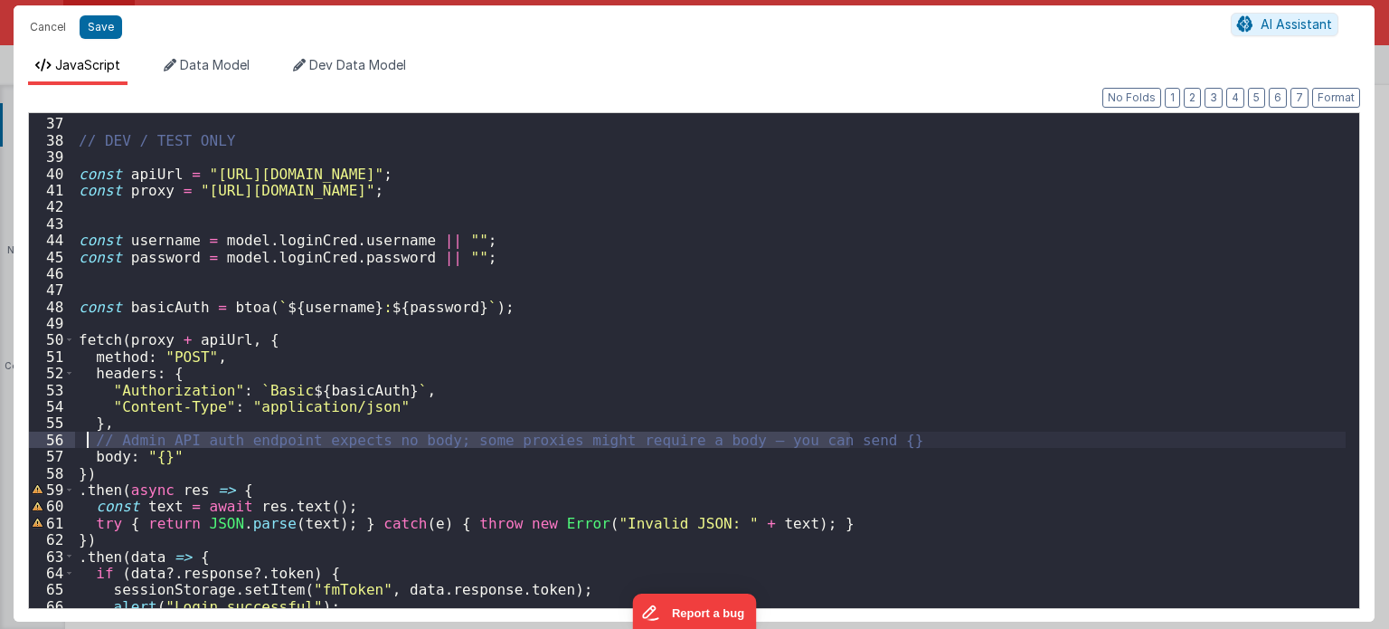
drag, startPoint x: 876, startPoint y: 437, endPoint x: 86, endPoint y: 432, distance: 789.6
click at [86, 432] on div "// DEV / TEST ONLY const apiUrl = "[URL][DOMAIN_NAME]" ; const proxy = "[URL][D…" at bounding box center [711, 363] width 1272 height 529
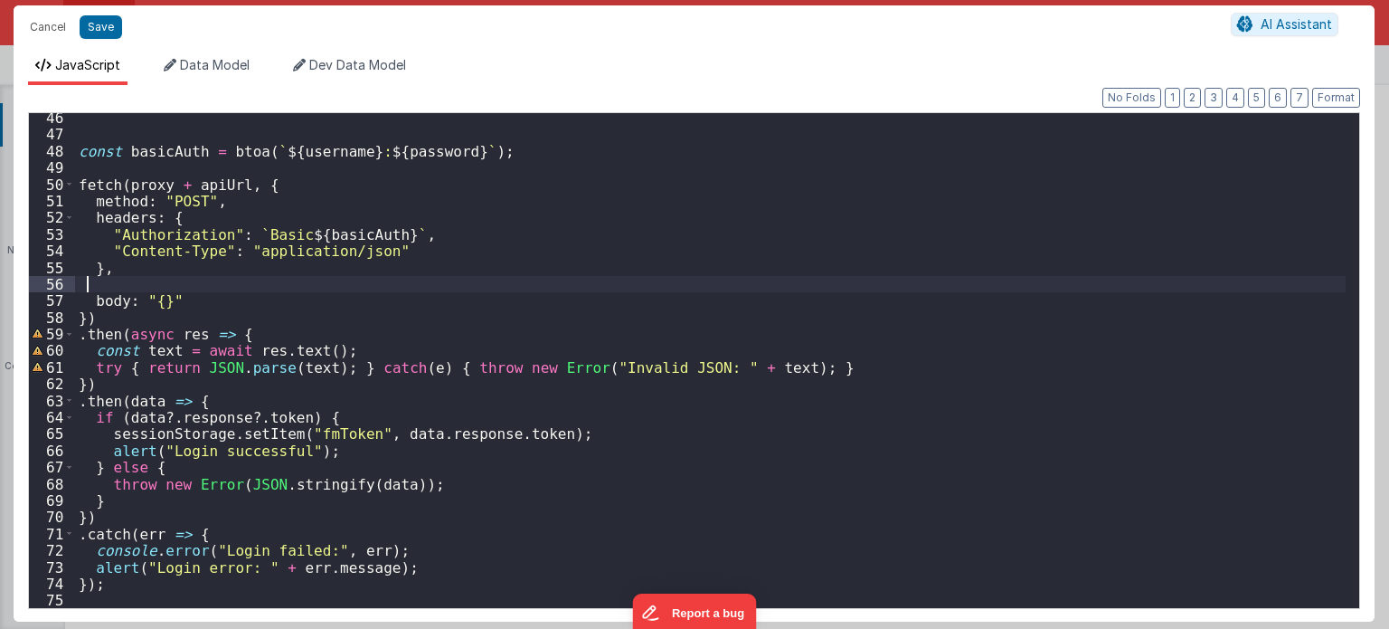
scroll to position [753, 0]
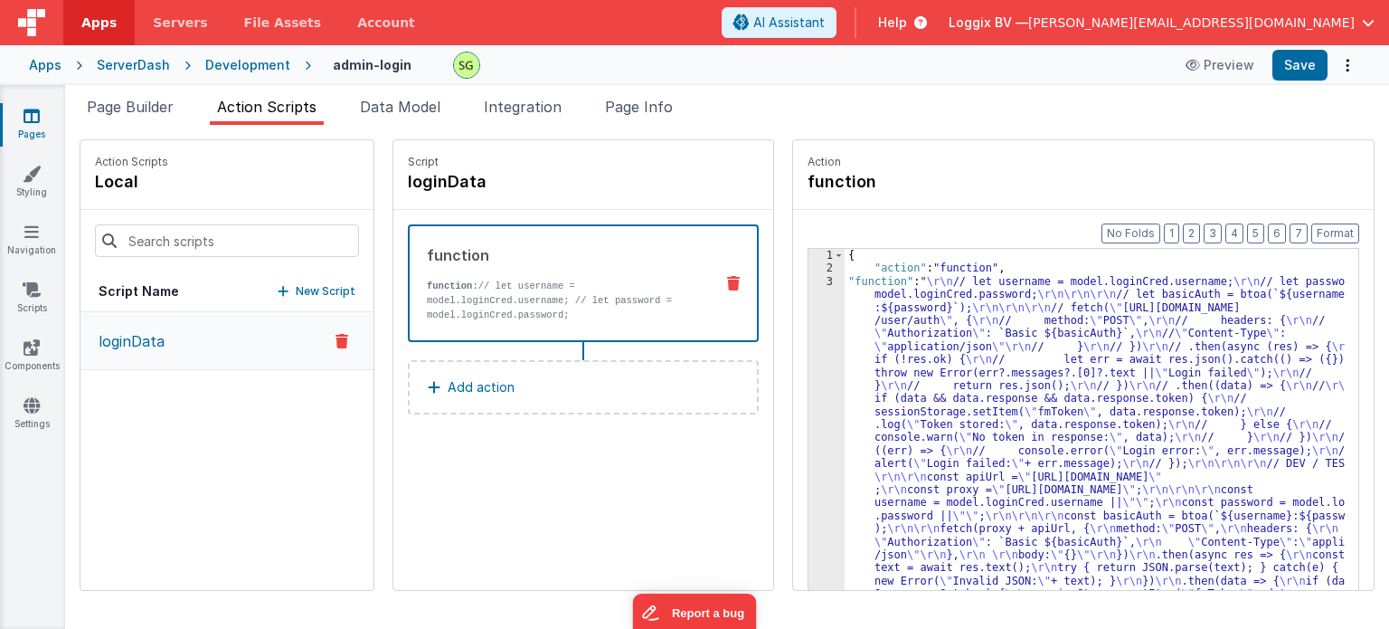
click at [809, 285] on div "3" at bounding box center [827, 464] width 36 height 378
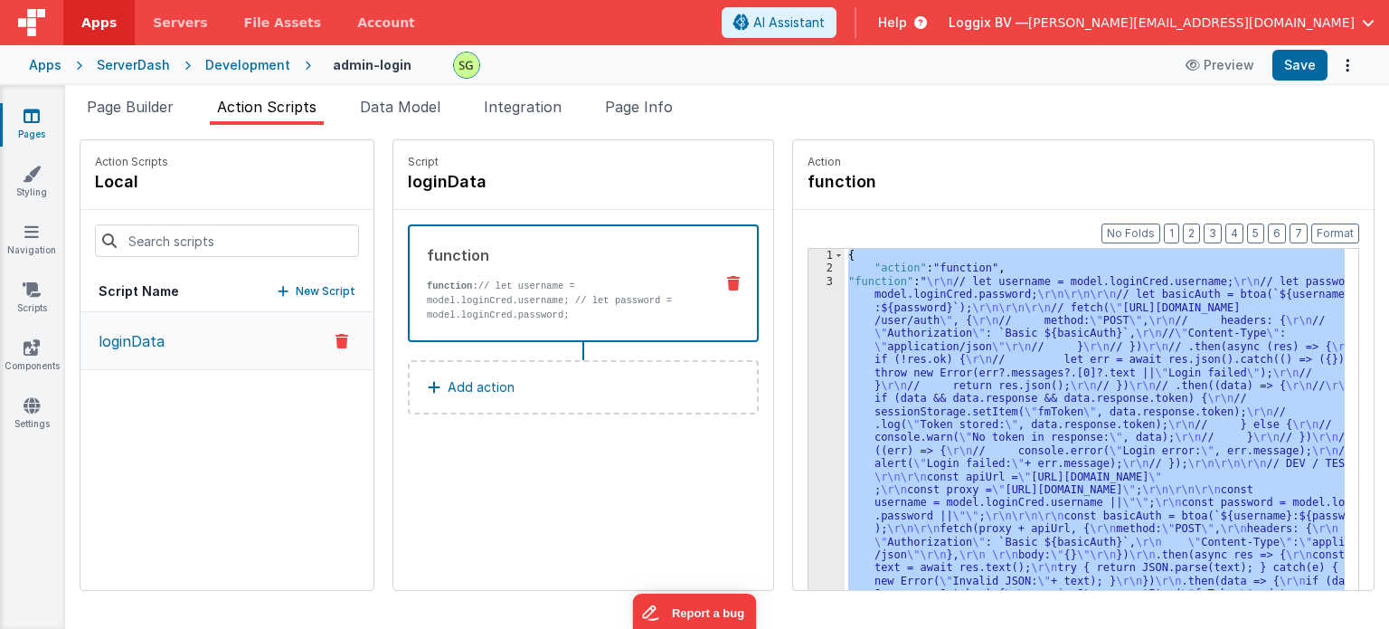
click at [809, 285] on div "3" at bounding box center [827, 464] width 36 height 378
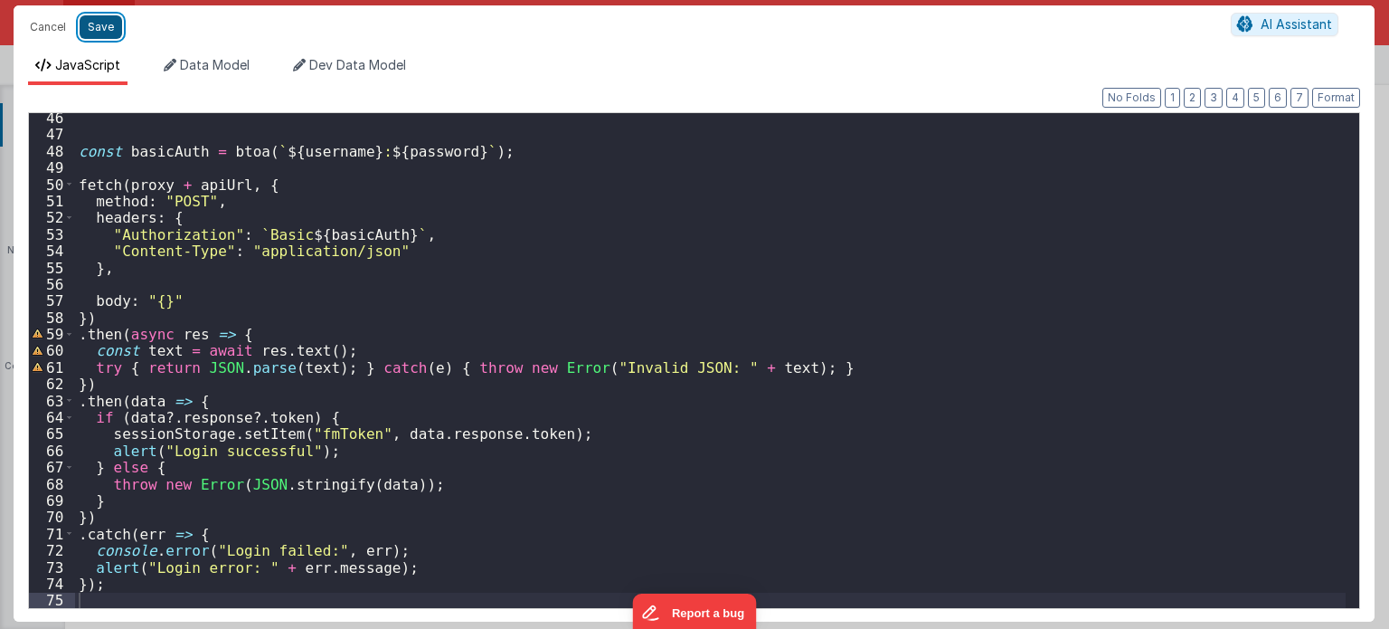
click at [87, 26] on button "Save" at bounding box center [101, 27] width 43 height 24
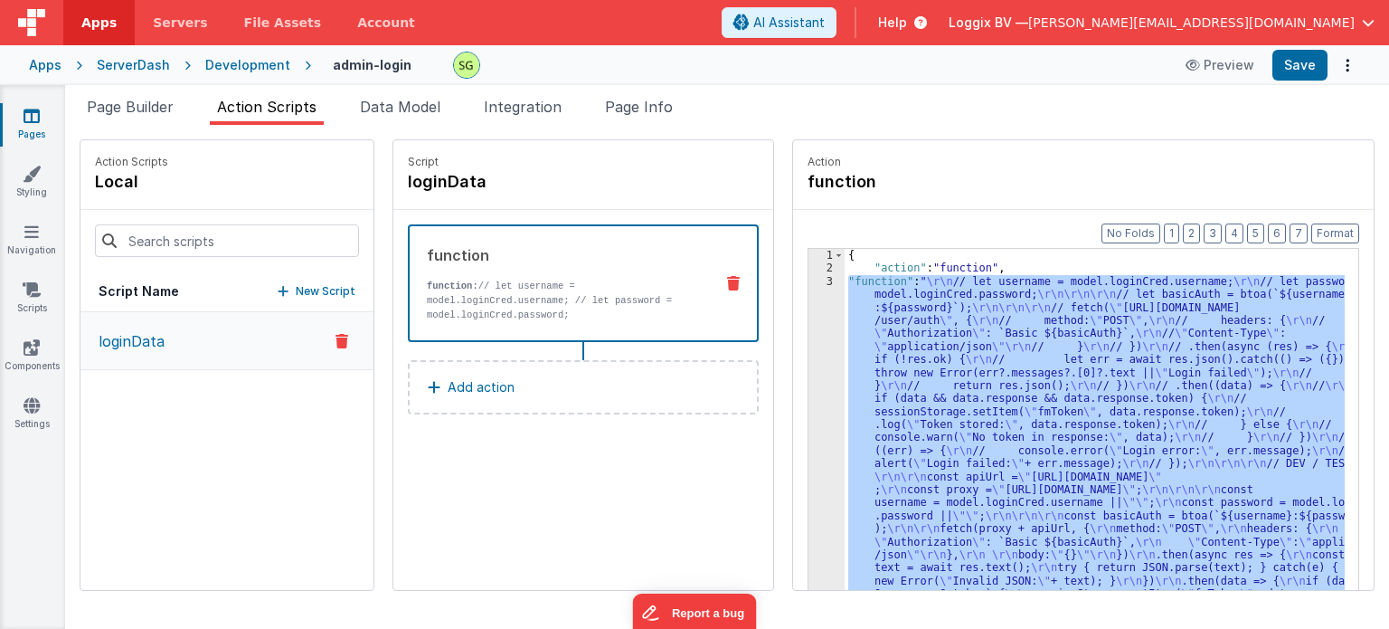
click at [607, 476] on div "Script loginData function function: // let username = model.loginCred.username;…" at bounding box center [583, 365] width 380 height 450
click at [657, 496] on div "Script loginData function function: // let username = model.loginCred.username;…" at bounding box center [583, 365] width 380 height 450
click at [139, 104] on span "Page Builder" at bounding box center [130, 107] width 87 height 18
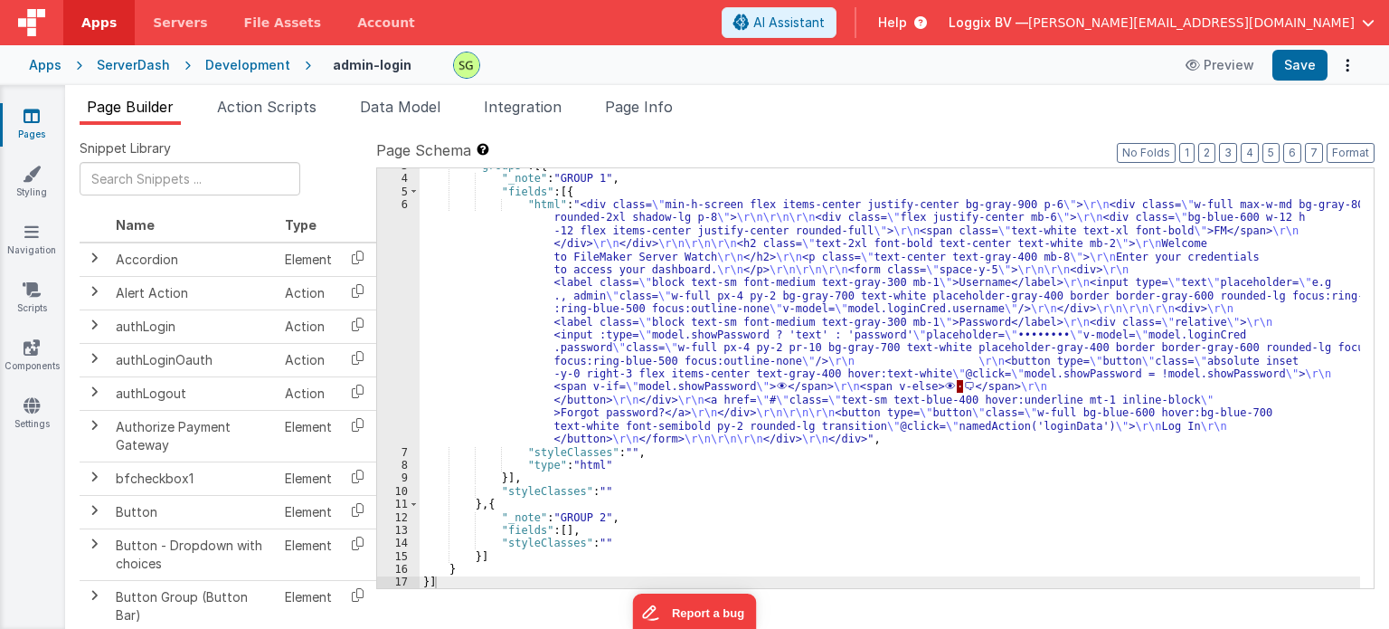
scroll to position [35, 0]
click at [402, 206] on div "6" at bounding box center [398, 322] width 43 height 248
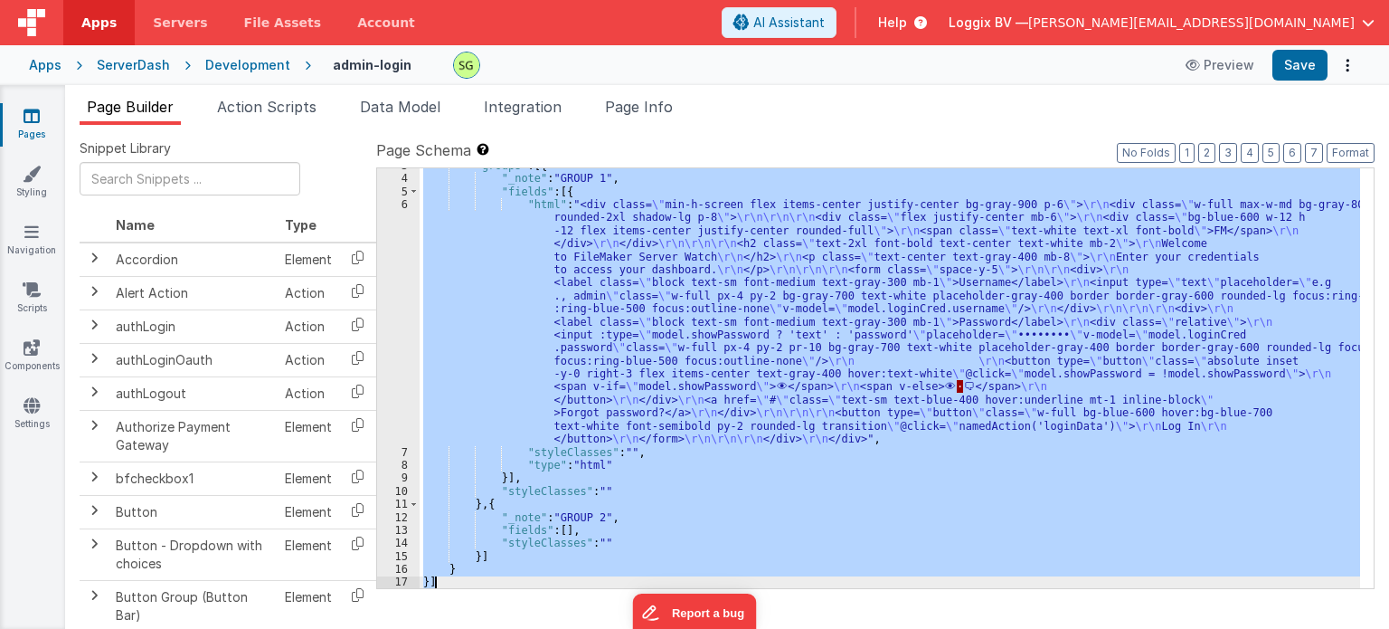
click at [402, 206] on div "6" at bounding box center [398, 322] width 43 height 248
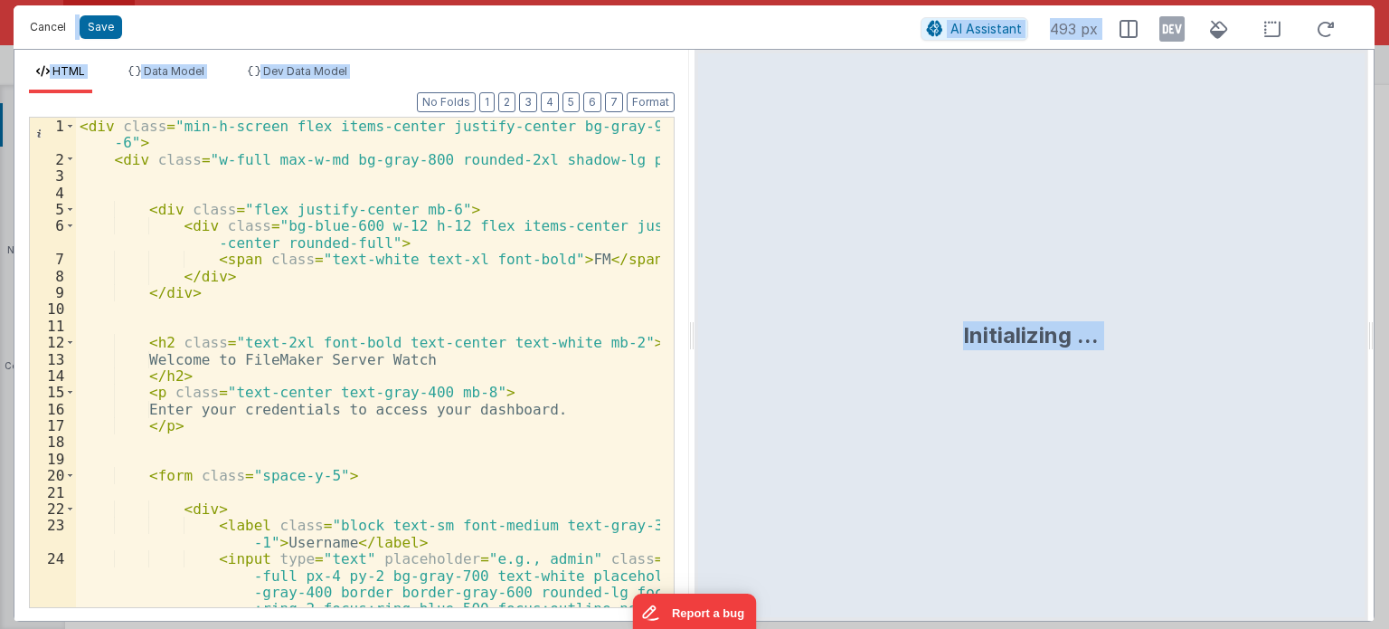
click at [52, 21] on button "Cancel" at bounding box center [48, 26] width 54 height 25
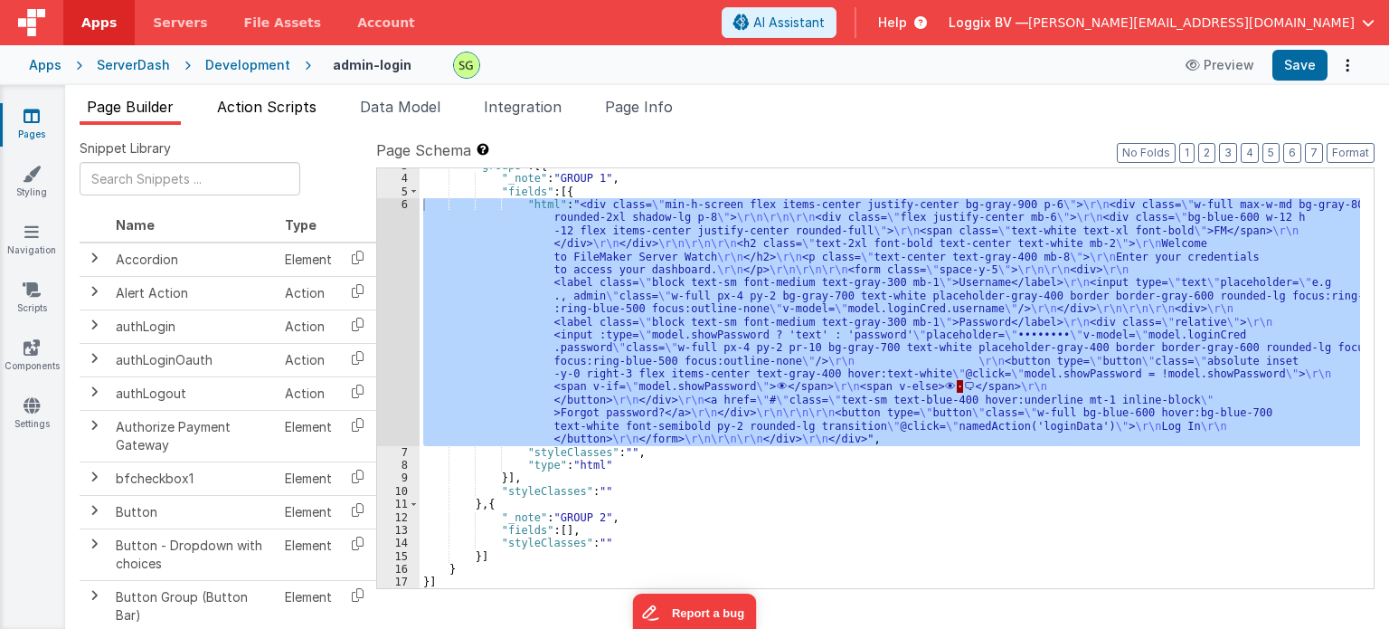
click at [289, 112] on span "Action Scripts" at bounding box center [266, 107] width 99 height 18
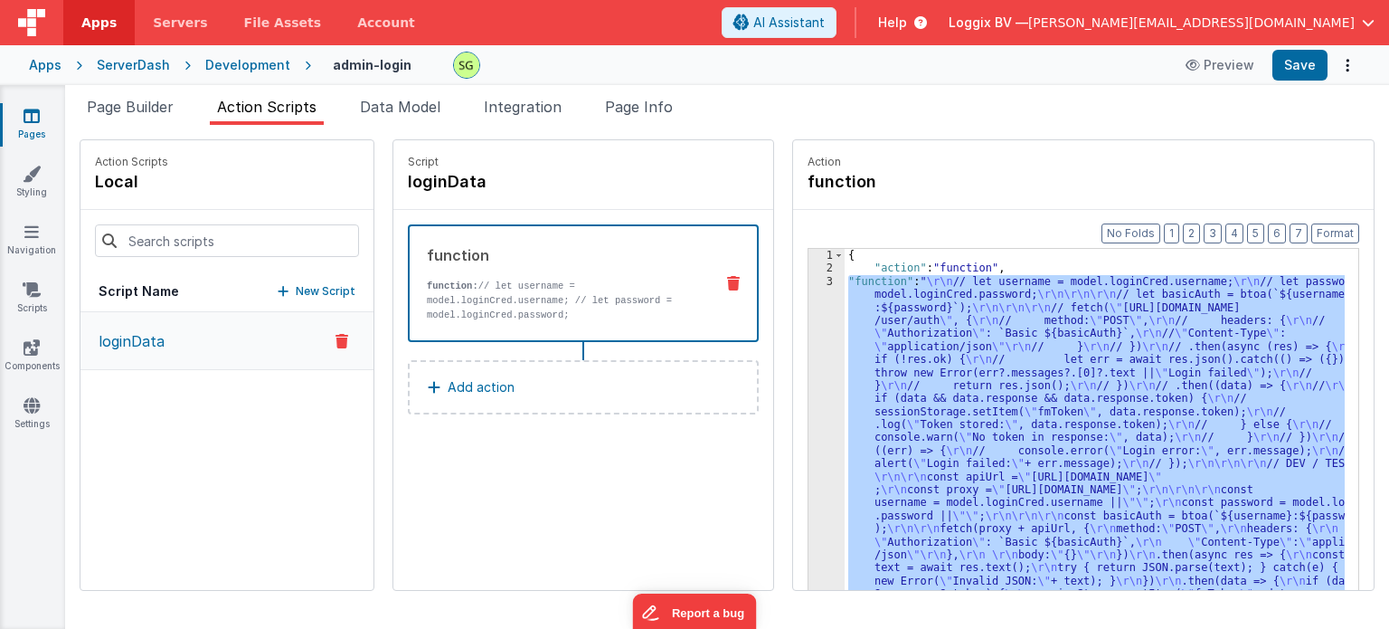
click at [810, 280] on div "3" at bounding box center [827, 464] width 36 height 378
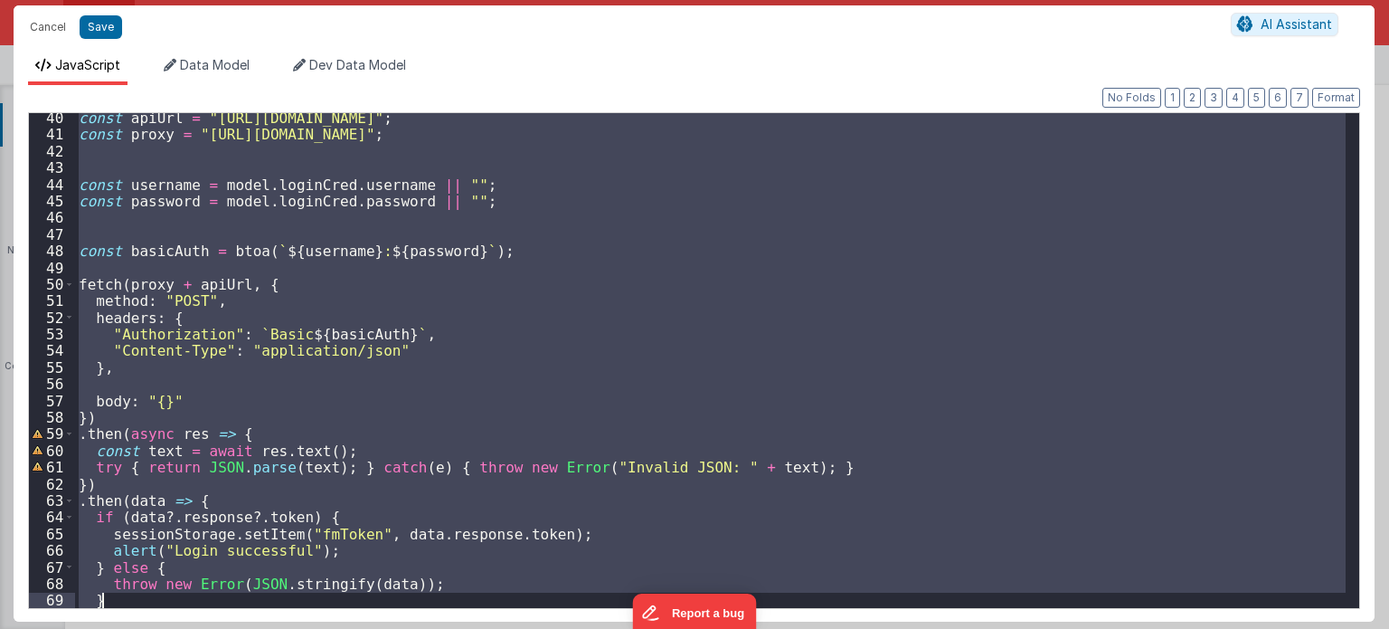
scroll to position [753, 0]
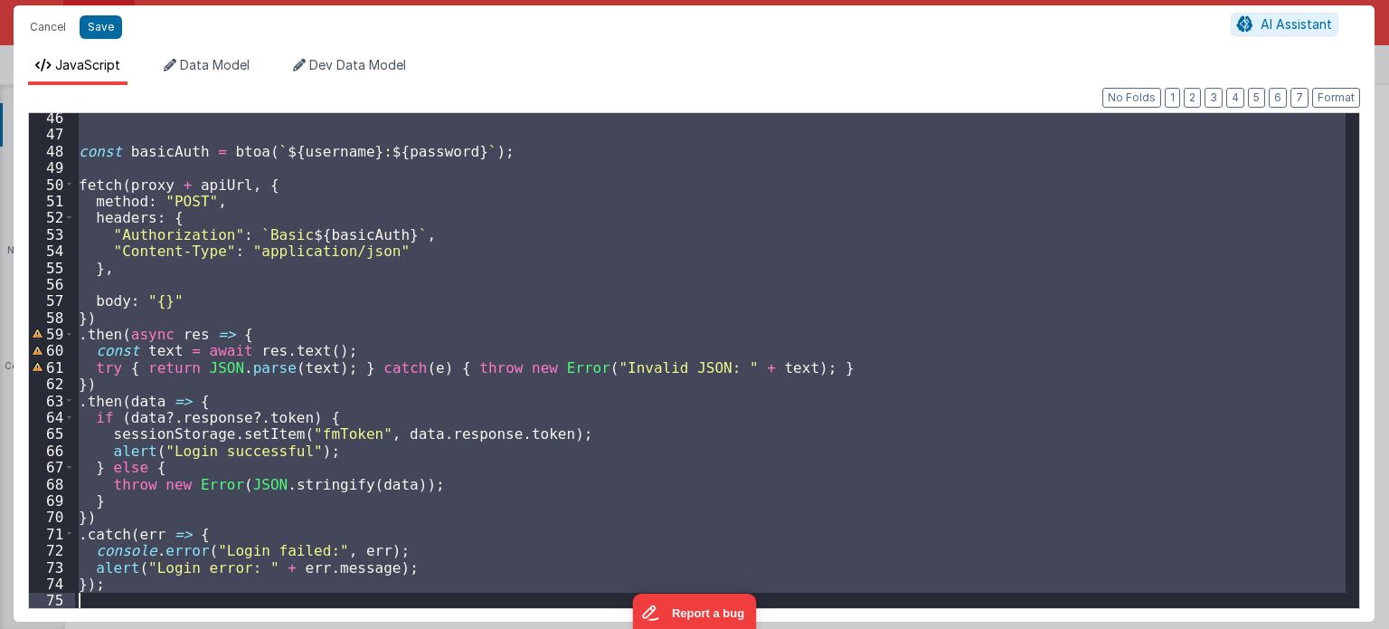
drag, startPoint x: 77, startPoint y: 336, endPoint x: 213, endPoint y: 649, distance: 342.3
click at [213, 628] on html "Cancel Save AI Assistant JavaScript Data Model Dev Data Model Format 7 6 5 4 3 …" at bounding box center [694, 314] width 1389 height 629
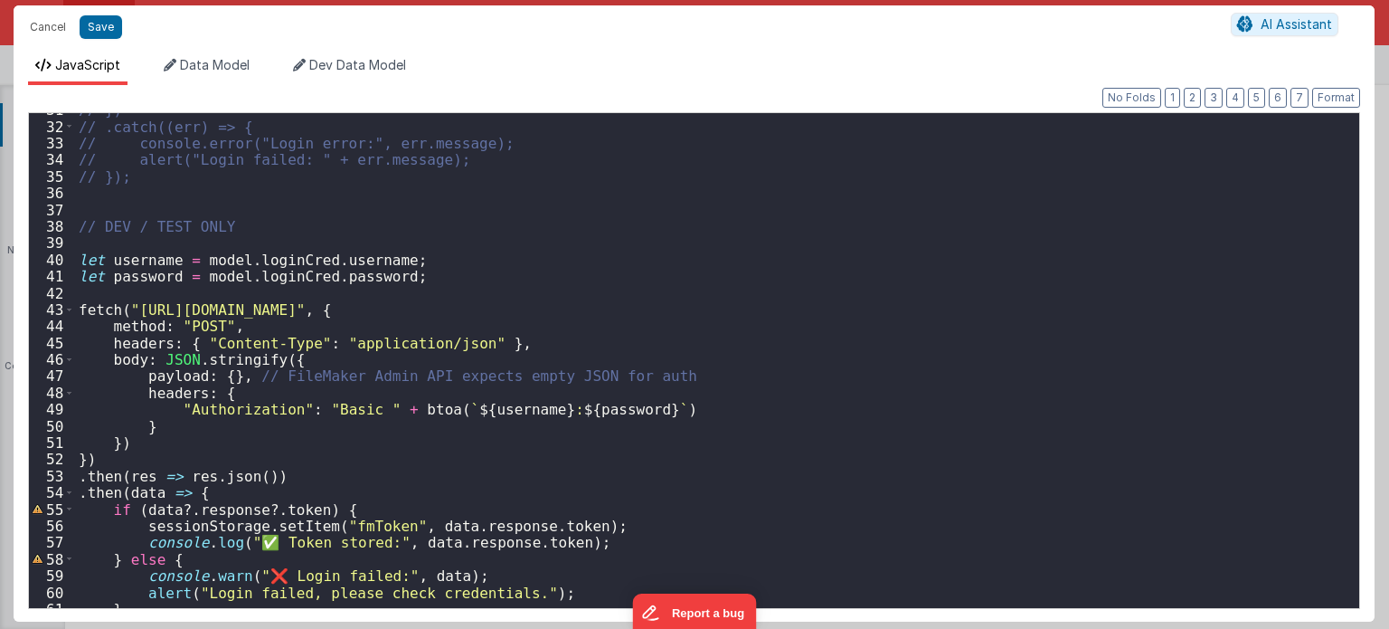
scroll to position [402, 0]
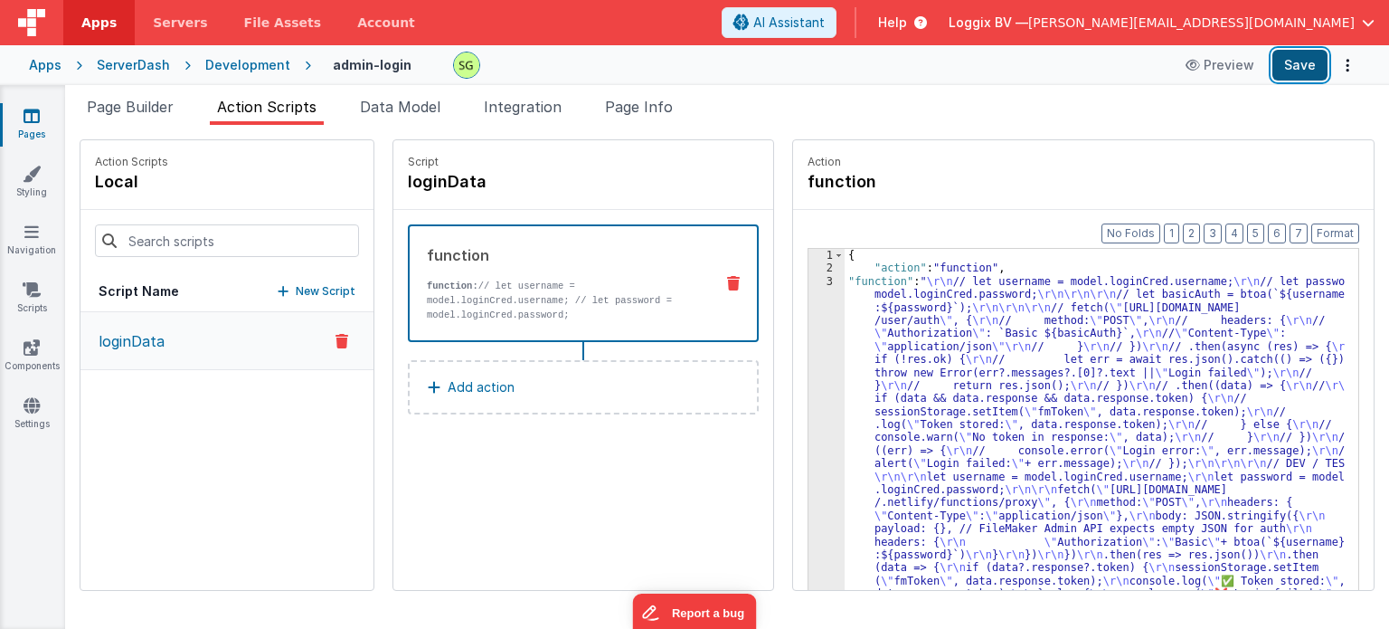
click at [1290, 74] on button "Save" at bounding box center [1300, 65] width 55 height 31
click at [810, 281] on div "3" at bounding box center [827, 457] width 36 height 364
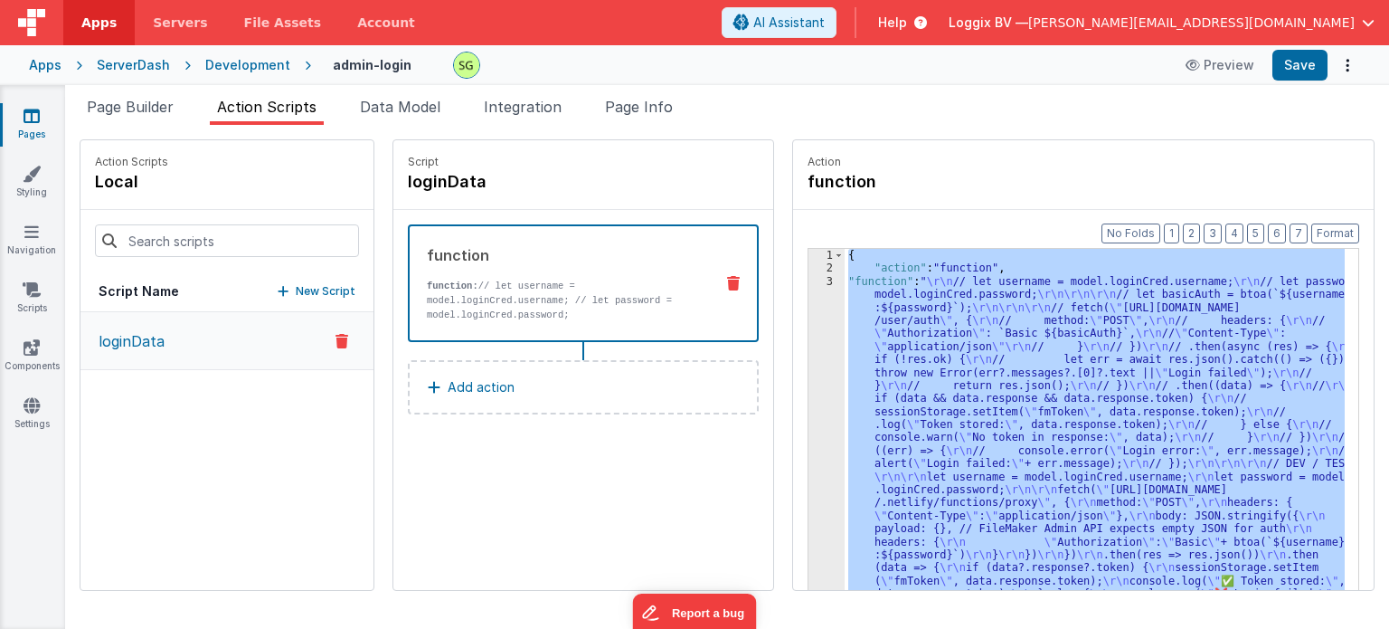
click at [810, 281] on div "3" at bounding box center [827, 457] width 36 height 364
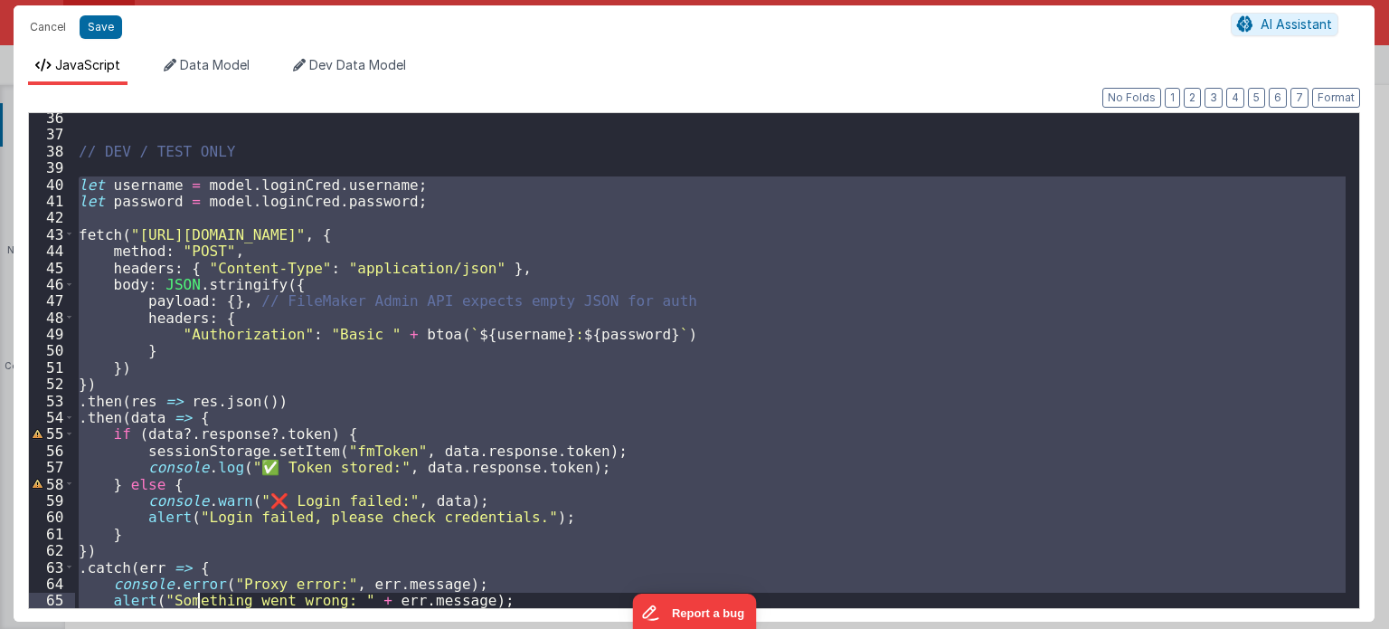
scroll to position [619, 0]
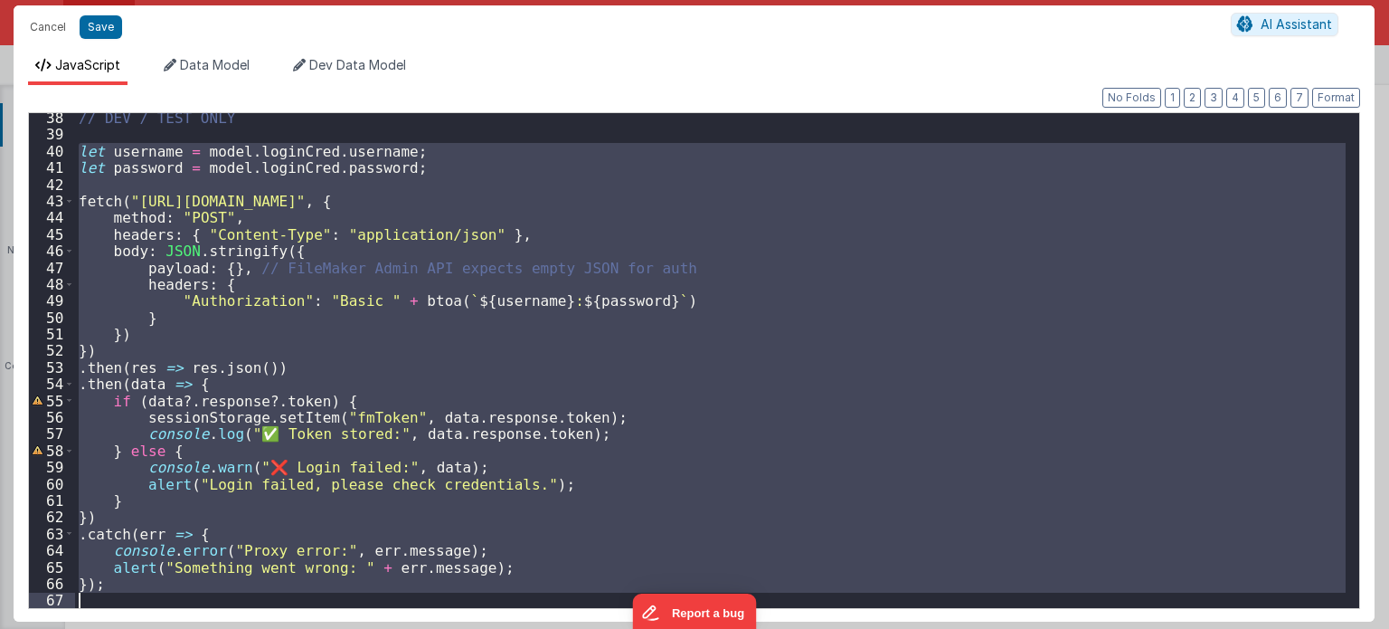
drag, startPoint x: 77, startPoint y: 225, endPoint x: 199, endPoint y: 642, distance: 434.5
click at [199, 628] on html "Cancel Save AI Assistant JavaScript Data Model Dev Data Model Format 7 6 5 4 3 …" at bounding box center [694, 314] width 1389 height 629
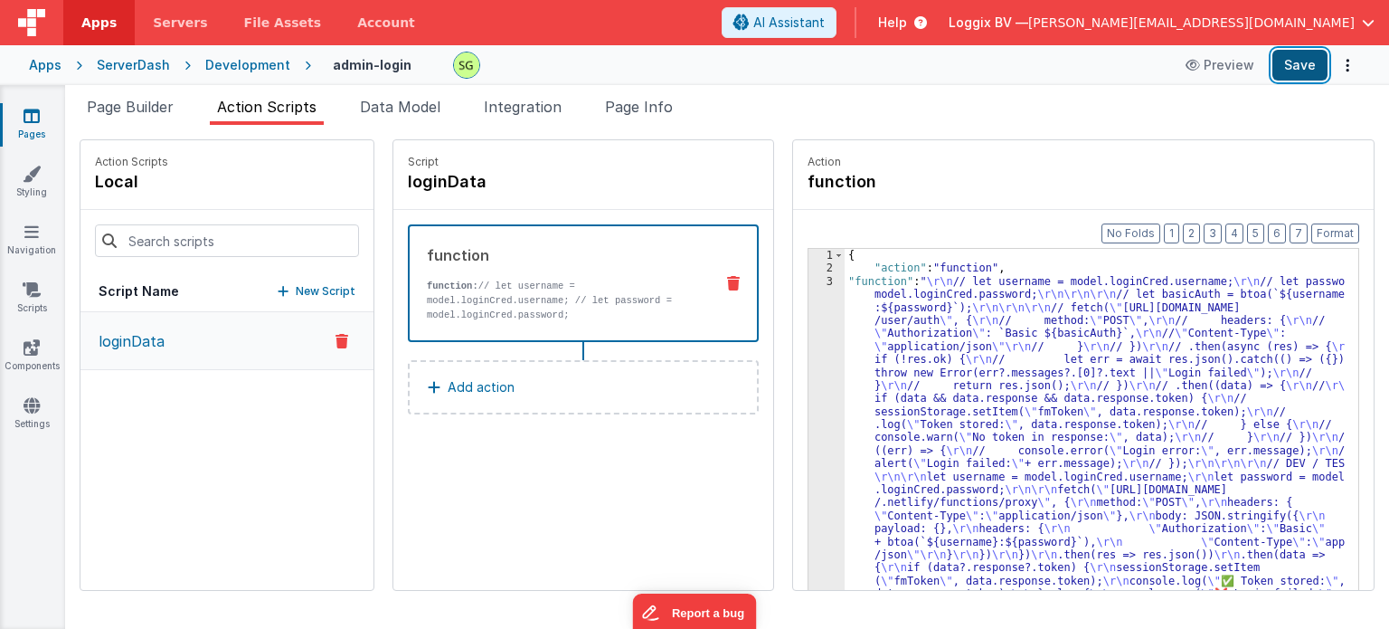
click at [1311, 55] on button "Save" at bounding box center [1300, 65] width 55 height 31
click at [810, 280] on div "3" at bounding box center [827, 457] width 36 height 364
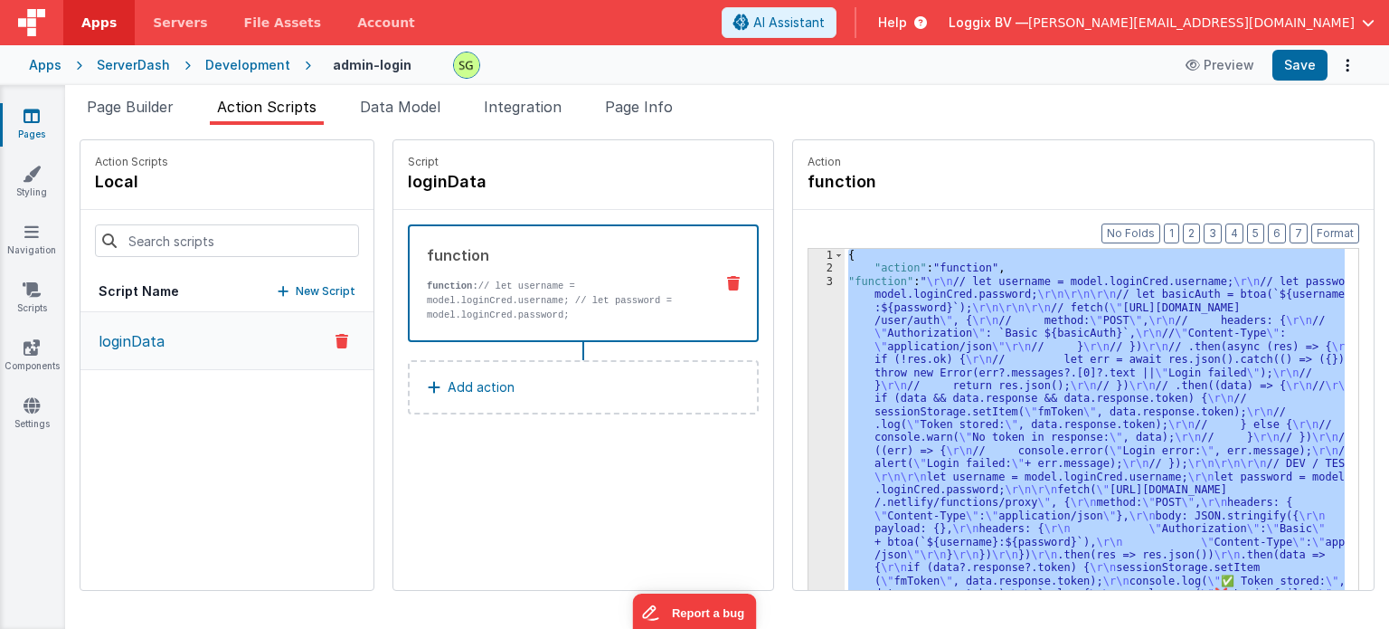
click at [810, 280] on div "3" at bounding box center [827, 457] width 36 height 364
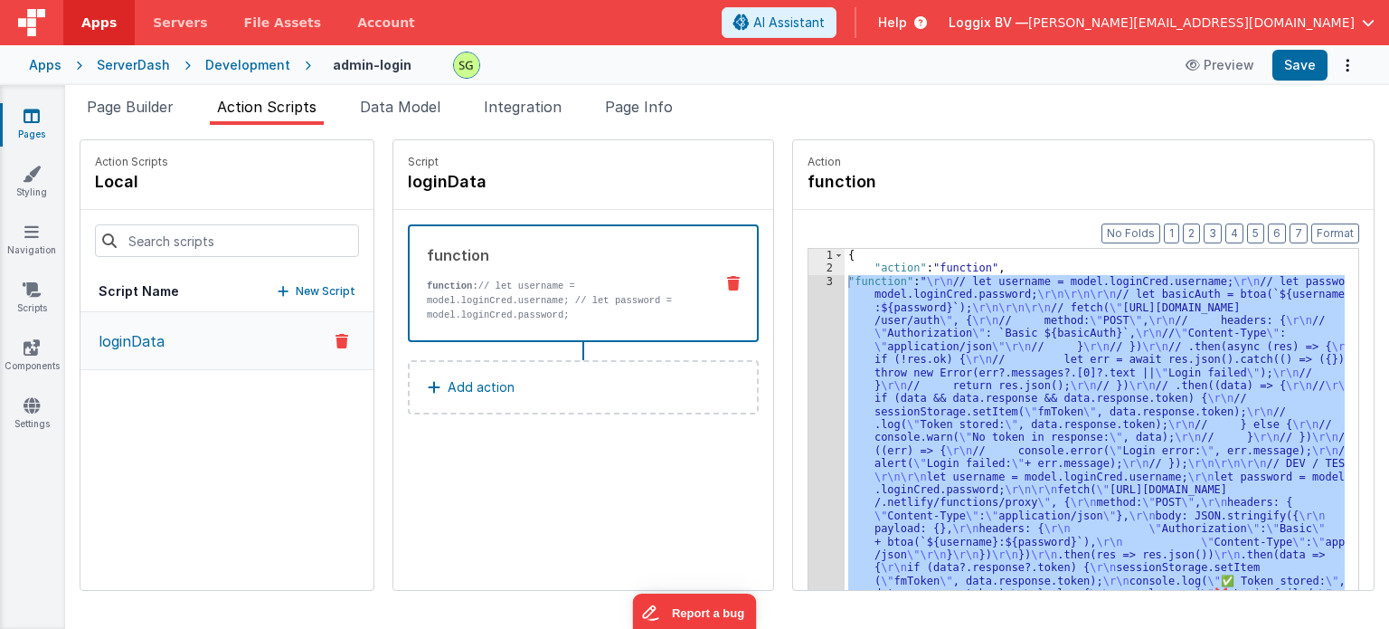
click at [810, 280] on div at bounding box center [694, 314] width 1389 height 629
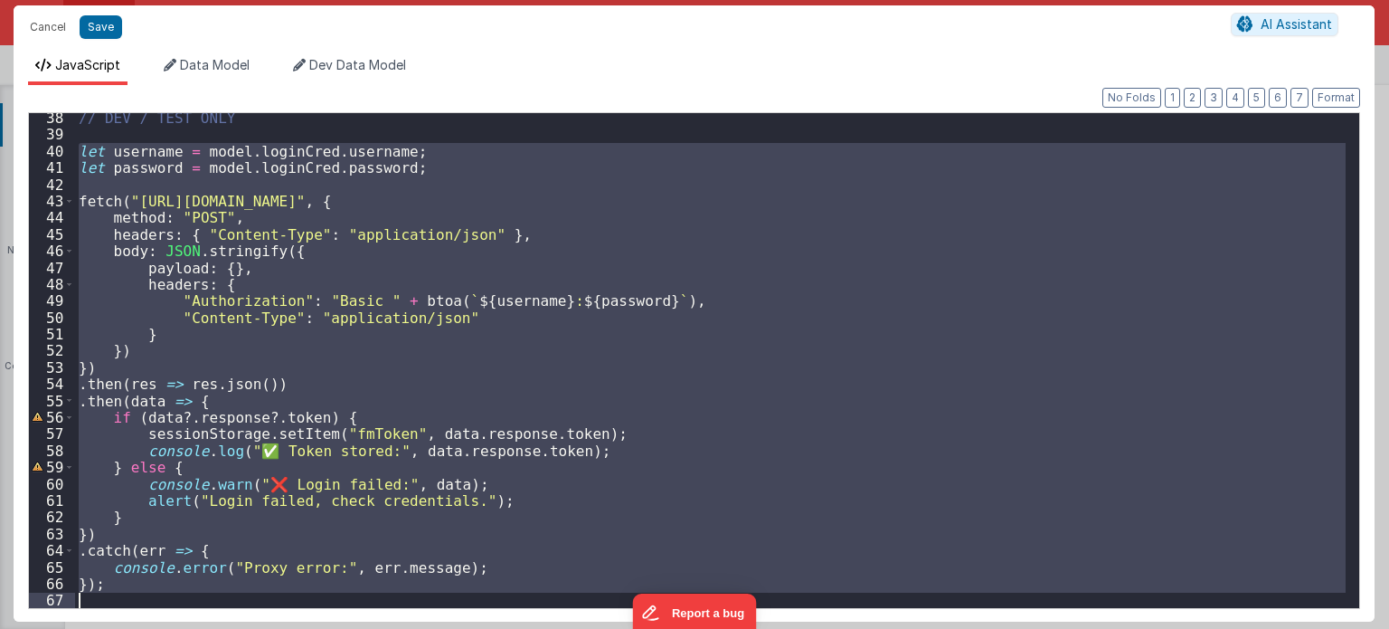
drag, startPoint x: 79, startPoint y: 383, endPoint x: 203, endPoint y: 667, distance: 309.9
click at [203, 628] on html "Cancel Save AI Assistant JavaScript Data Model Dev Data Model Format 7 6 5 4 3 …" at bounding box center [694, 314] width 1389 height 629
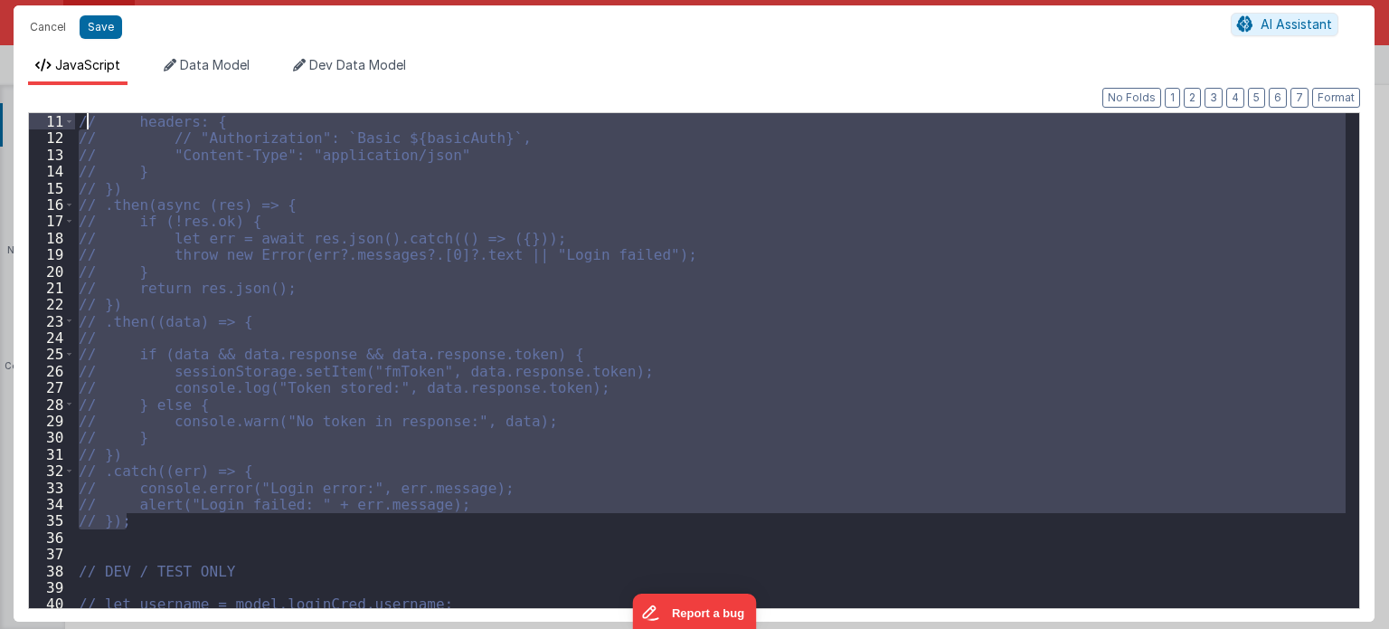
scroll to position [0, 0]
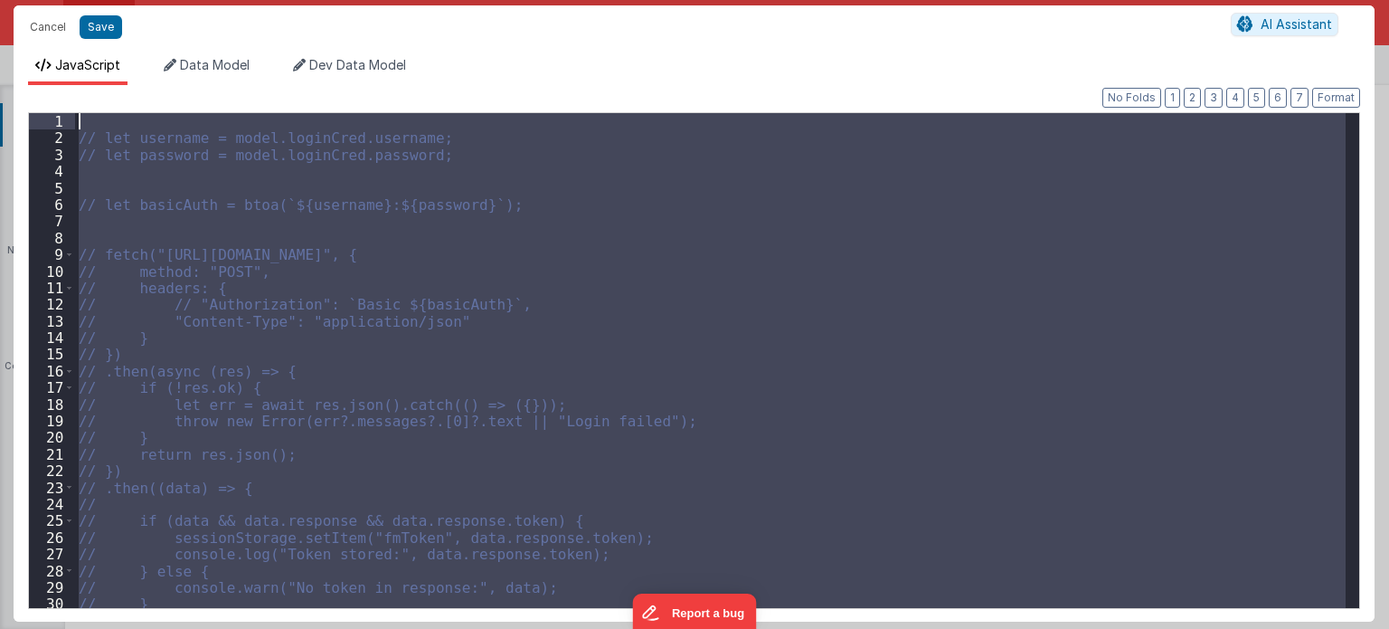
drag, startPoint x: 164, startPoint y: 509, endPoint x: 92, endPoint y: 49, distance: 465.9
click at [92, 49] on div "JavaScript Data Model Dev Data Model Format 7 6 5 4 3 2 1 No Folds 1 2 3 4 5 6 …" at bounding box center [694, 335] width 1361 height 573
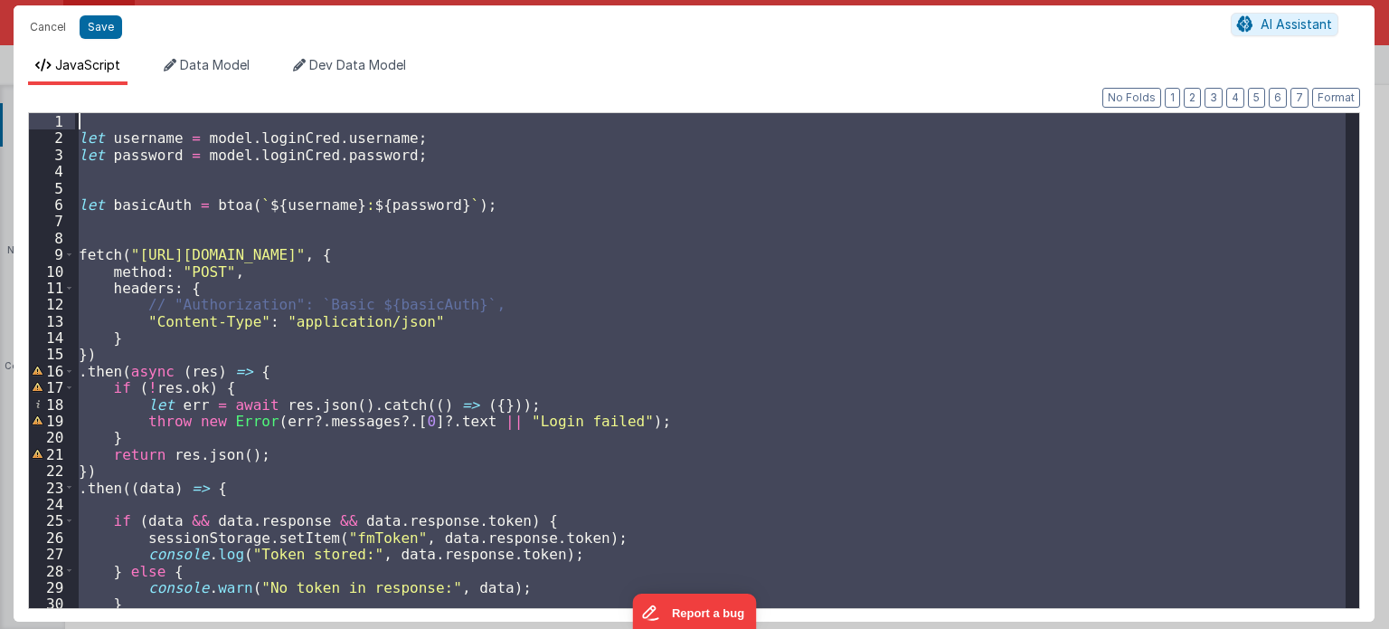
click at [811, 289] on div "let username = model . loginCred . username ; let password = model . loginCred …" at bounding box center [710, 360] width 1271 height 495
drag, startPoint x: 134, startPoint y: 402, endPoint x: 80, endPoint y: 57, distance: 349.7
click at [80, 57] on div "JavaScript Data Model Dev Data Model Format 7 6 5 4 3 2 1 No Folds 1 2 3 4 5 6 …" at bounding box center [694, 338] width 1361 height 565
click at [80, 57] on span "JavaScript" at bounding box center [87, 64] width 65 height 15
click at [496, 204] on div "let username = model . loginCred . username ; let password = model . loginCred …" at bounding box center [710, 360] width 1271 height 495
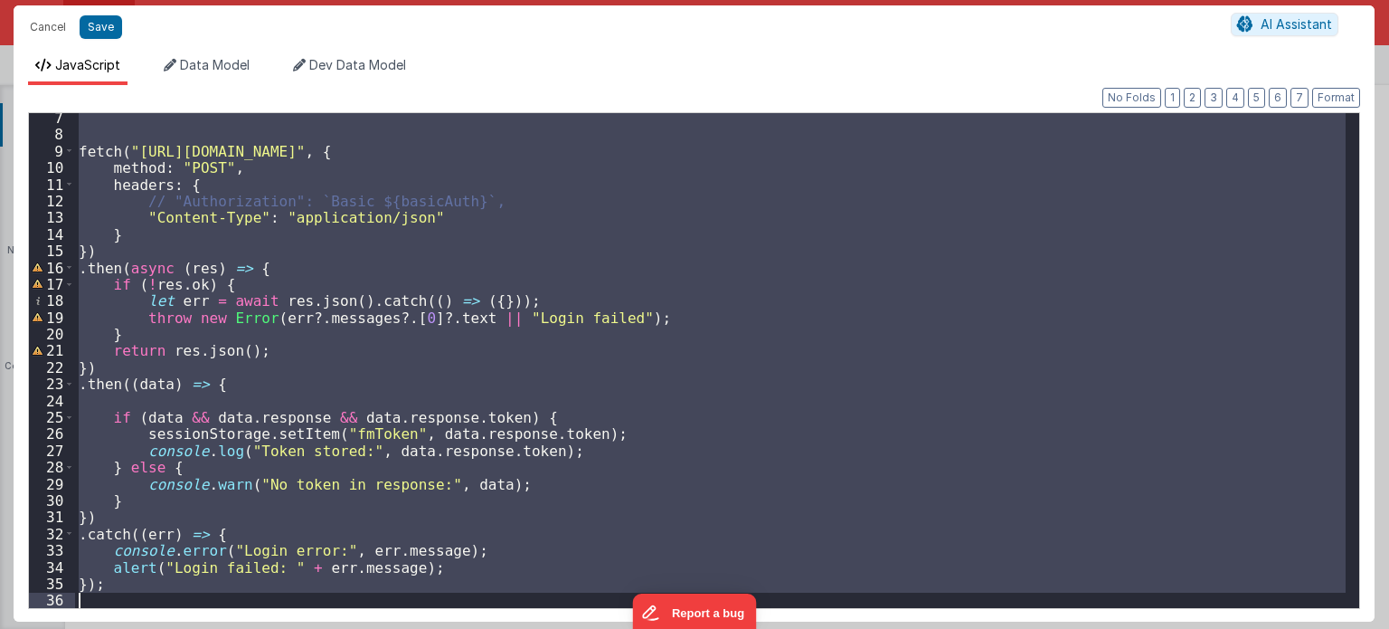
scroll to position [220, 0]
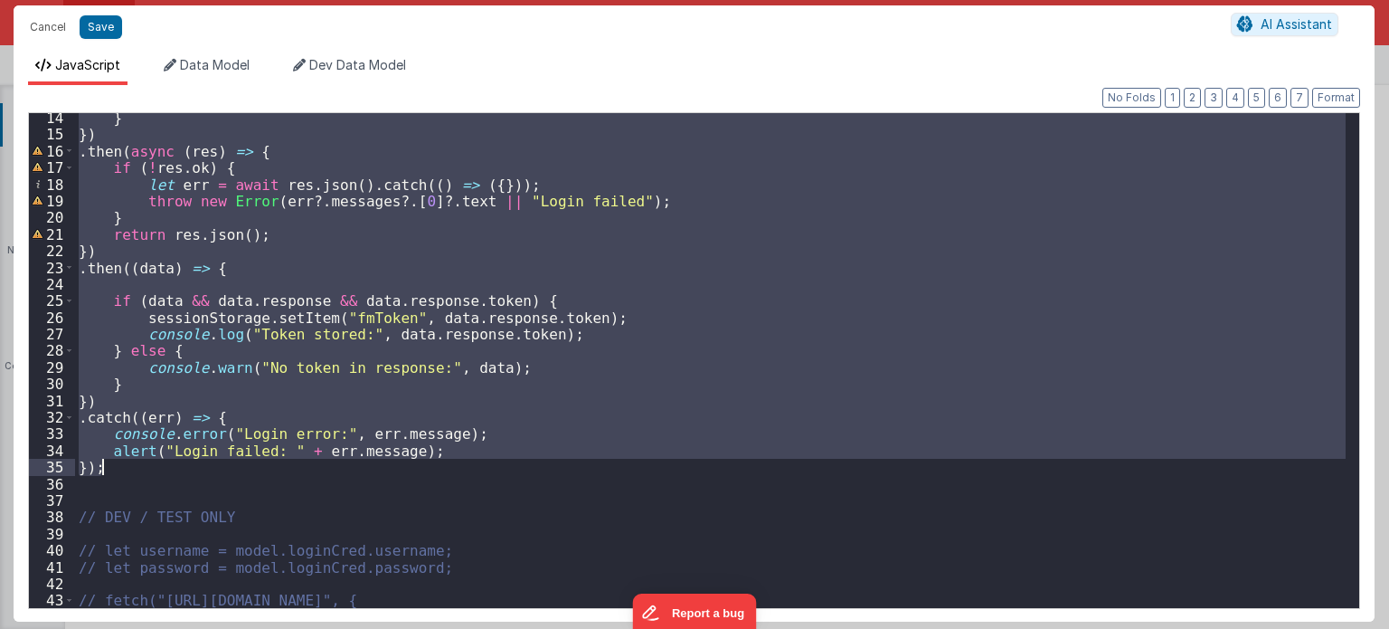
drag, startPoint x: 78, startPoint y: 133, endPoint x: 158, endPoint y: 473, distance: 349.5
click at [158, 473] on div "} }) . then ( async ( res ) => { if ( ! res . ok ) { let err = await res . json…" at bounding box center [711, 373] width 1272 height 529
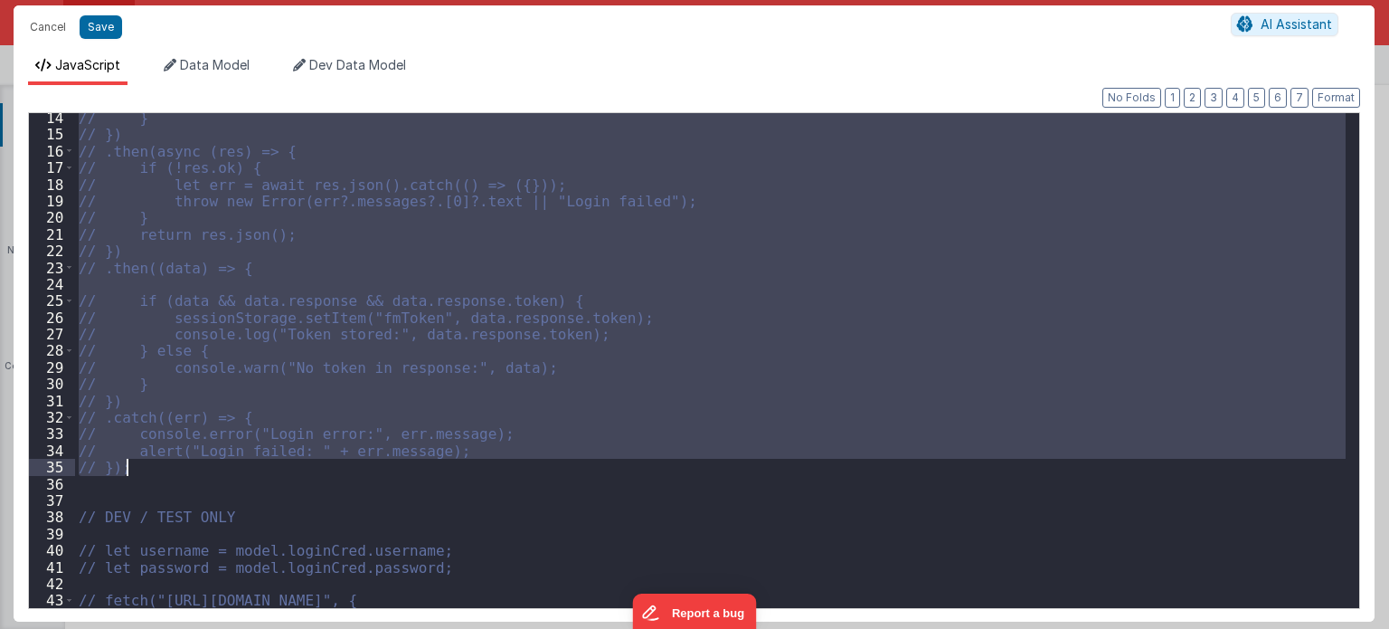
click at [174, 492] on div "// } // }) // .then(async (res) => { // if (!res.ok) { // let err = await res.j…" at bounding box center [711, 373] width 1272 height 529
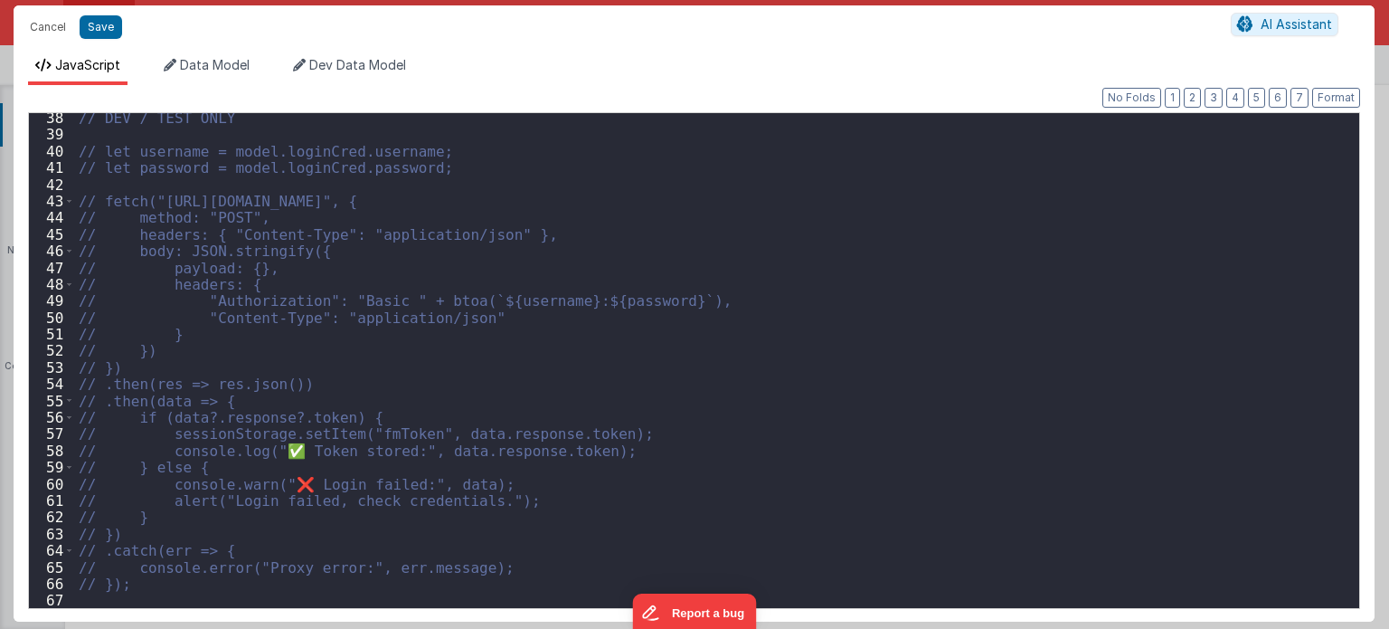
scroll to position [619, 0]
click at [154, 582] on div "// DEV / TEST ONLY // let username = model.loginCred.username; // let password …" at bounding box center [711, 373] width 1272 height 529
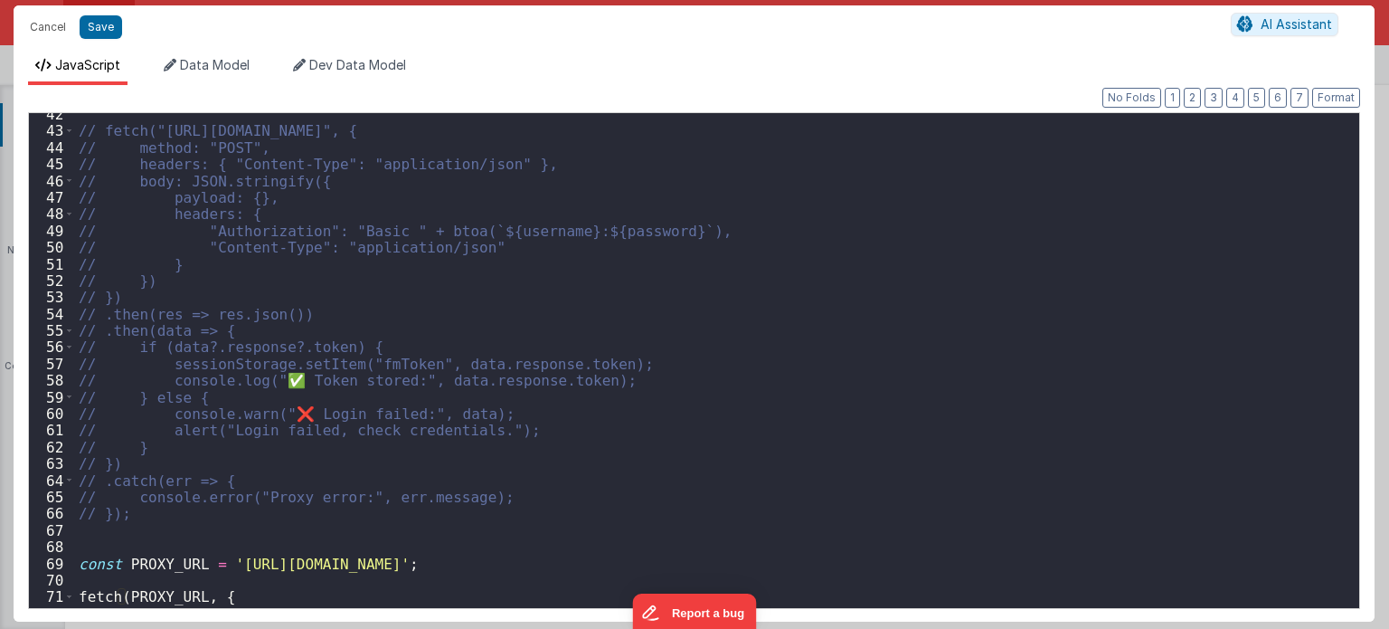
scroll to position [689, 0]
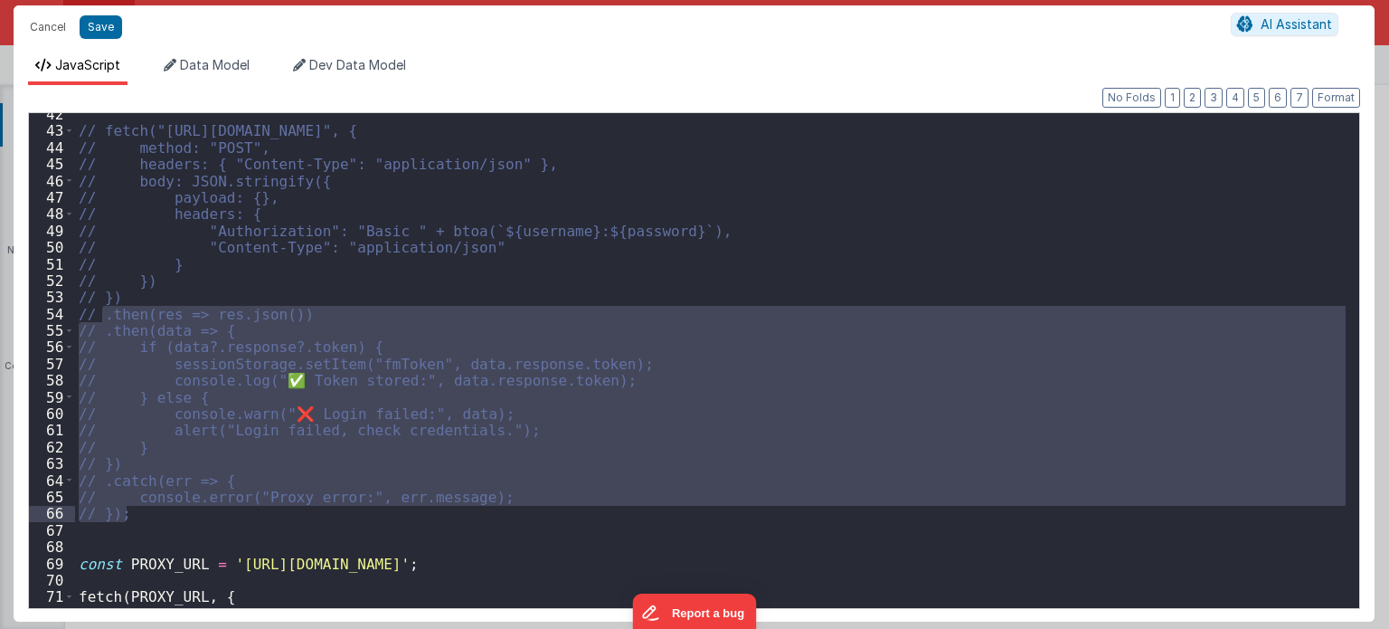
drag, startPoint x: 106, startPoint y: 311, endPoint x: 141, endPoint y: 511, distance: 203.0
click at [141, 511] on div "// fetch("[URL][DOMAIN_NAME]", { // method: "POST", // headers: { "Content-Type…" at bounding box center [711, 370] width 1272 height 529
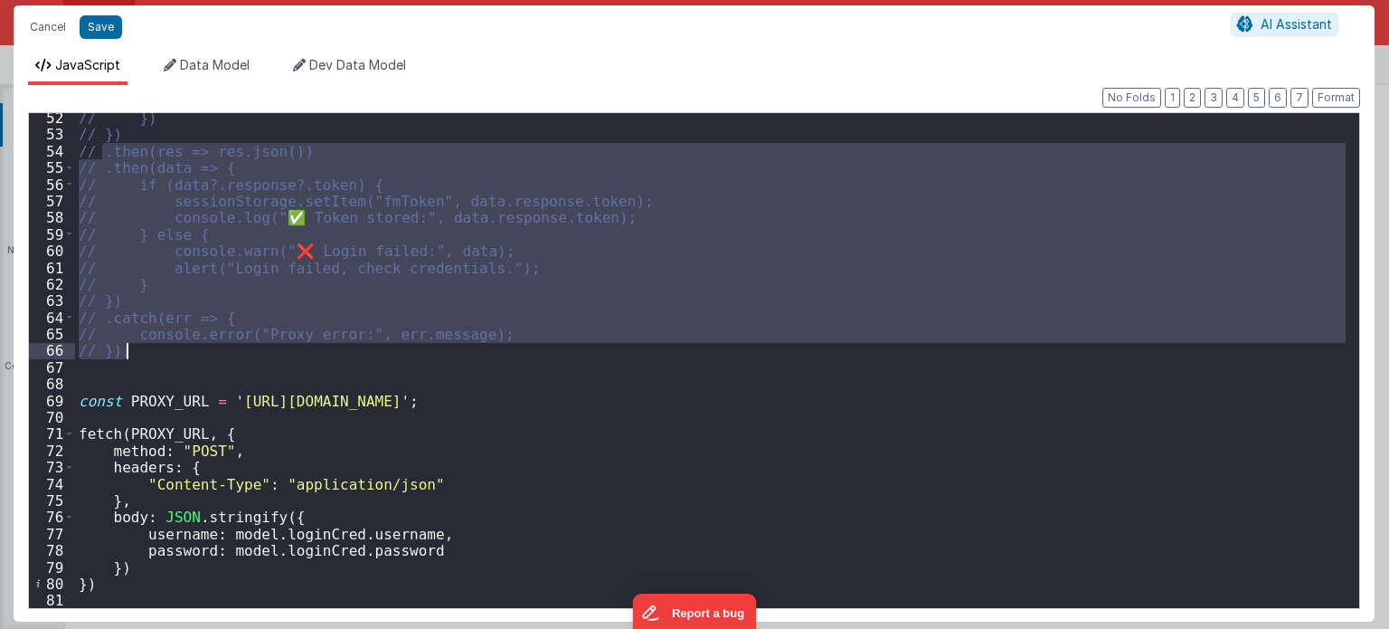
scroll to position [852, 0]
click at [127, 580] on div "// }) // }) // .then(res => res.json()) // .then(data => { // if (data?.respons…" at bounding box center [711, 373] width 1272 height 529
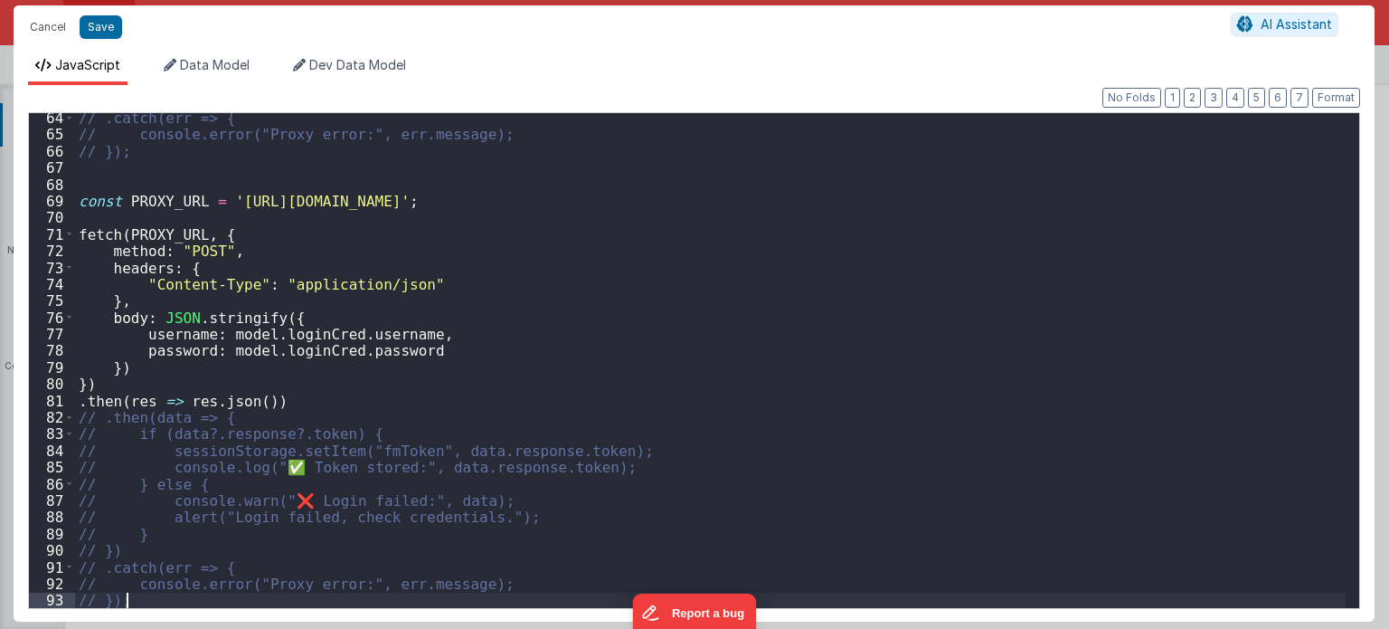
scroll to position [1052, 0]
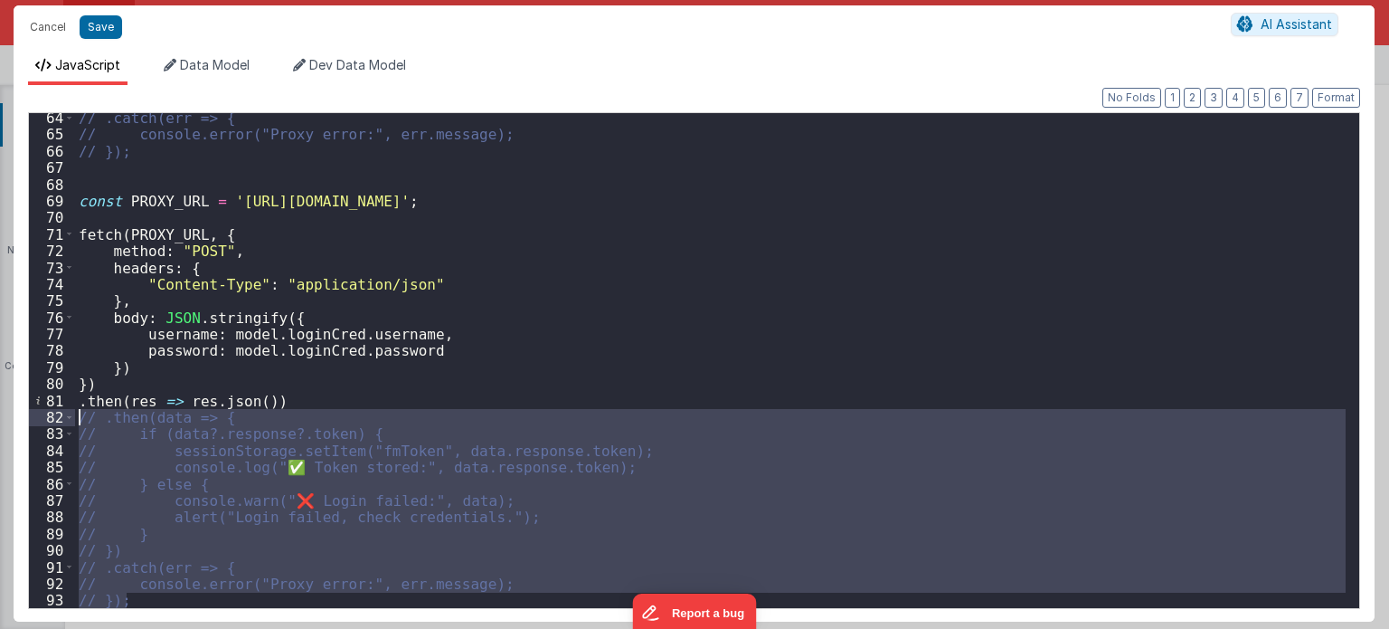
drag, startPoint x: 139, startPoint y: 593, endPoint x: 78, endPoint y: 414, distance: 189.3
click at [78, 414] on div "// .catch(err => { // console.error("Proxy error:", err.message); // }); const …" at bounding box center [711, 373] width 1272 height 529
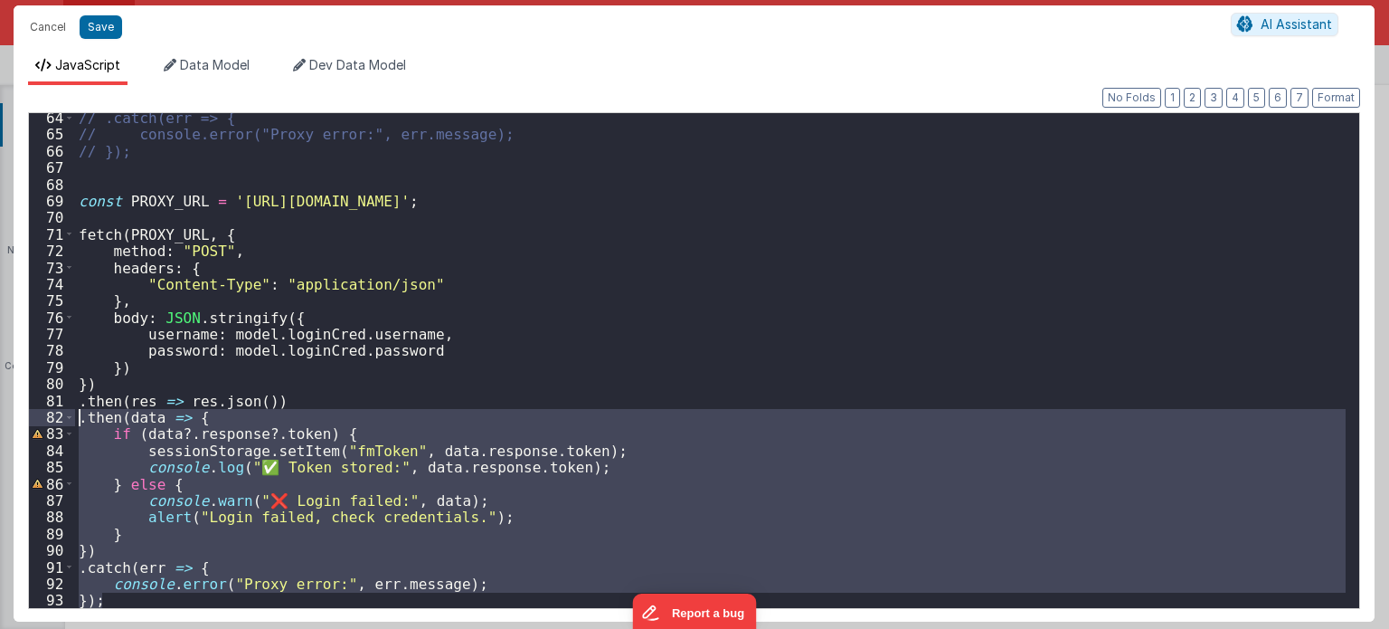
click at [437, 375] on div "// .catch(err => { // console.error("Proxy error:", err.message); // }); const …" at bounding box center [711, 373] width 1272 height 529
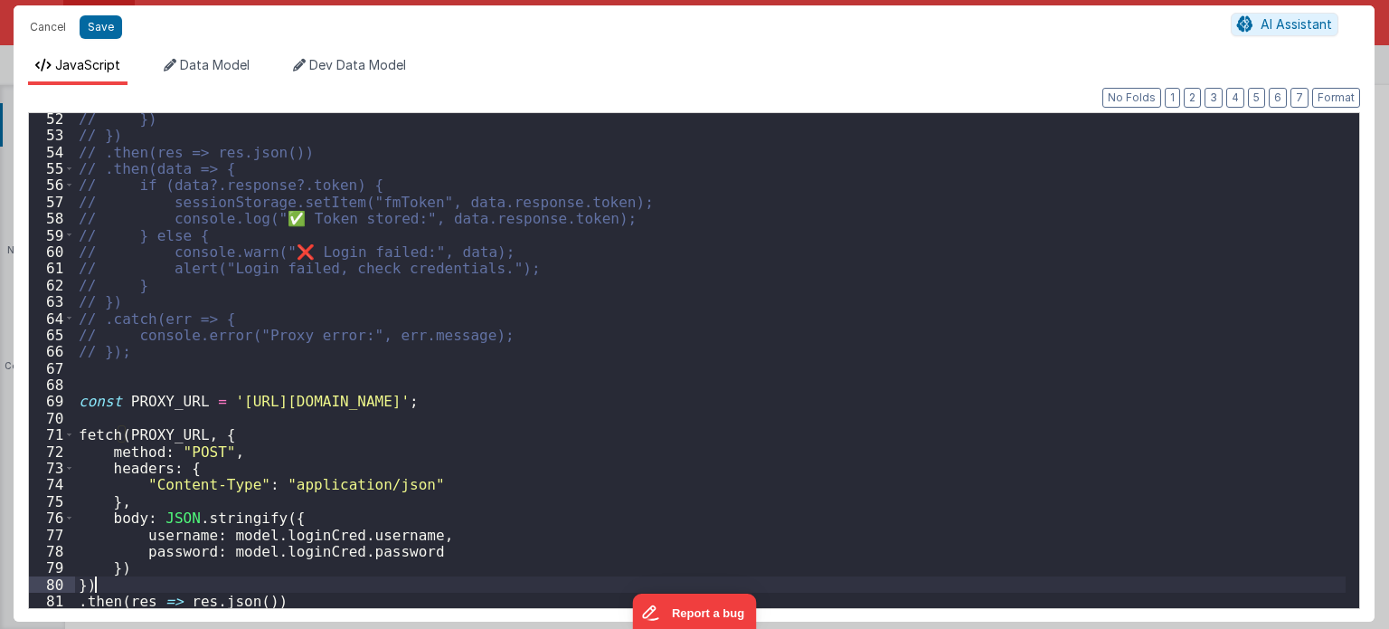
scroll to position [1068, 0]
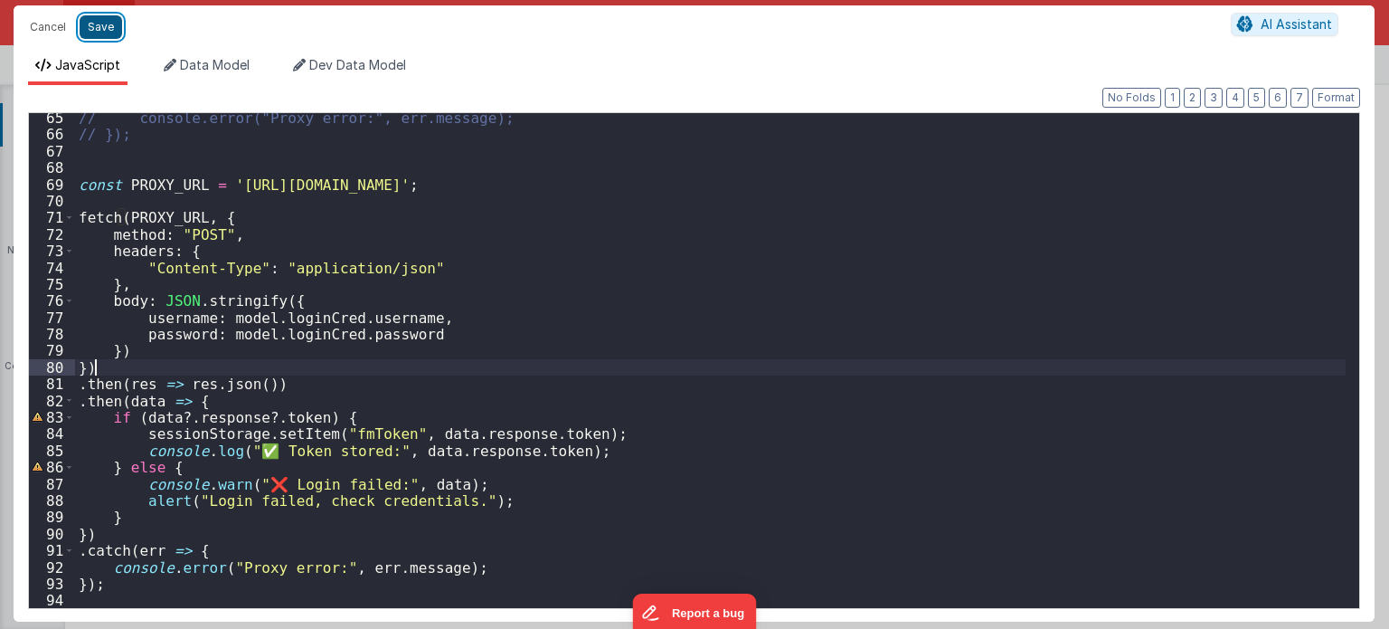
click at [112, 24] on button "Save" at bounding box center [101, 27] width 43 height 24
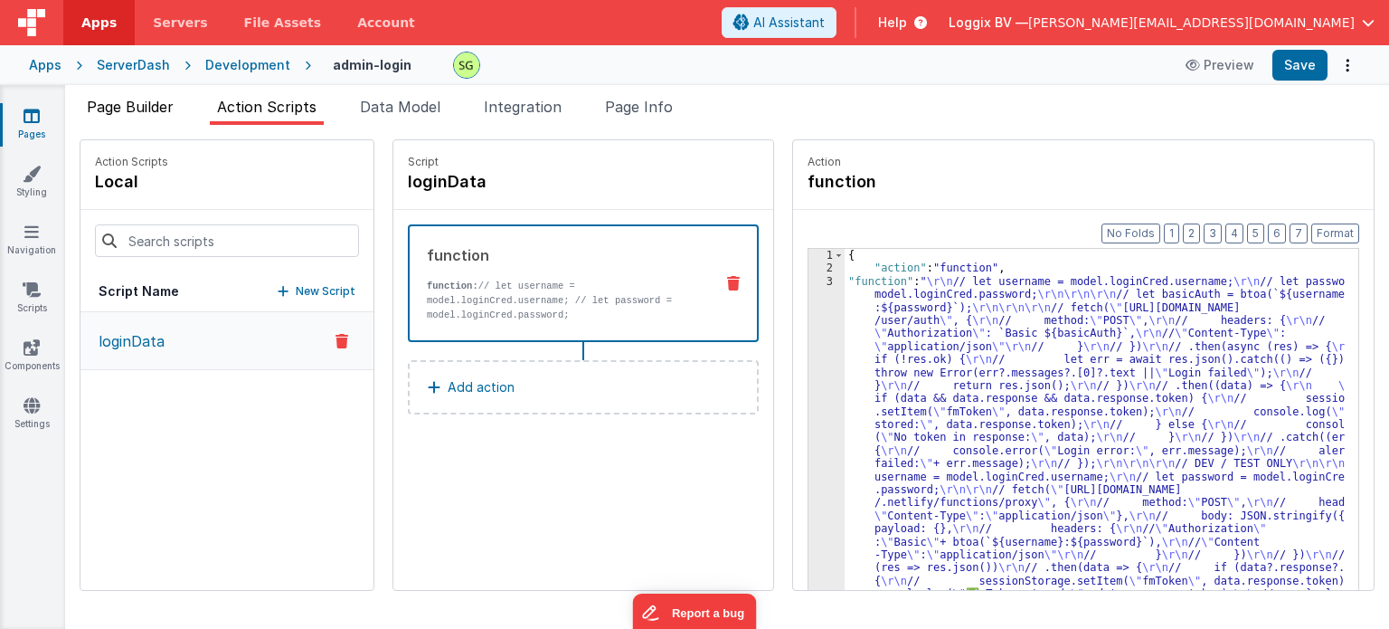
click at [116, 111] on span "Page Builder" at bounding box center [130, 107] width 87 height 18
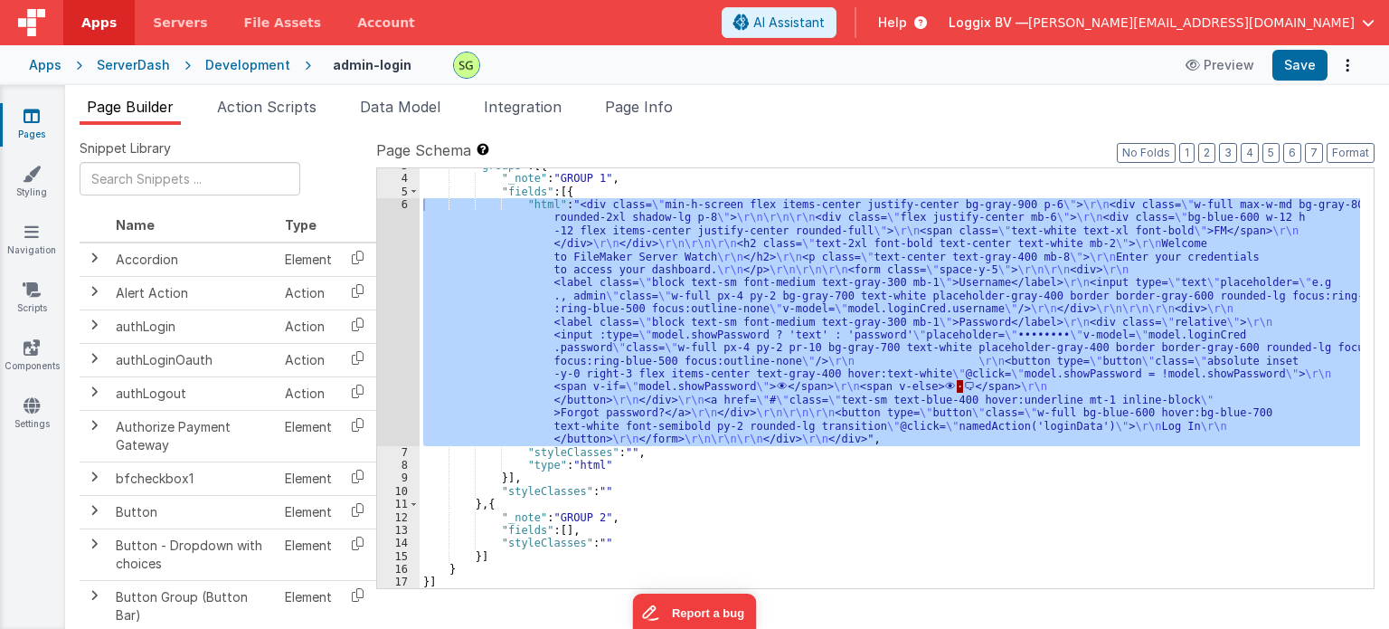
click at [475, 259] on div ""groups" : [{ "_note" : "GROUP 1" , "fields" : [{ "html" : "<div class= \" min-…" at bounding box center [890, 378] width 941 height 420
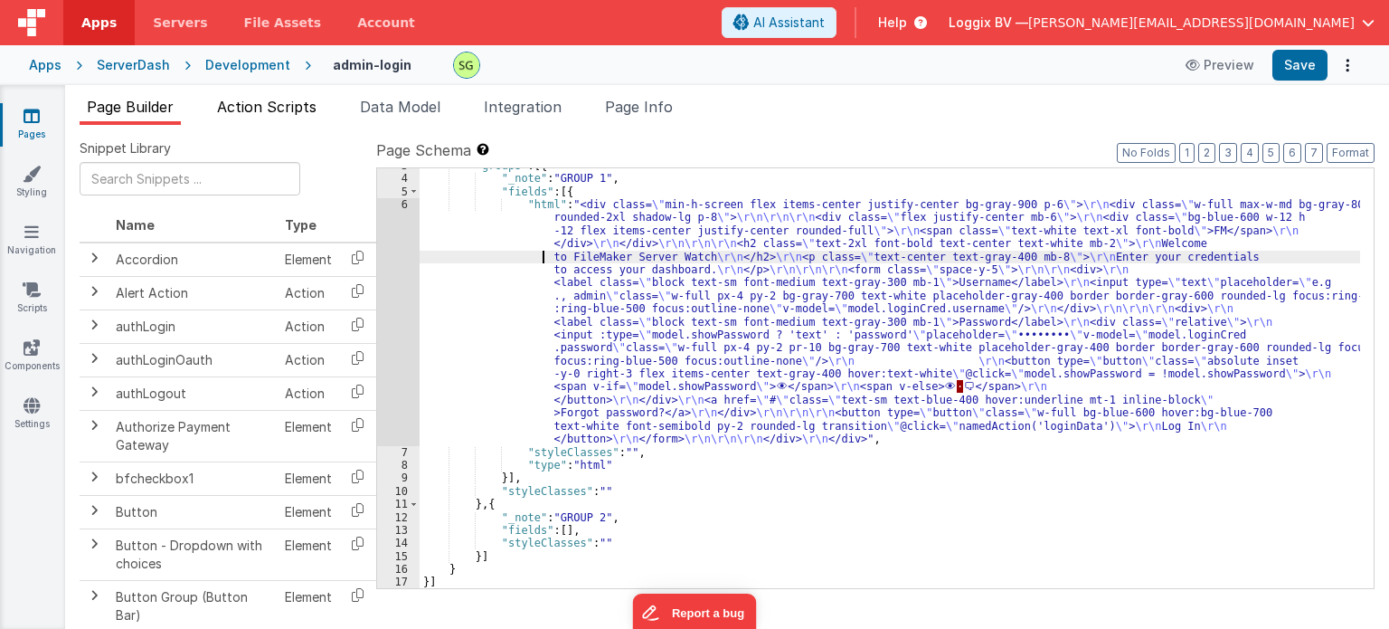
click at [305, 104] on span "Action Scripts" at bounding box center [266, 107] width 99 height 18
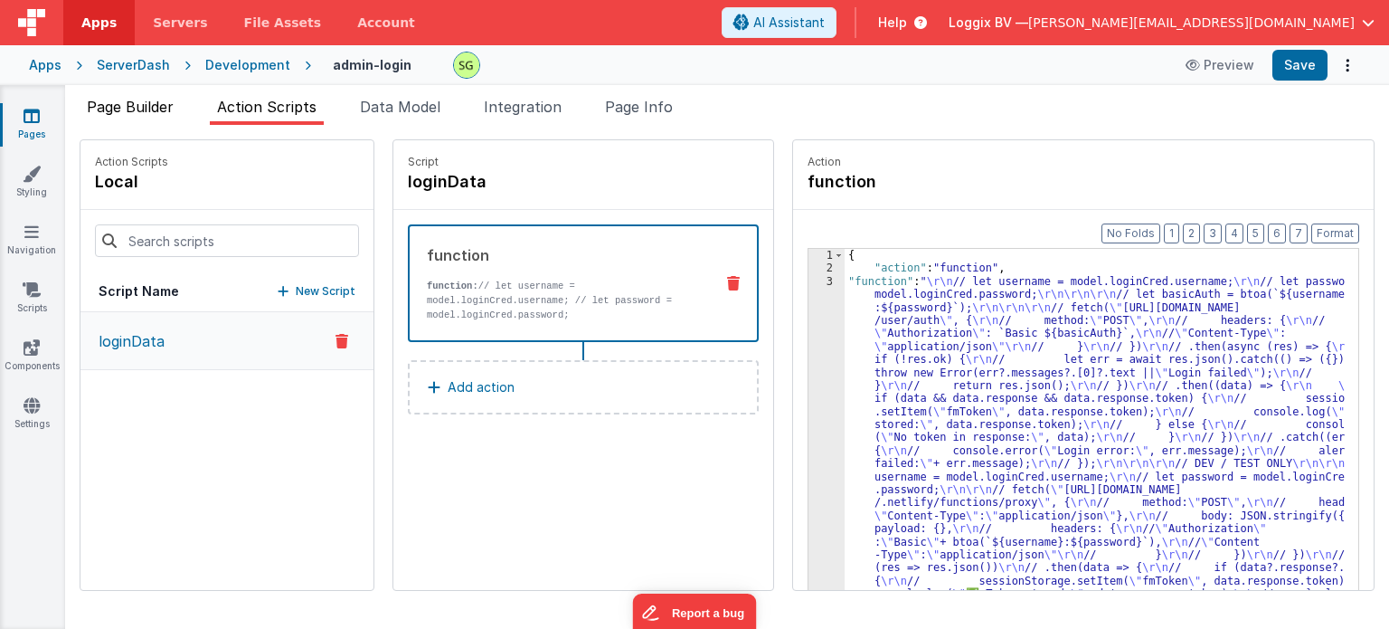
drag, startPoint x: 141, startPoint y: 104, endPoint x: 161, endPoint y: 104, distance: 19.9
click at [141, 104] on span "Page Builder" at bounding box center [130, 107] width 87 height 18
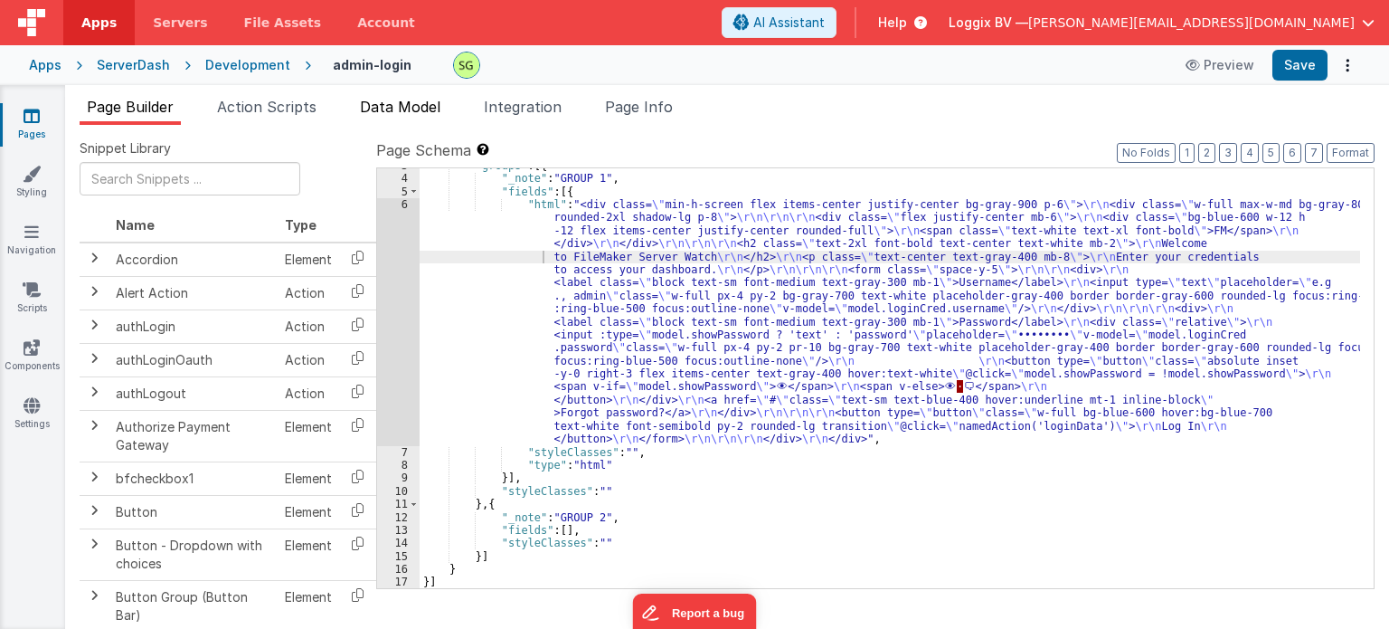
click at [374, 104] on span "Data Model" at bounding box center [400, 107] width 80 height 18
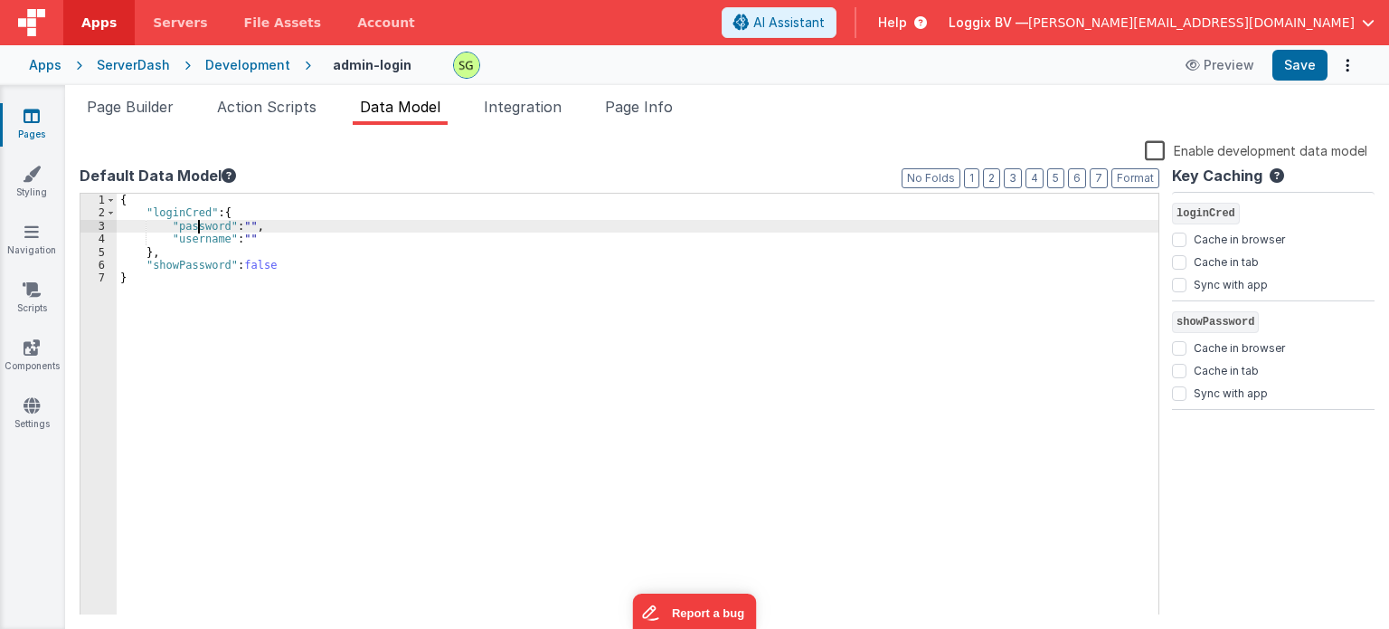
click at [197, 223] on div "{ "loginCred" : { "password" : "" , "username" : "" } , "showPassword" : false }" at bounding box center [638, 418] width 1042 height 448
click at [192, 244] on div "{ "loginCred" : { "password" : "" , "username" : "" } , "showPassword" : false }" at bounding box center [638, 418] width 1042 height 448
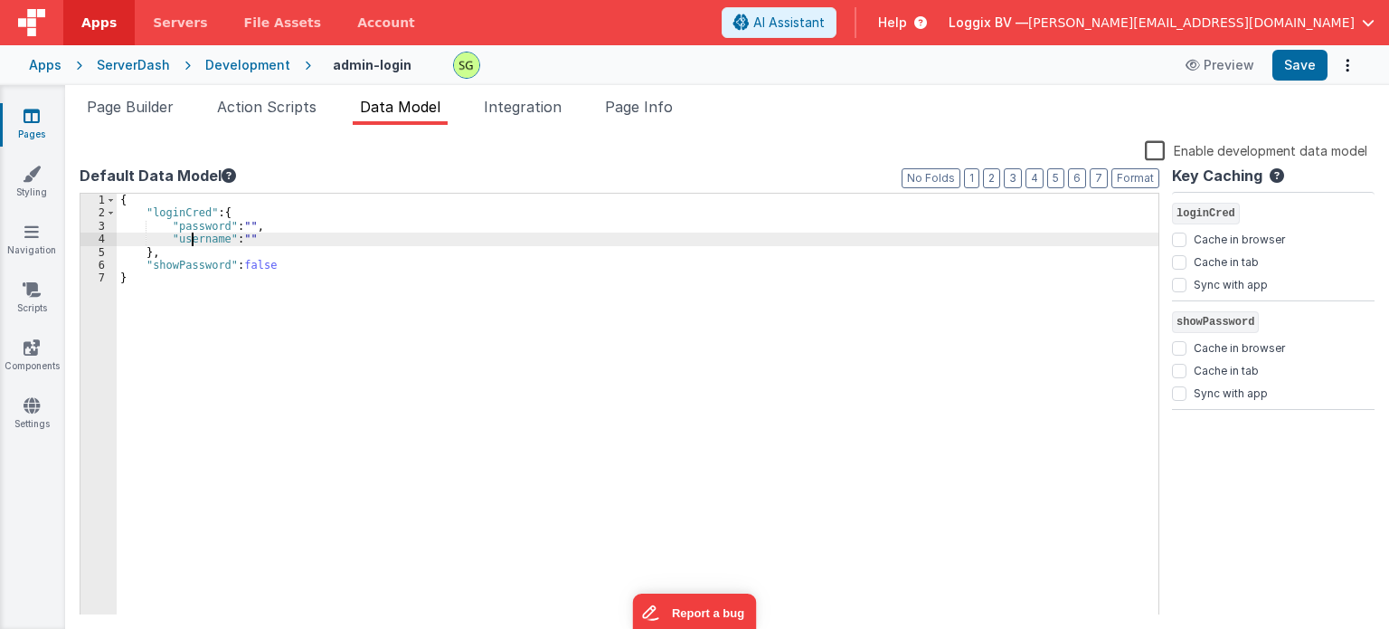
click at [191, 243] on div "{ "loginCred" : { "password" : "" , "username" : "" } , "showPassword" : false }" at bounding box center [638, 418] width 1042 height 448
click at [1300, 61] on button "Save" at bounding box center [1300, 65] width 55 height 31
click at [251, 109] on span "Action Scripts" at bounding box center [266, 107] width 99 height 18
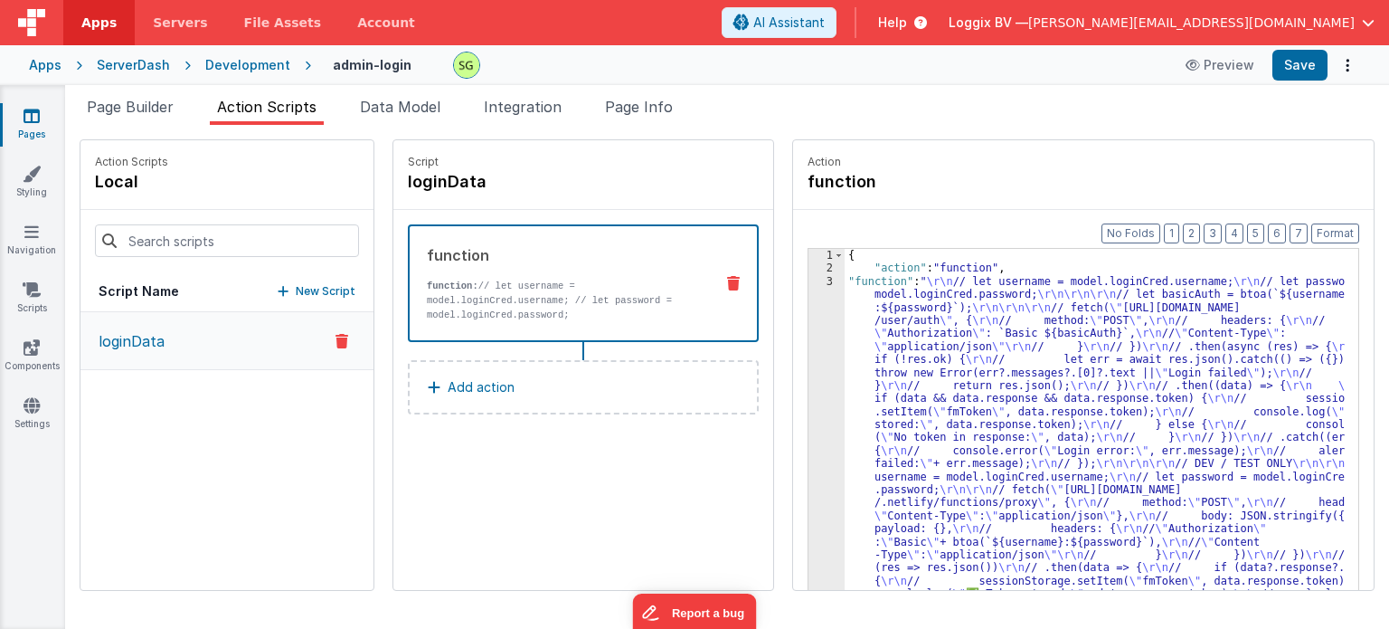
click at [811, 281] on div "3" at bounding box center [827, 529] width 36 height 508
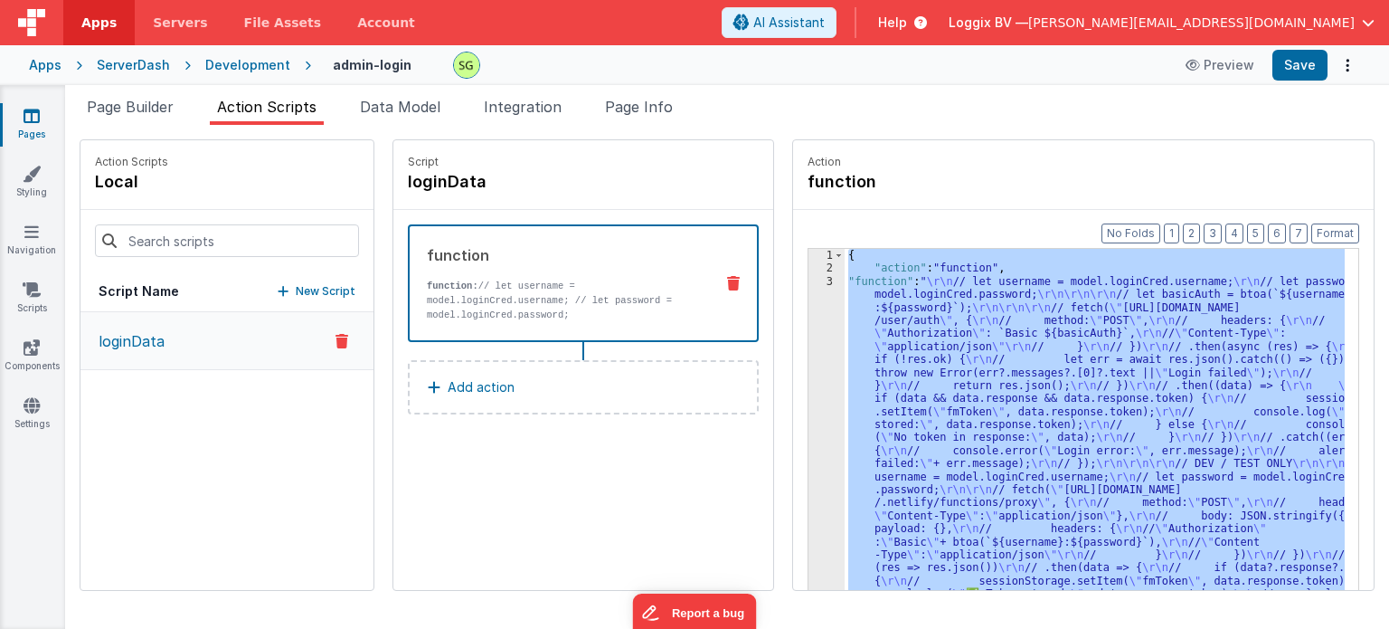
click at [811, 281] on div "3" at bounding box center [827, 529] width 36 height 508
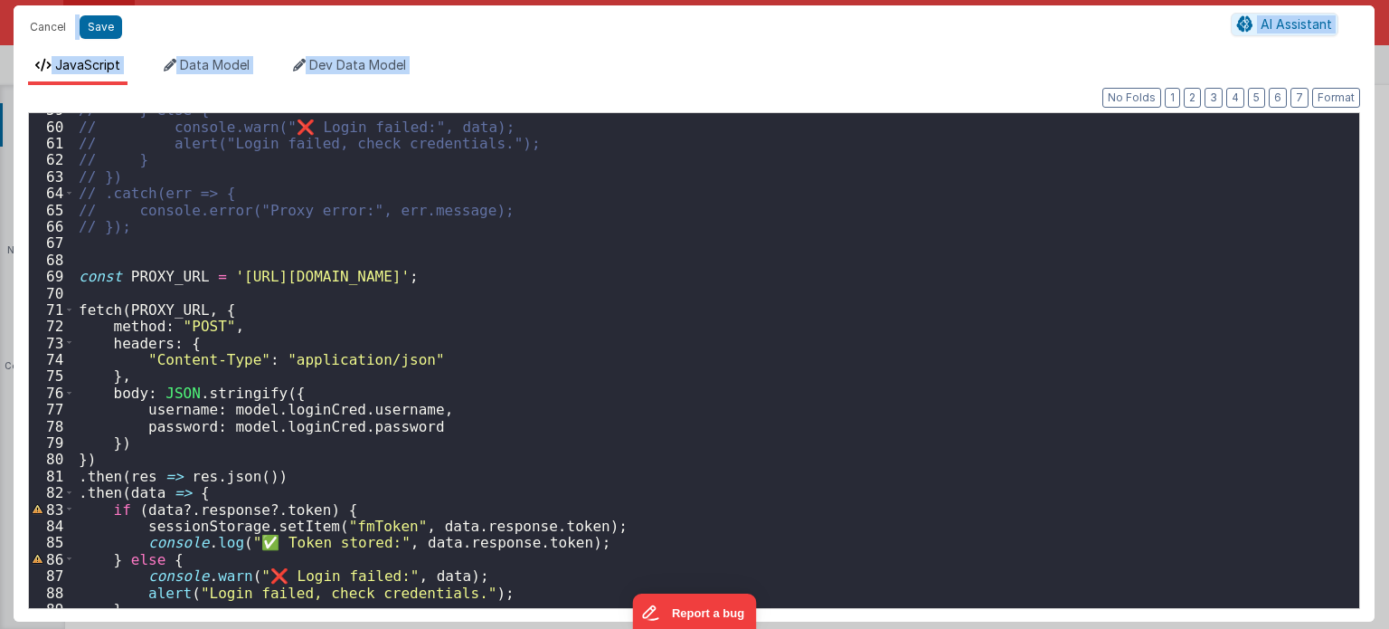
scroll to position [1031, 0]
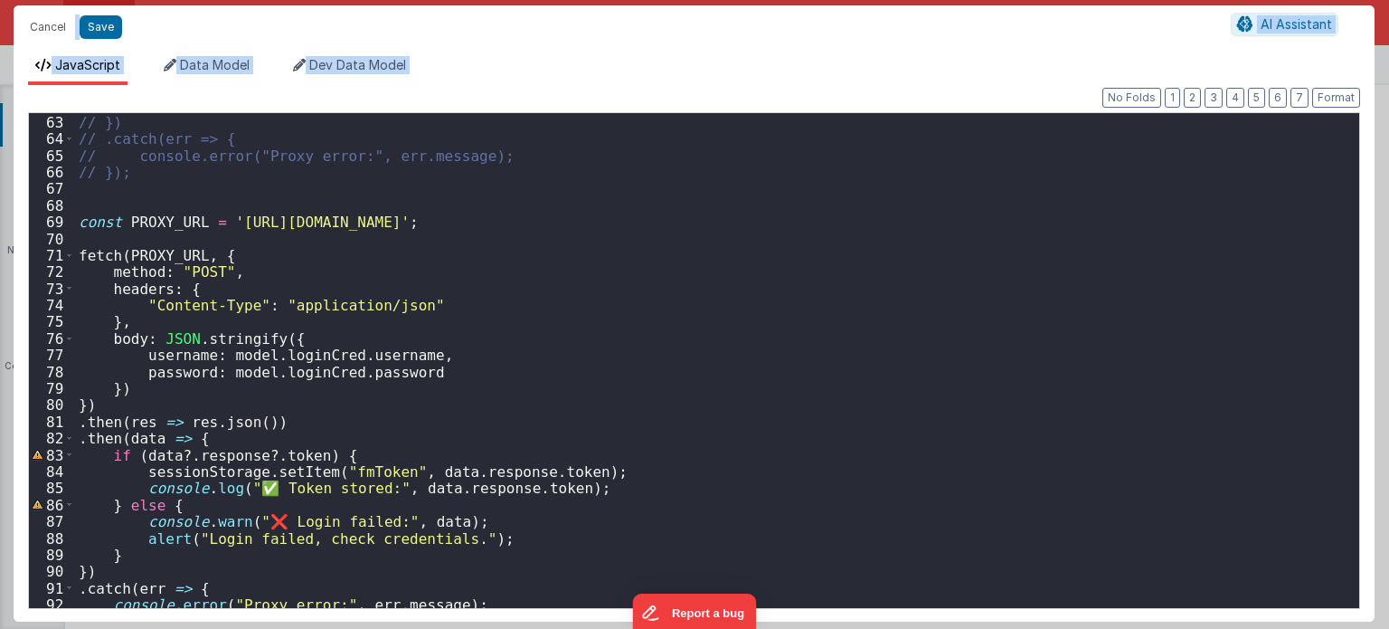
click at [231, 217] on div "// } // }) // .catch(err => { // console.error("Proxy error:", err.message); //…" at bounding box center [711, 361] width 1272 height 529
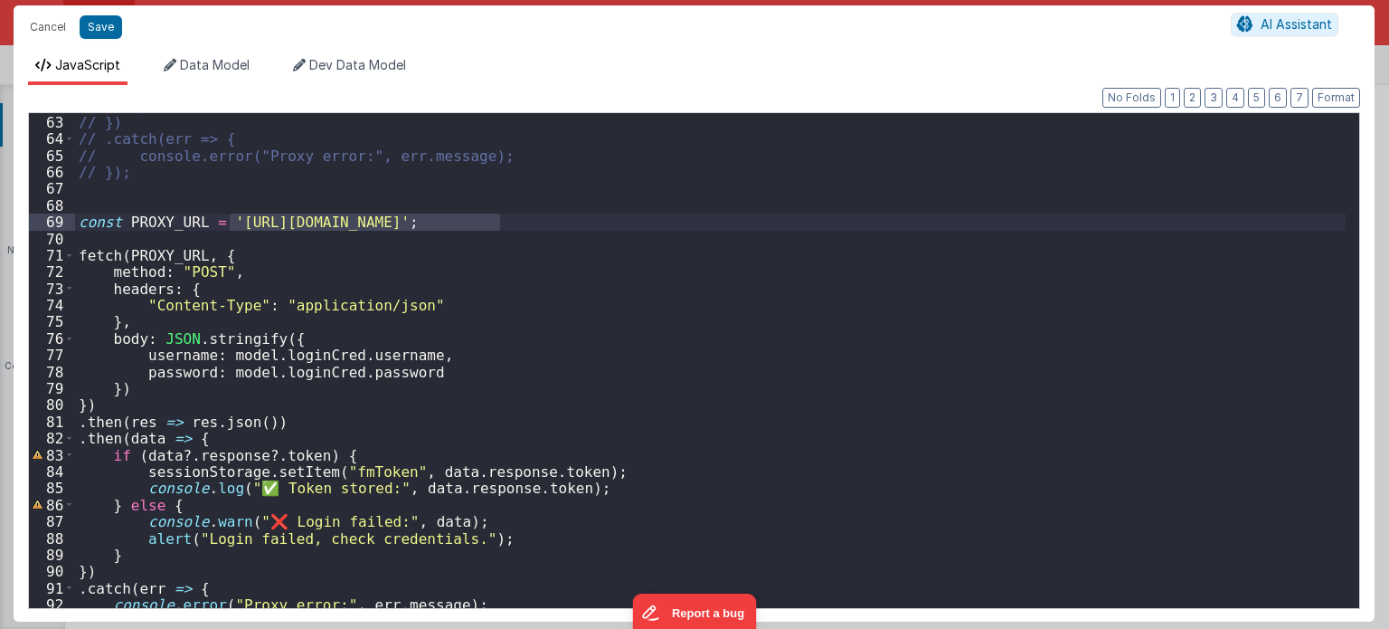
drag, startPoint x: 231, startPoint y: 217, endPoint x: 499, endPoint y: 219, distance: 268.6
click at [499, 219] on div "// } // }) // .catch(err => { // console.error("Proxy error:", err.message); //…" at bounding box center [711, 361] width 1272 height 529
click at [97, 34] on button "Save" at bounding box center [101, 27] width 43 height 24
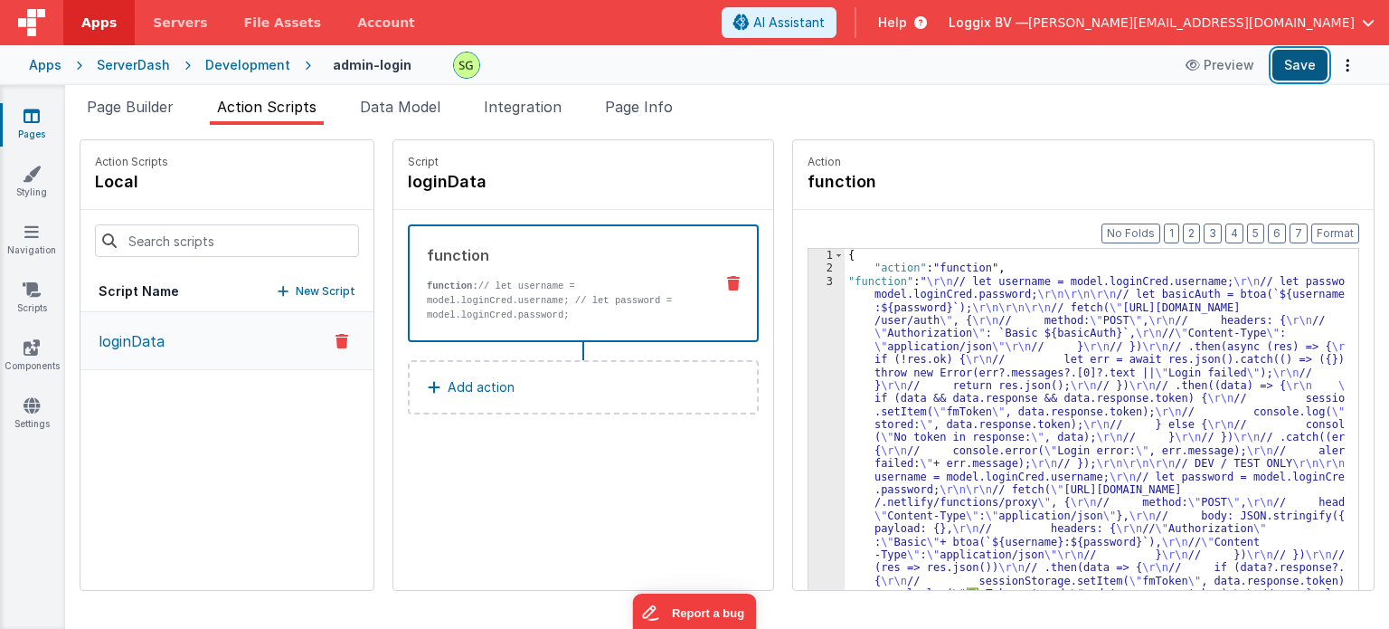
click at [1277, 74] on button "Save" at bounding box center [1300, 65] width 55 height 31
click at [810, 286] on div "3" at bounding box center [827, 529] width 36 height 508
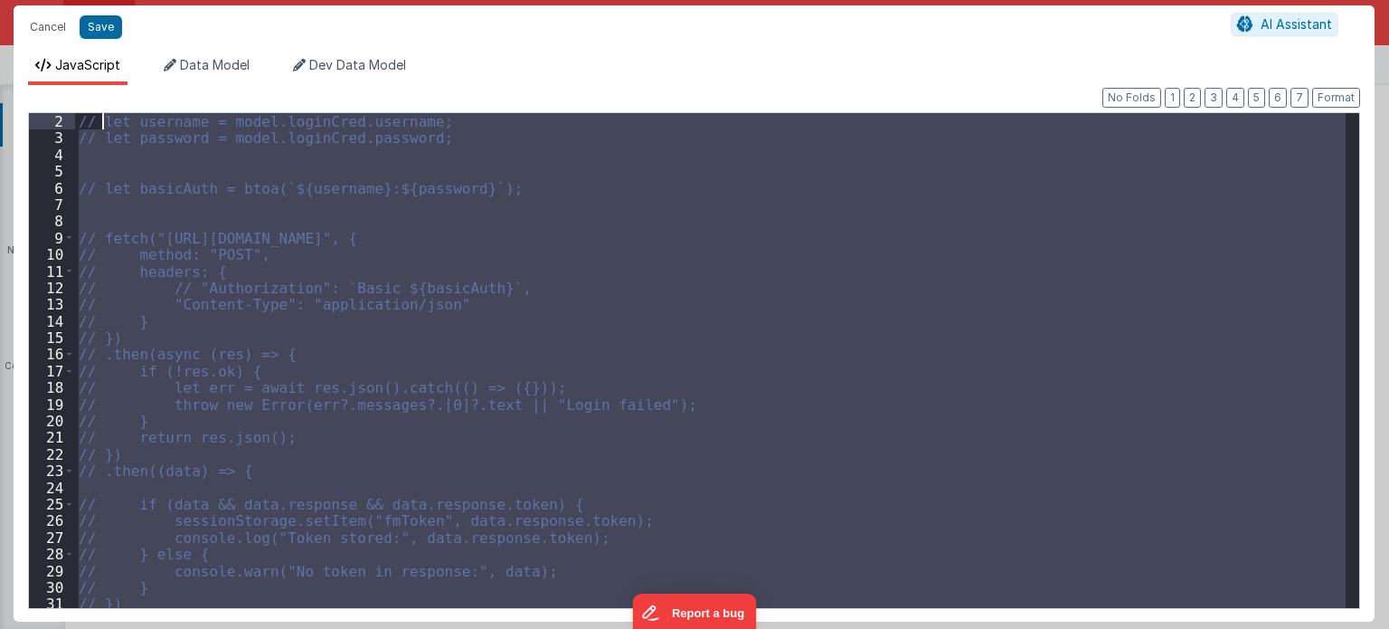
scroll to position [0, 0]
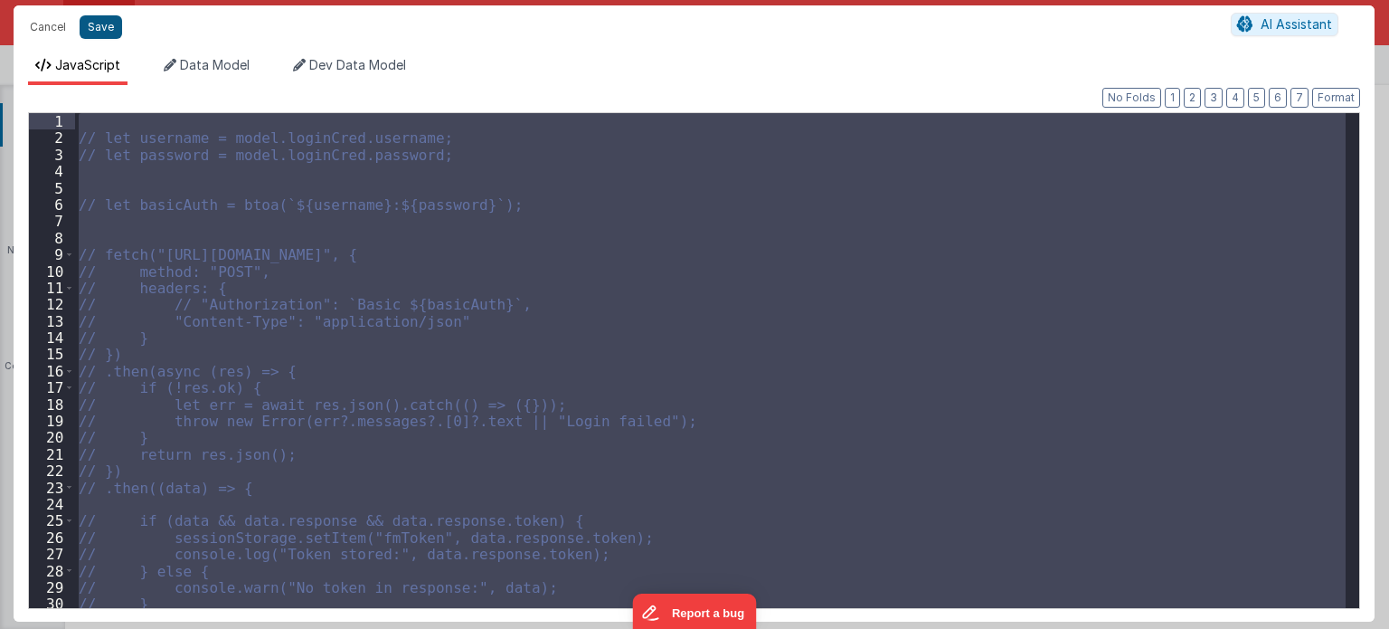
drag, startPoint x: 146, startPoint y: 433, endPoint x: 94, endPoint y: 20, distance: 416.5
click at [94, 20] on div "Cancel Save AI Assistant JavaScript Data Model Dev Data Model Format 7 6 5 4 3 …" at bounding box center [694, 313] width 1361 height 616
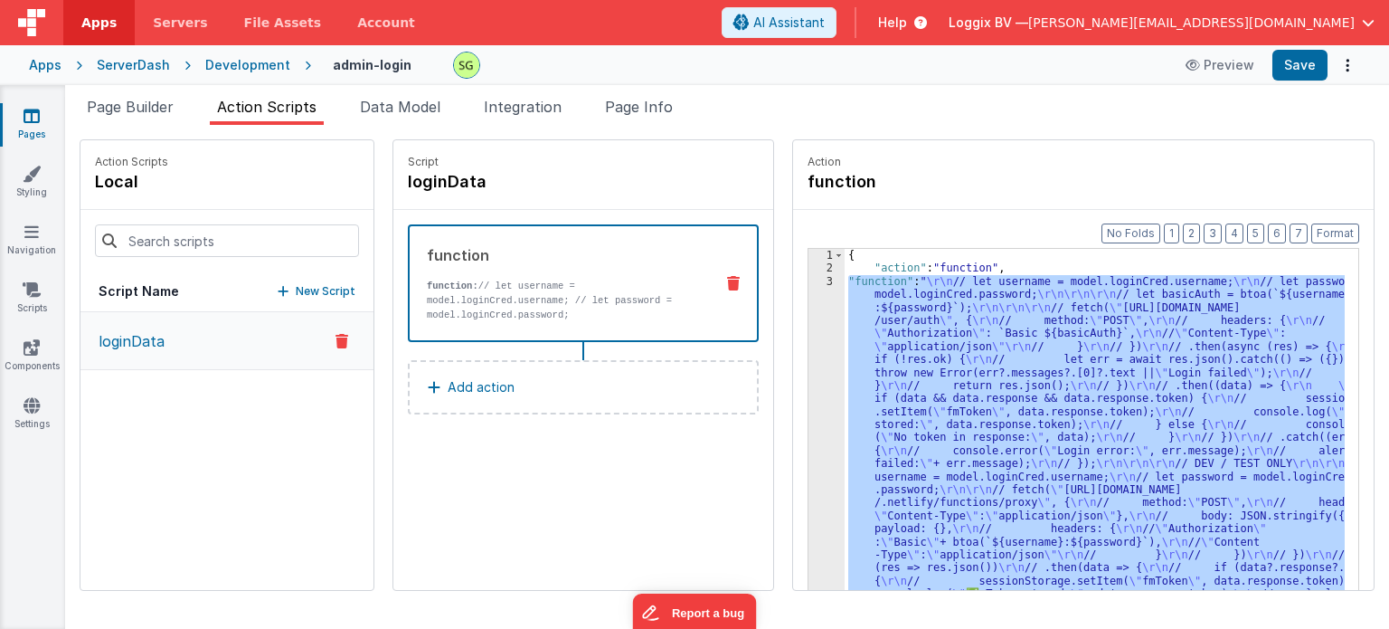
click at [810, 278] on div "3" at bounding box center [827, 529] width 36 height 508
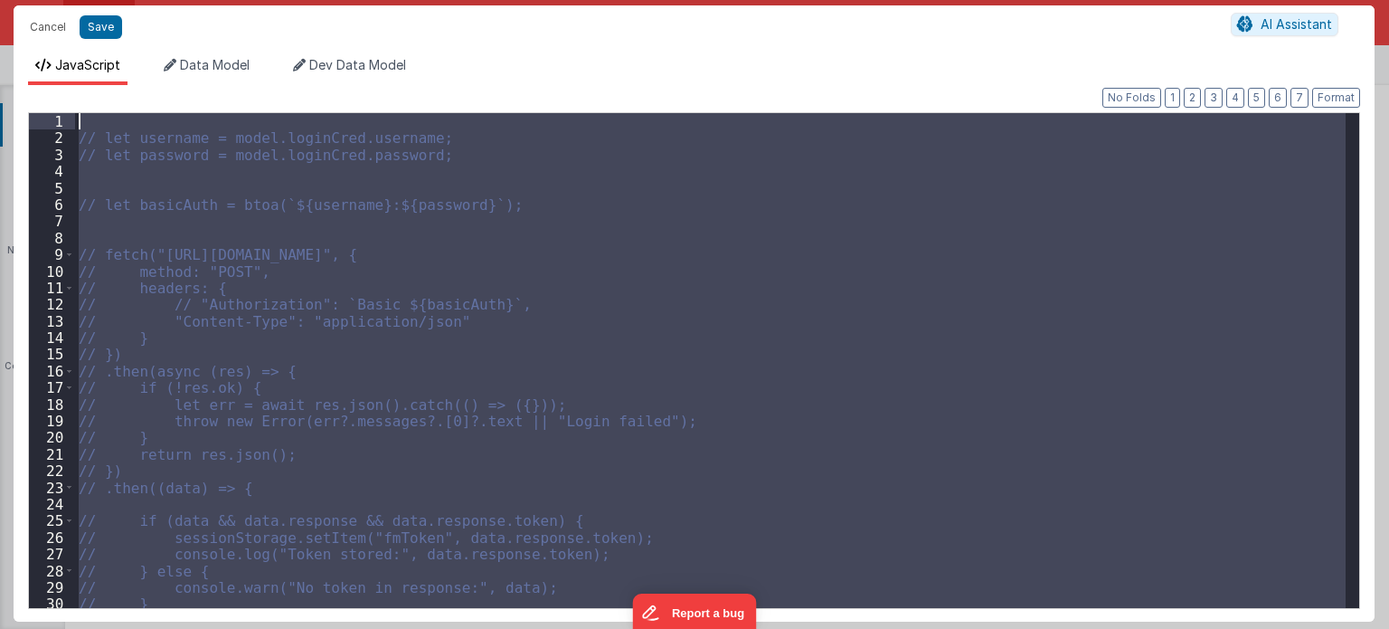
drag, startPoint x: 150, startPoint y: 379, endPoint x: 111, endPoint y: 53, distance: 327.9
click at [111, 53] on div "JavaScript Data Model Dev Data Model Format 7 6 5 4 3 2 1 No Folds 1 2 3 4 5 6 …" at bounding box center [694, 335] width 1361 height 573
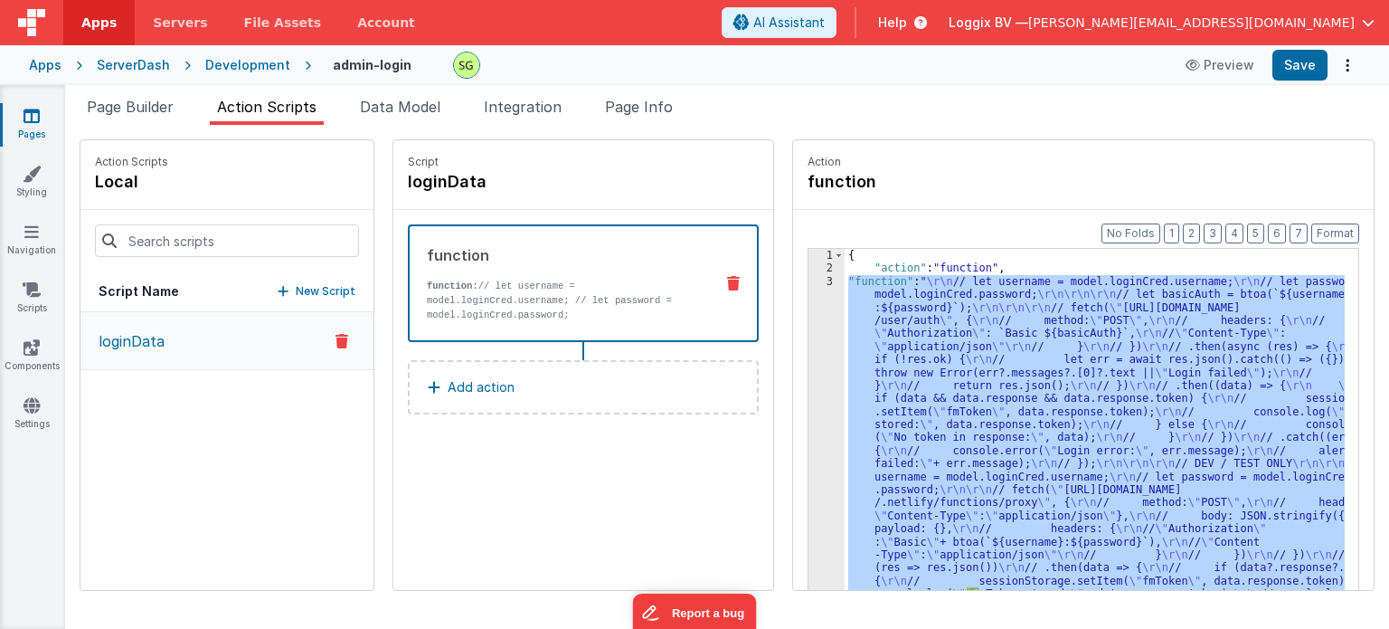
click at [810, 279] on div "3" at bounding box center [827, 529] width 36 height 508
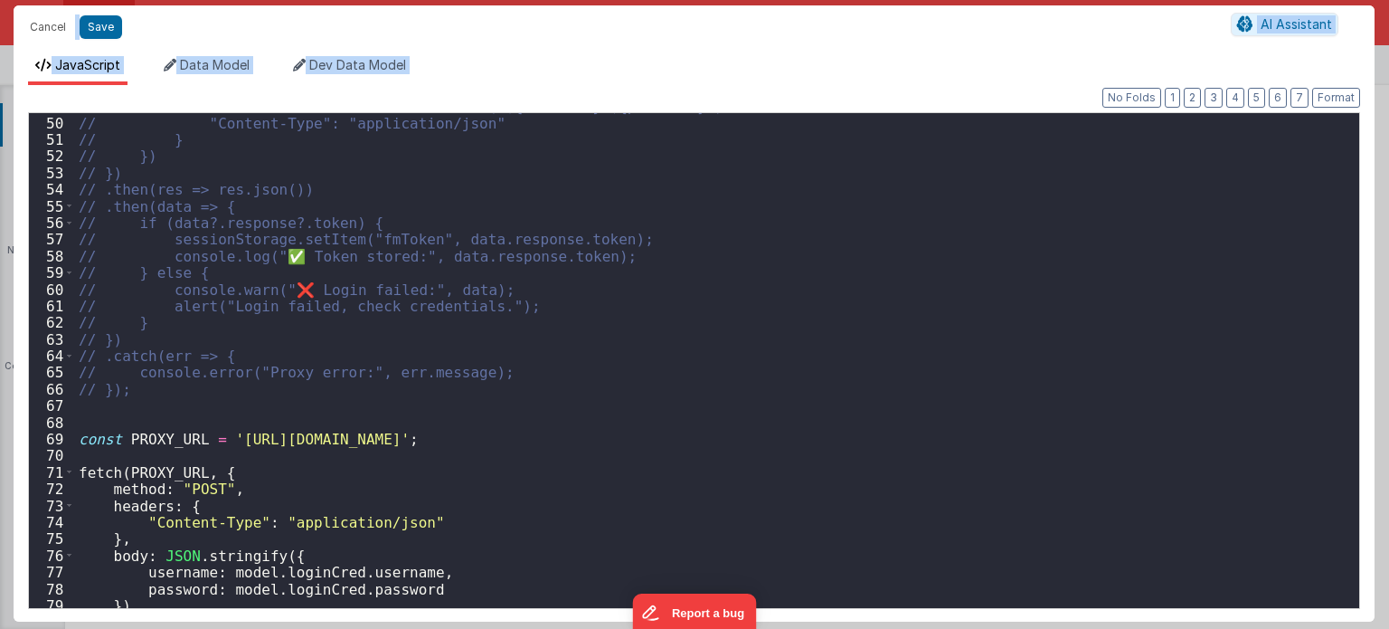
scroll to position [597, 0]
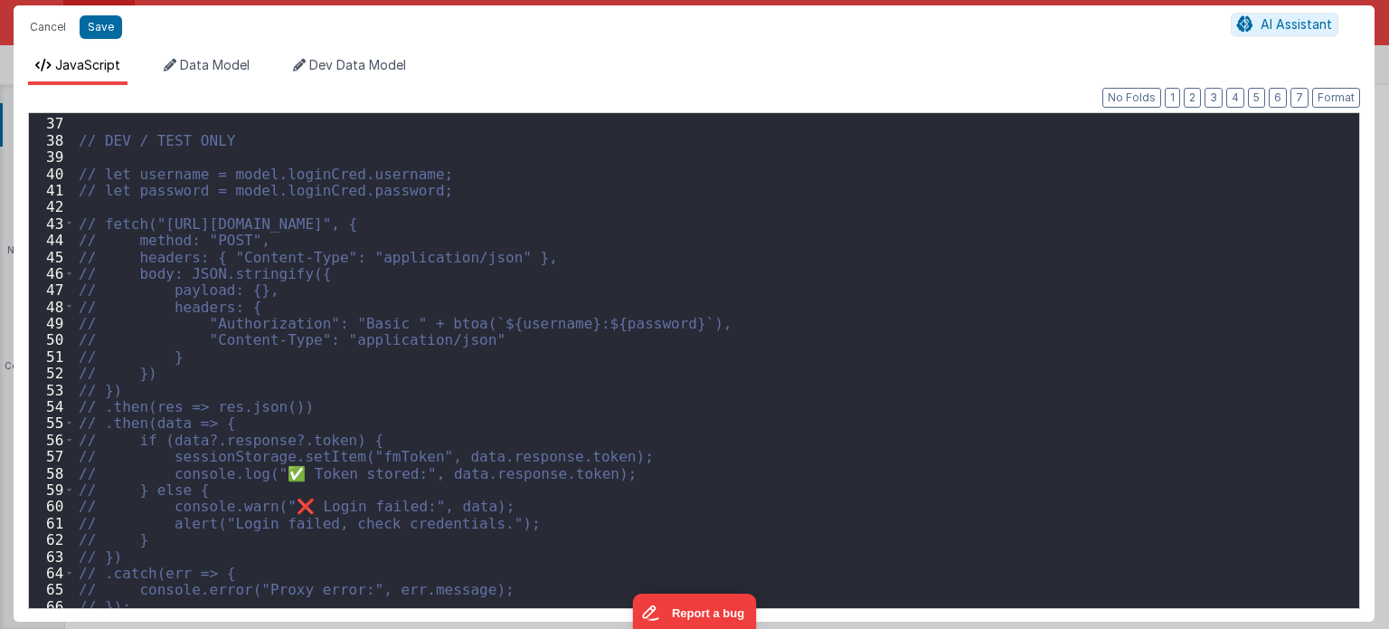
click at [36, 14] on div "Cancel Save AI Assistant" at bounding box center [694, 26] width 1361 height 43
click at [44, 28] on button "Cancel" at bounding box center [48, 26] width 54 height 25
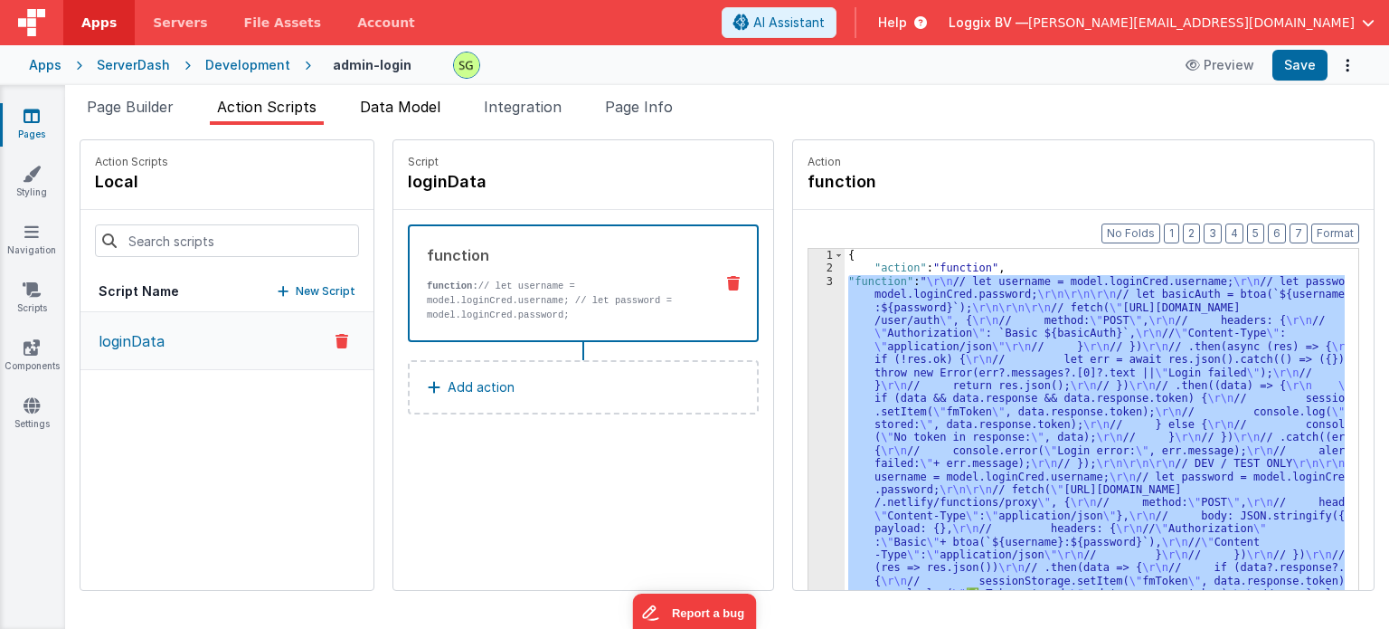
click at [393, 118] on li "Data Model" at bounding box center [400, 110] width 95 height 29
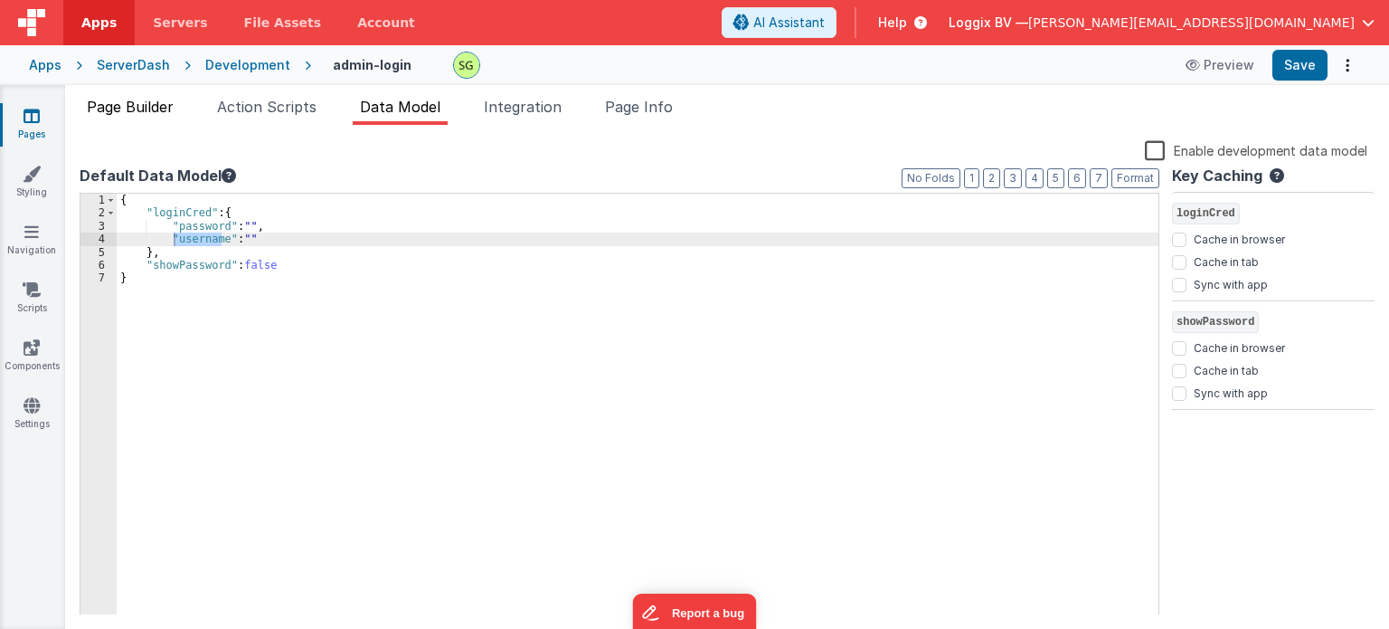
click at [166, 111] on span "Page Builder" at bounding box center [130, 107] width 87 height 18
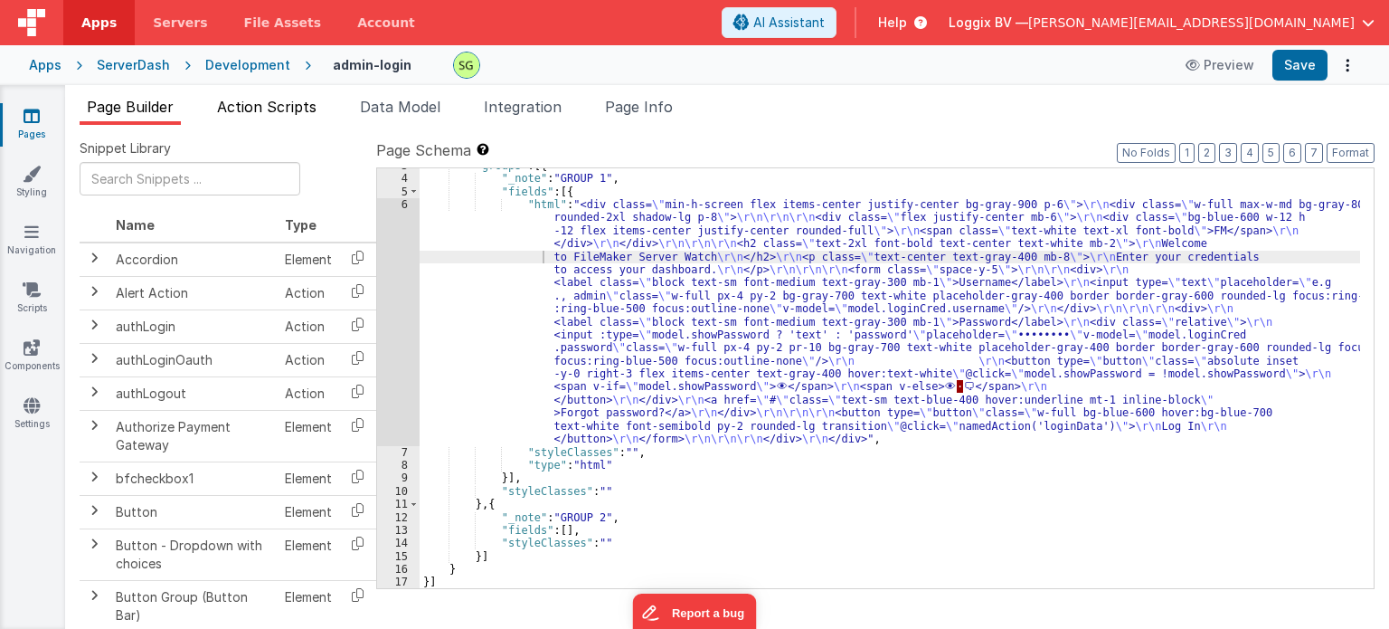
click at [295, 109] on span "Action Scripts" at bounding box center [266, 107] width 99 height 18
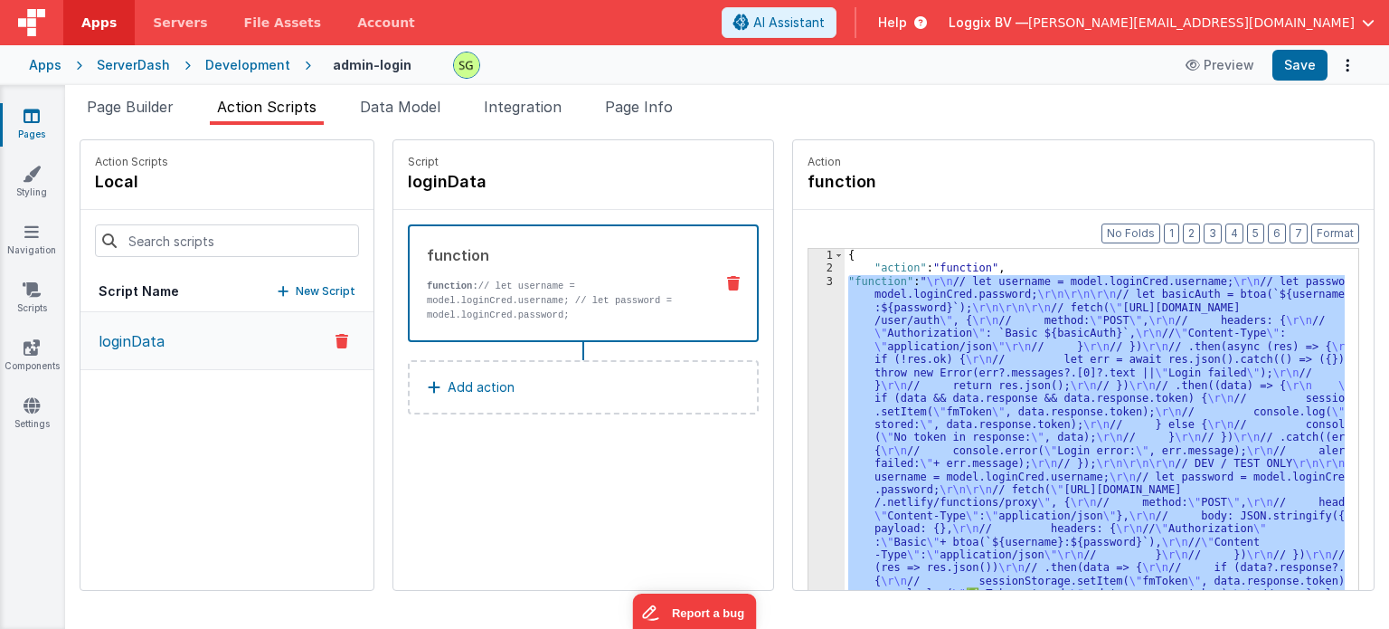
click at [809, 277] on div "3" at bounding box center [827, 529] width 36 height 508
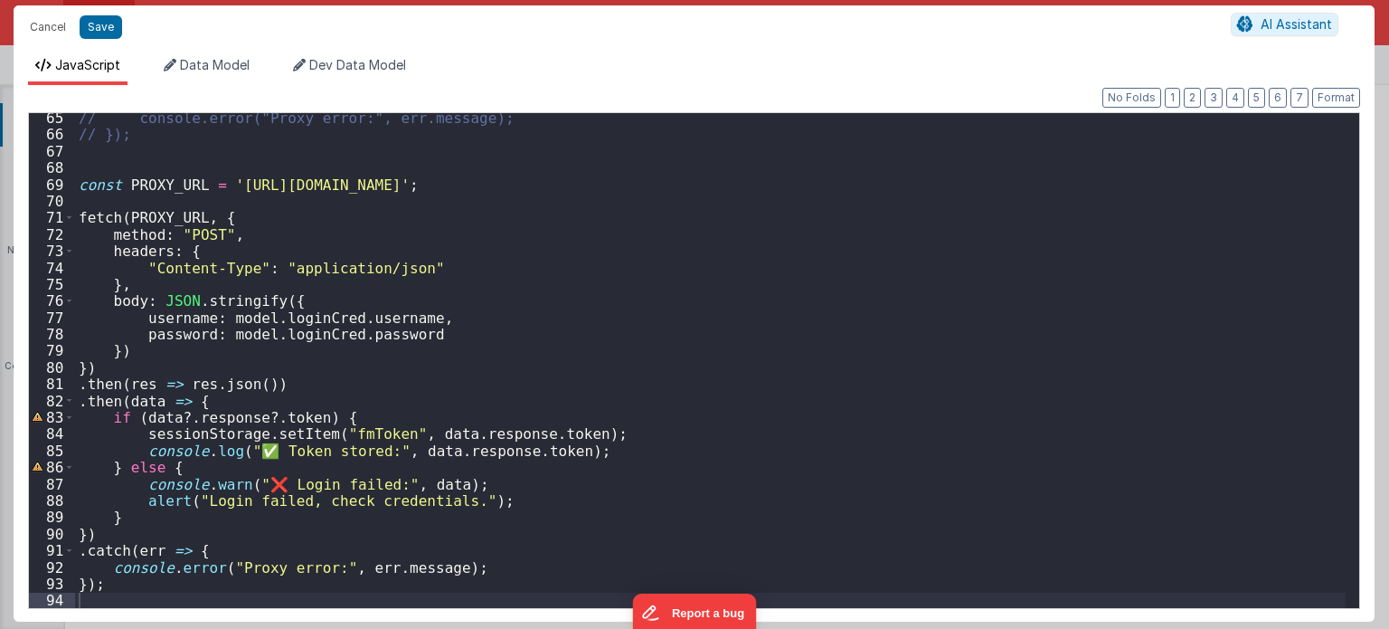
scroll to position [1068, 0]
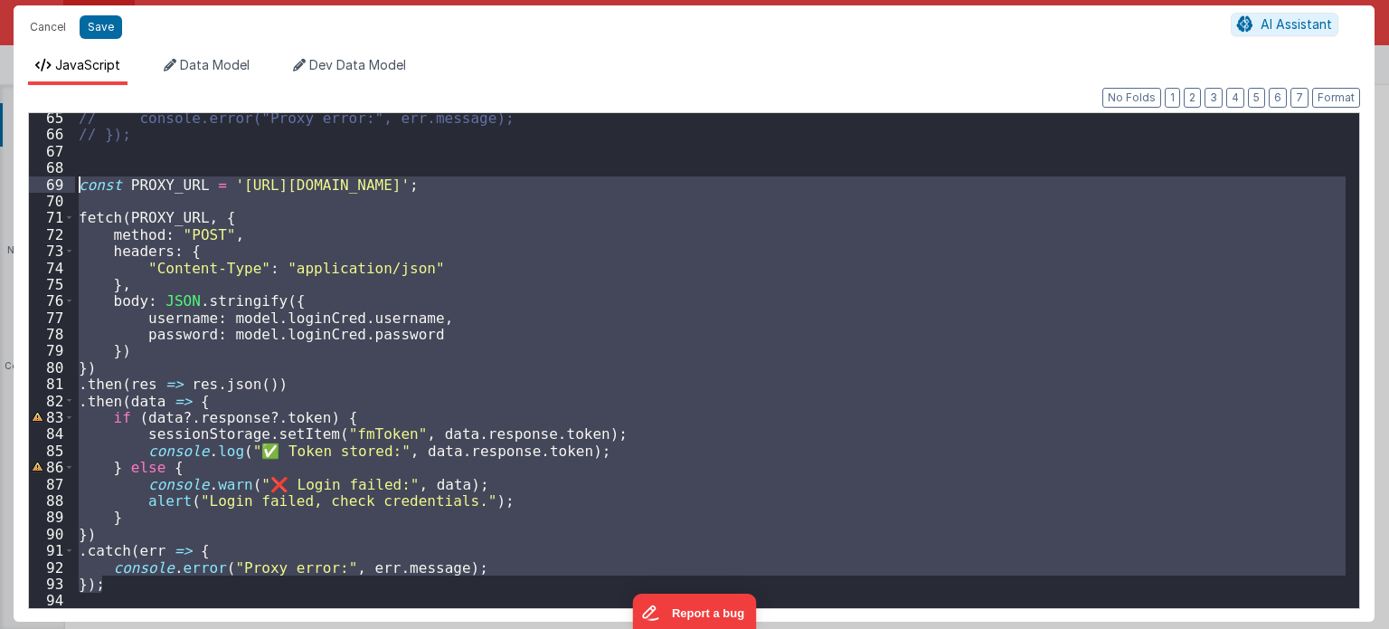
drag, startPoint x: 122, startPoint y: 584, endPoint x: 80, endPoint y: 178, distance: 408.3
click at [80, 178] on div "// console.error("Proxy error:", err.message); // }); const PROXY_URL = '[URL][…" at bounding box center [711, 373] width 1272 height 529
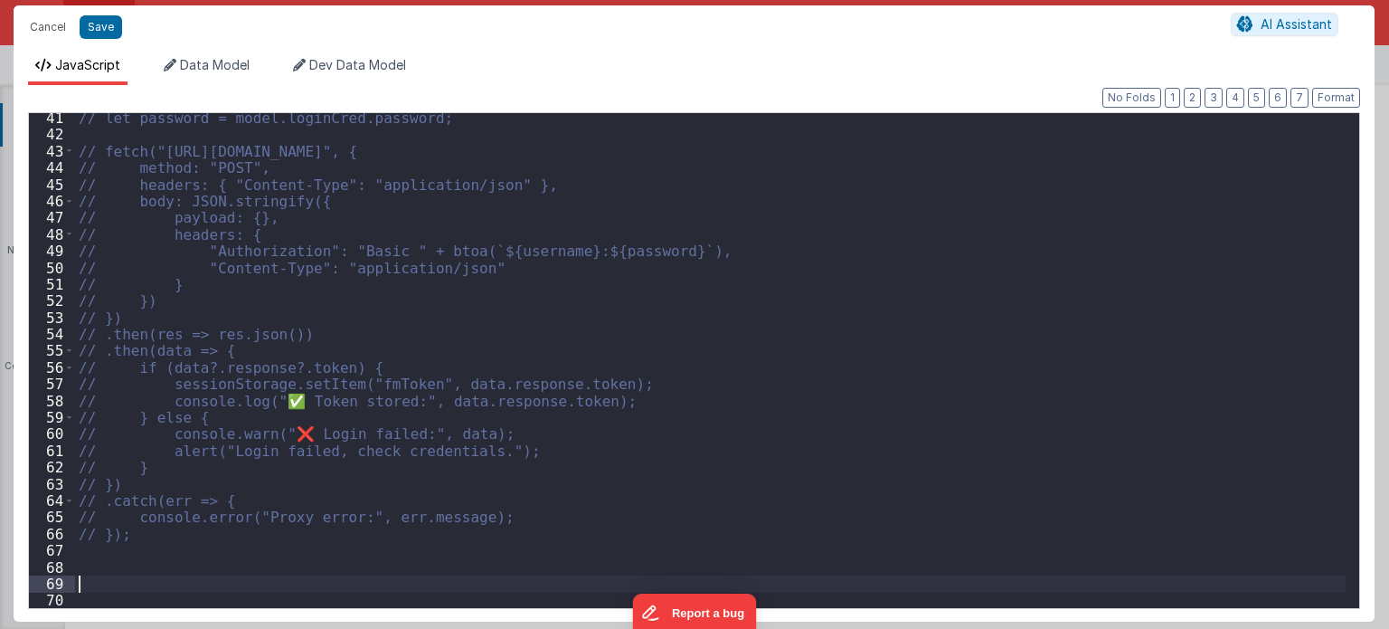
scroll to position [951, 0]
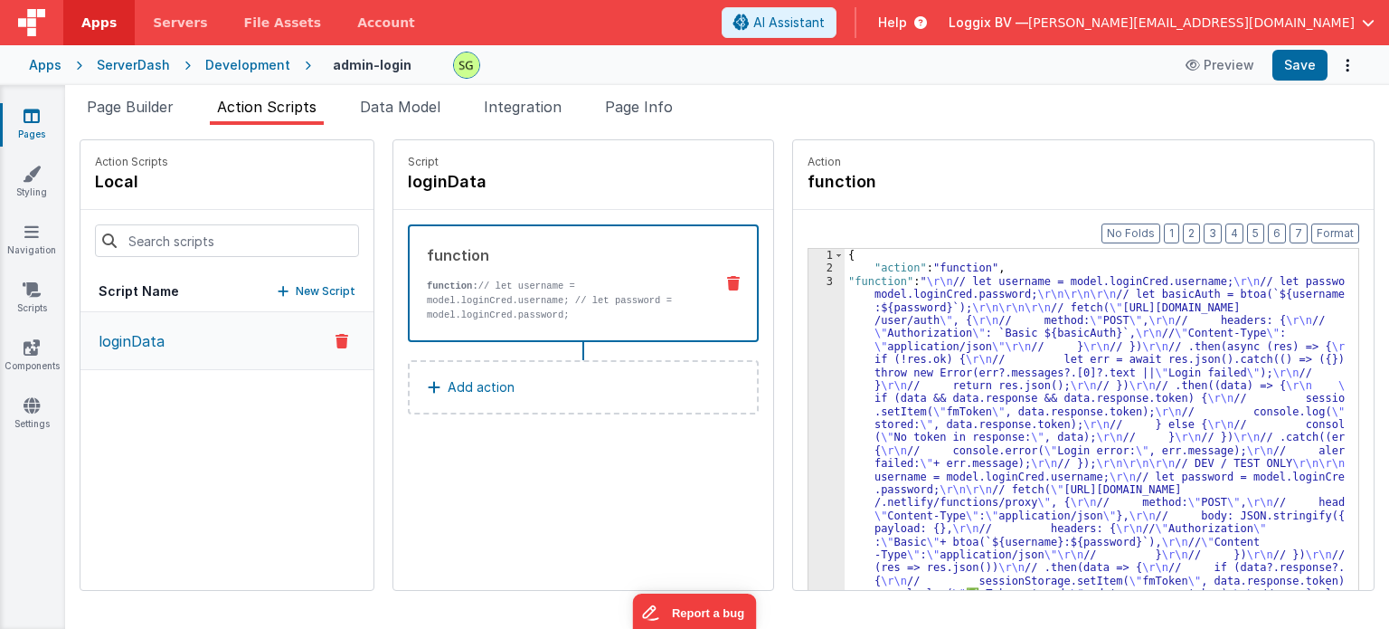
click at [809, 279] on div "3" at bounding box center [827, 516] width 36 height 482
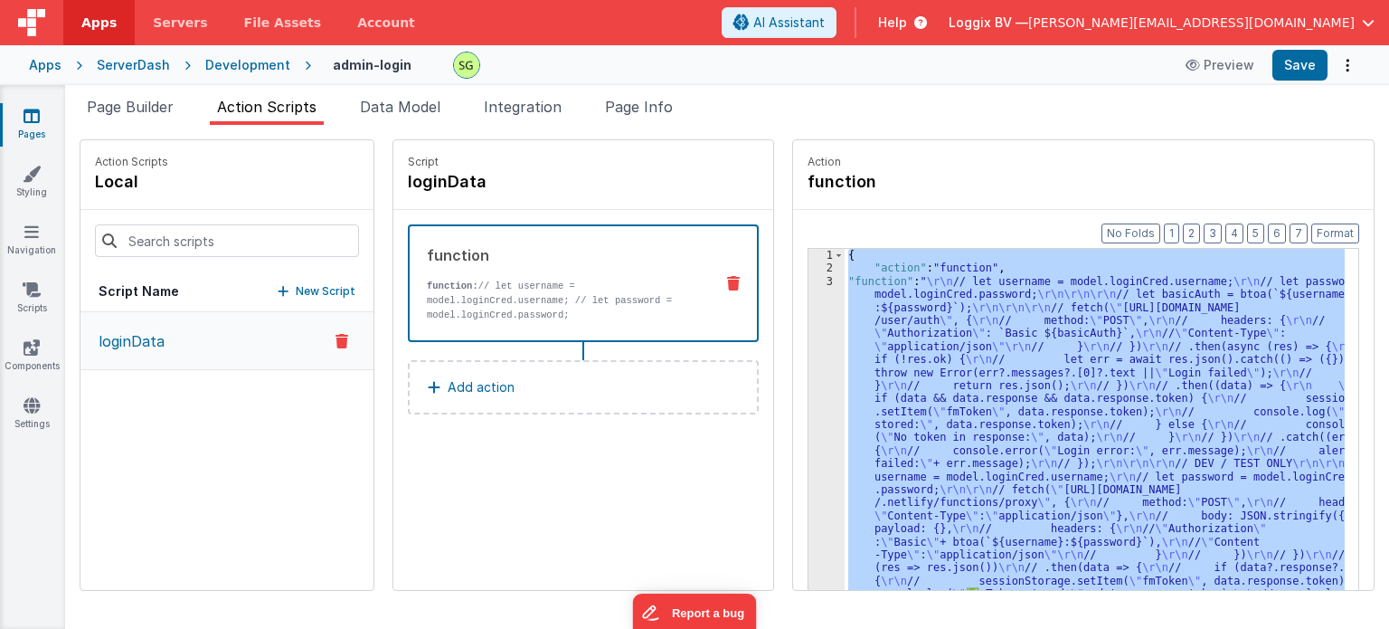
click at [809, 279] on div "3" at bounding box center [827, 516] width 36 height 482
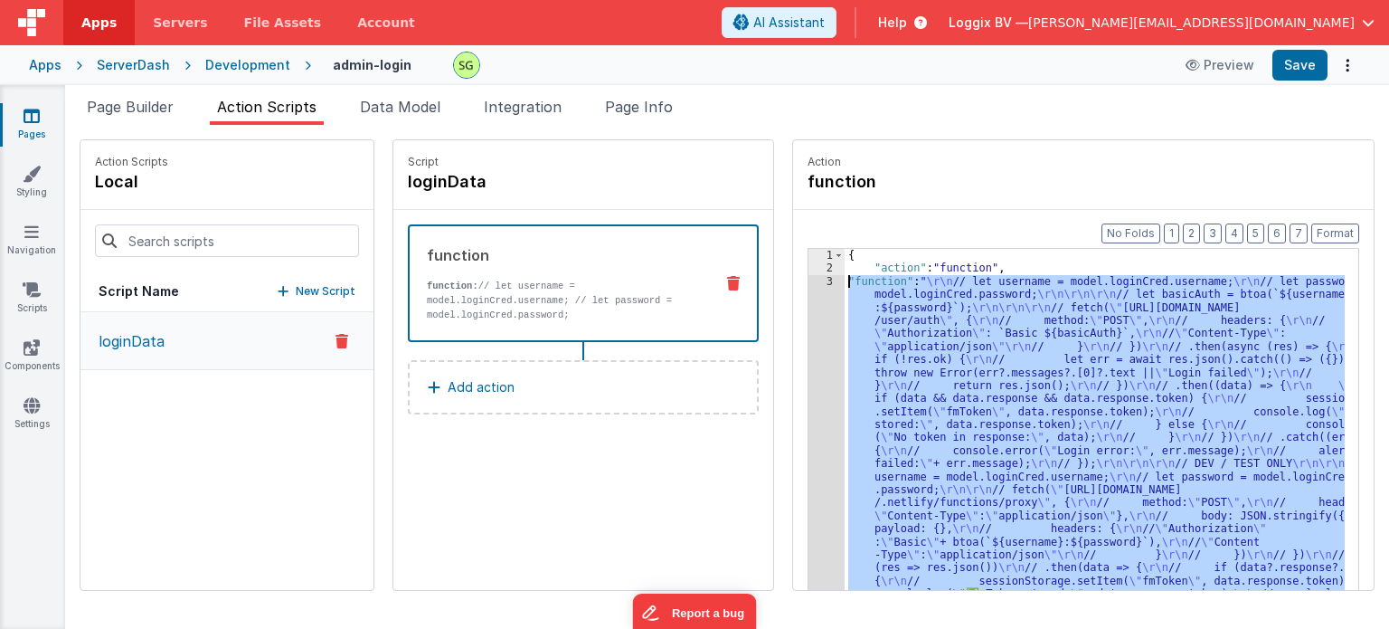
click at [809, 278] on div "3" at bounding box center [827, 516] width 36 height 482
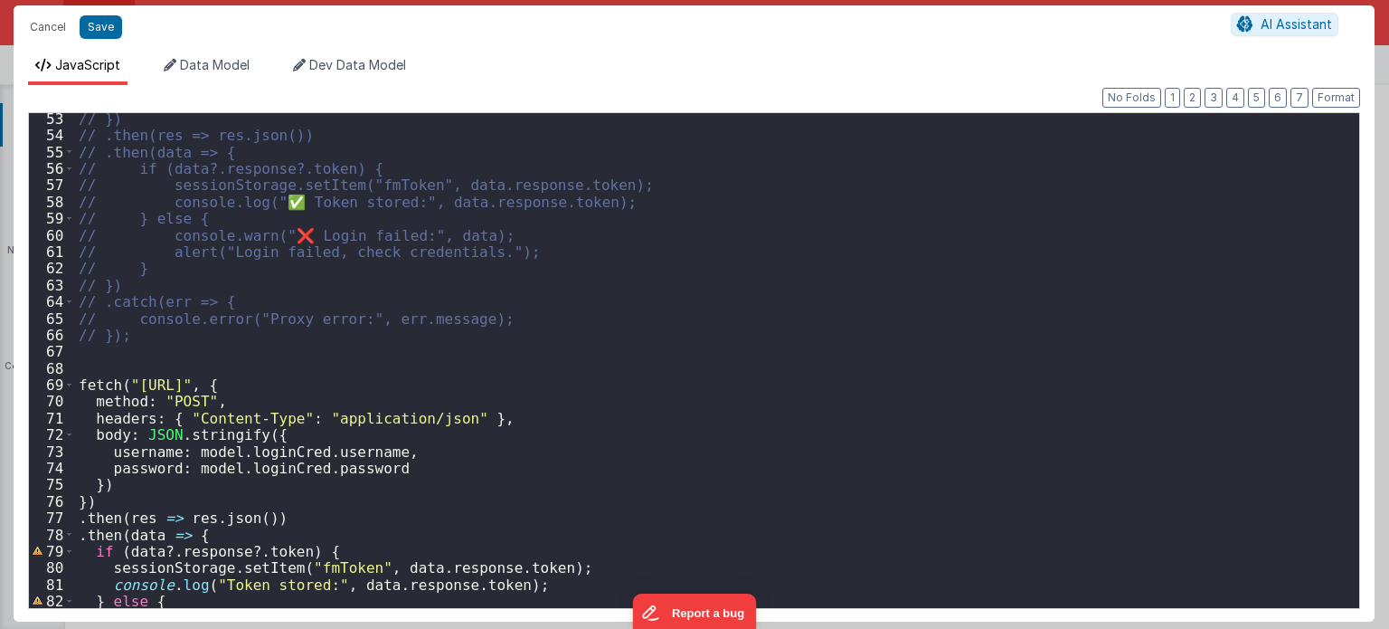
scroll to position [969, 0]
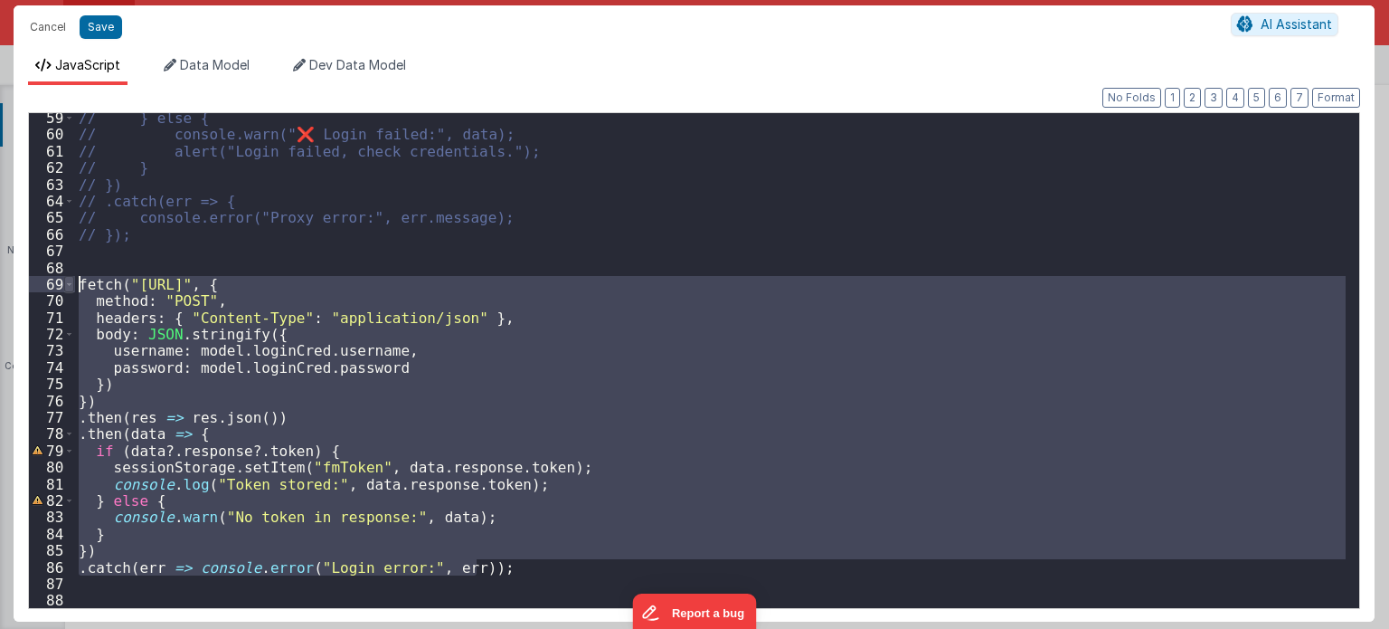
drag, startPoint x: 503, startPoint y: 569, endPoint x: 70, endPoint y: 280, distance: 520.5
click at [70, 280] on div "59 60 61 62 63 64 65 66 67 68 69 70 71 72 73 74 75 76 77 78 79 80 81 82 83 84 8…" at bounding box center [694, 360] width 1332 height 497
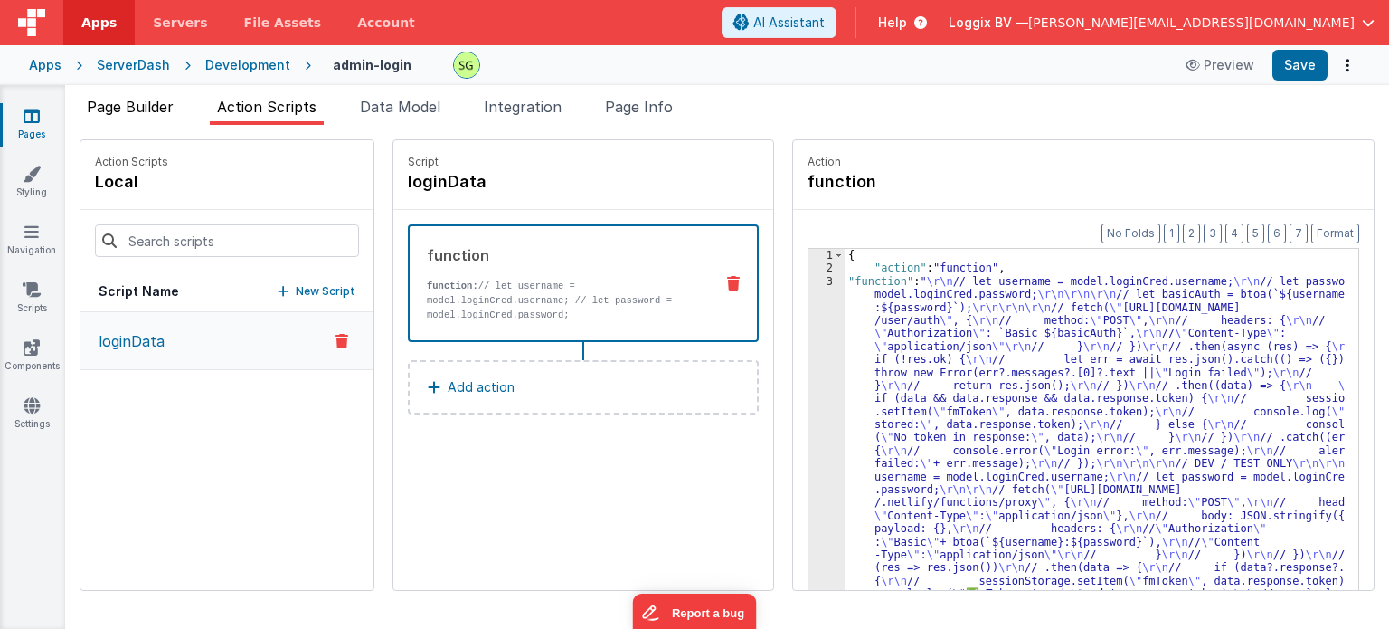
click at [156, 109] on span "Page Builder" at bounding box center [130, 107] width 87 height 18
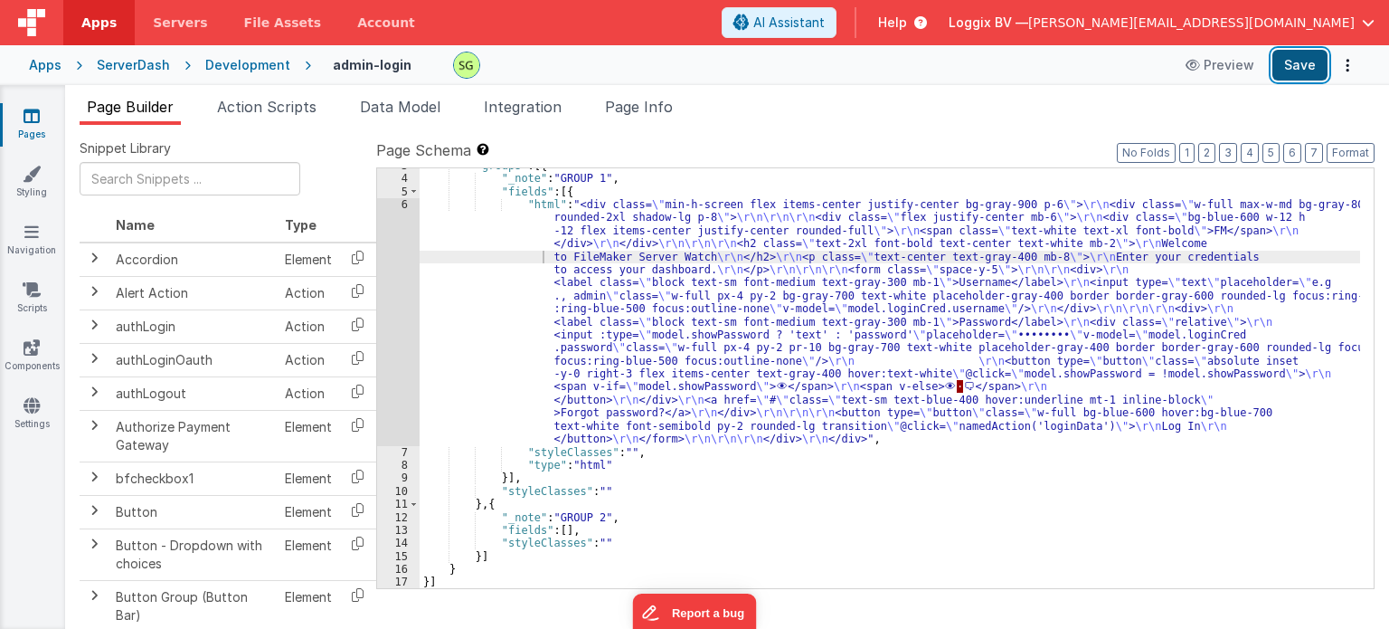
click at [1283, 73] on button "Save" at bounding box center [1300, 65] width 55 height 31
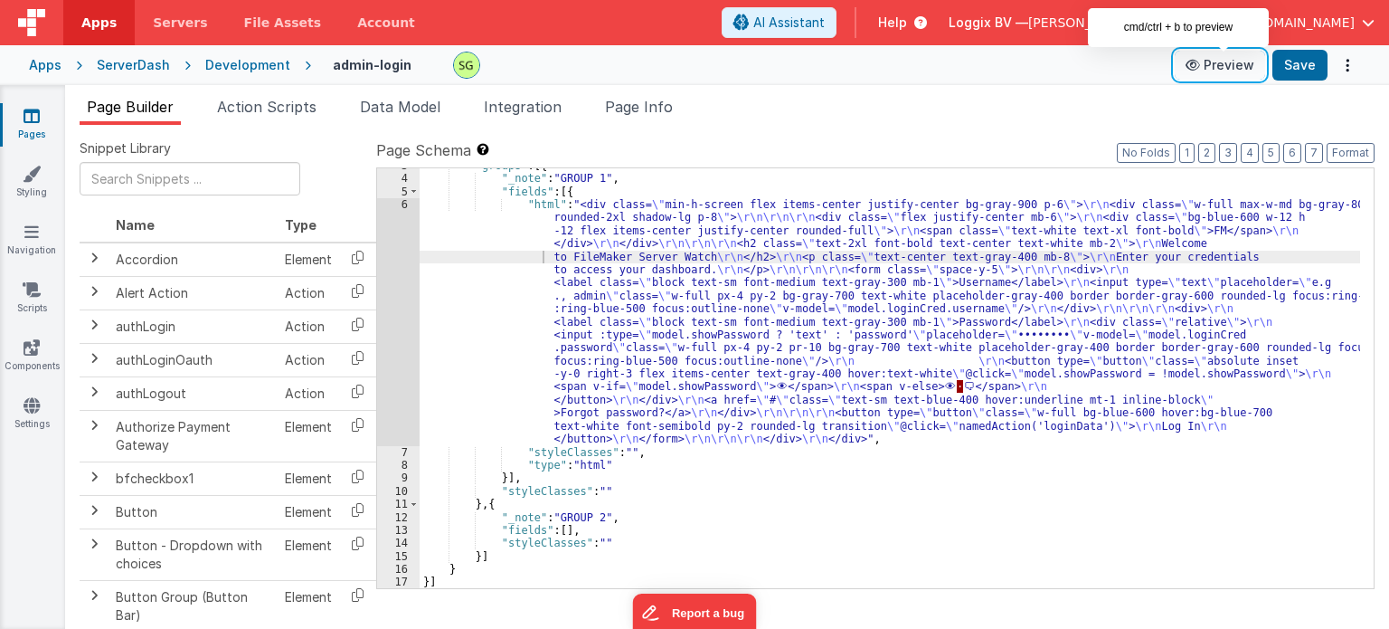
click at [1225, 67] on button "Preview" at bounding box center [1220, 65] width 90 height 29
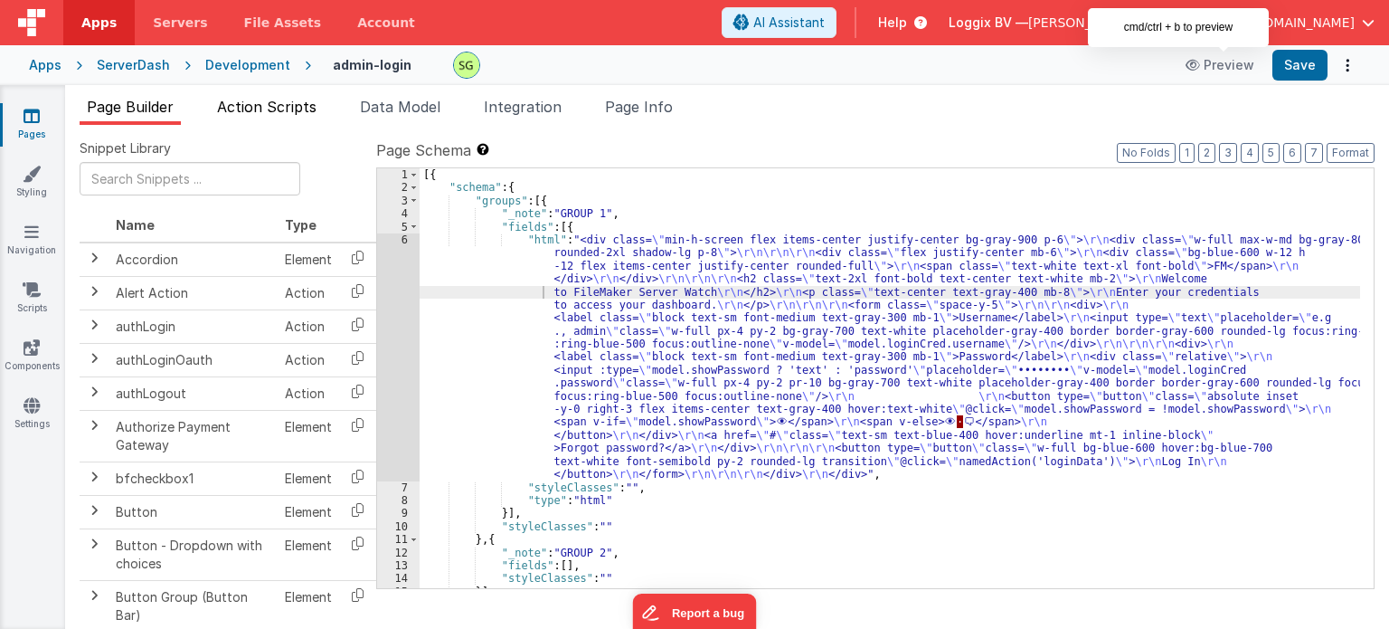
click at [279, 105] on span "Action Scripts" at bounding box center [266, 107] width 99 height 18
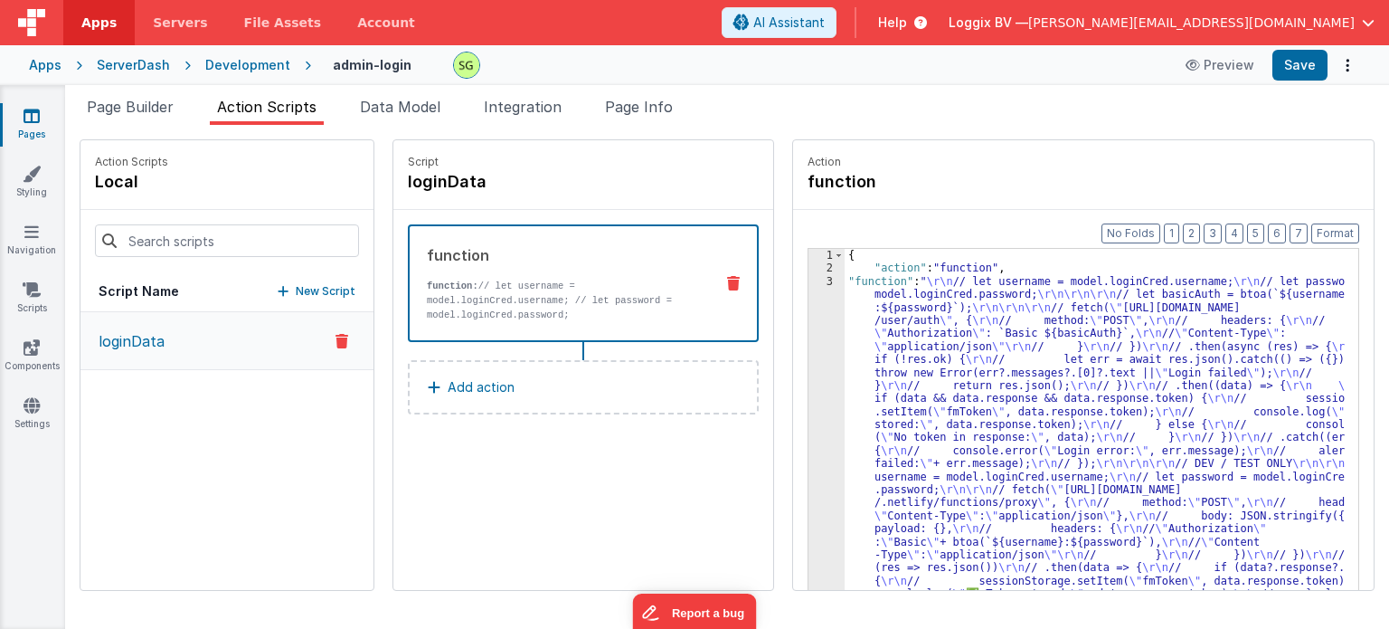
click at [809, 280] on div "3" at bounding box center [827, 496] width 36 height 443
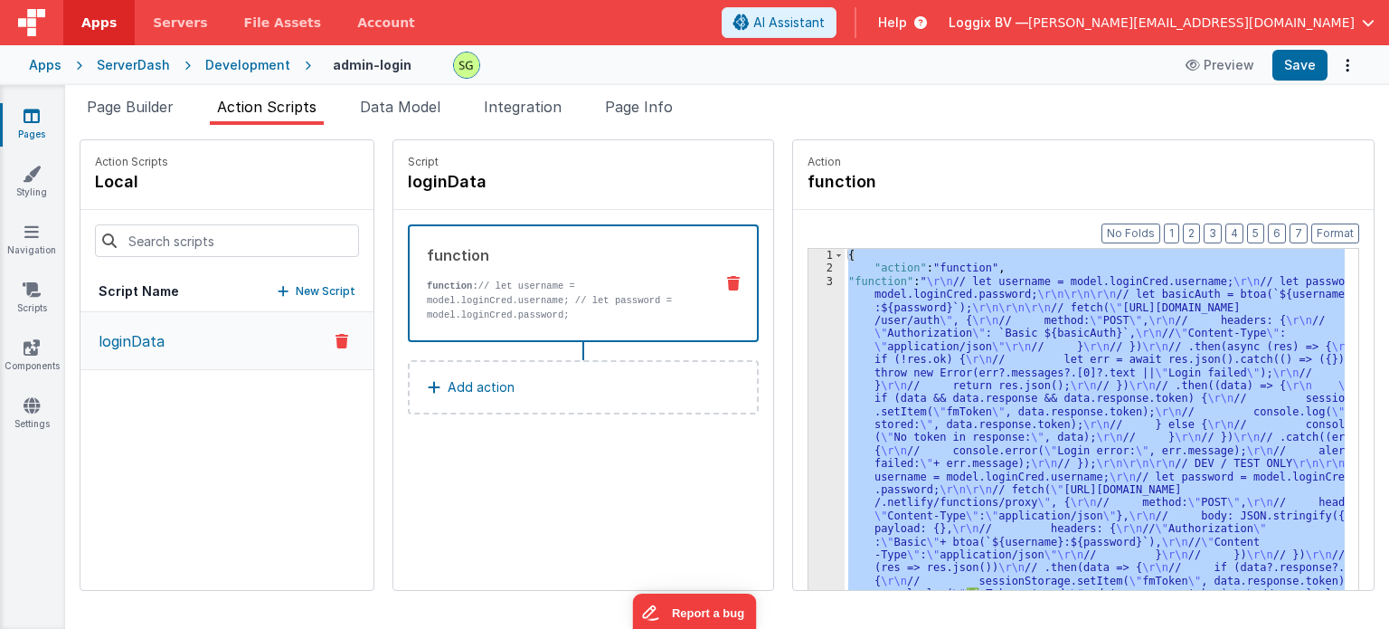
click at [809, 280] on div "3" at bounding box center [827, 496] width 36 height 443
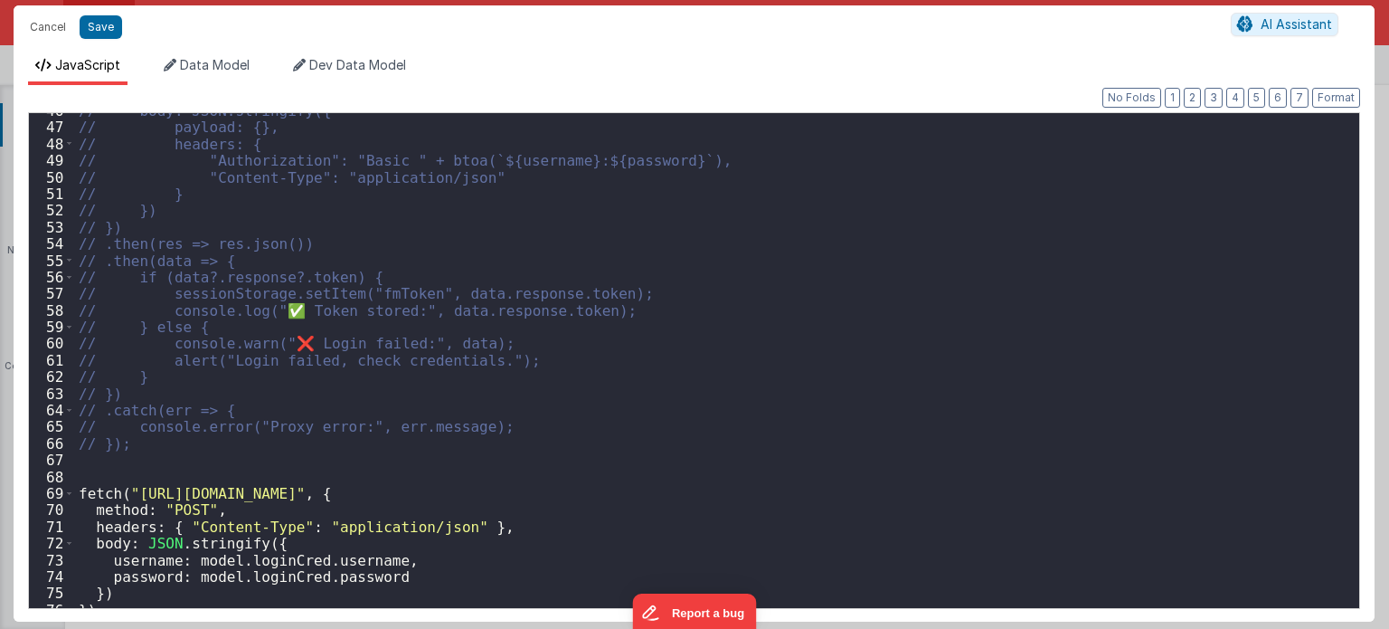
scroll to position [868, 0]
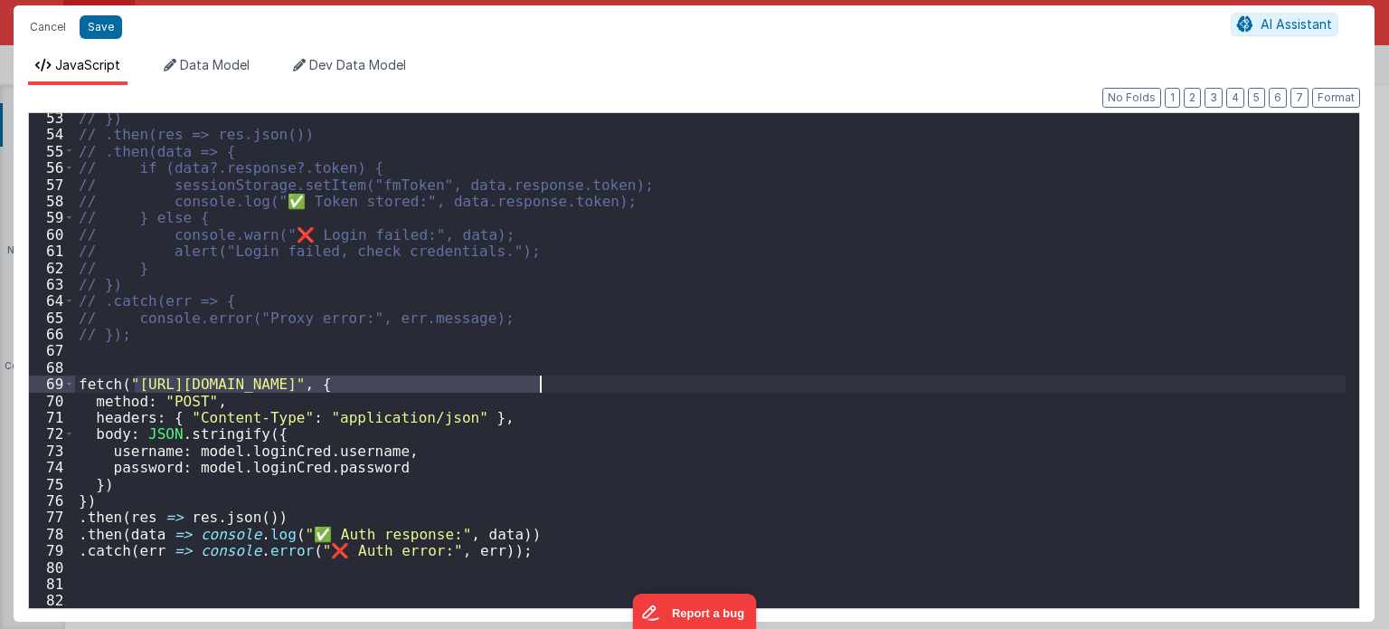
drag, startPoint x: 135, startPoint y: 378, endPoint x: 538, endPoint y: 384, distance: 403.4
click at [538, 384] on div "// }) // .then(res => res.json()) // .then(data => { // if (data?.response?.tok…" at bounding box center [711, 373] width 1272 height 529
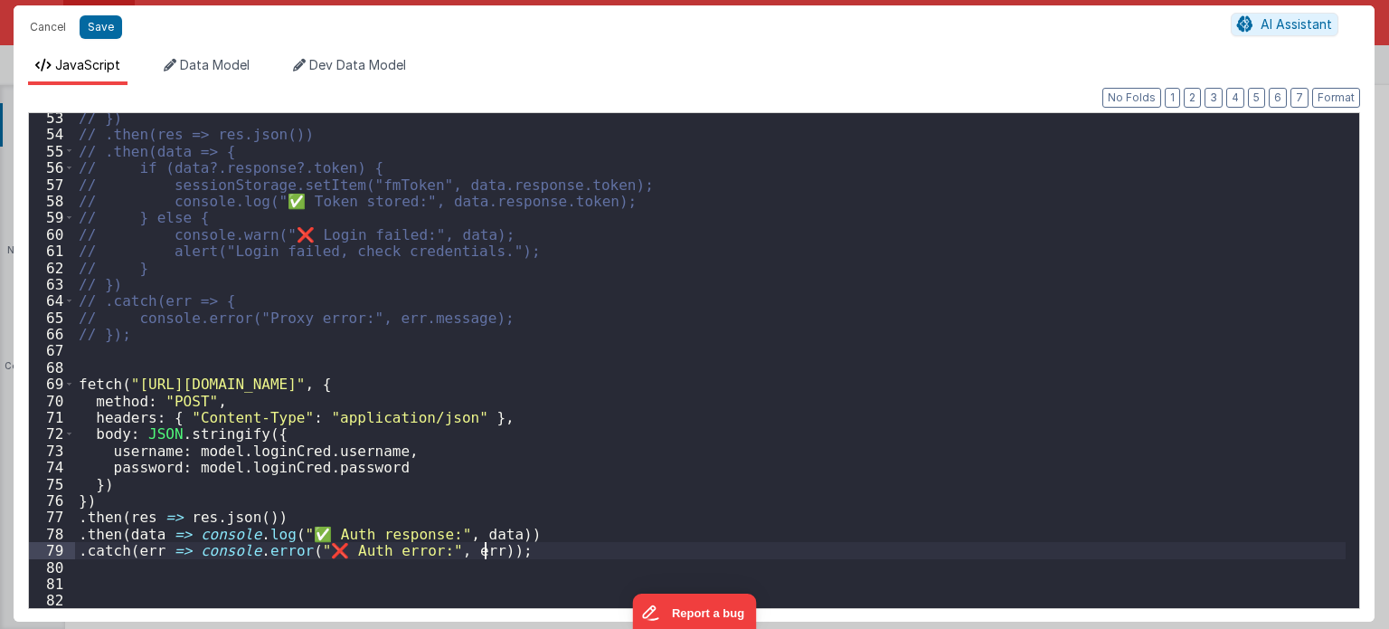
click at [497, 556] on div "// }) // .then(res => res.json()) // .then(data => { // if (data?.response?.tok…" at bounding box center [711, 373] width 1272 height 529
click at [503, 556] on div "// }) // .then(res => res.json()) // .then(data => { // if (data?.response?.tok…" at bounding box center [711, 373] width 1272 height 529
click at [505, 556] on div "// }) // .then(res => res.json()) // .then(data => { // if (data?.response?.tok…" at bounding box center [711, 373] width 1272 height 529
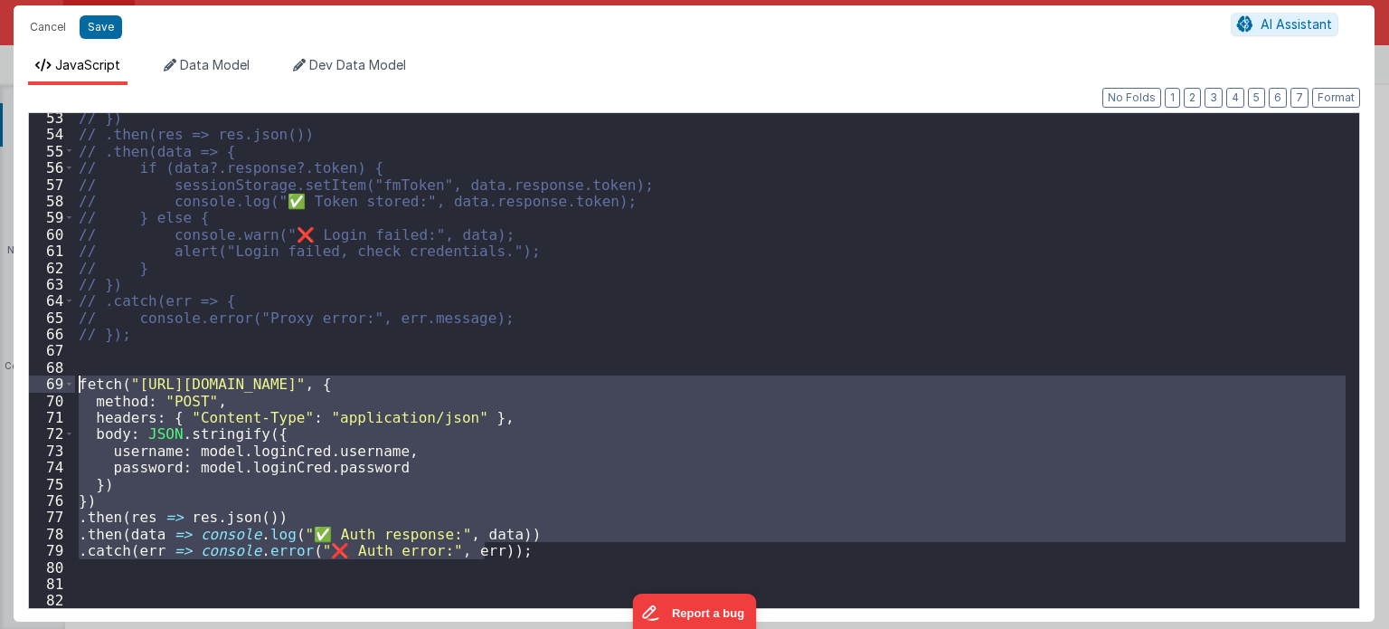
drag, startPoint x: 505, startPoint y: 556, endPoint x: 74, endPoint y: 377, distance: 466.3
click at [74, 377] on div "53 54 55 56 57 58 59 60 61 62 63 64 65 66 67 68 69 70 71 72 73 74 75 76 77 78 7…" at bounding box center [694, 360] width 1332 height 497
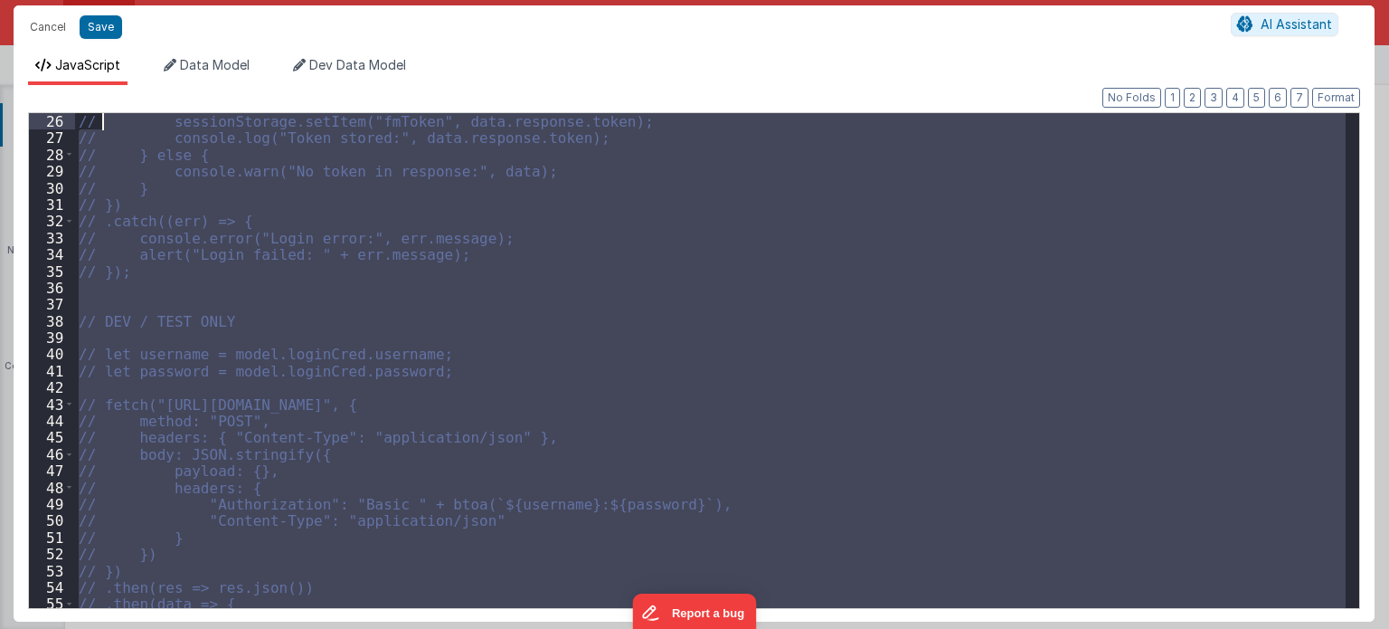
scroll to position [0, 0]
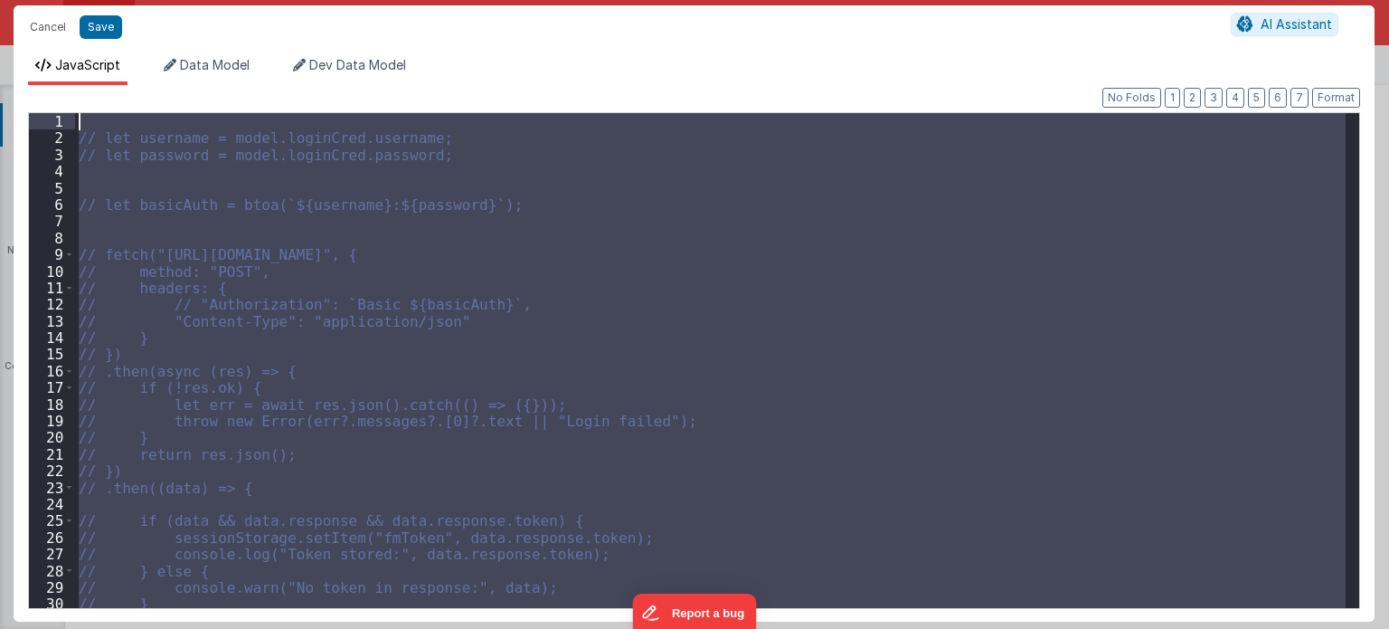
drag, startPoint x: 160, startPoint y: 338, endPoint x: 103, endPoint y: 12, distance: 331.4
click at [103, 12] on div "Cancel Save AI Assistant JavaScript Data Model Dev Data Model Format 7 6 5 4 3 …" at bounding box center [694, 313] width 1361 height 616
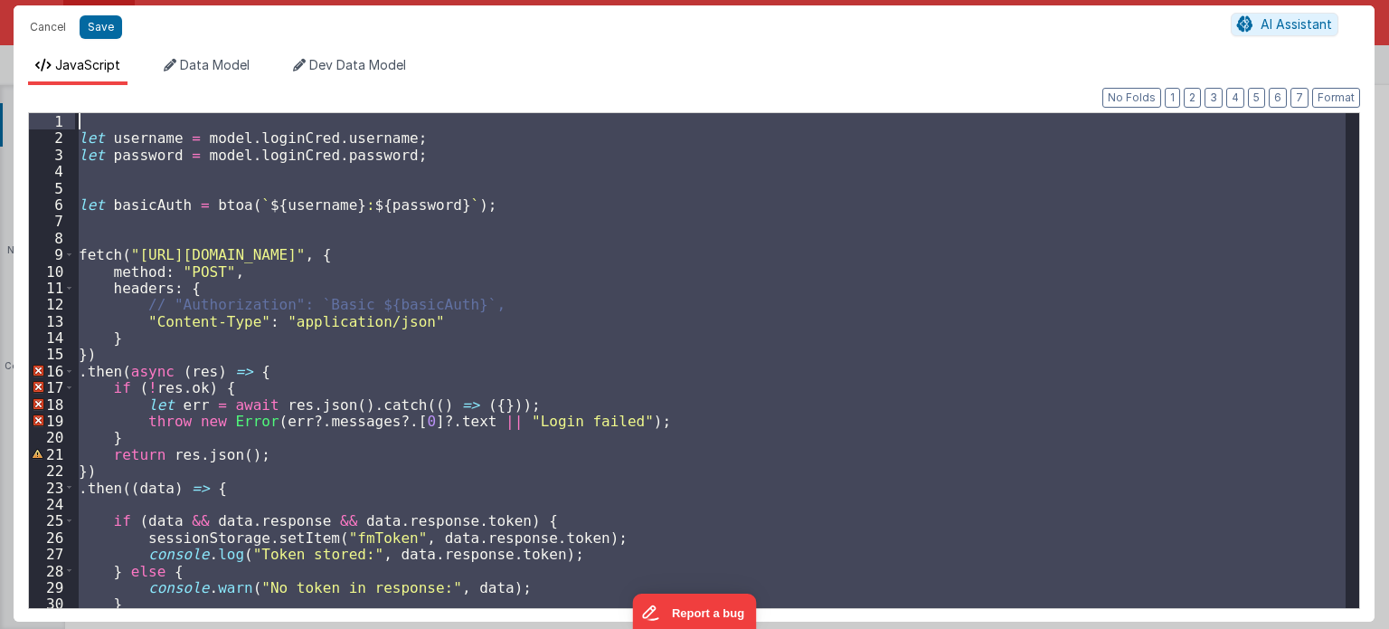
click at [668, 358] on div "let username = model . loginCred . username ; let password = model . loginCred …" at bounding box center [710, 360] width 1271 height 495
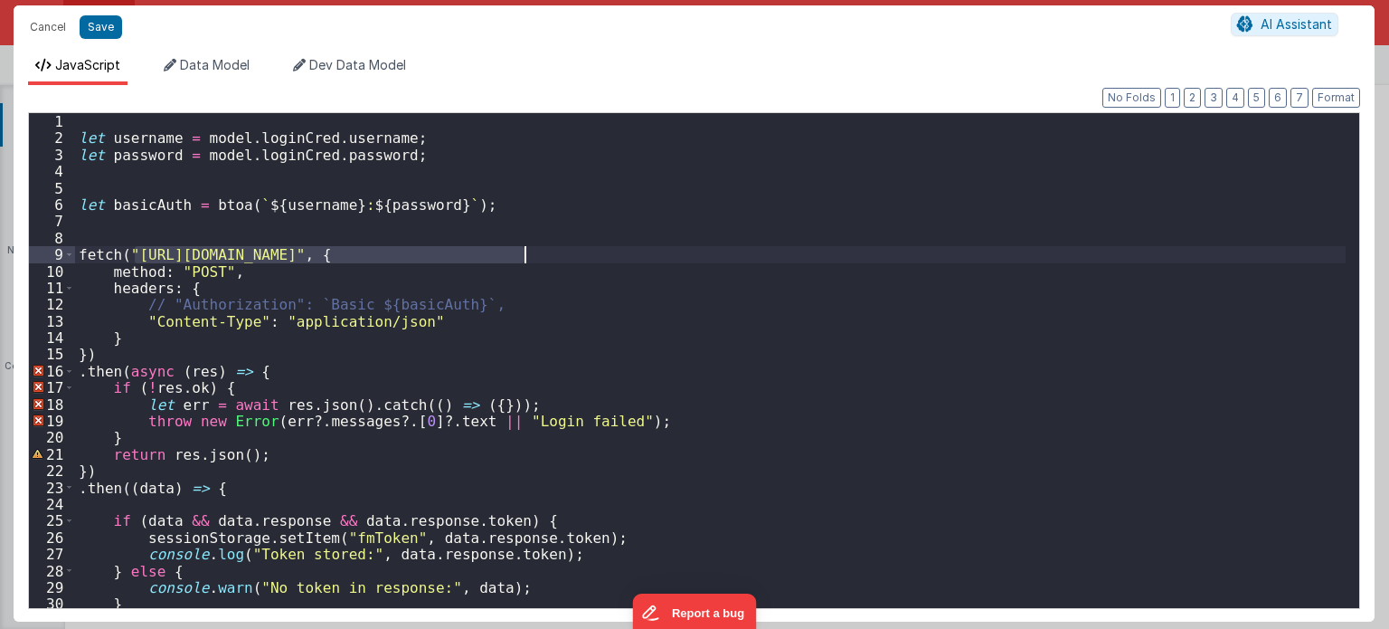
drag, startPoint x: 130, startPoint y: 252, endPoint x: 521, endPoint y: 256, distance: 390.7
click at [521, 256] on div "let username = model . loginCred . username ; let password = model . loginCred …" at bounding box center [711, 377] width 1272 height 529
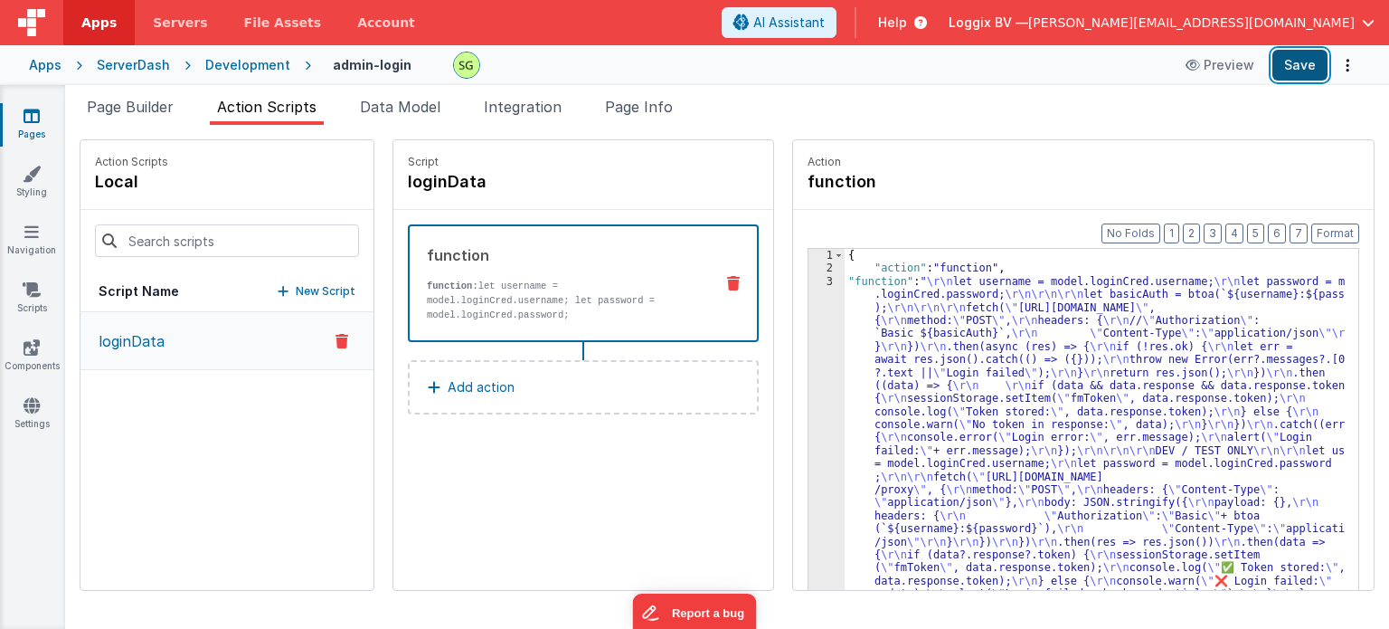
click at [1306, 64] on button "Save" at bounding box center [1300, 65] width 55 height 31
click at [809, 279] on div "3" at bounding box center [827, 483] width 36 height 417
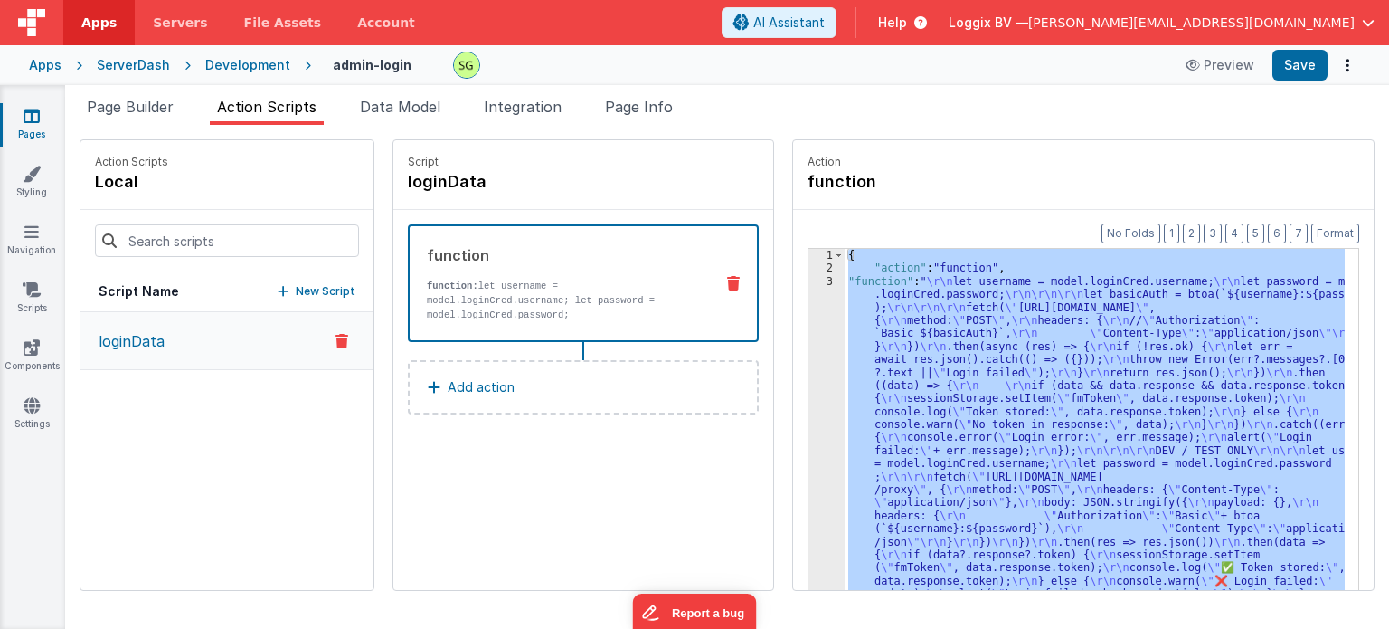
click at [809, 279] on div "3" at bounding box center [827, 483] width 36 height 417
click at [810, 279] on div "3" at bounding box center [827, 483] width 36 height 417
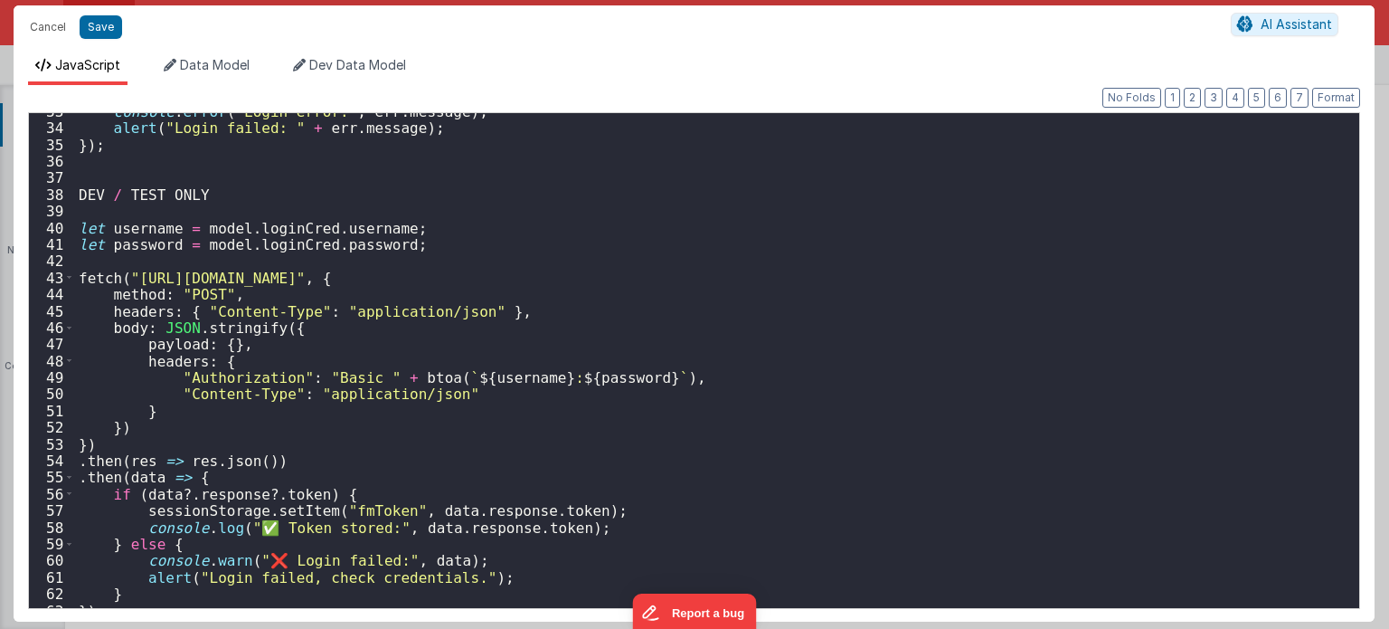
scroll to position [543, 0]
drag, startPoint x: 209, startPoint y: 191, endPoint x: 69, endPoint y: 187, distance: 140.2
click at [69, 187] on div "33 34 35 36 37 38 39 40 41 42 43 44 45 46 47 48 49 50 51 52 53 54 55 56 57 58 5…" at bounding box center [694, 360] width 1332 height 497
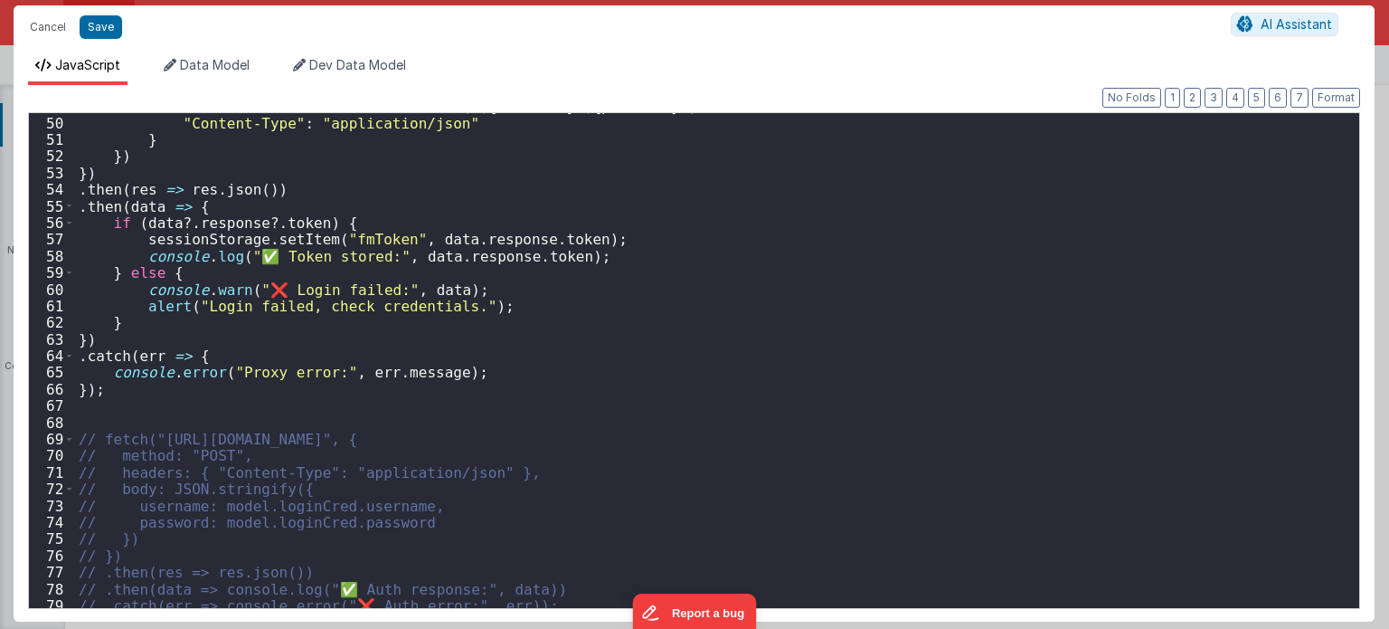
scroll to position [868, 0]
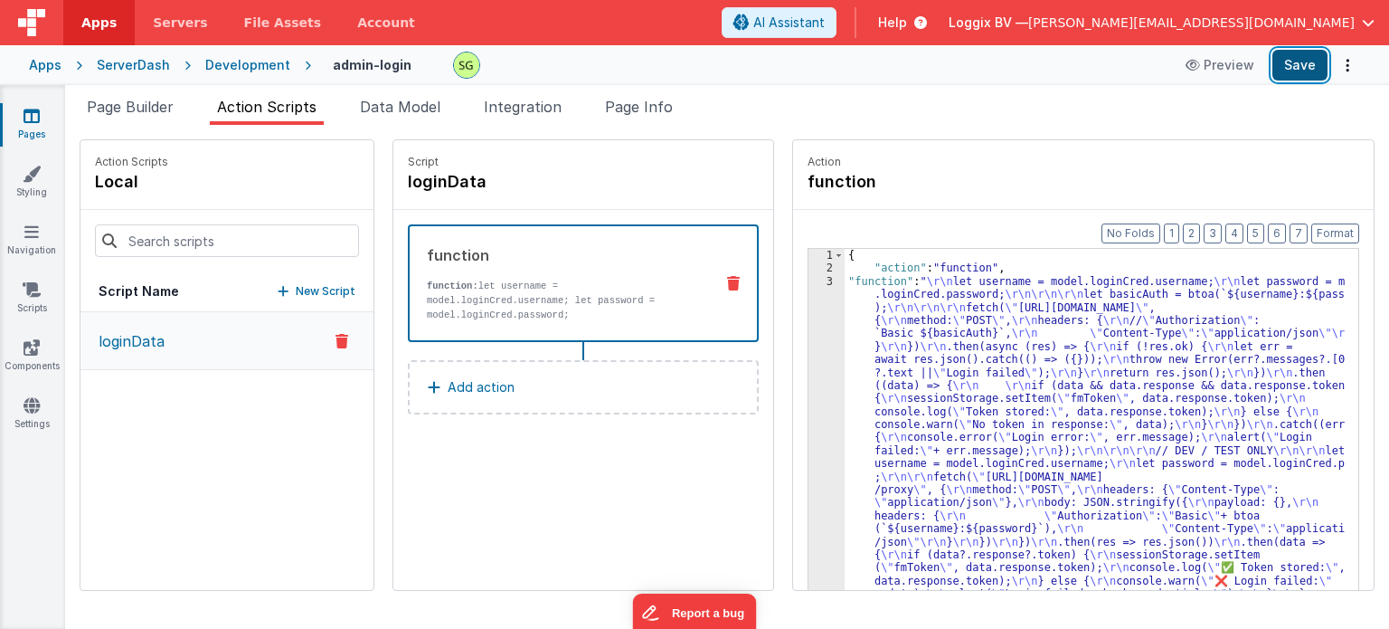
click at [1296, 56] on button "Save" at bounding box center [1300, 65] width 55 height 31
click at [809, 284] on div "3" at bounding box center [827, 483] width 36 height 417
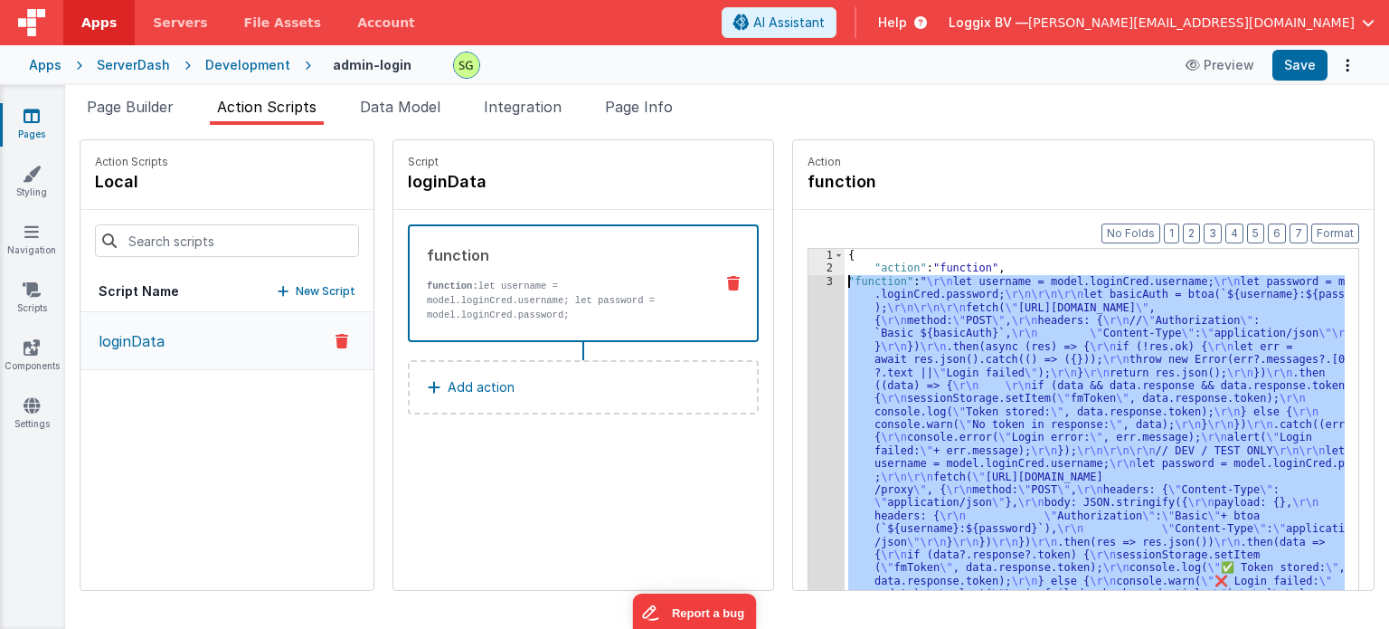
click at [809, 284] on div "3" at bounding box center [827, 483] width 36 height 417
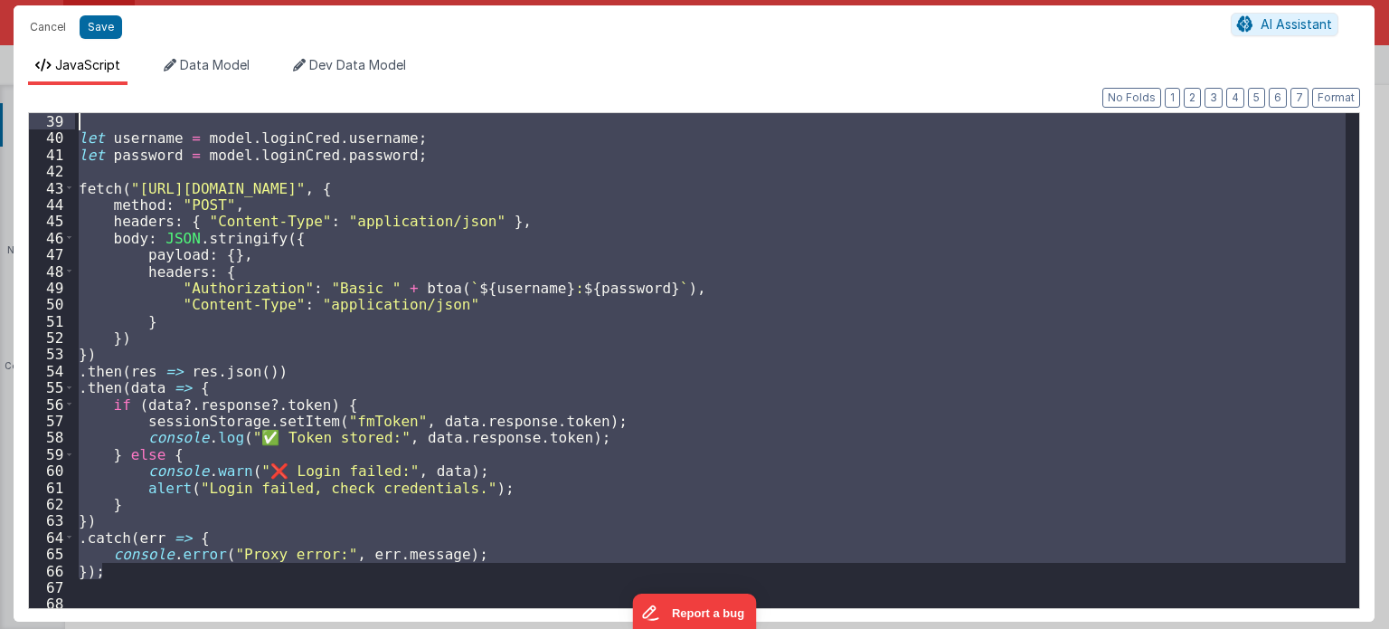
drag, startPoint x: 123, startPoint y: 338, endPoint x: 76, endPoint y: 75, distance: 267.4
click at [76, 75] on div "JavaScript Data Model Dev Data Model Format 7 6 5 4 3 2 1 No Folds 39 40 41 42 …" at bounding box center [694, 338] width 1361 height 565
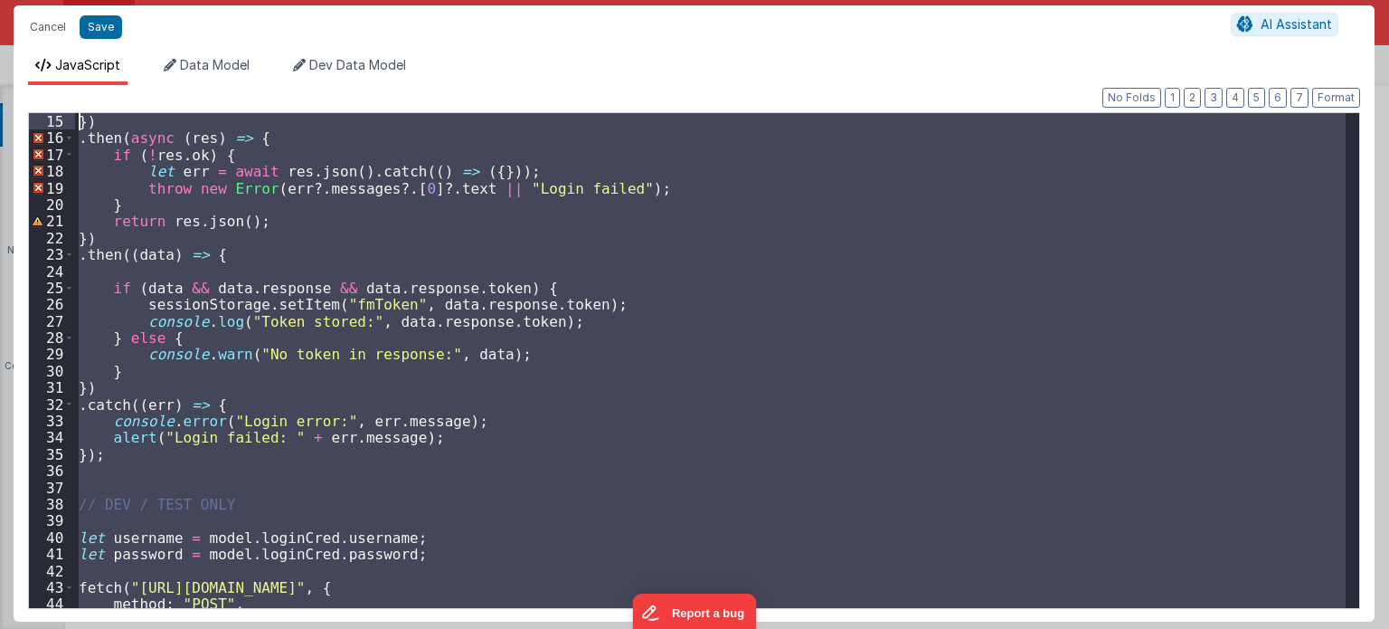
scroll to position [232, 0]
click at [581, 526] on div "}) . then ( async ( res ) => { if ( ! res . ok ) { let err = await res . json (…" at bounding box center [710, 360] width 1271 height 495
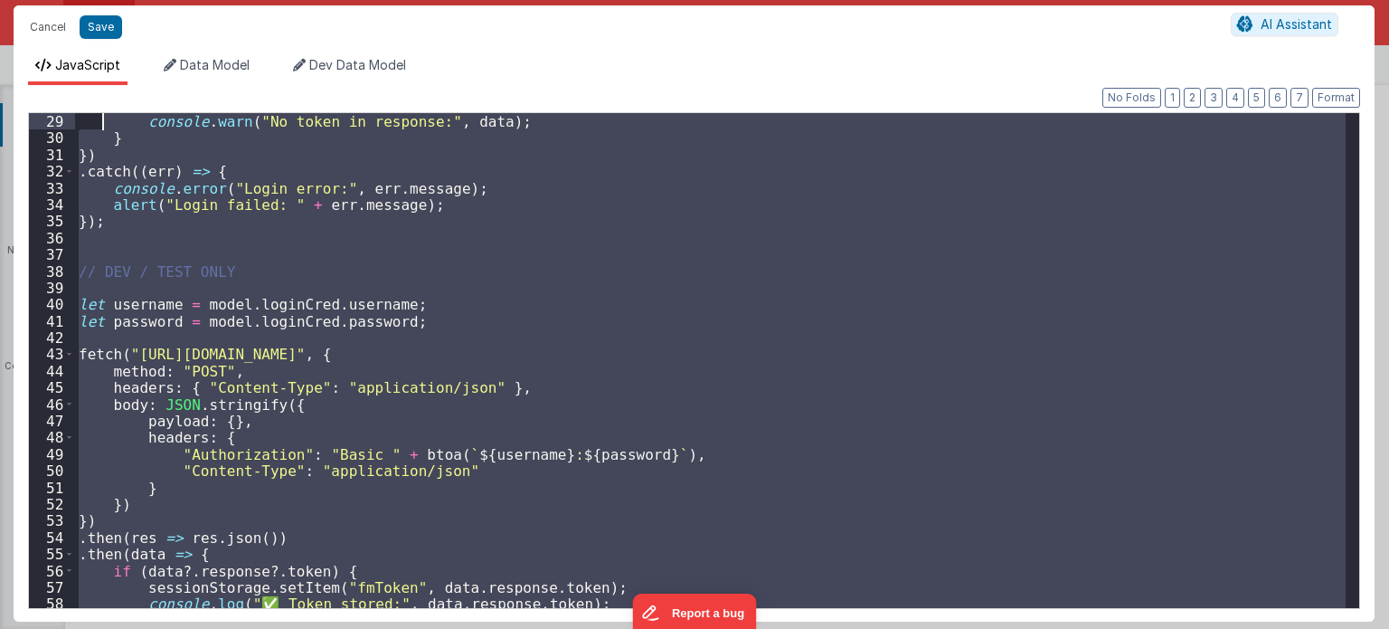
scroll to position [0, 0]
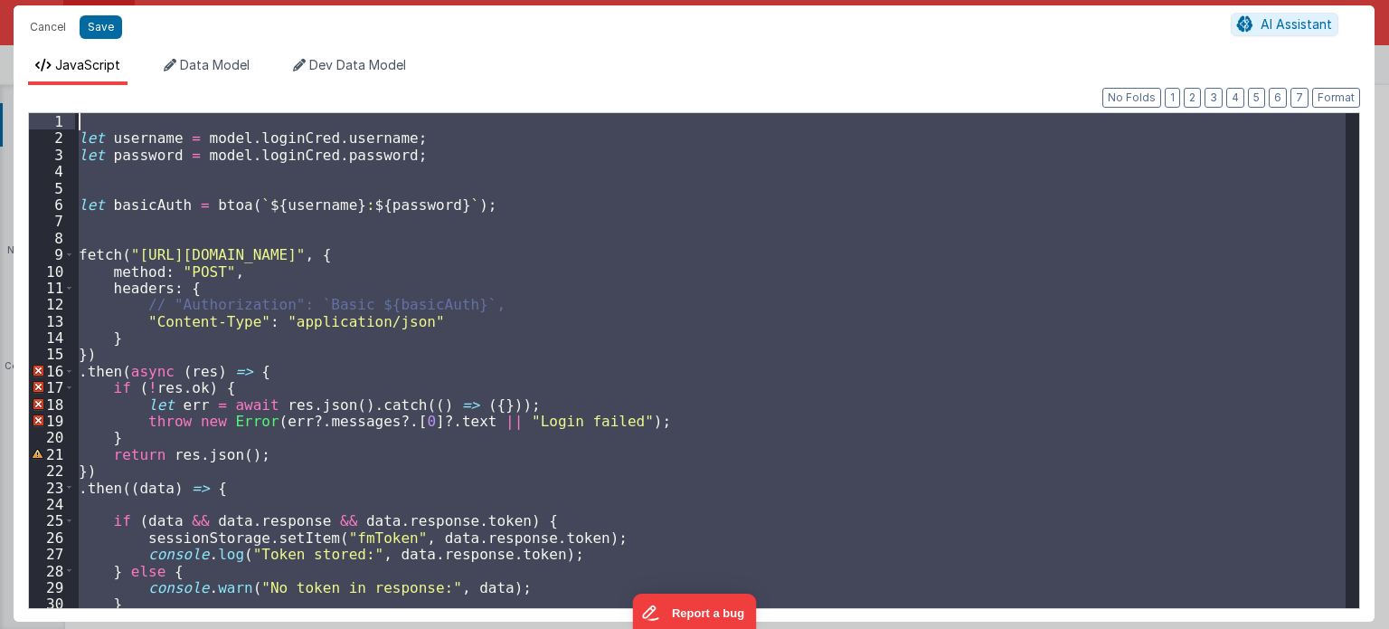
drag, startPoint x: 119, startPoint y: 332, endPoint x: 101, endPoint y: -4, distance: 336.0
click at [101, 0] on html "Cancel Save AI Assistant JavaScript Data Model Dev Data Model Format 7 6 5 4 3 …" at bounding box center [694, 314] width 1389 height 629
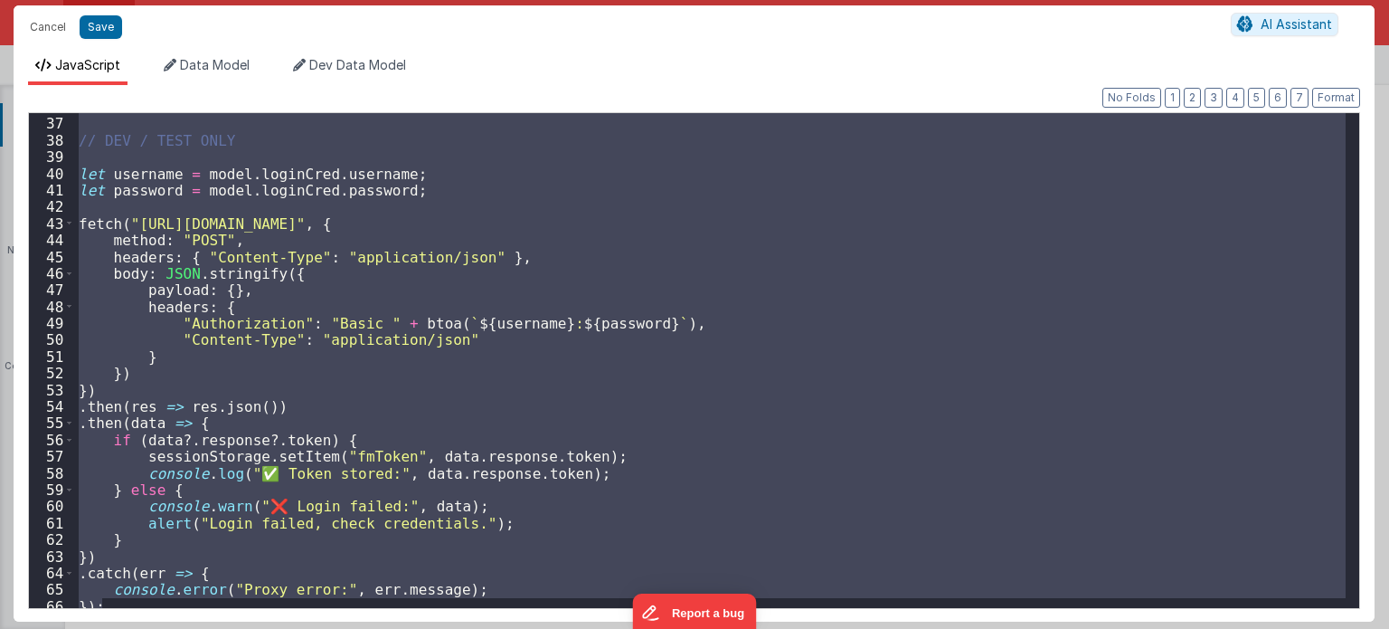
scroll to position [705, 0]
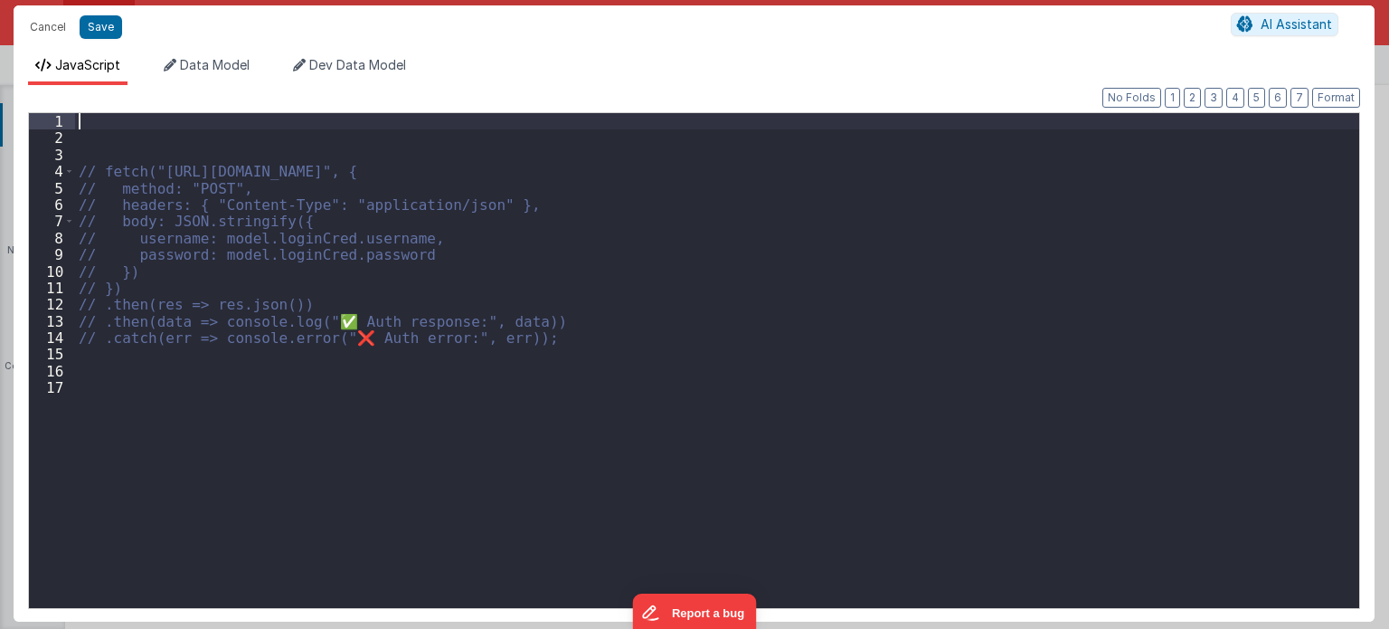
click at [532, 366] on div "// fetch("[URL][DOMAIN_NAME]", { // method: "POST", // headers: { "Content-Type…" at bounding box center [717, 377] width 1285 height 529
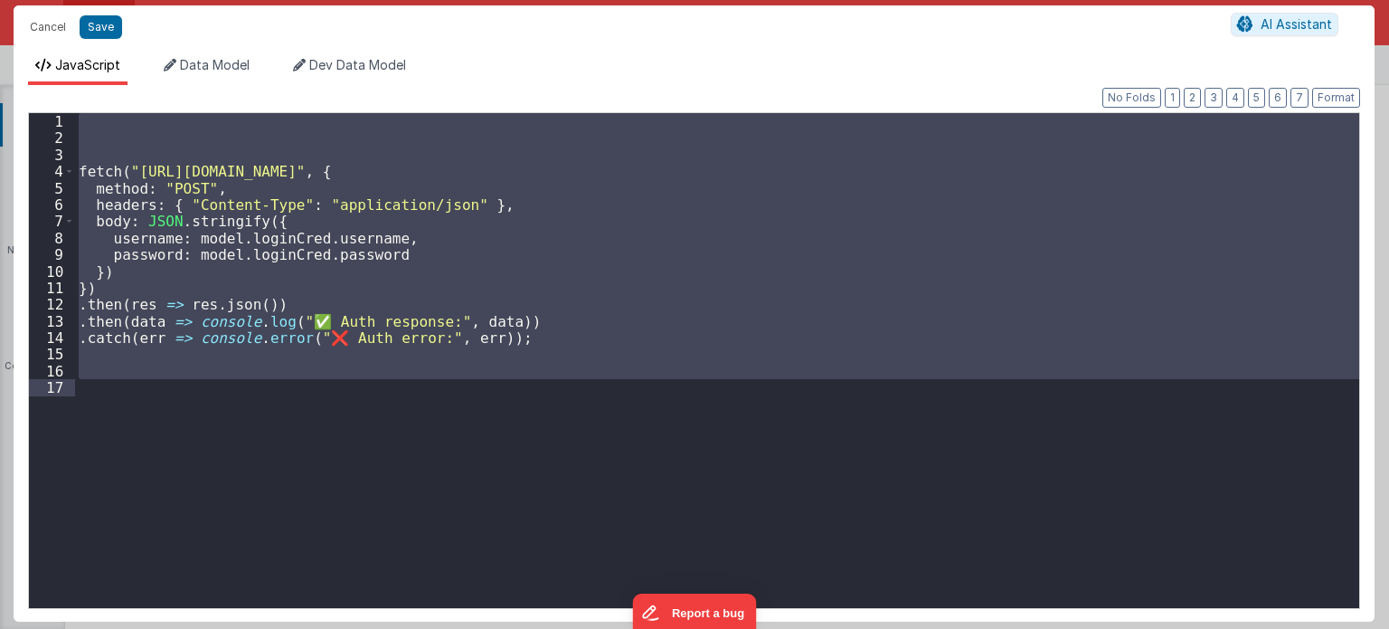
click at [323, 321] on div "fetch ( "[URL][DOMAIN_NAME]" , { method : "POST" , headers : { "Content-Type" :…" at bounding box center [717, 360] width 1284 height 495
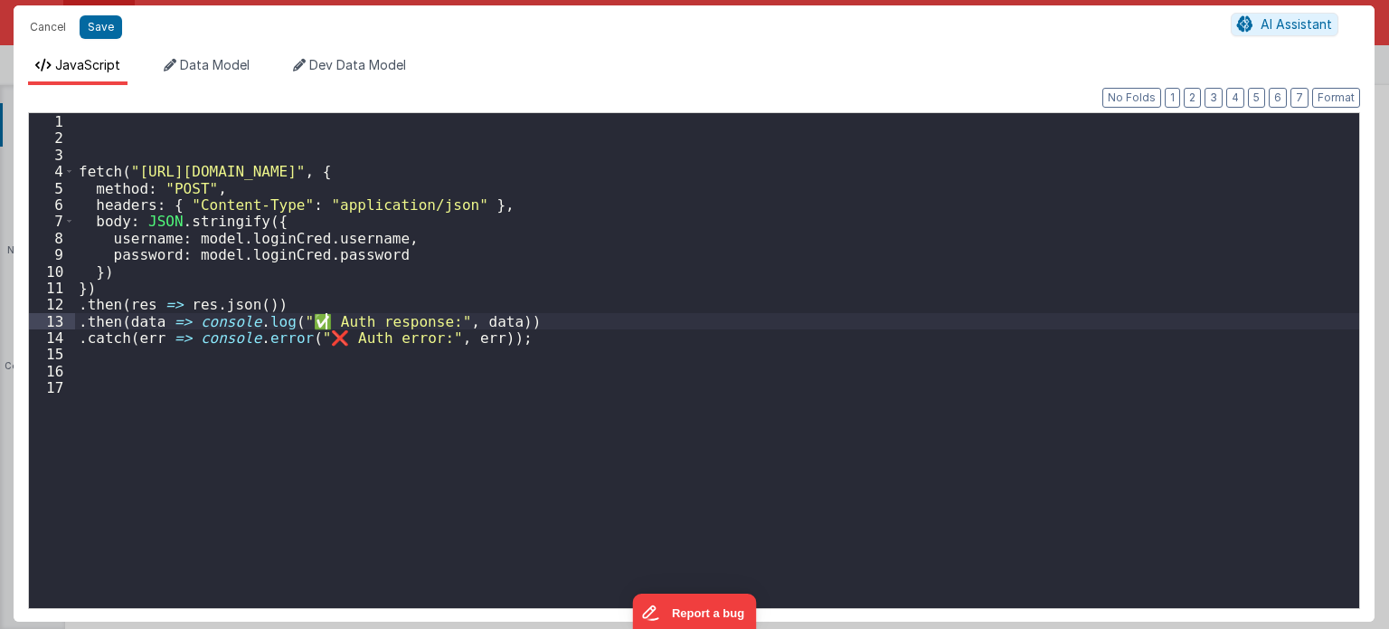
click at [316, 320] on div "fetch ( "[URL][DOMAIN_NAME]" , { method : "POST" , headers : { "Content-Type" :…" at bounding box center [717, 377] width 1285 height 529
click at [340, 335] on div "fetch ( "[URL][DOMAIN_NAME]" , { method : "POST" , headers : { "Content-Type" :…" at bounding box center [717, 377] width 1285 height 529
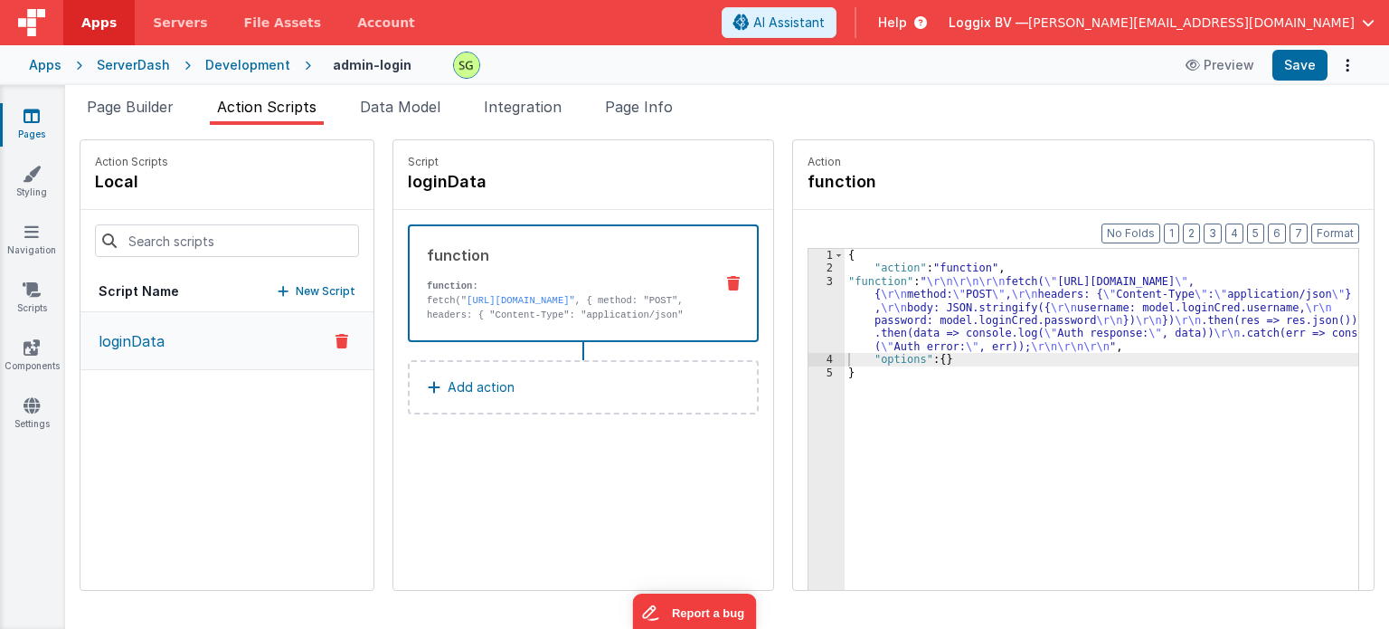
click at [812, 283] on div "3" at bounding box center [827, 314] width 36 height 78
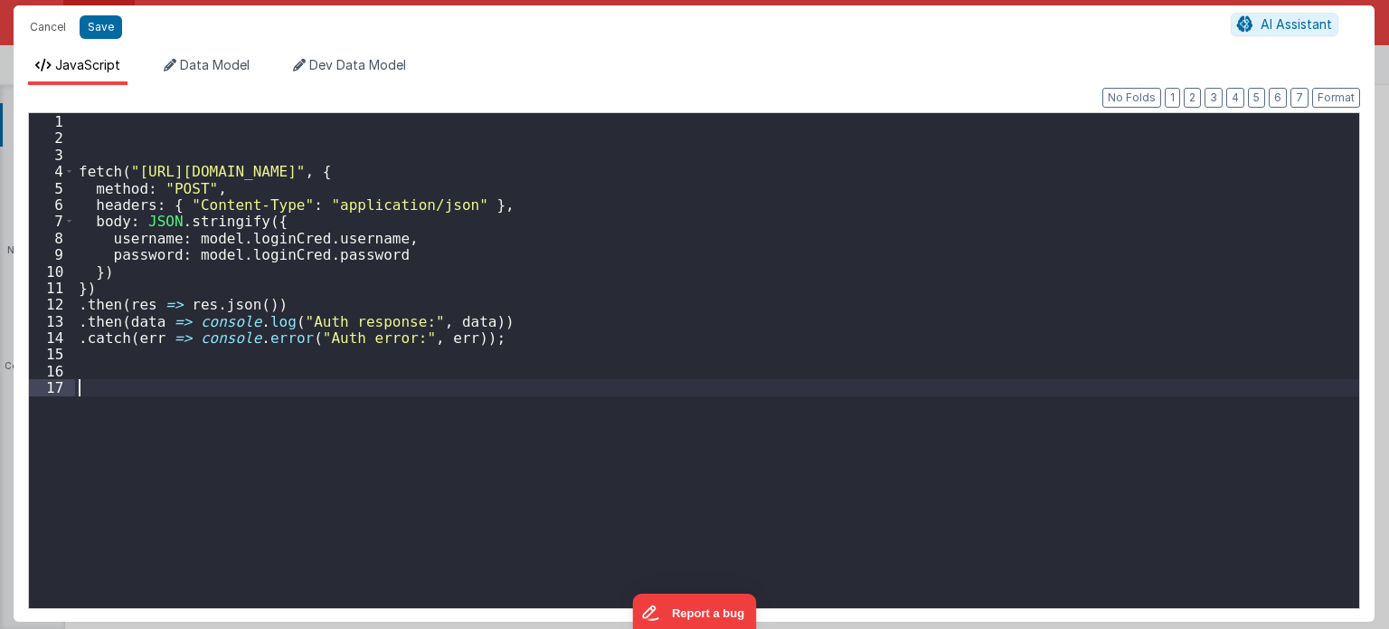
click at [467, 400] on div "fetch ( "[URL][DOMAIN_NAME]" , { method : "POST" , headers : { "Content-Type" :…" at bounding box center [717, 377] width 1285 height 529
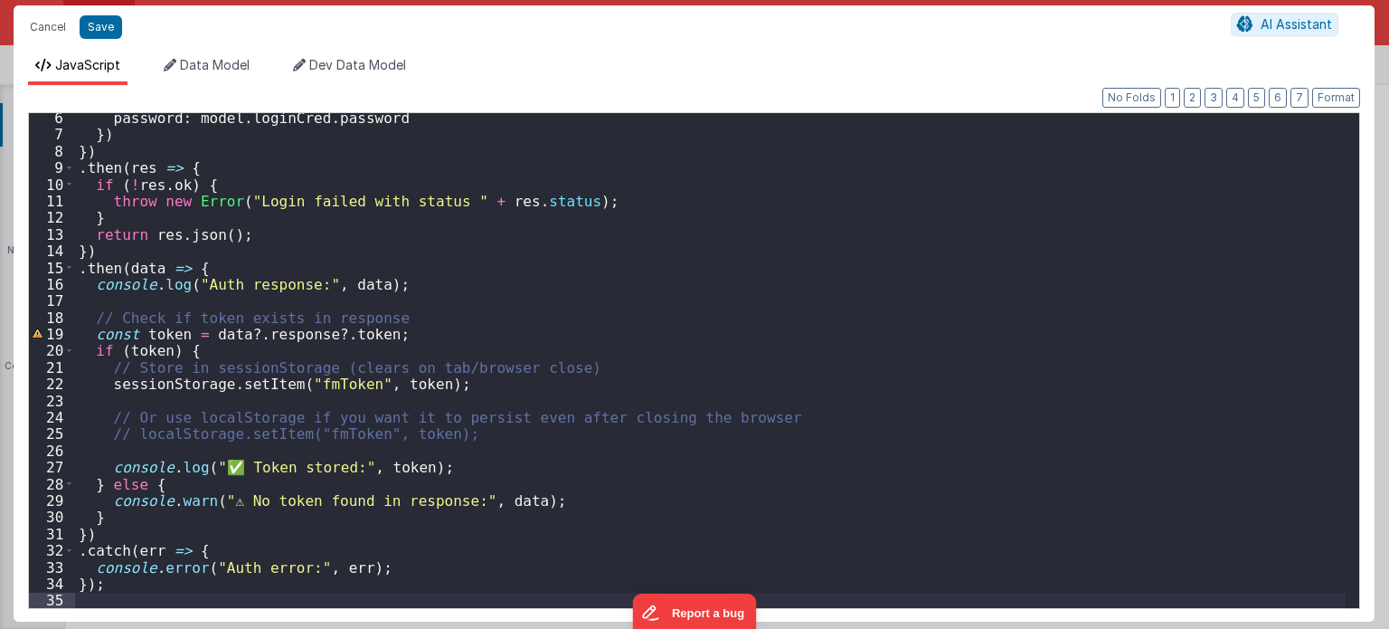
scroll to position [0, 0]
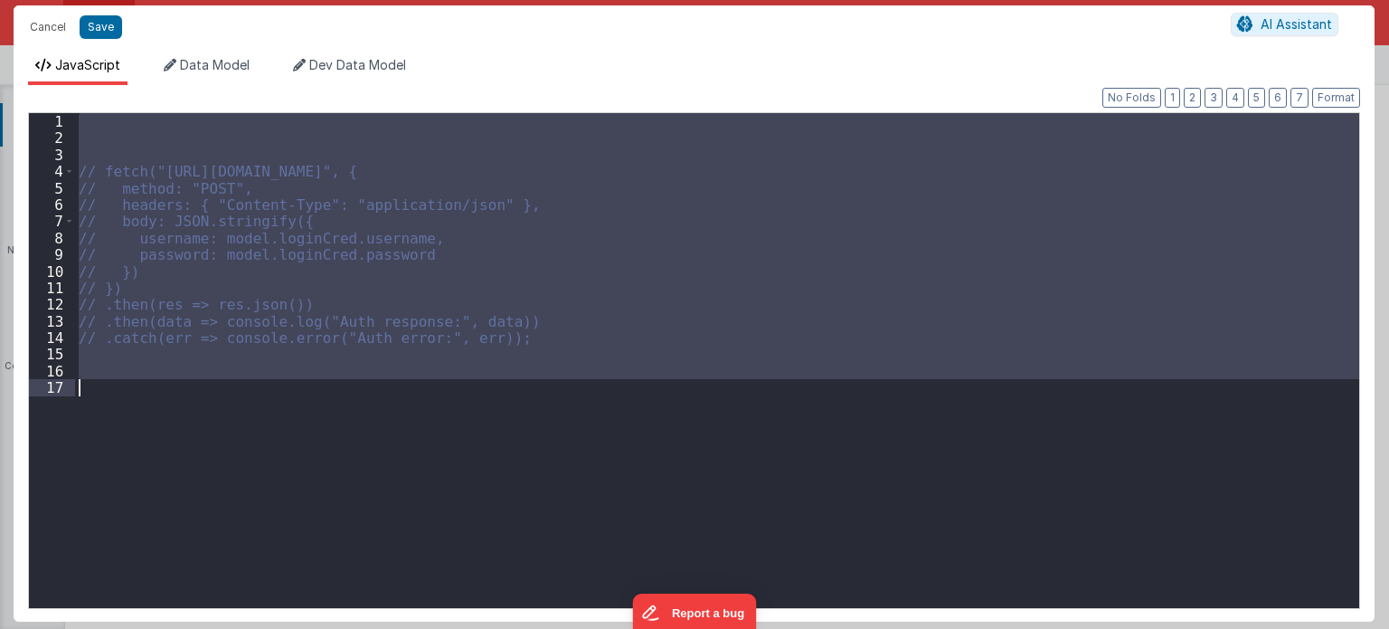
click at [172, 456] on div "// fetch("[URL][DOMAIN_NAME]", { // method: "POST", // headers: { "Content-Type…" at bounding box center [717, 360] width 1284 height 495
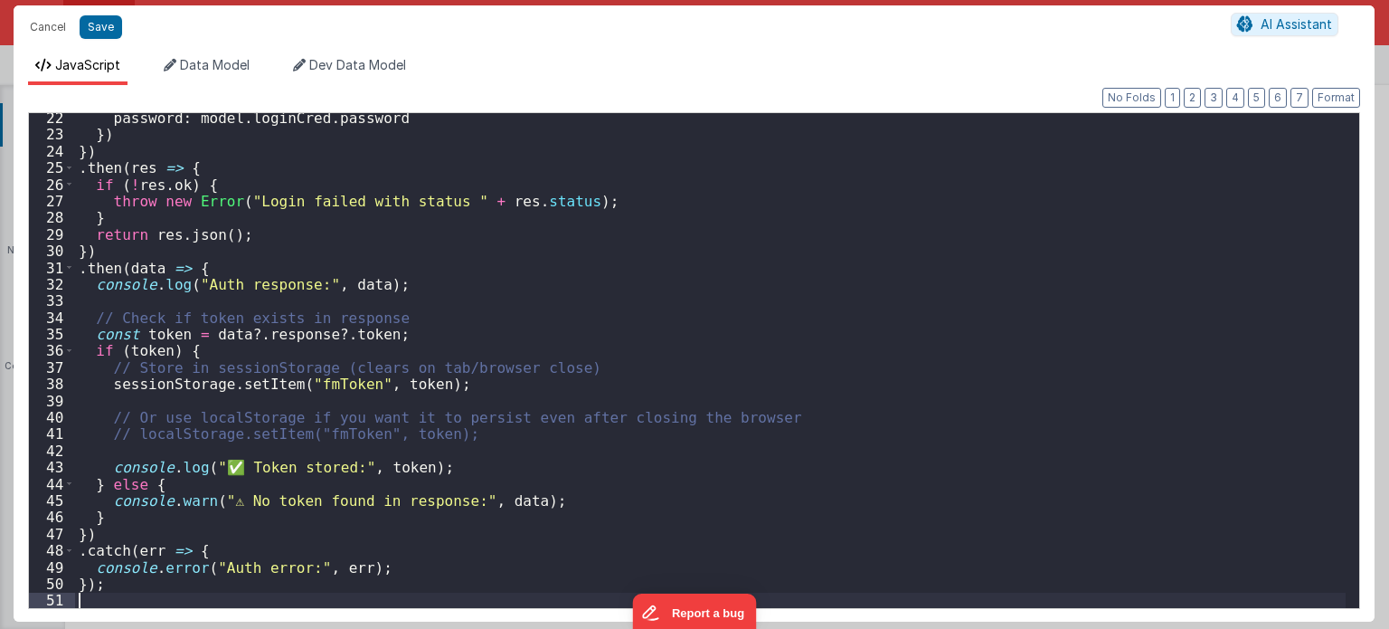
scroll to position [353, 0]
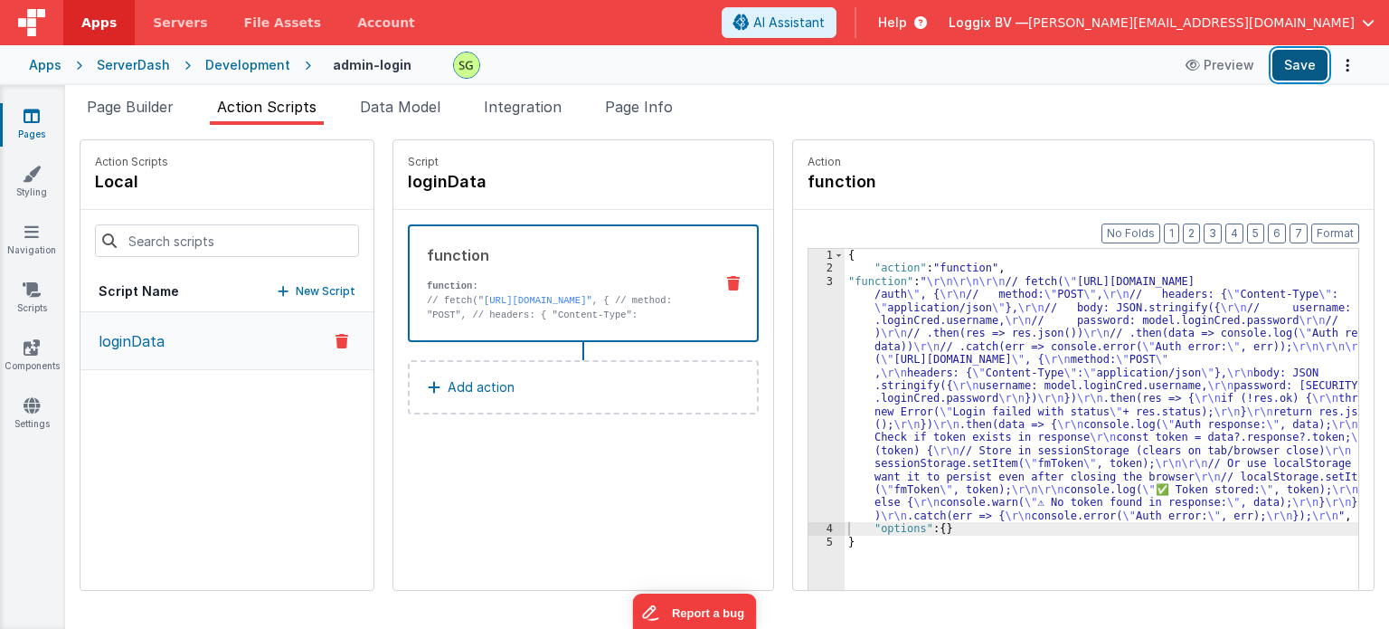
click at [1287, 63] on button "Save" at bounding box center [1300, 65] width 55 height 31
